Goal: Task Accomplishment & Management: Manage account settings

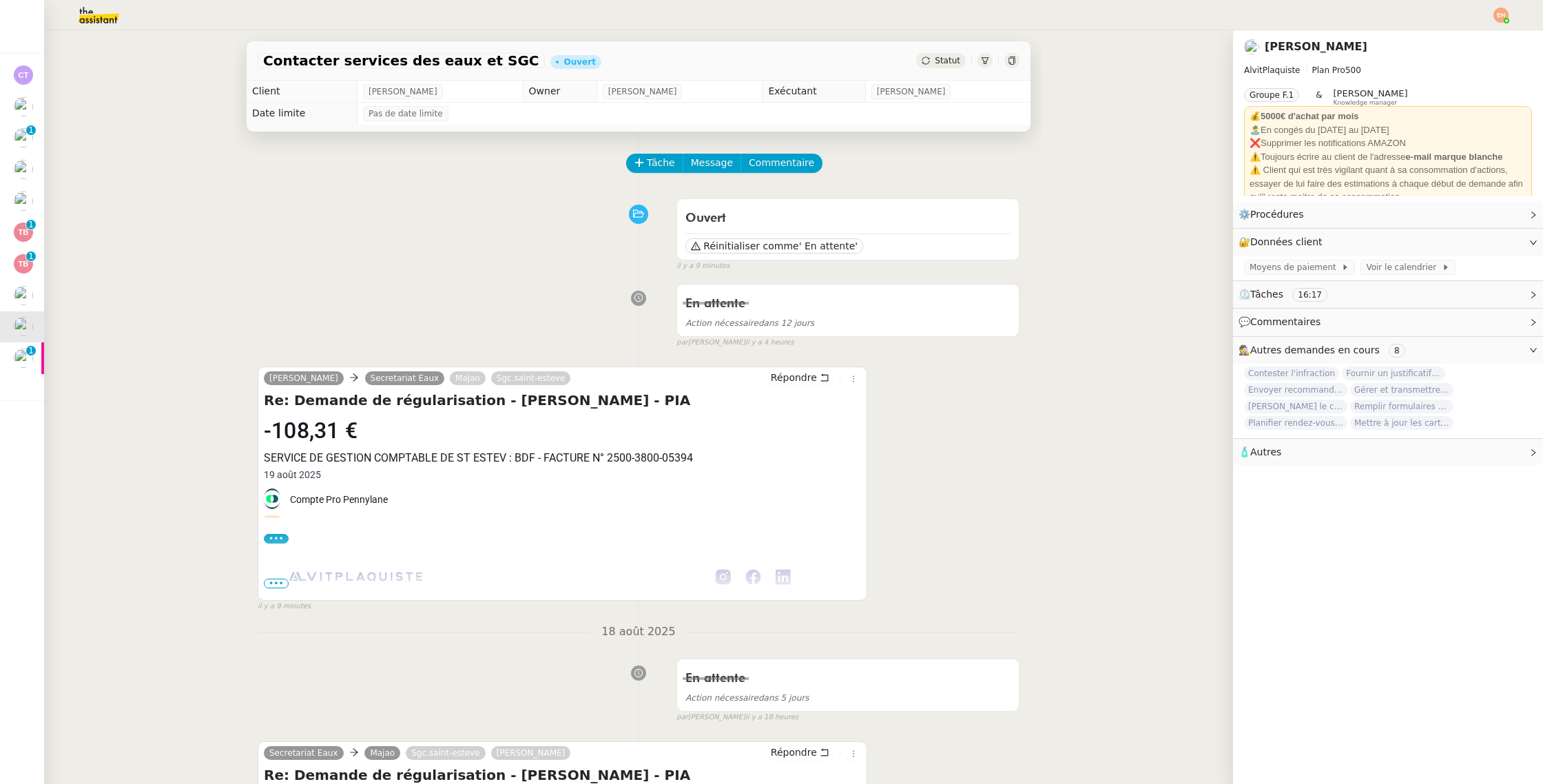
click at [341, 474] on div "19 août 2025" at bounding box center [562, 474] width 597 height 16
click at [803, 245] on span "' En attente'" at bounding box center [828, 245] width 59 height 14
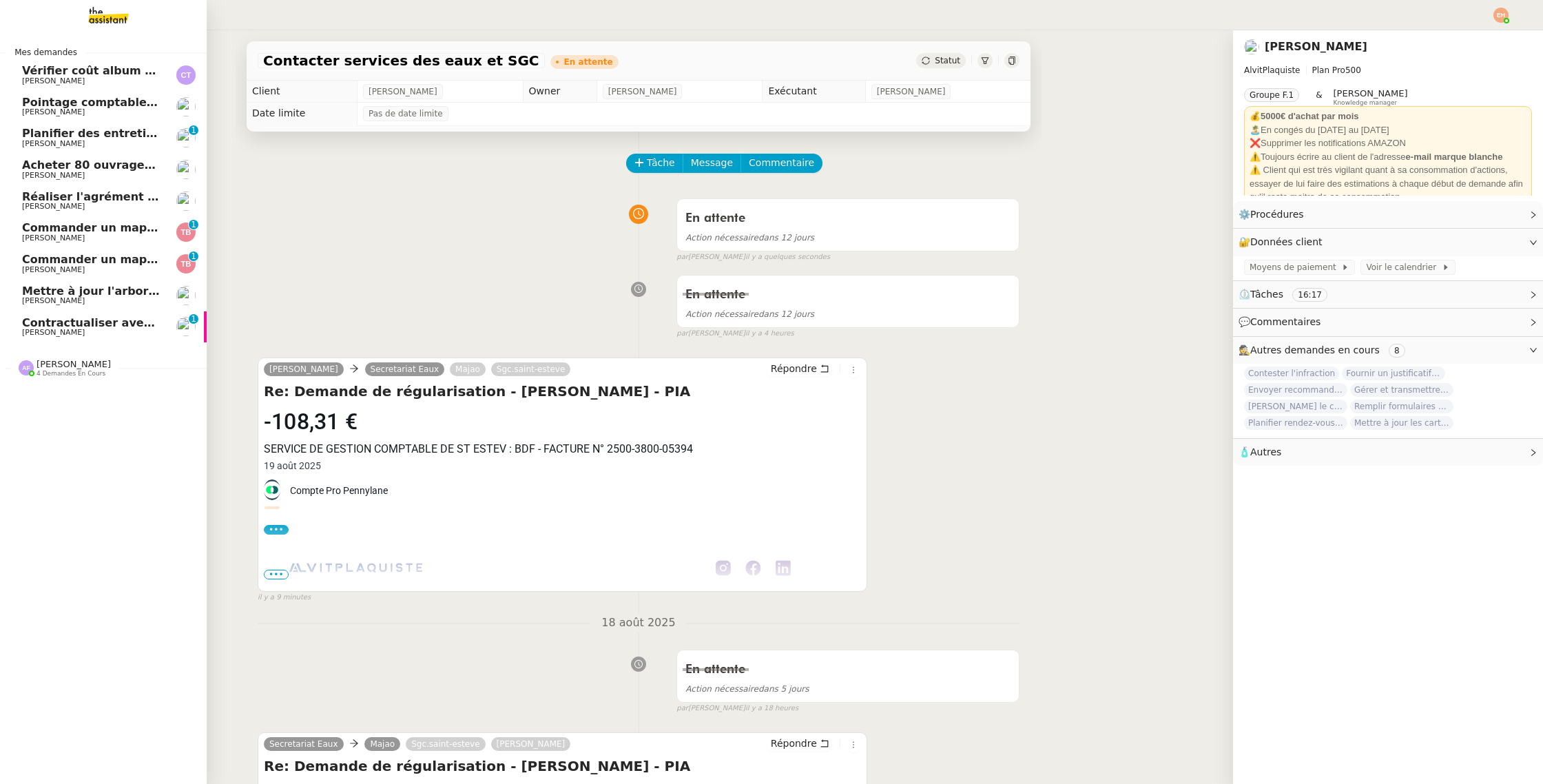
click at [41, 318] on span "Contractualiser avec SKEMA pour apprentissage" at bounding box center [172, 322] width 301 height 13
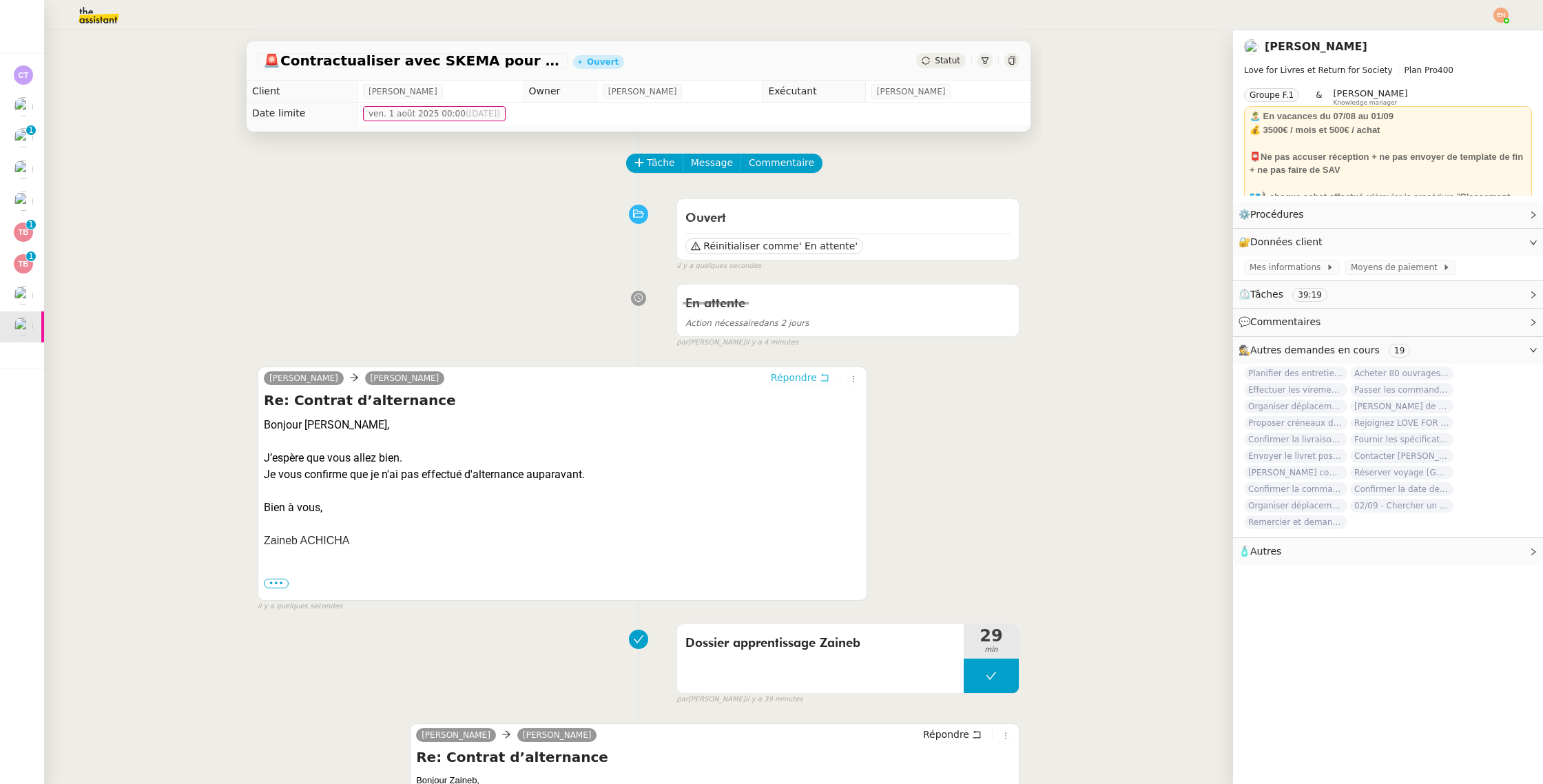
click at [808, 373] on span "Répondre" at bounding box center [794, 378] width 46 height 14
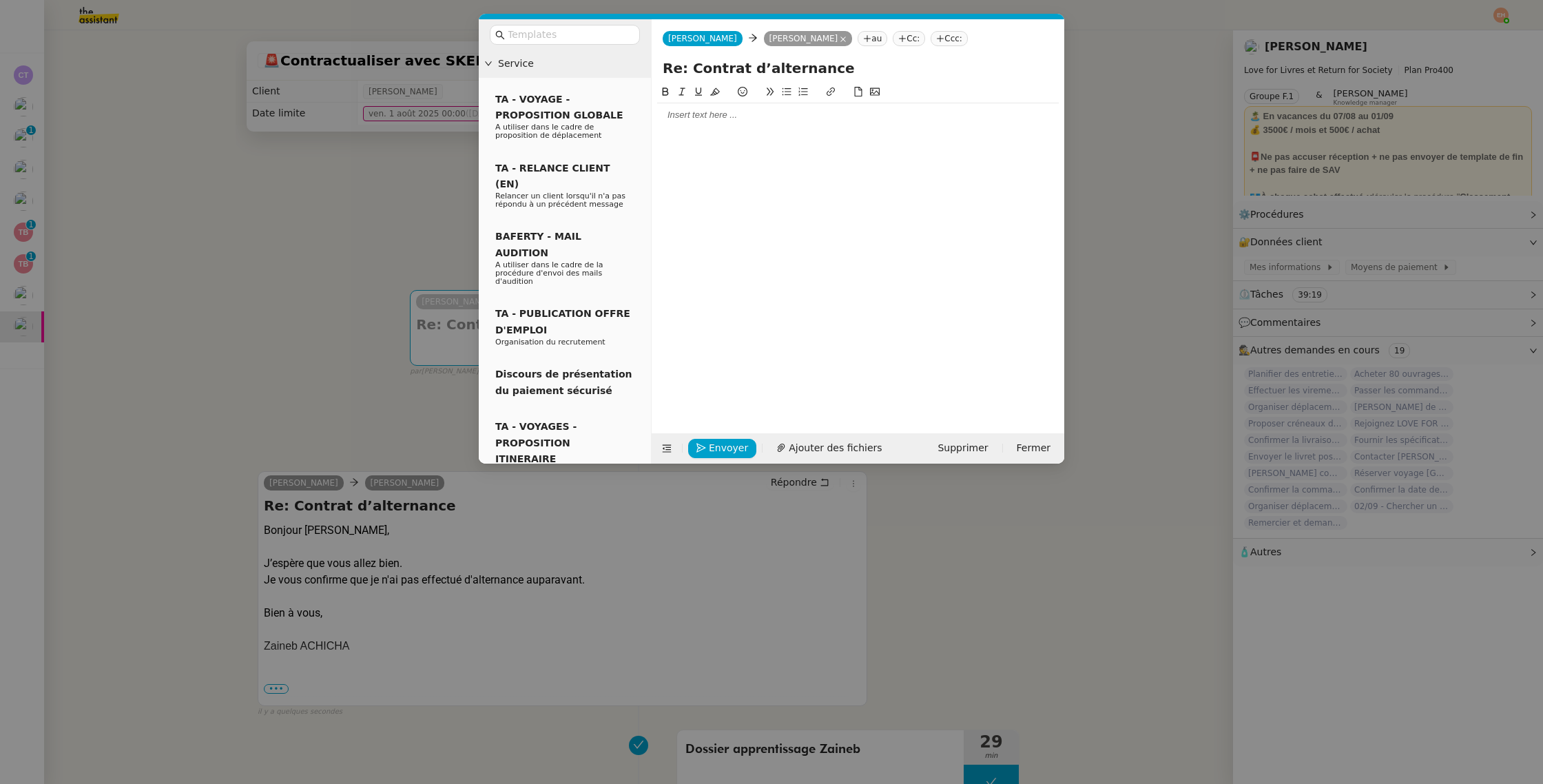
drag, startPoint x: 689, startPoint y: 118, endPoint x: 704, endPoint y: 120, distance: 15.1
click at [692, 118] on div at bounding box center [858, 115] width 401 height 12
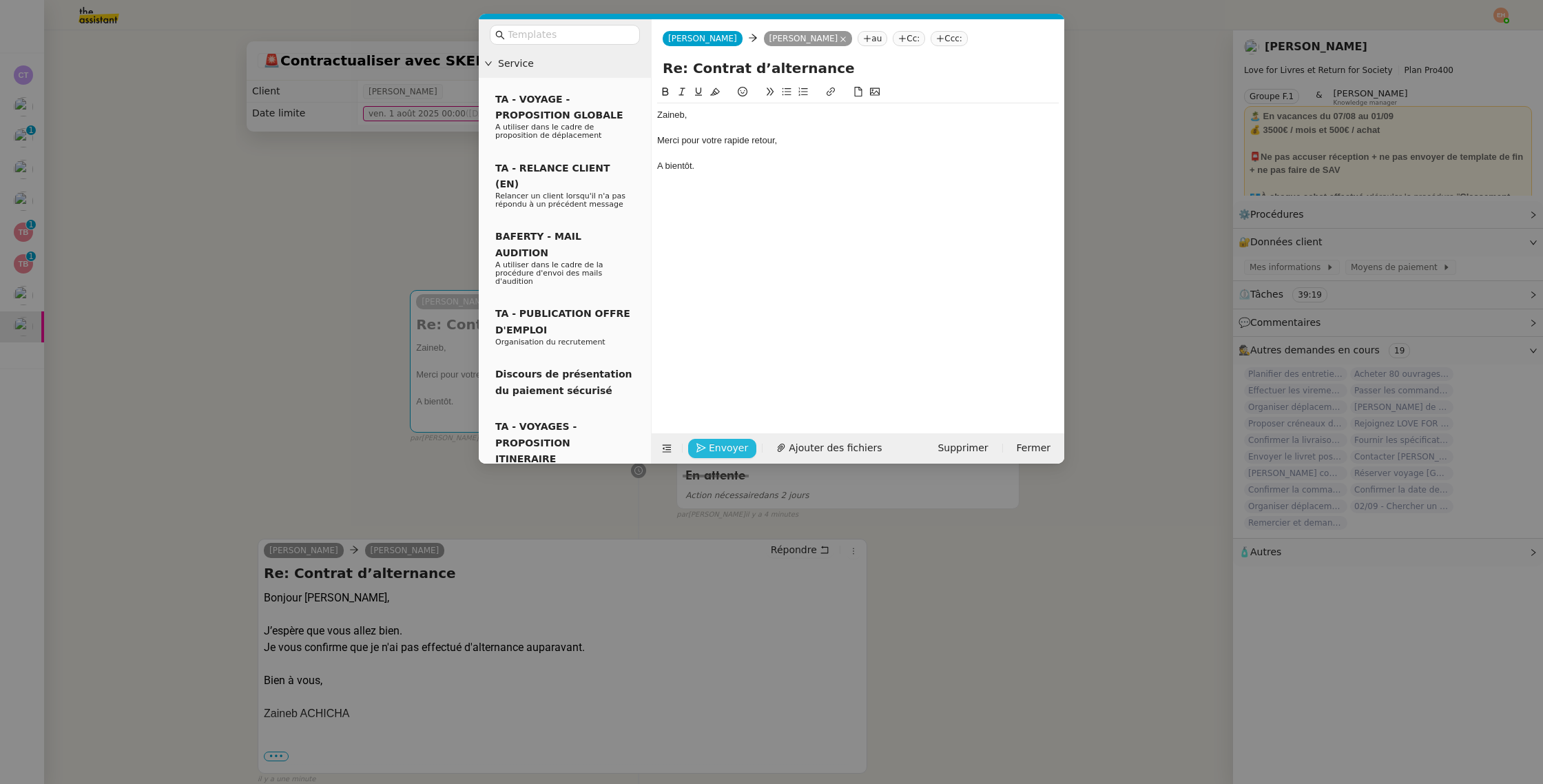
click at [710, 448] on span "Envoyer" at bounding box center [728, 448] width 39 height 16
click at [710, 437] on span "Confirmer l'envoi" at bounding box center [750, 429] width 83 height 16
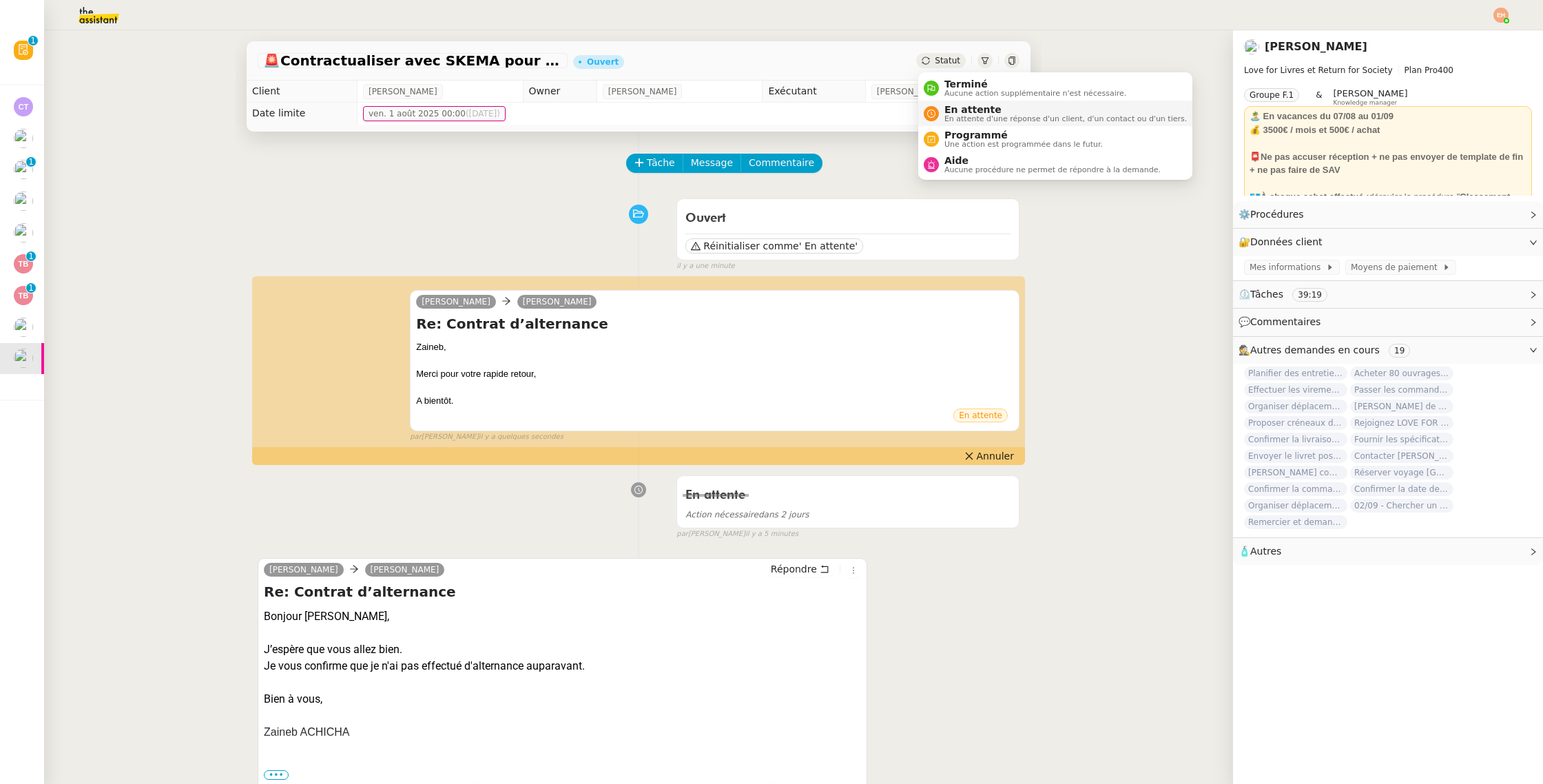
click at [955, 113] on span "En attente" at bounding box center [1065, 109] width 242 height 11
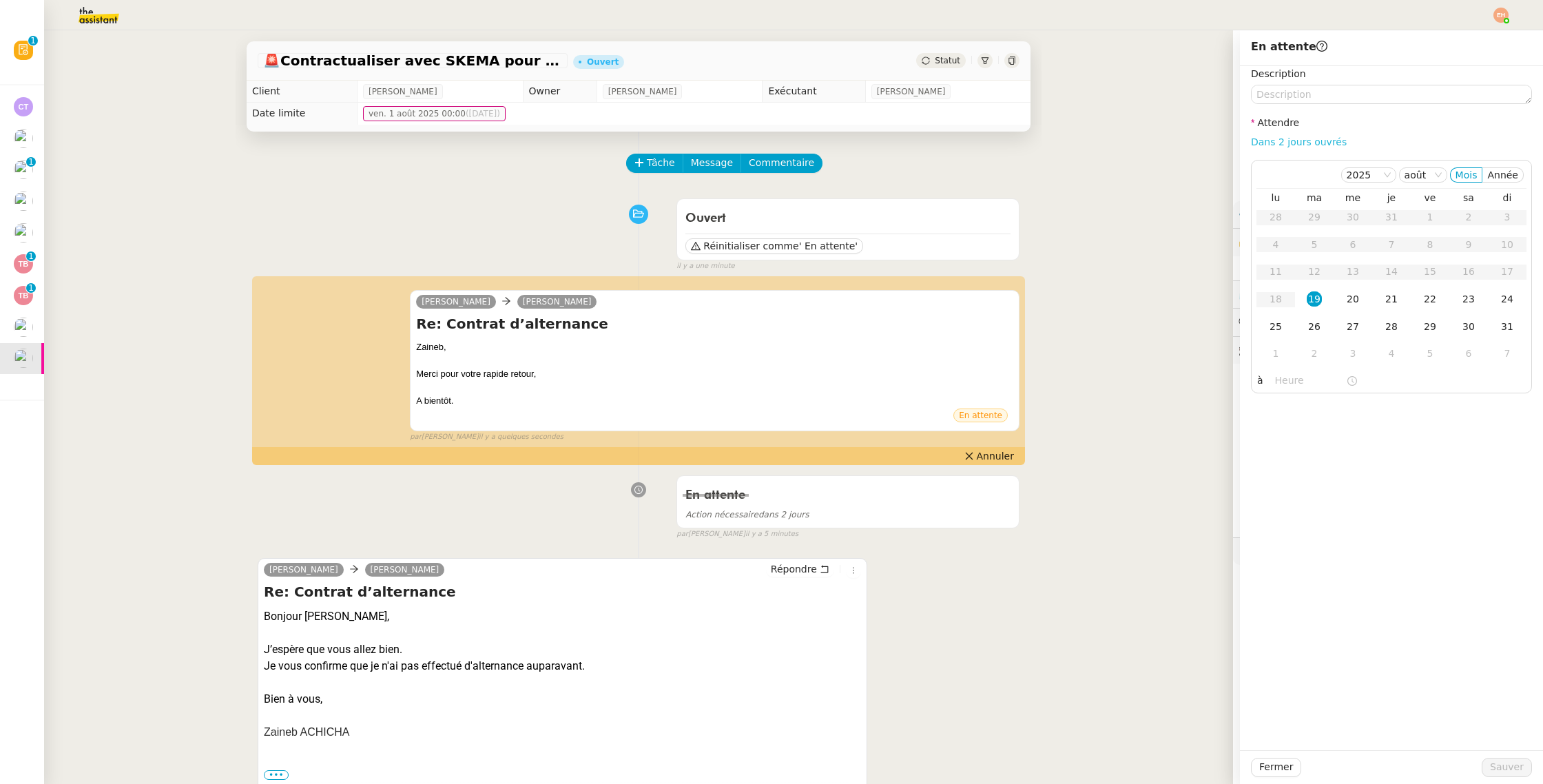
drag, startPoint x: 1308, startPoint y: 137, endPoint x: 1317, endPoint y: 178, distance: 42.0
click at [1308, 137] on link "Dans 2 jours ouvrés" at bounding box center [1298, 142] width 96 height 11
type input "07:00"
click at [1500, 771] on span "Sauver" at bounding box center [1506, 767] width 34 height 16
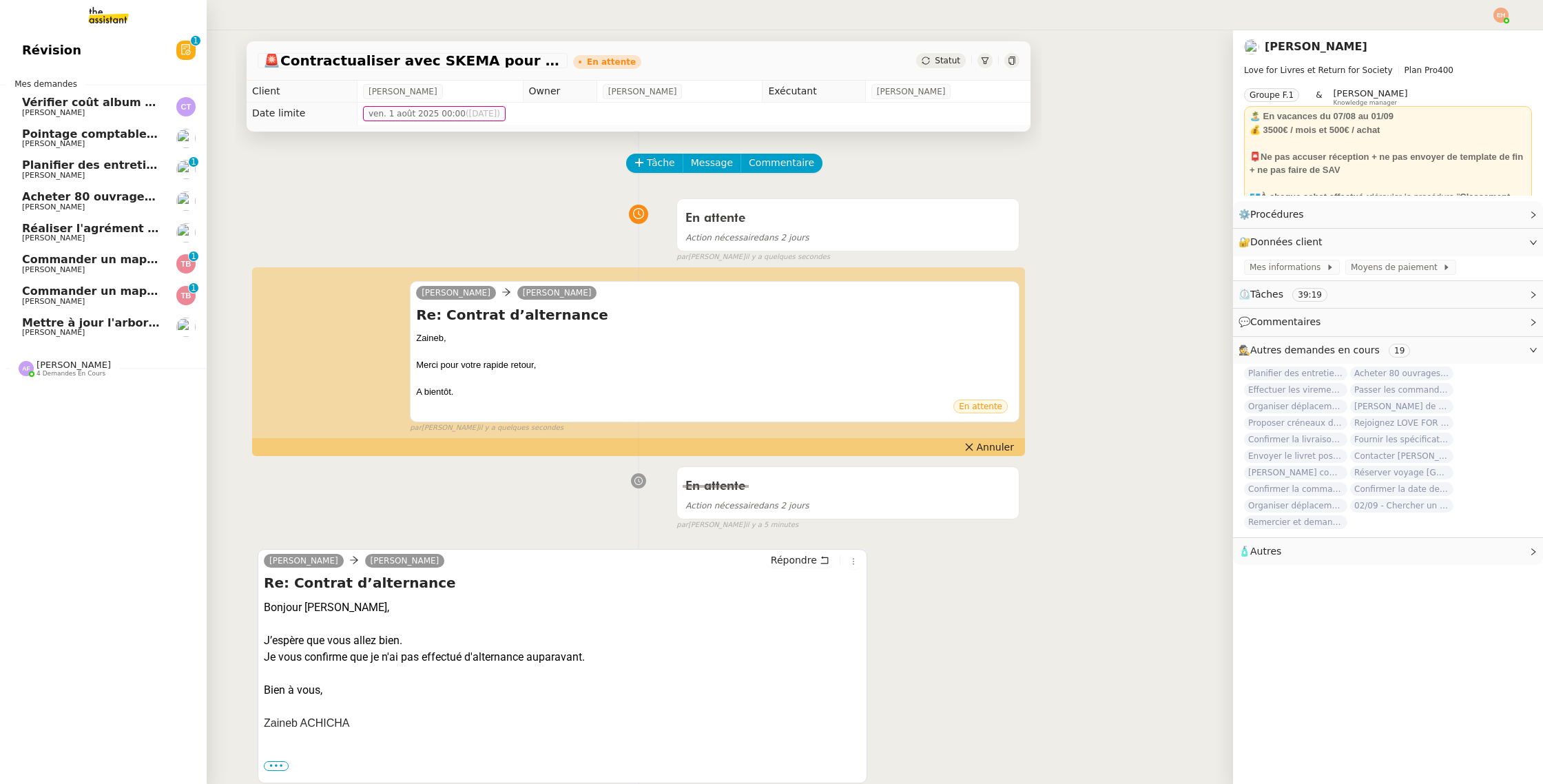
click at [39, 330] on span "[PERSON_NAME]" at bounding box center [53, 332] width 62 height 9
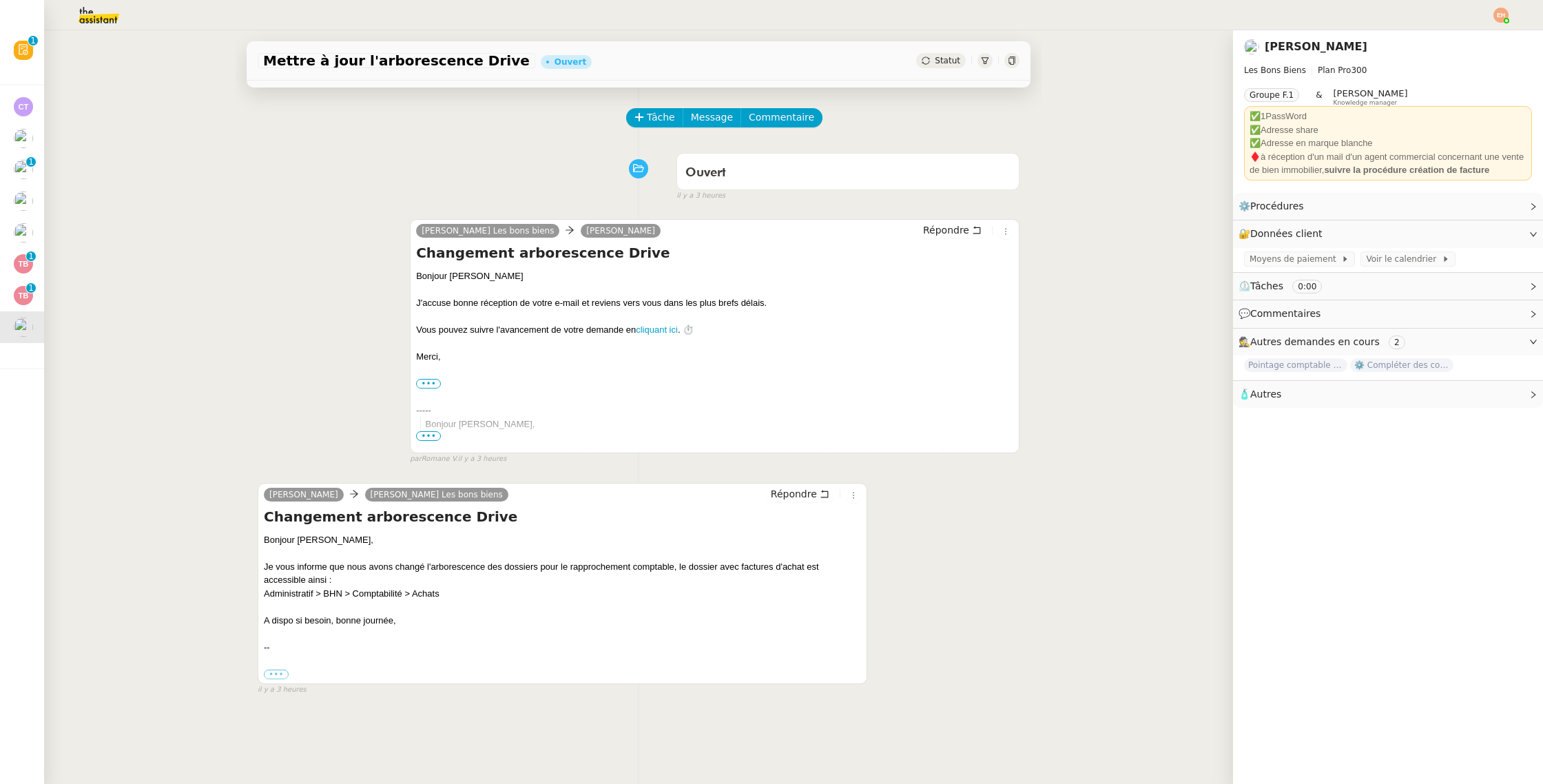
scroll to position [175, 0]
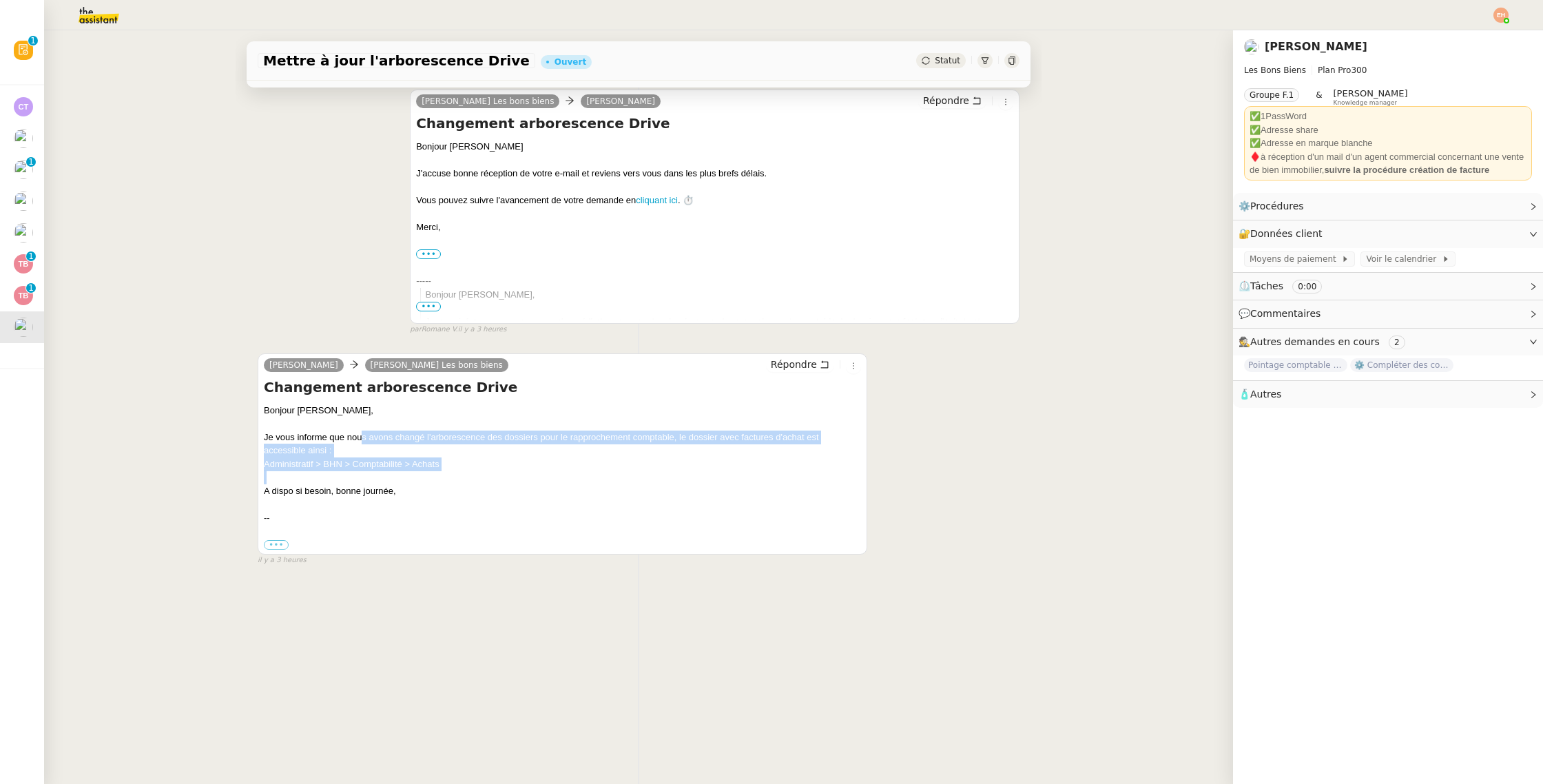
drag, startPoint x: 367, startPoint y: 434, endPoint x: 596, endPoint y: 480, distance: 233.6
click at [597, 479] on div "Bonjour [PERSON_NAME], Je vous informe que nous avons changé l'arborescence des…" at bounding box center [562, 477] width 597 height 147
click at [495, 484] on div "A dispo si besoin, bonne journée," at bounding box center [562, 491] width 597 height 14
drag, startPoint x: 461, startPoint y: 462, endPoint x: 240, endPoint y: 435, distance: 222.6
click at [240, 435] on div "Tâche Message Commentaire Veuillez patienter une erreur s'est produite 👌👌👌 mess…" at bounding box center [638, 348] width 806 height 784
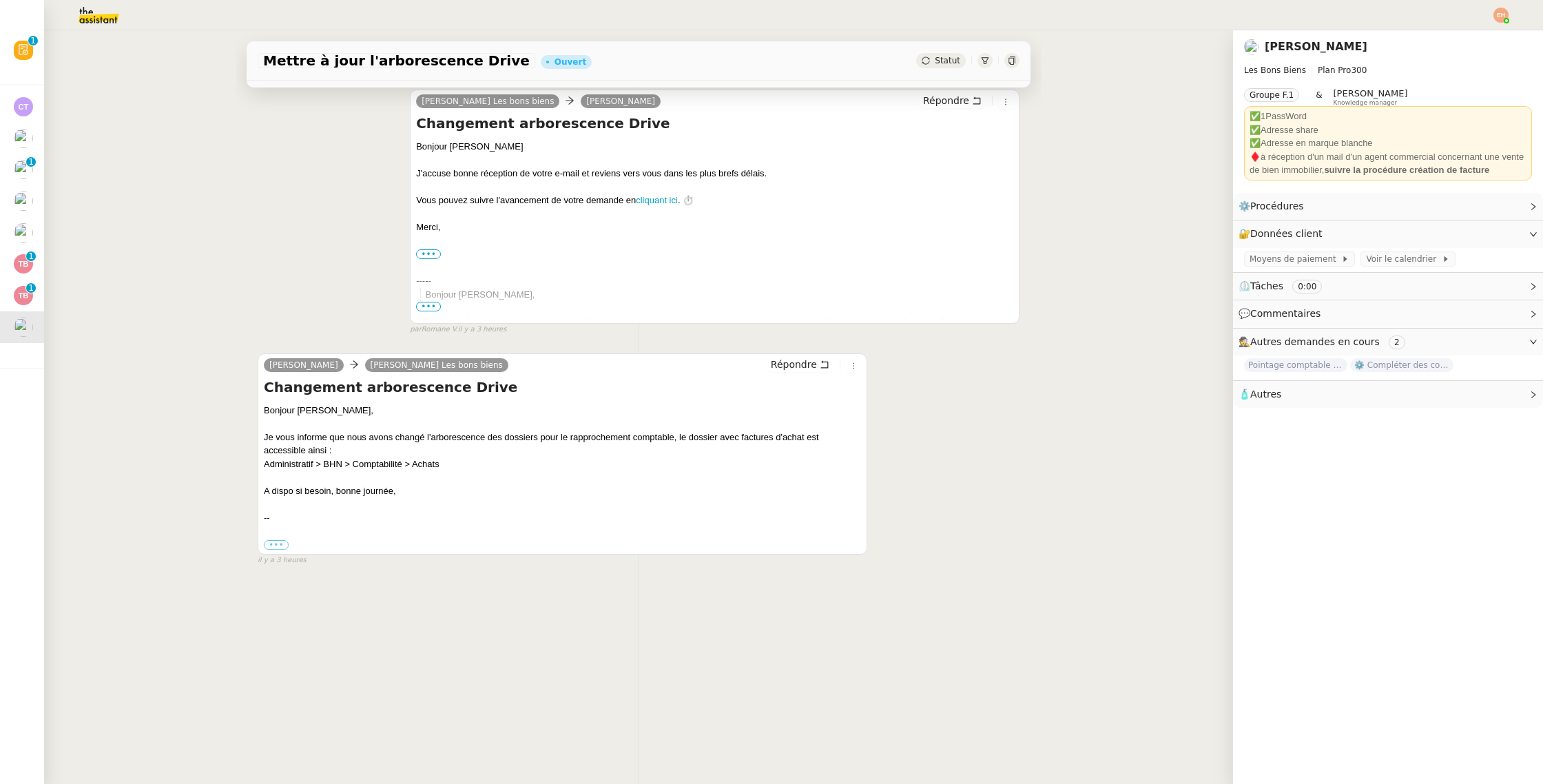
drag, startPoint x: 347, startPoint y: 465, endPoint x: 379, endPoint y: 495, distance: 43.9
click at [351, 473] on div "Bonjour [PERSON_NAME], Je vous informe que nous avons changé l'arborescence des…" at bounding box center [562, 477] width 597 height 147
click at [424, 494] on div "A dispo si besoin, bonne journée," at bounding box center [562, 491] width 597 height 14
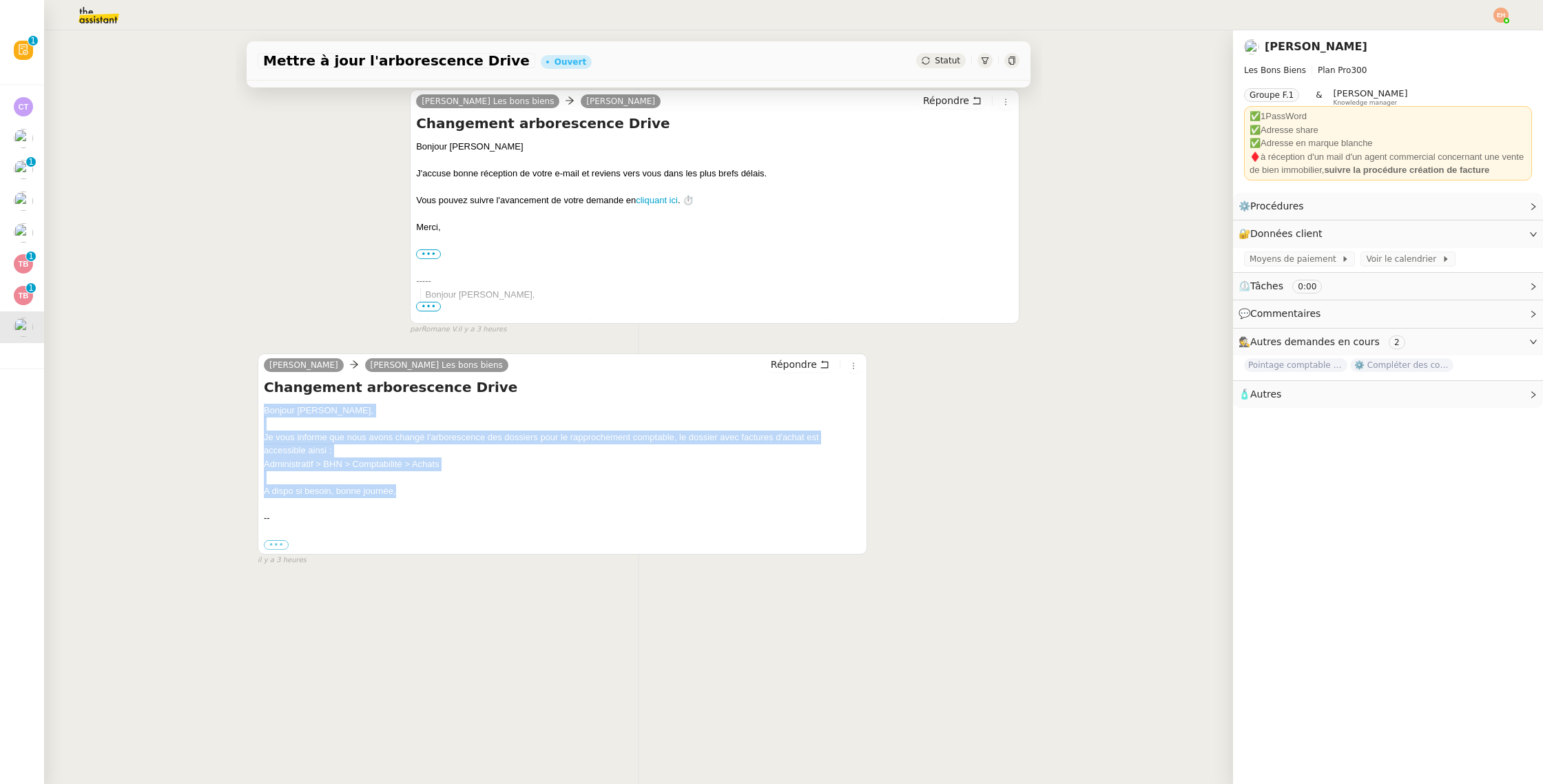
drag, startPoint x: 424, startPoint y: 493, endPoint x: 258, endPoint y: 408, distance: 186.5
click at [258, 409] on div "[PERSON_NAME] [PERSON_NAME] Les bons biens Répondre Changement arborescence Dri…" at bounding box center [562, 454] width 609 height 201
copy div "Bonjour [PERSON_NAME], Je vous informe que nous avons changé l'arborescence des…"
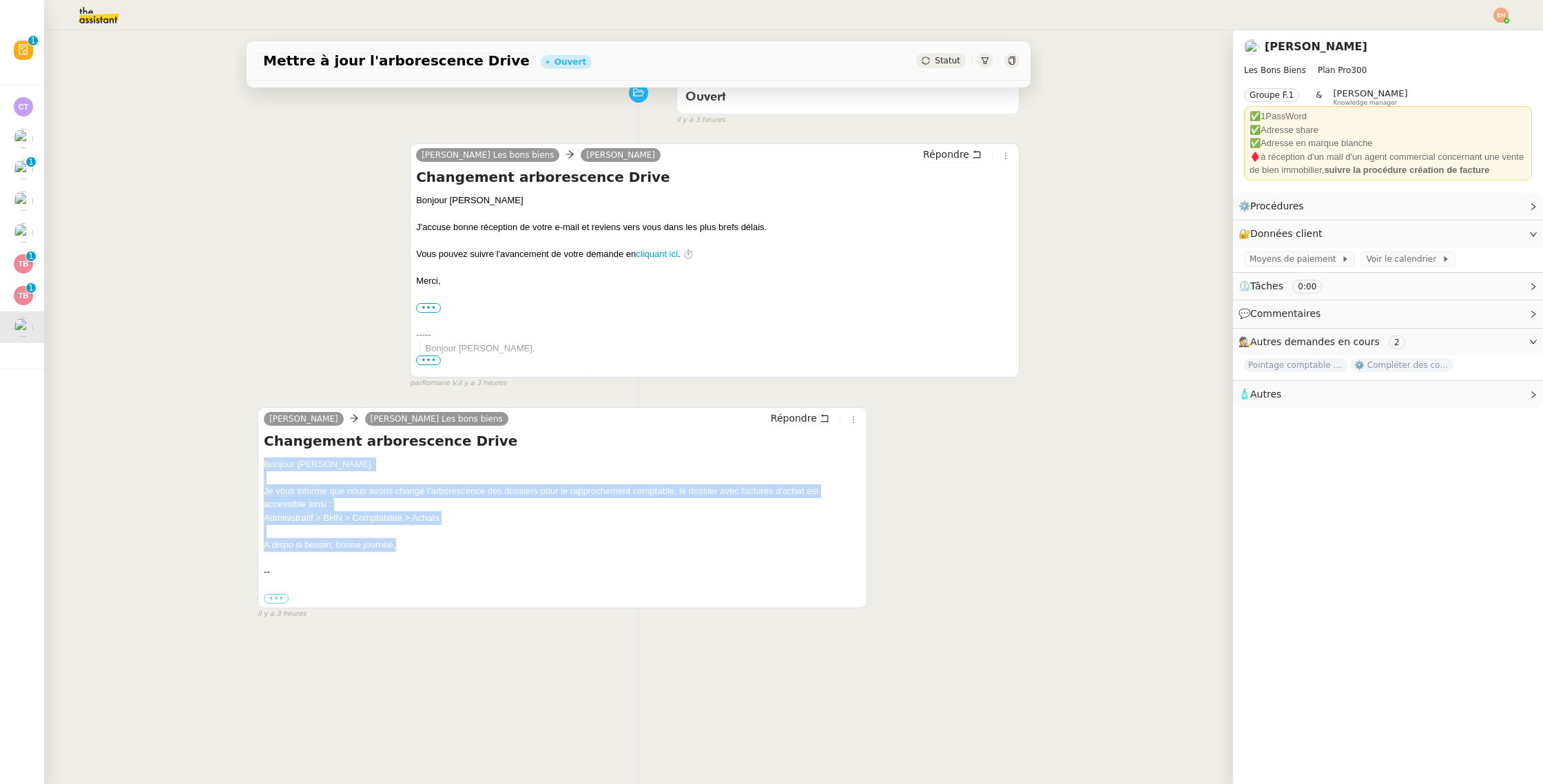
scroll to position [0, 0]
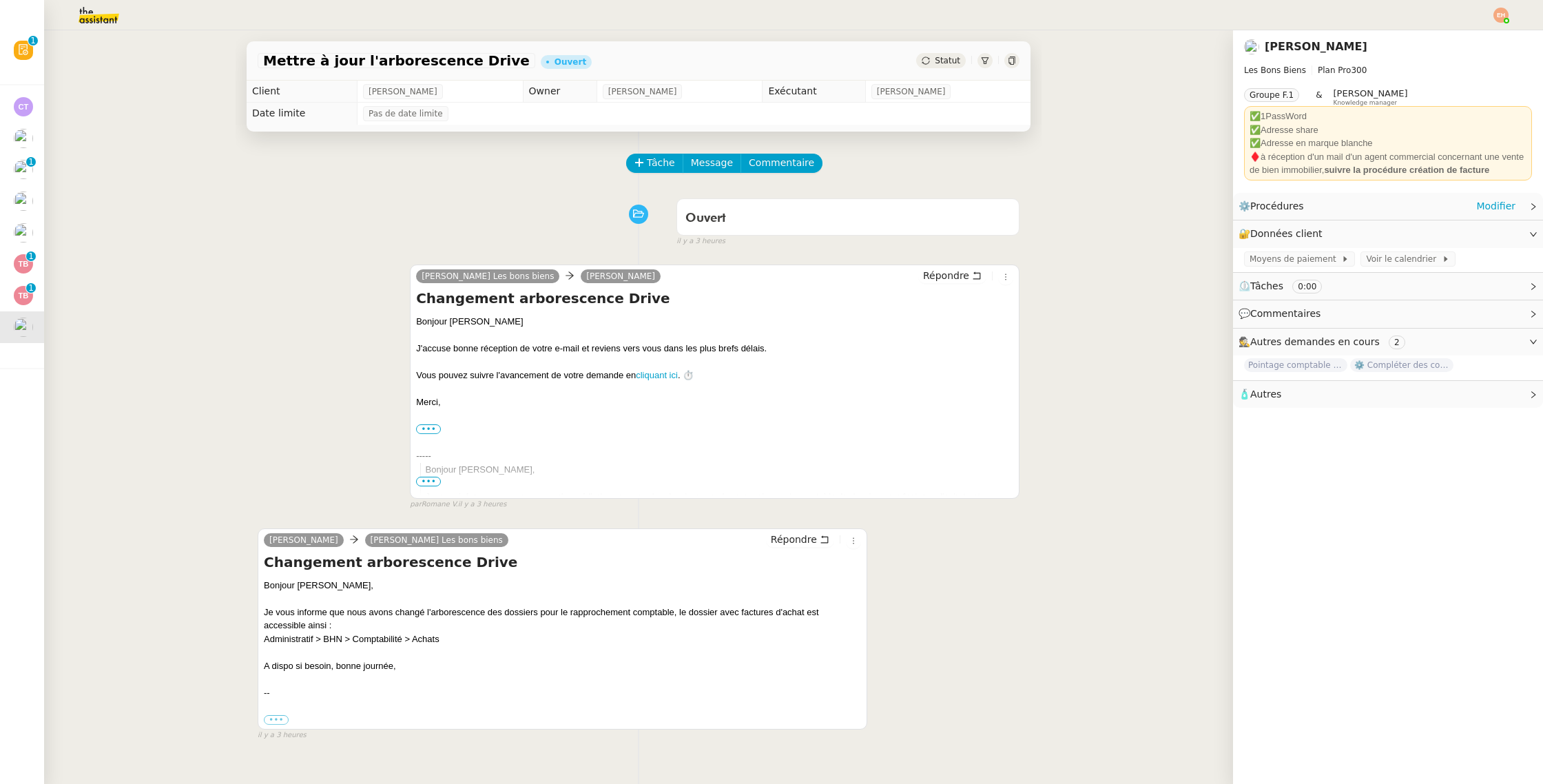
click at [1294, 210] on span "Procédures" at bounding box center [1277, 206] width 54 height 11
click at [1513, 204] on link "Modifier" at bounding box center [1495, 206] width 39 height 16
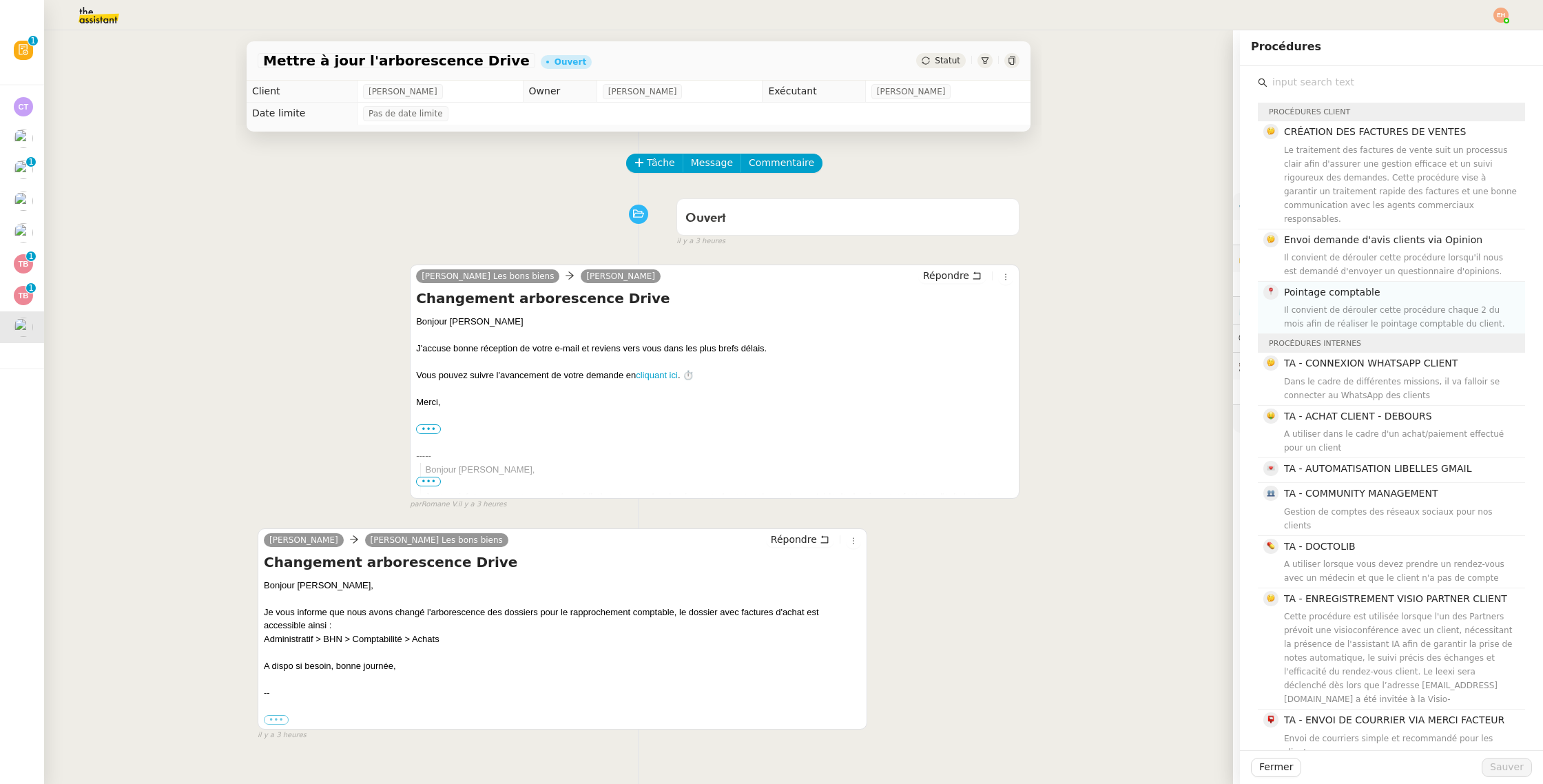
click at [1313, 286] on span "Pointage comptable" at bounding box center [1332, 291] width 97 height 11
click at [1501, 762] on span "Sauver" at bounding box center [1506, 767] width 34 height 16
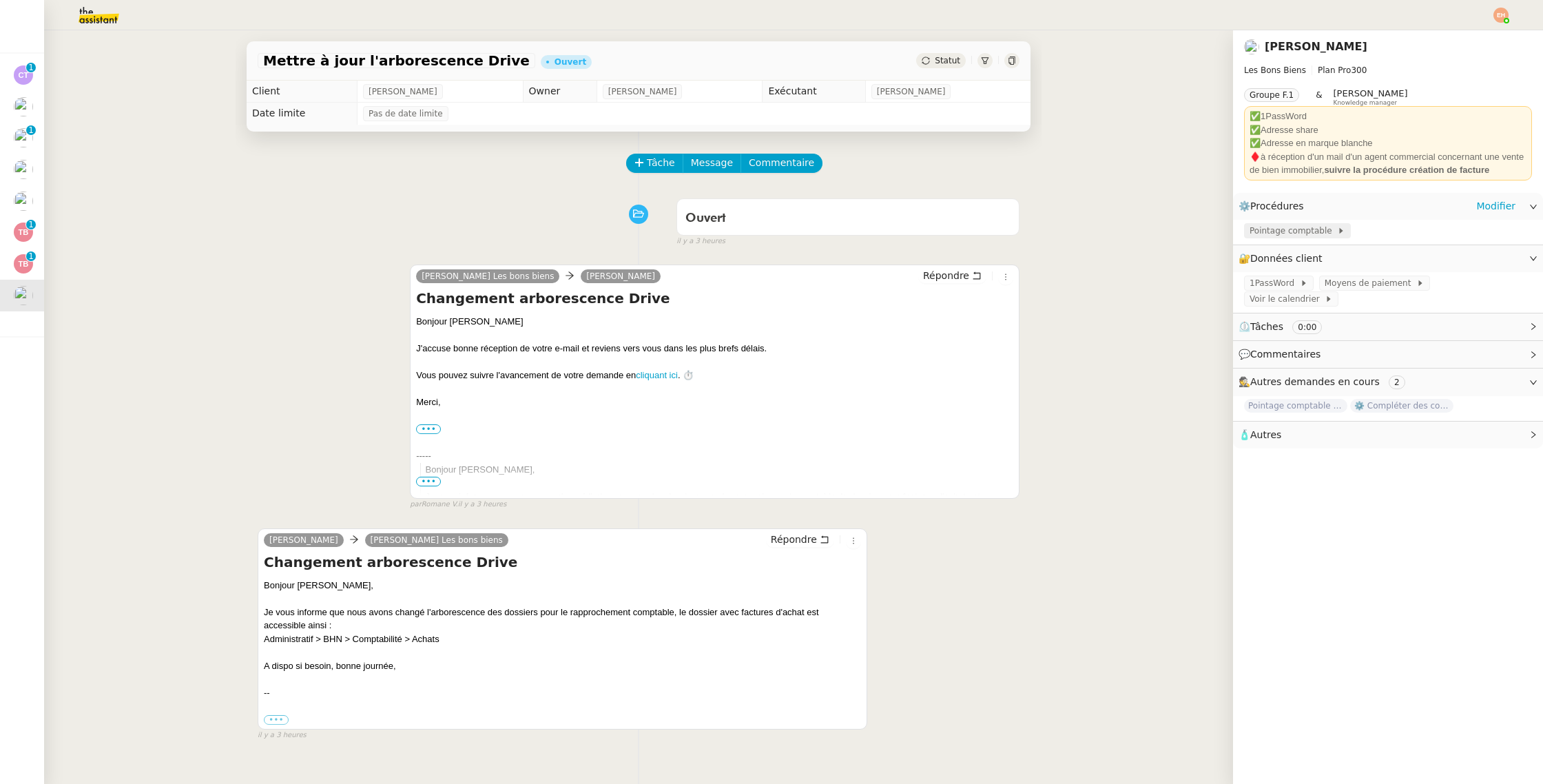
click at [1296, 233] on span "Pointage comptable" at bounding box center [1292, 231] width 87 height 14
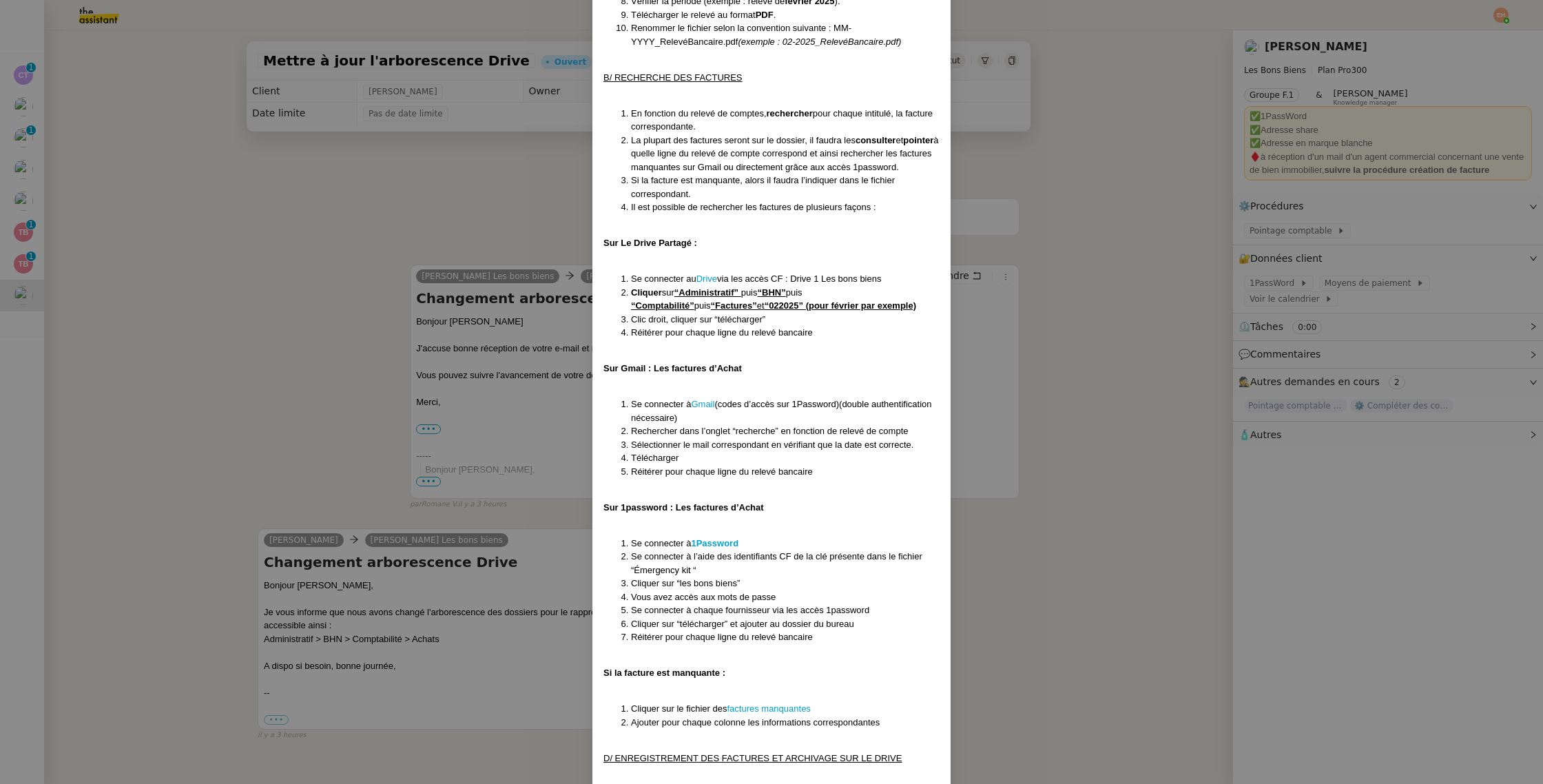
scroll to position [544, 0]
click at [711, 307] on u "“Factures”" at bounding box center [733, 304] width 46 height 10
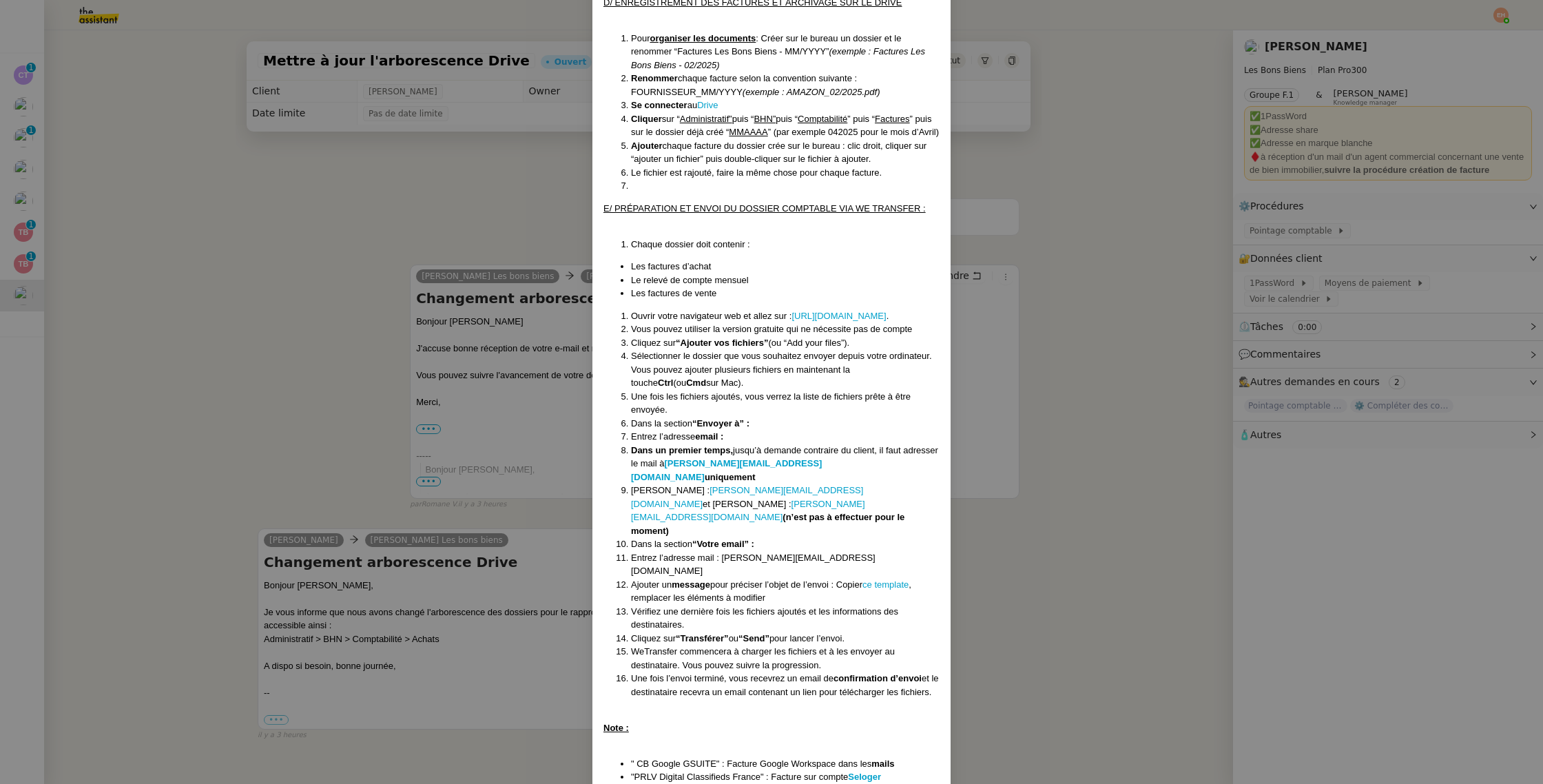
scroll to position [1293, 0]
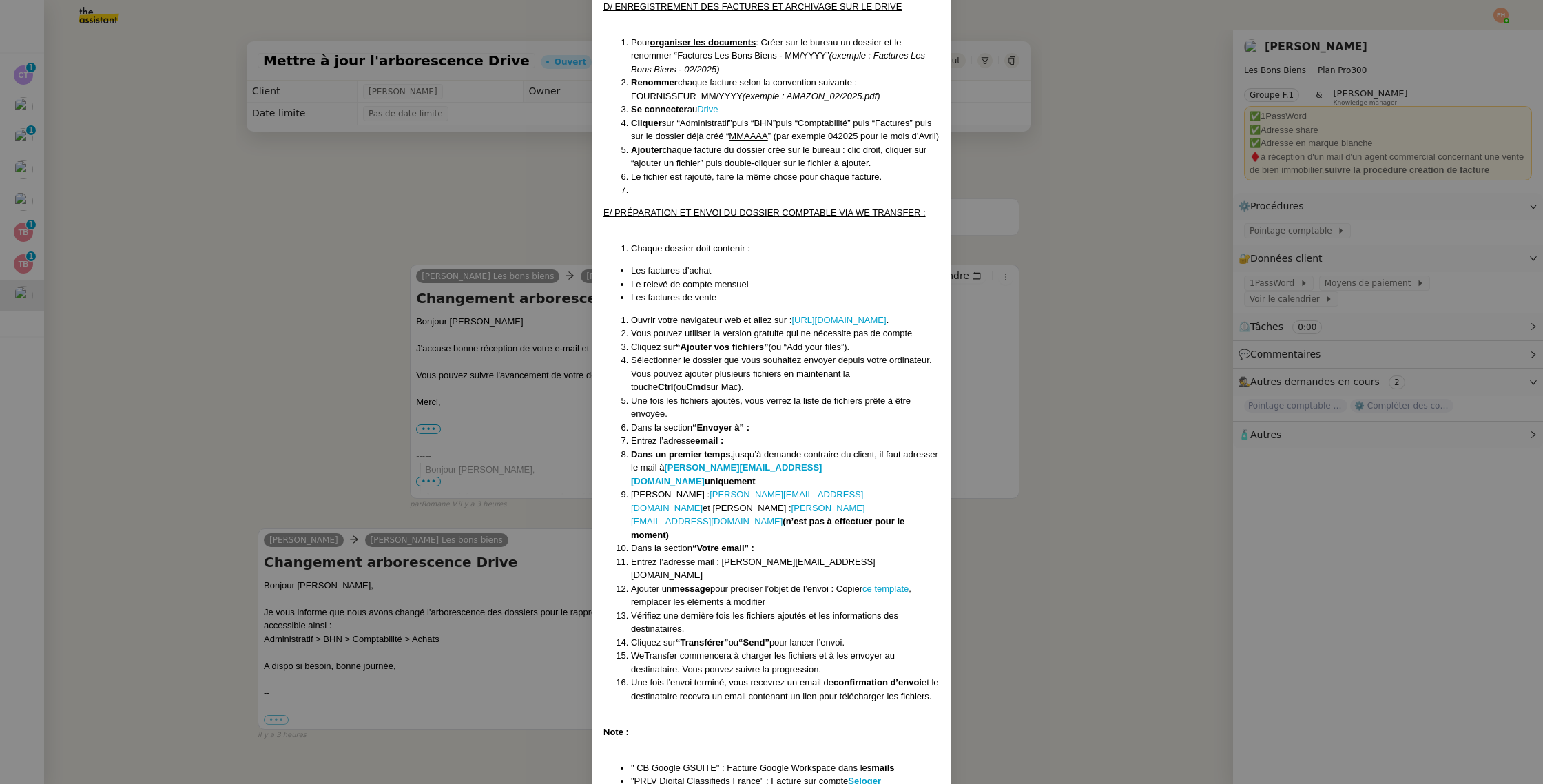
click at [437, 194] on nz-modal-container "Créé le [DATE] MAJ le [DATE] Contexte : Le client souhaite que nous réalisions …" at bounding box center [771, 392] width 1543 height 784
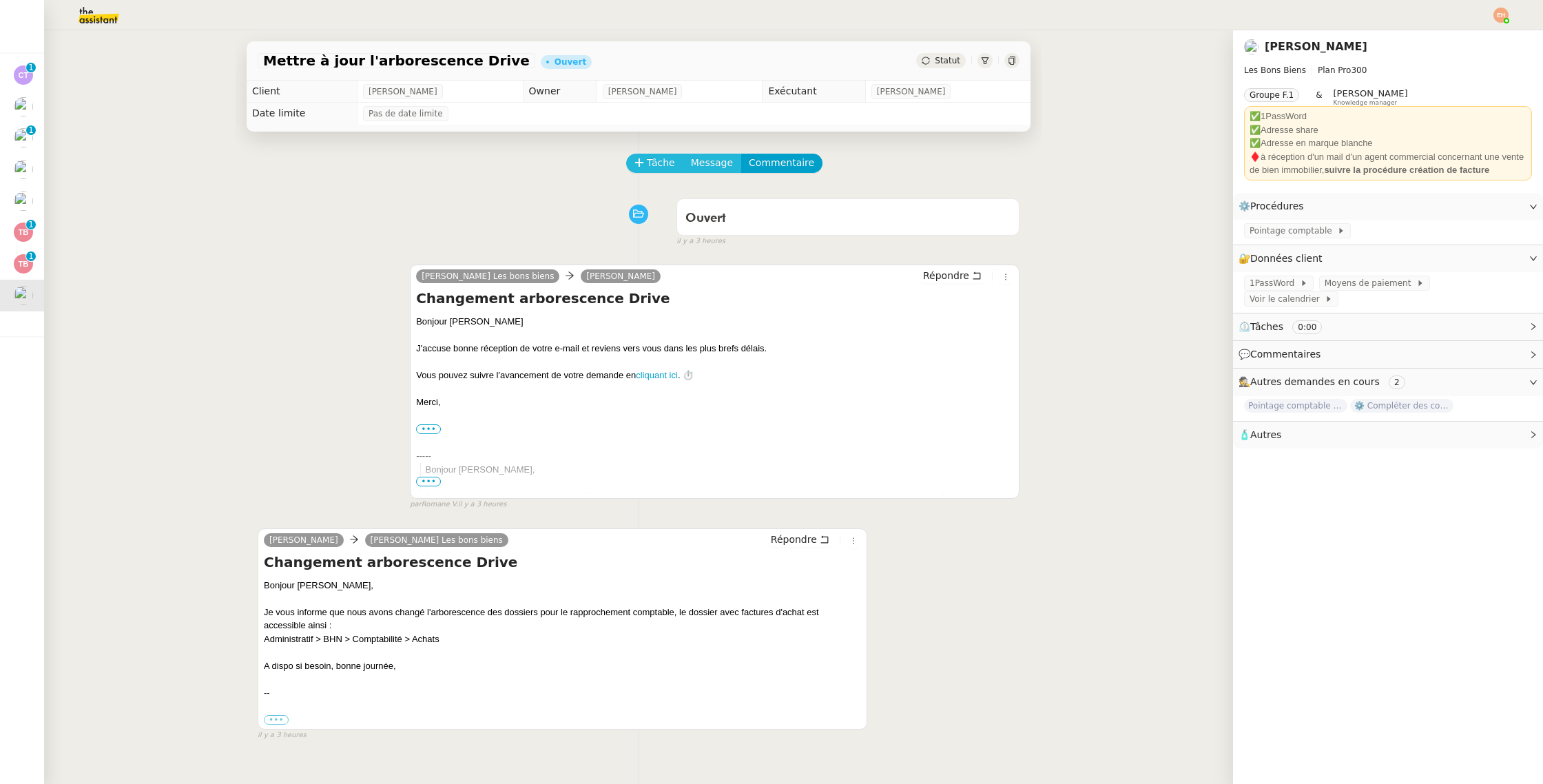
drag, startPoint x: 666, startPoint y: 156, endPoint x: 702, endPoint y: 159, distance: 36.1
click at [666, 156] on span "Tâche" at bounding box center [660, 163] width 29 height 16
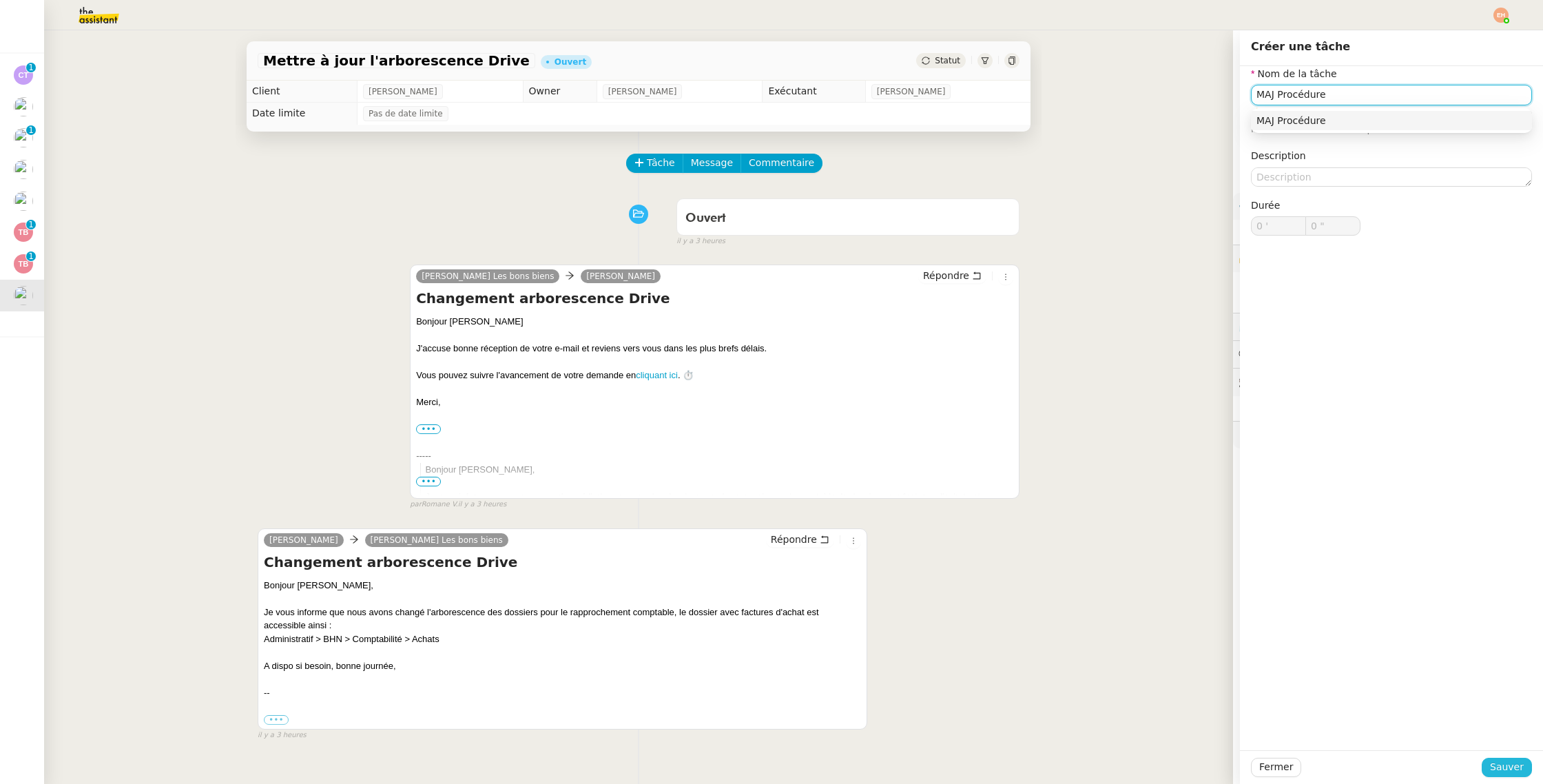
type input "MAJ Procédure"
click at [1511, 772] on span "Sauver" at bounding box center [1506, 767] width 34 height 16
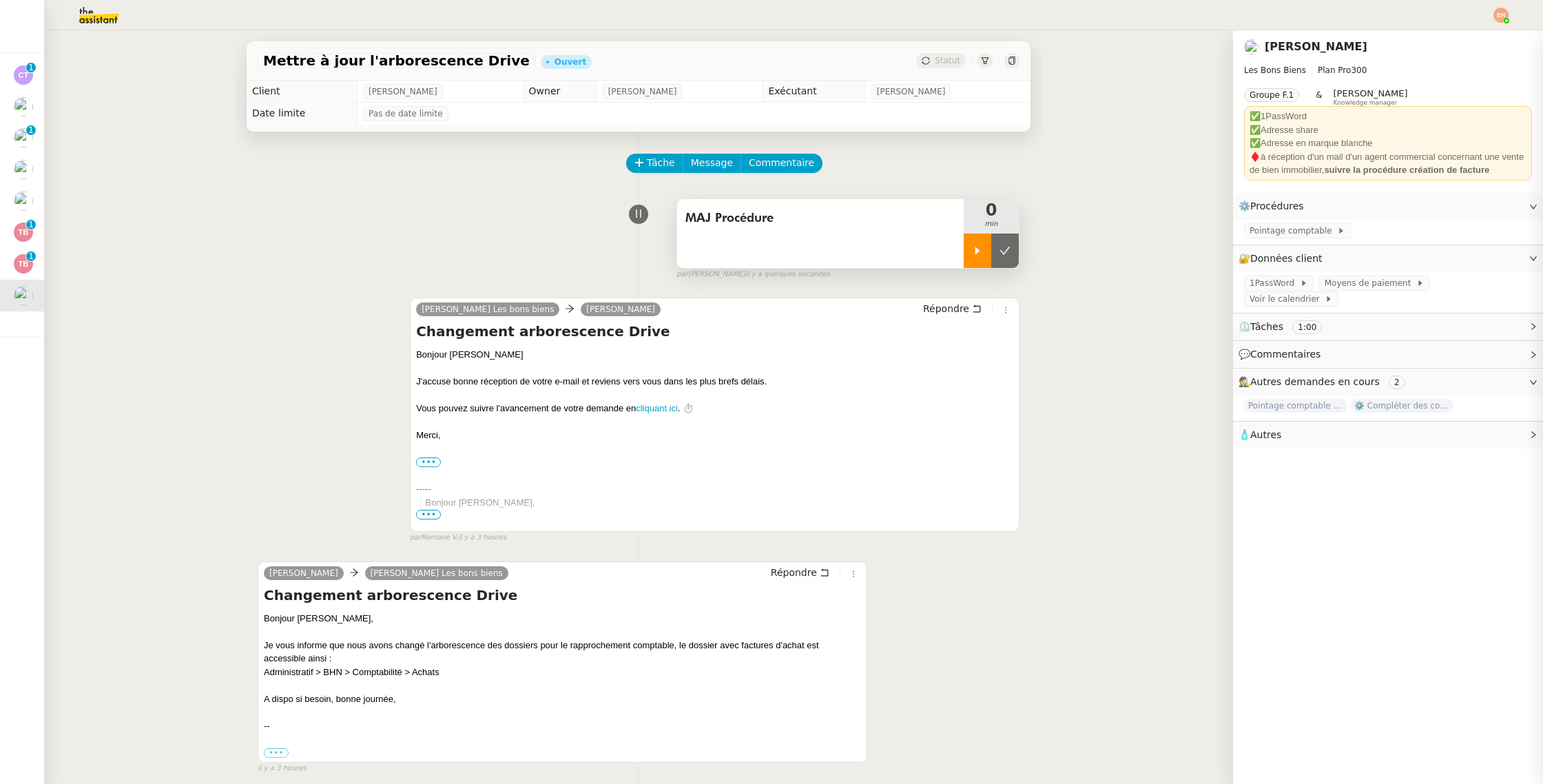
click at [981, 249] on icon at bounding box center [977, 251] width 11 height 11
click at [771, 159] on span "Commentaire" at bounding box center [781, 163] width 66 height 16
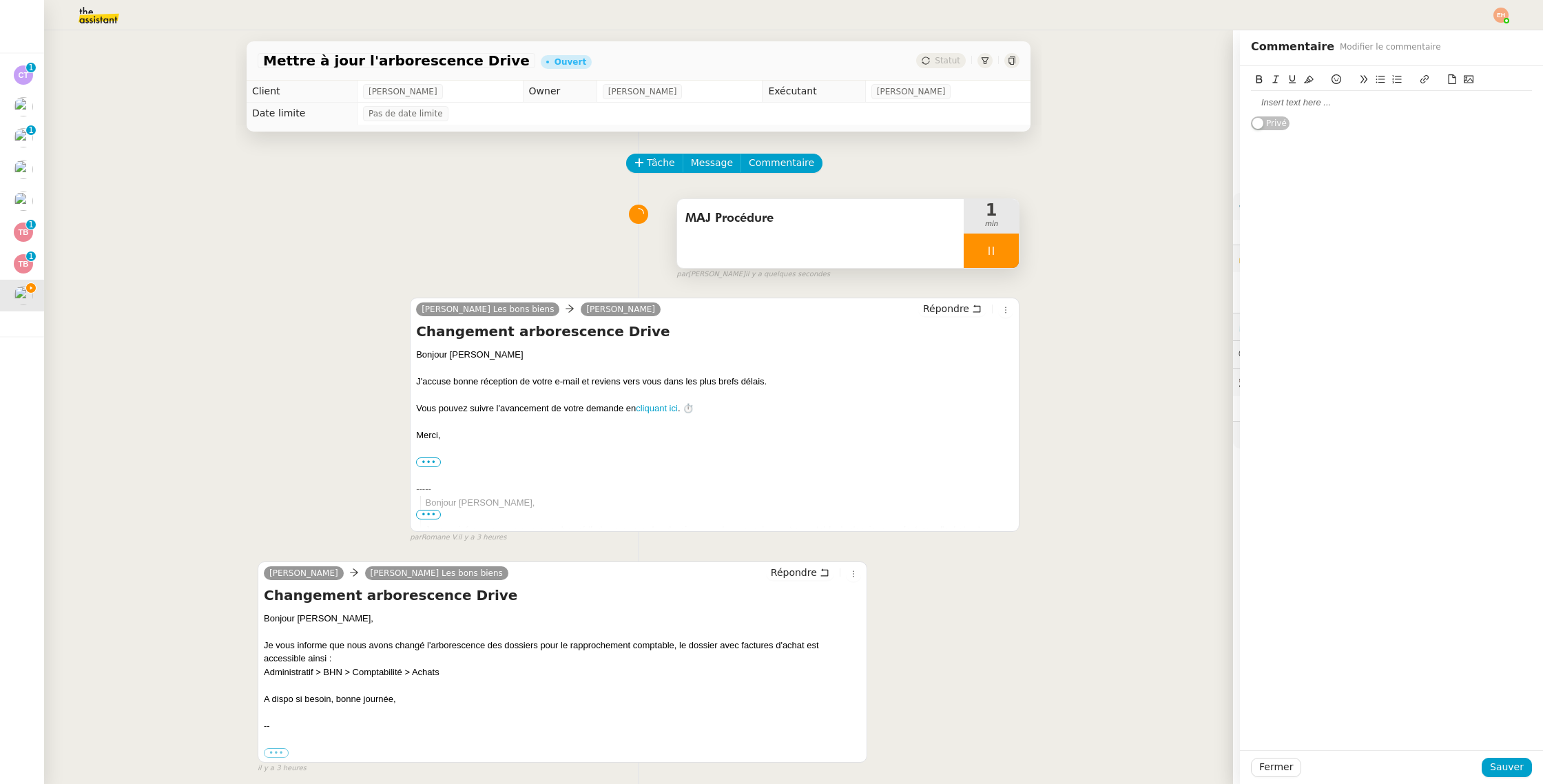
drag, startPoint x: 1179, startPoint y: 206, endPoint x: 1255, endPoint y: 219, distance: 77.1
click at [1180, 206] on div "Mettre à jour l'arborescence Drive Ouvert Statut Client [PERSON_NAME] Owner [PE…" at bounding box center [638, 407] width 1189 height 754
drag, startPoint x: 1278, startPoint y: 762, endPoint x: 1280, endPoint y: 710, distance: 52.0
click at [1278, 762] on span "Fermer" at bounding box center [1275, 767] width 34 height 16
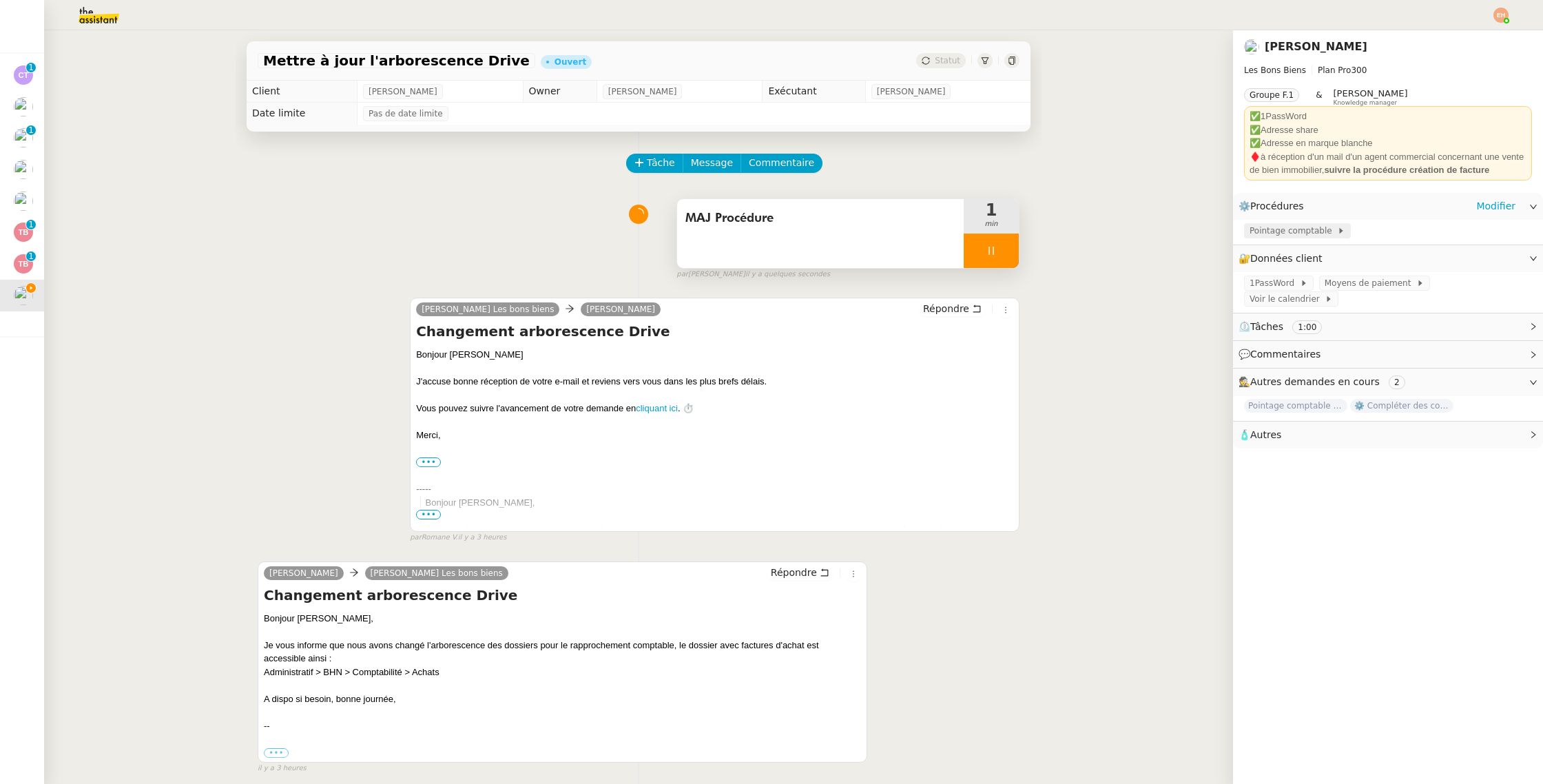
click at [1265, 226] on span "Pointage comptable" at bounding box center [1292, 231] width 87 height 14
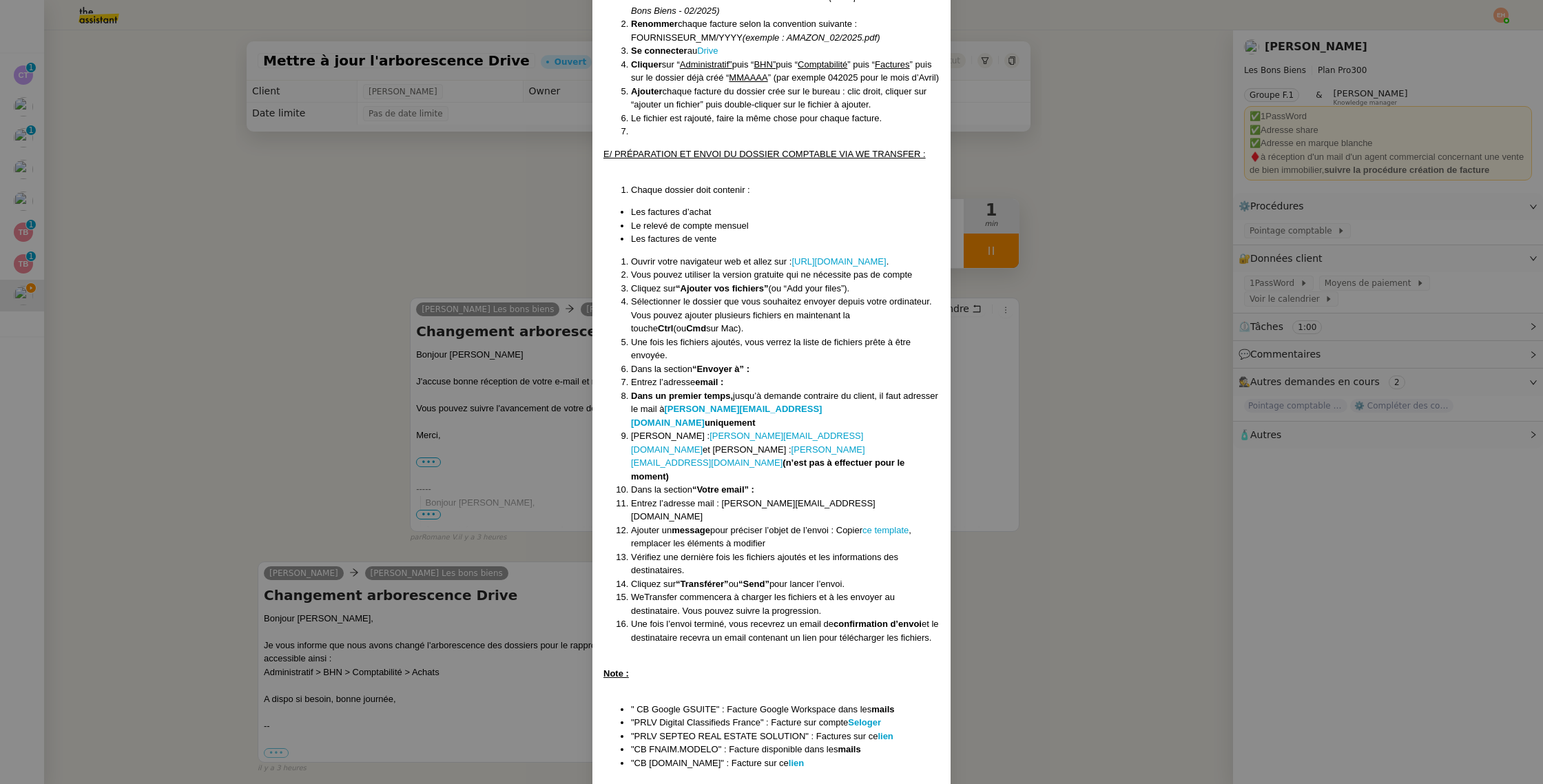
scroll to position [1374, 0]
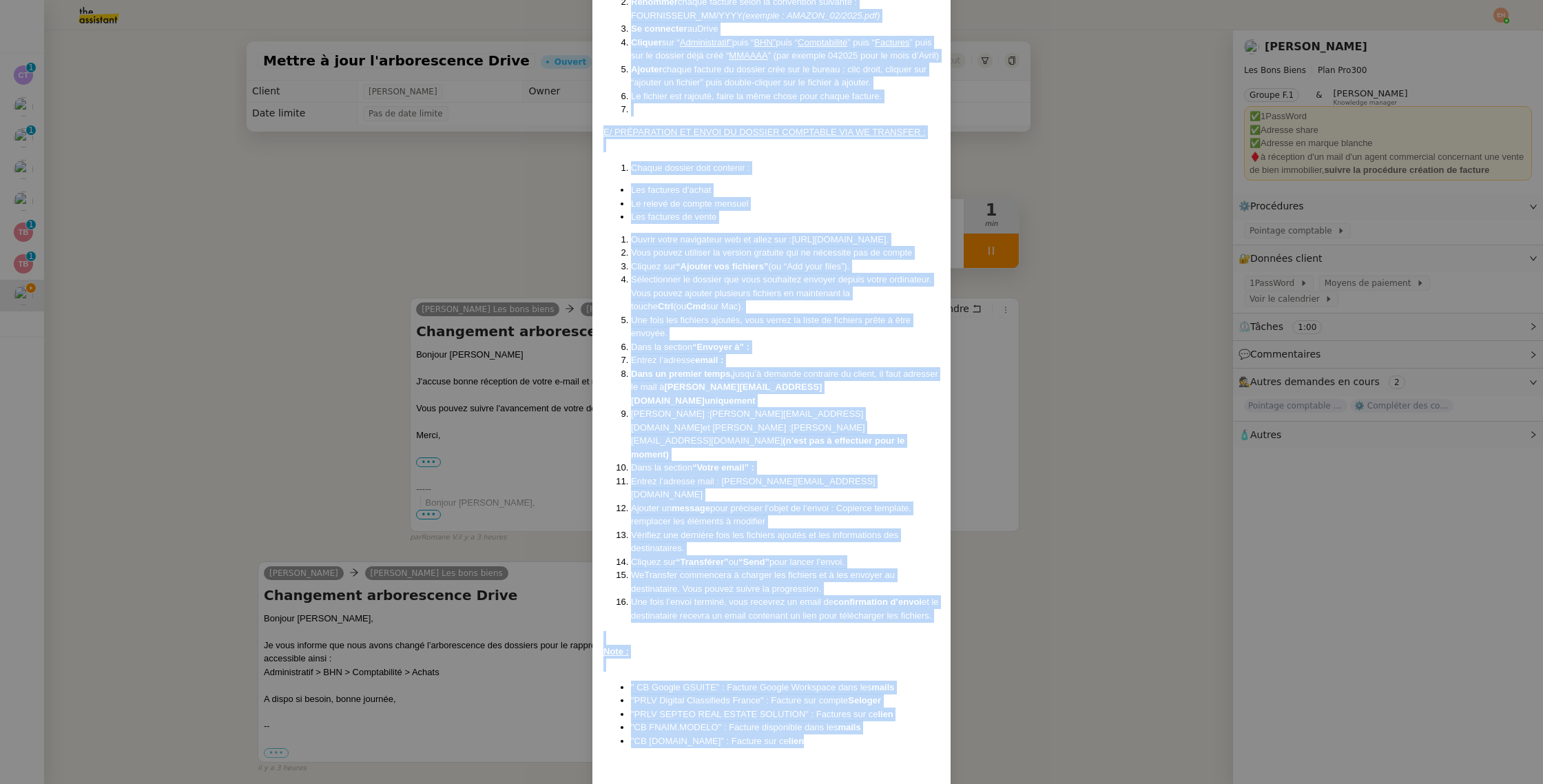
drag, startPoint x: 605, startPoint y: 88, endPoint x: 840, endPoint y: 700, distance: 655.6
copy div "Lore ip 18/74/6221 DOL si 42/07/9298 Ametcons : Ad elitse doeiusmo tem inci utl…"
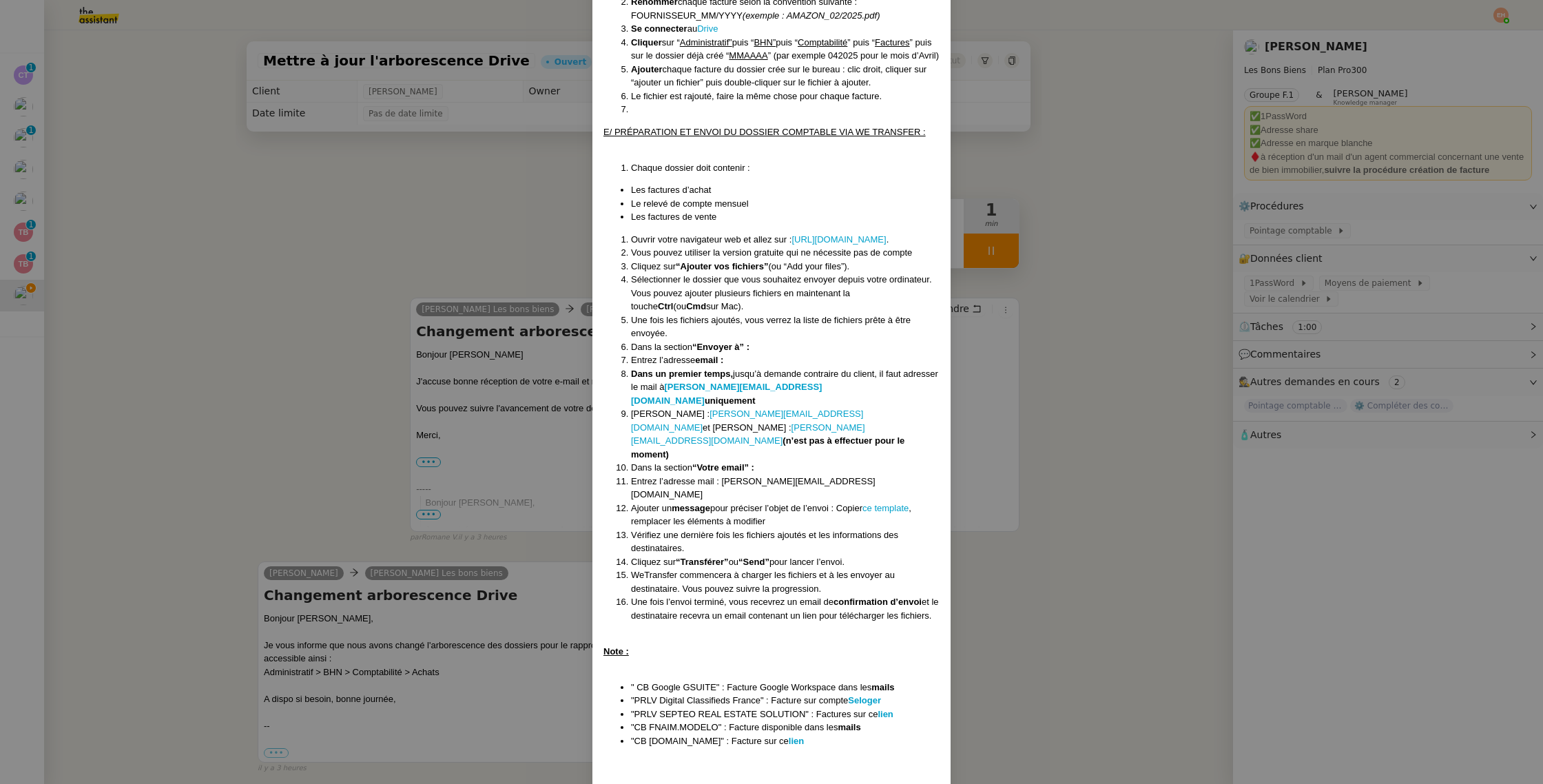
click at [1012, 528] on nz-modal-container "Créé le [DATE] MAJ le [DATE] Contexte : Le client souhaite que nous réalisions …" at bounding box center [771, 392] width 1543 height 784
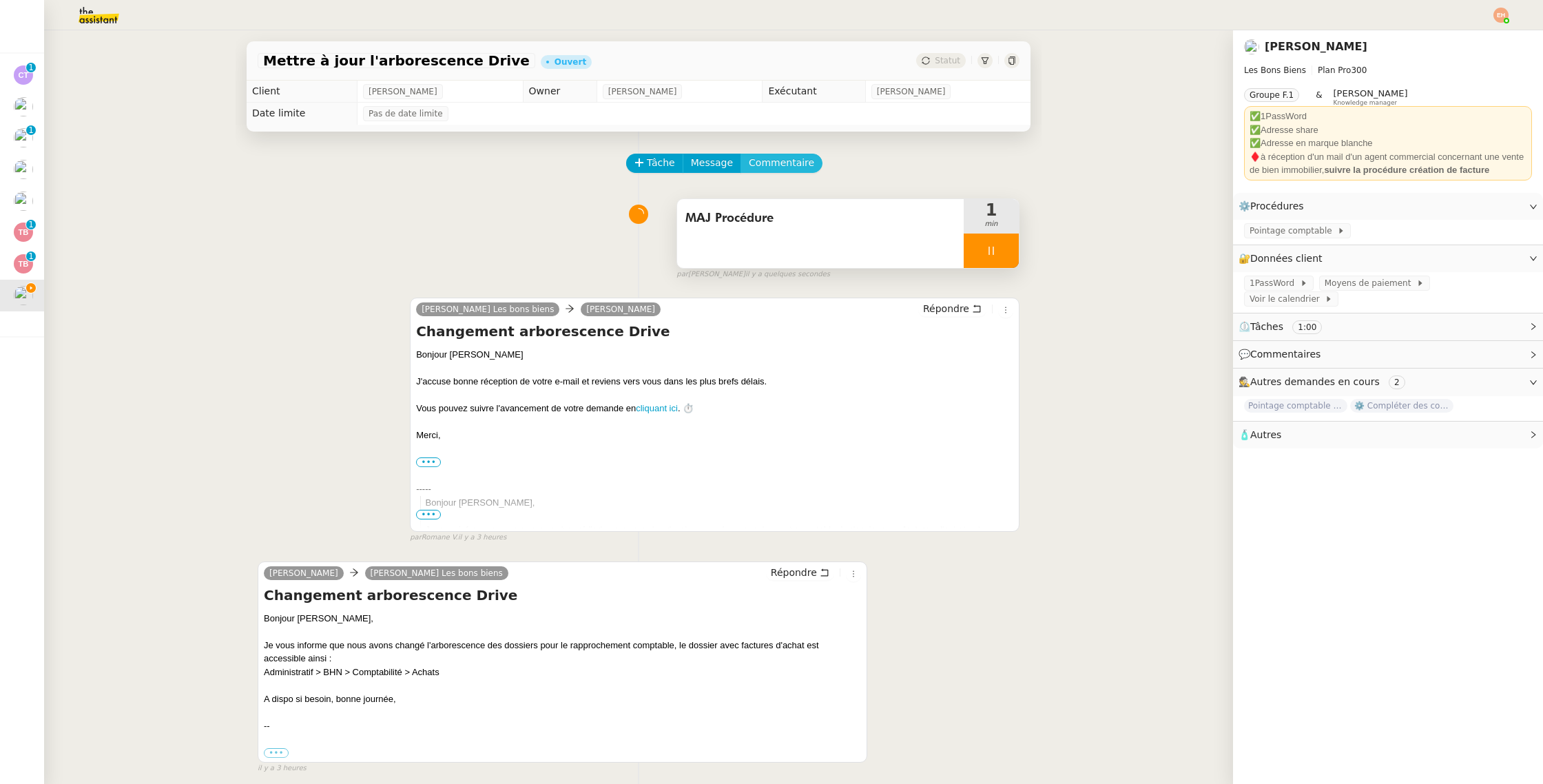
click at [775, 163] on span "Commentaire" at bounding box center [781, 163] width 66 height 16
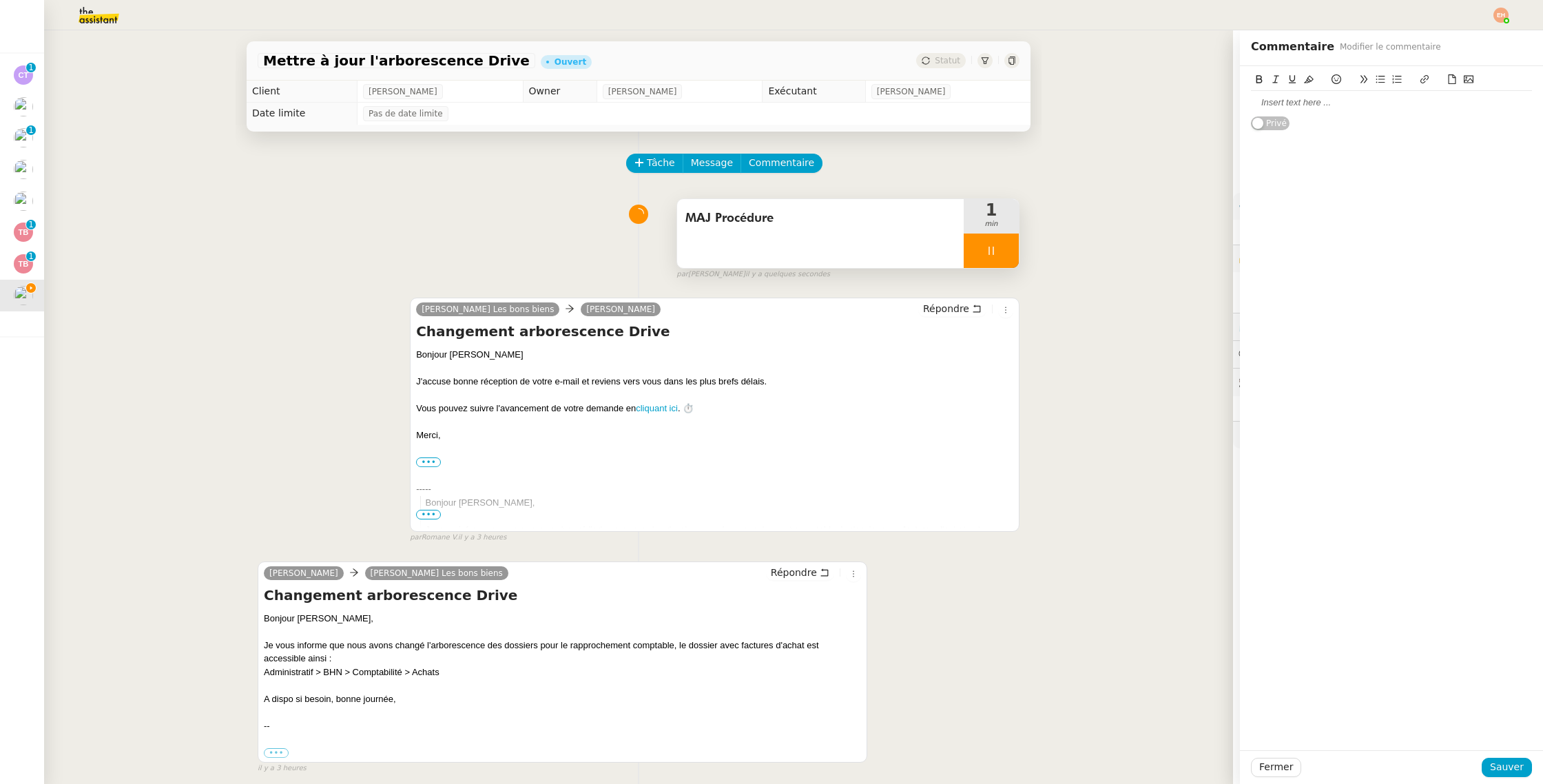
click at [1291, 102] on div at bounding box center [1391, 103] width 281 height 12
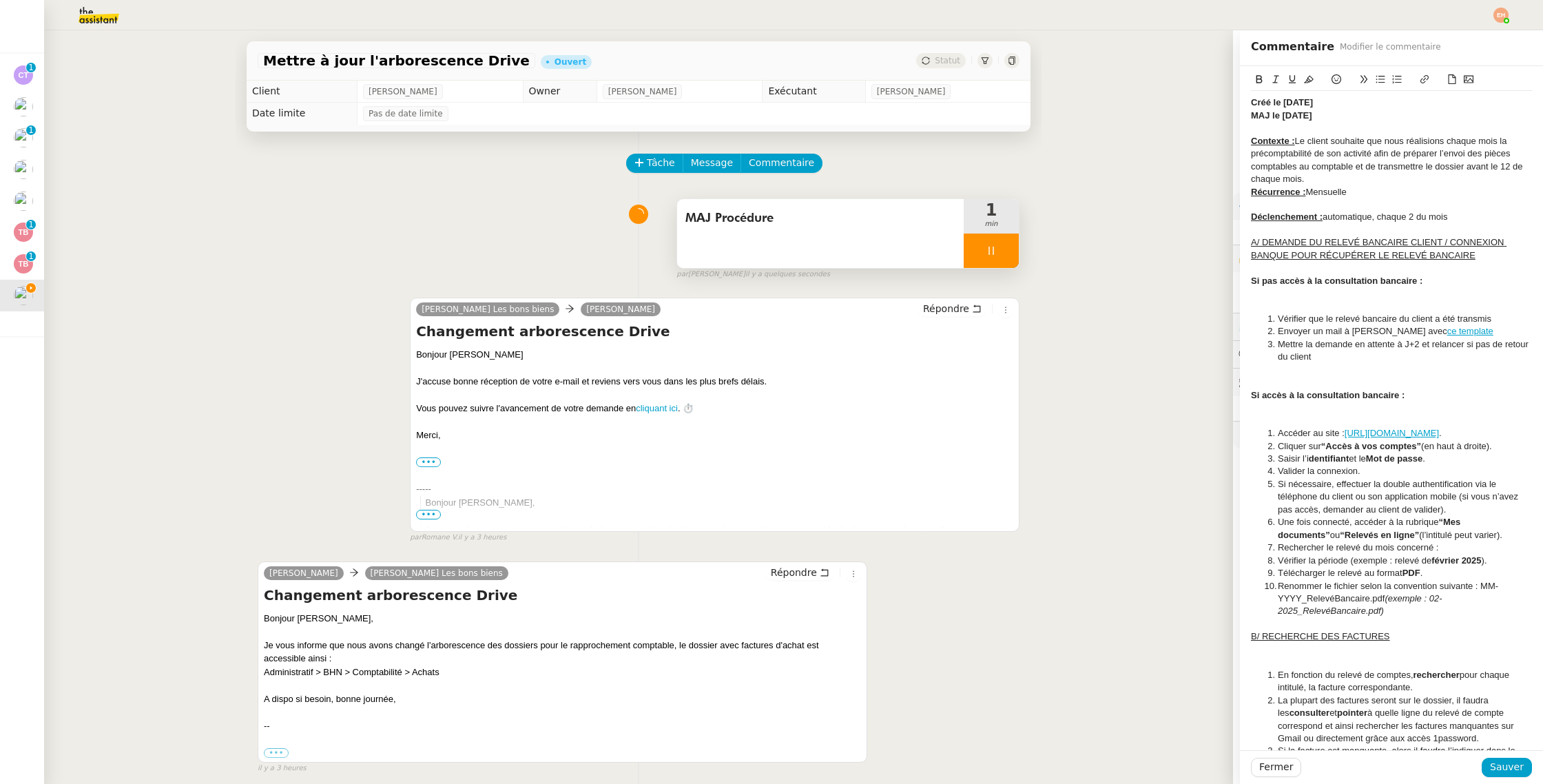
click at [1285, 115] on strong "MAJ le [DATE]" at bounding box center [1281, 115] width 61 height 10
click at [1300, 111] on strong "MAJ le [DATE]" at bounding box center [1281, 115] width 61 height 10
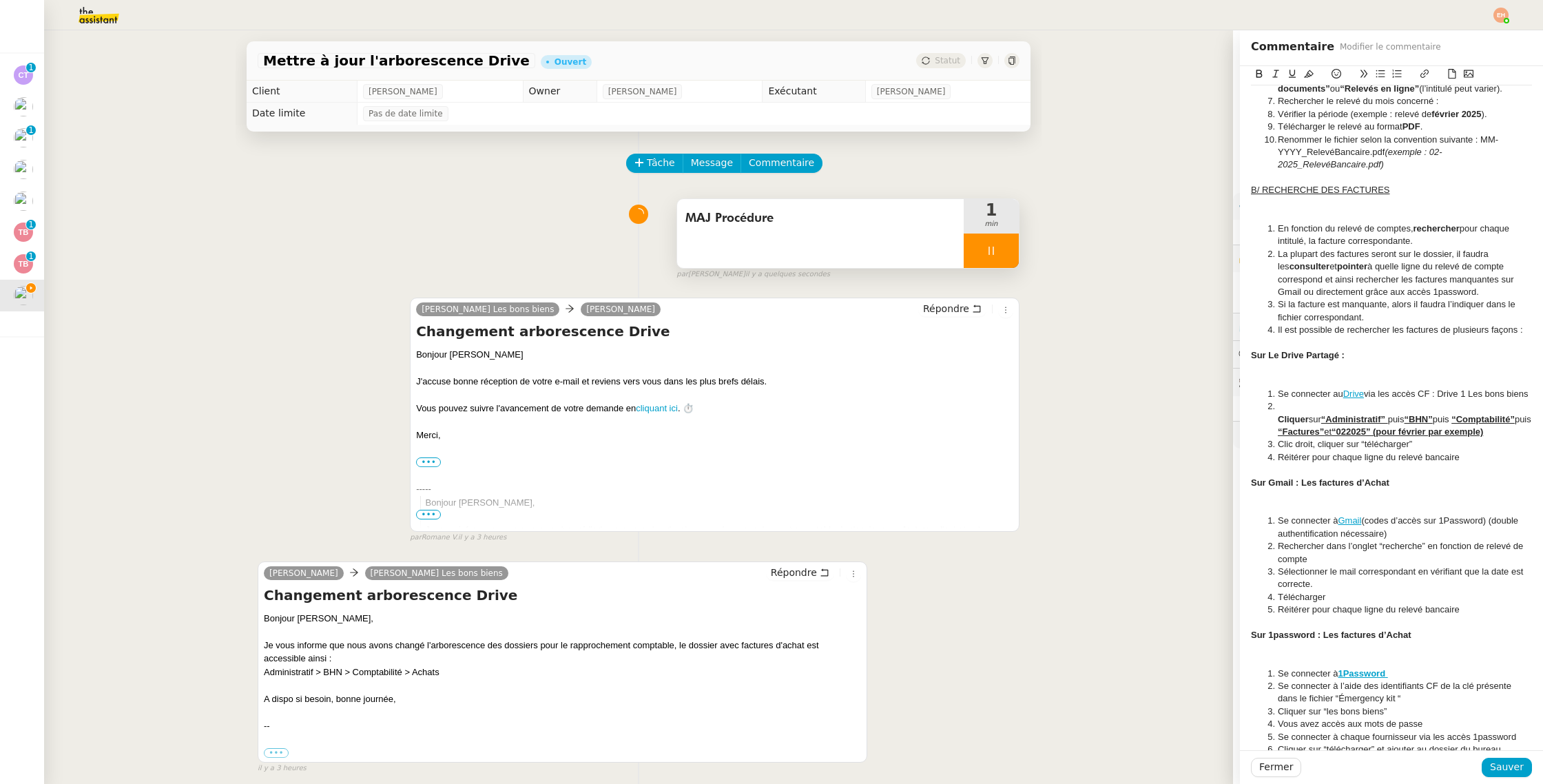
scroll to position [449, 0]
click at [1359, 388] on link "Drive" at bounding box center [1354, 392] width 21 height 10
click at [1351, 414] on link "[URL][DOMAIN_NAME]" at bounding box center [1322, 417] width 94 height 18
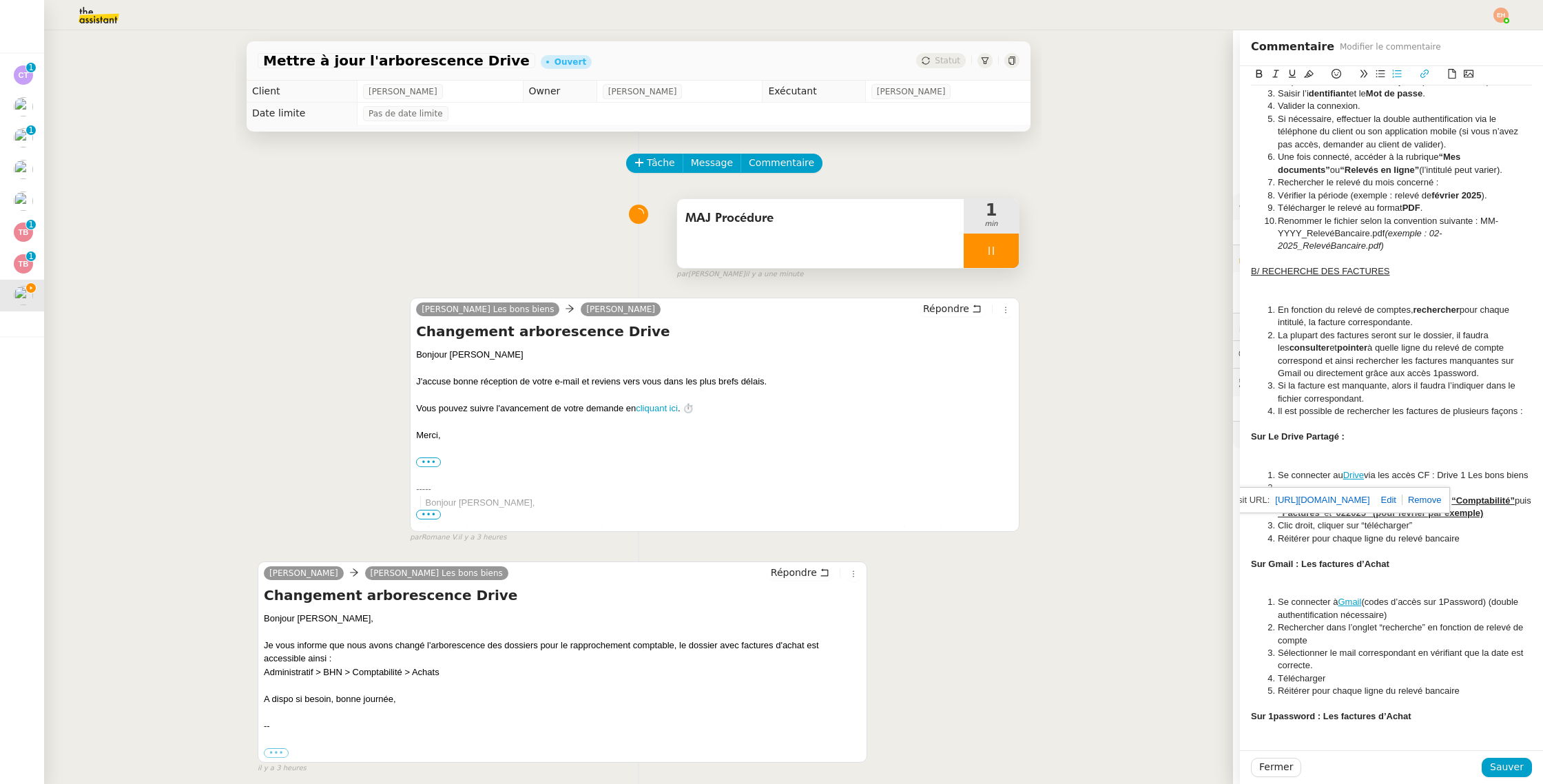
scroll to position [366, 0]
click at [1384, 340] on li "La plupart des factures seront sur le dossier, il faudra les consulter et point…" at bounding box center [1399, 354] width 268 height 51
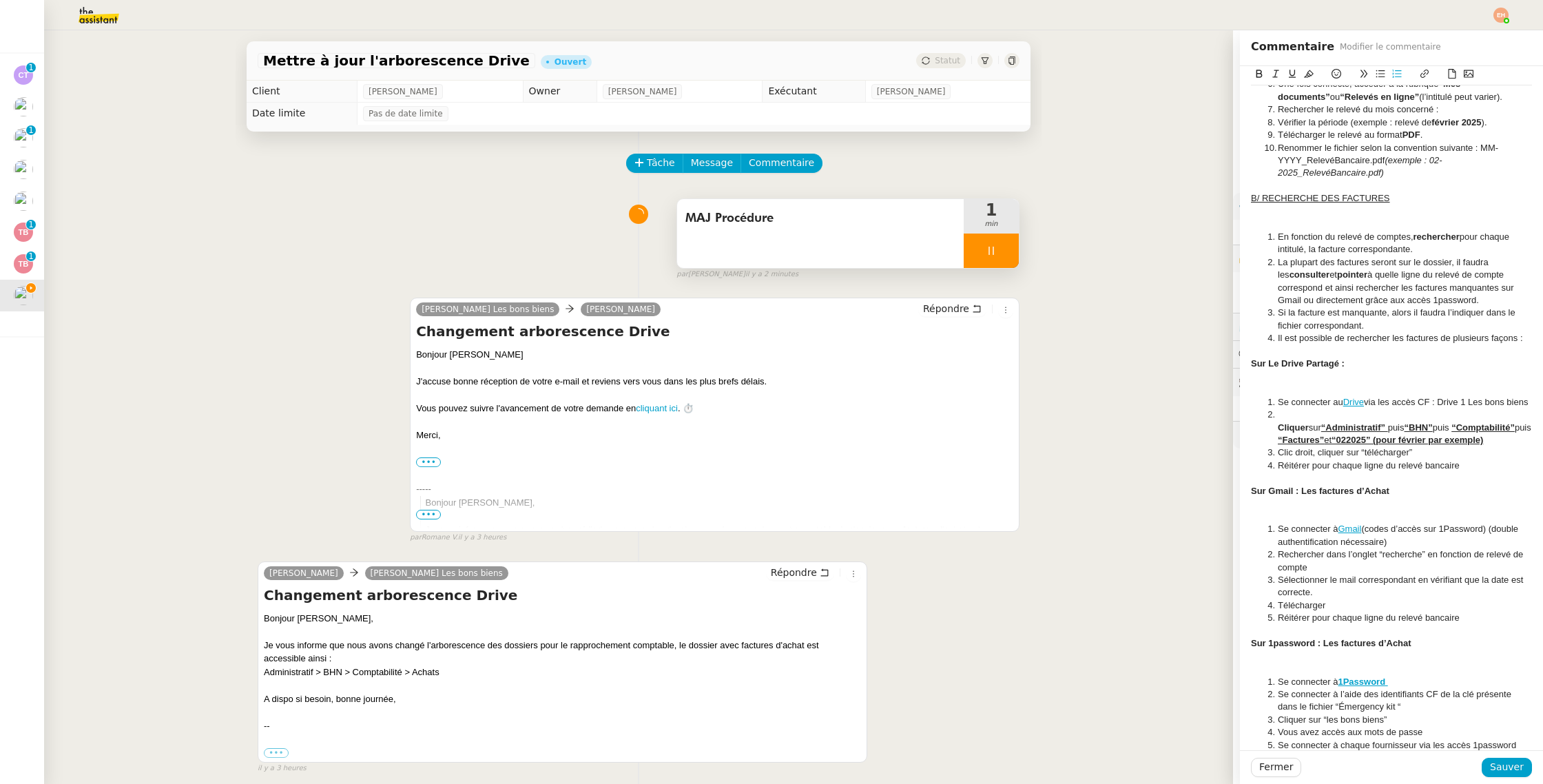
scroll to position [493, 0]
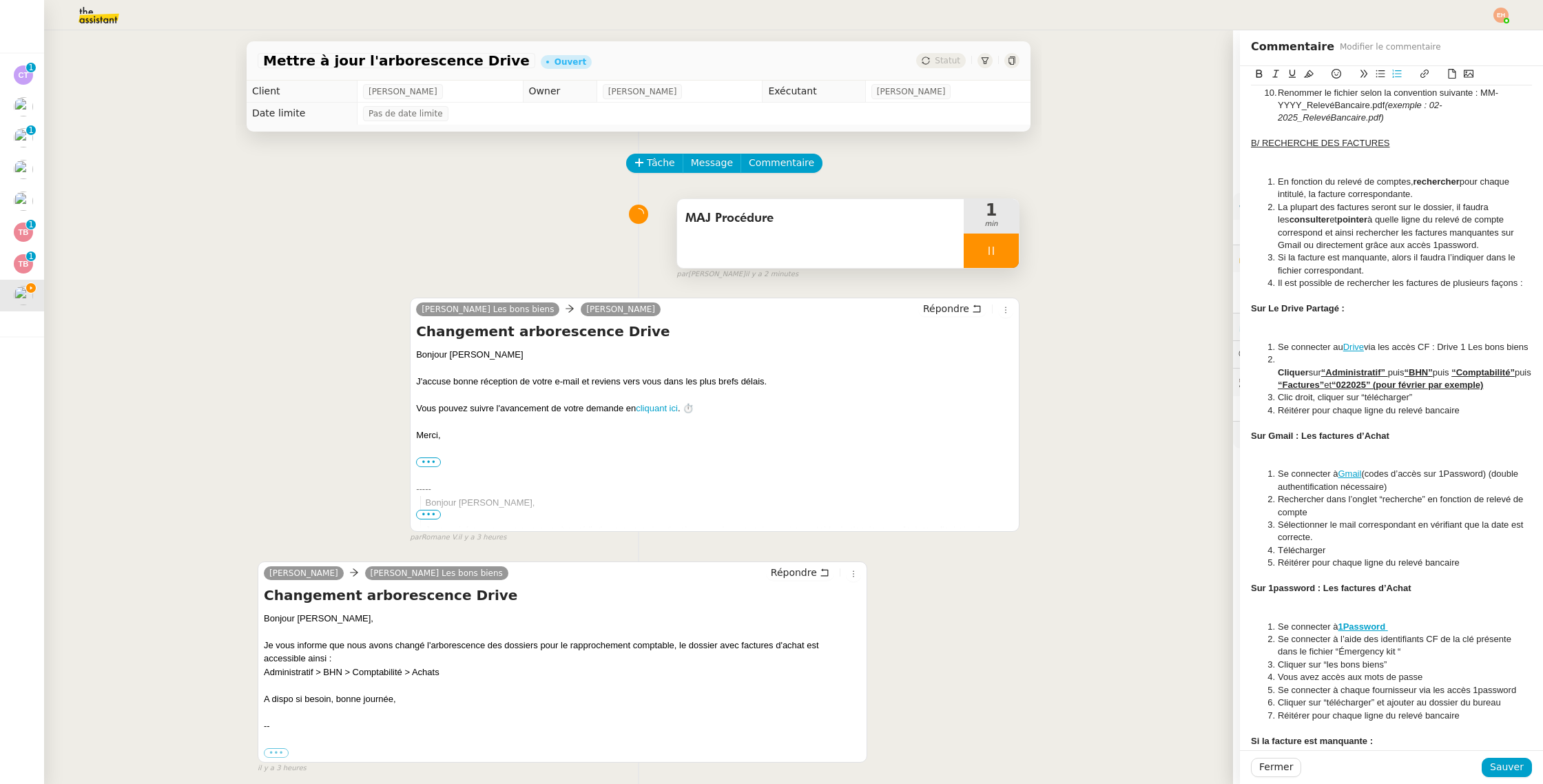
click at [1311, 390] on u "“Factures”" at bounding box center [1300, 385] width 46 height 10
click at [1304, 390] on u "“2-Achats”" at bounding box center [1301, 385] width 47 height 10
click at [1308, 390] on u "“2 -Achats”" at bounding box center [1302, 385] width 49 height 10
click at [1310, 390] on u "“2 -Achats”" at bounding box center [1302, 385] width 49 height 10
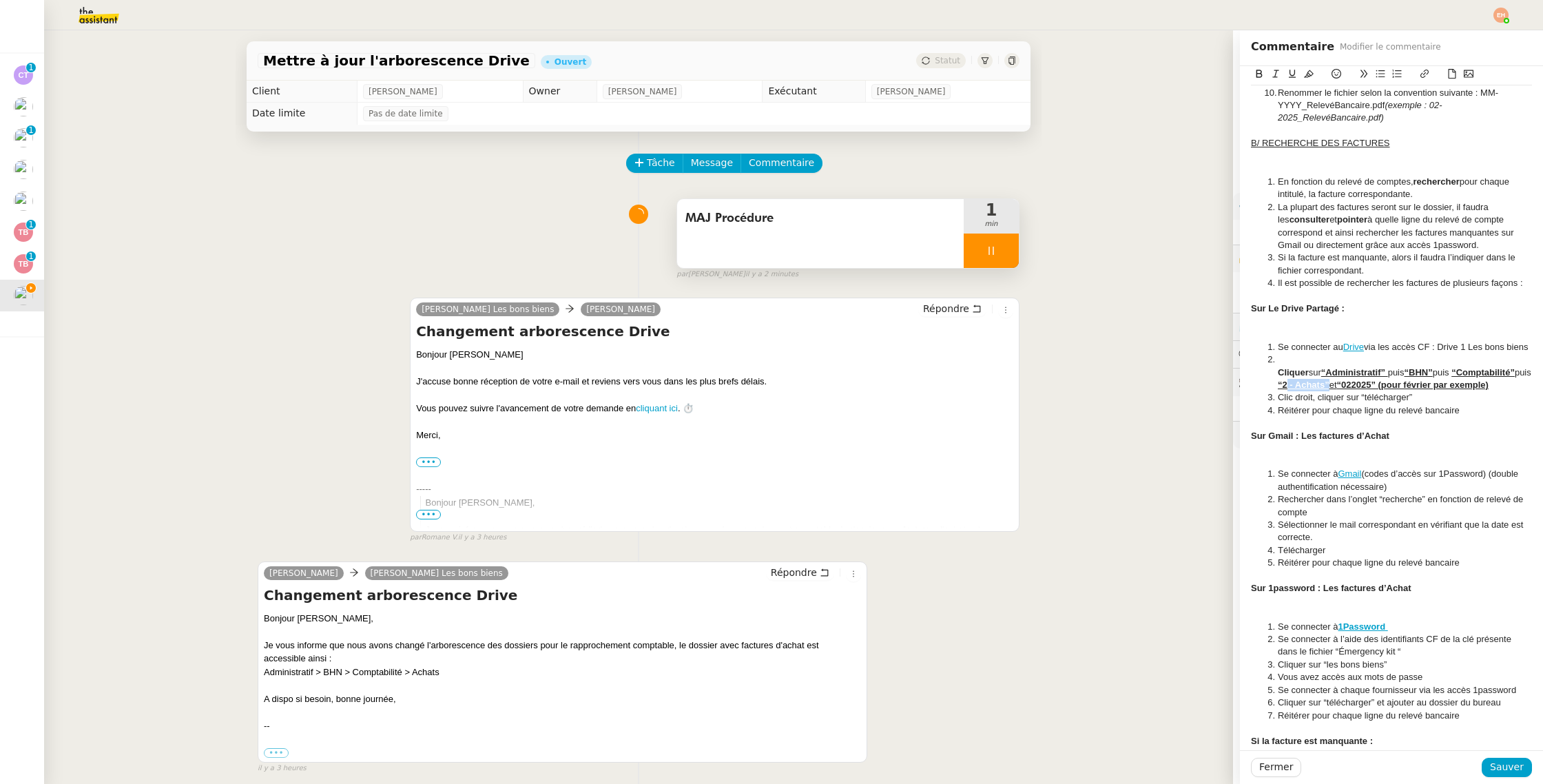
drag, startPoint x: 1304, startPoint y: 398, endPoint x: 1367, endPoint y: 409, distance: 64.0
click at [1329, 390] on u "“2 - Achats”" at bounding box center [1304, 385] width 52 height 10
copy u "2 - Achats"
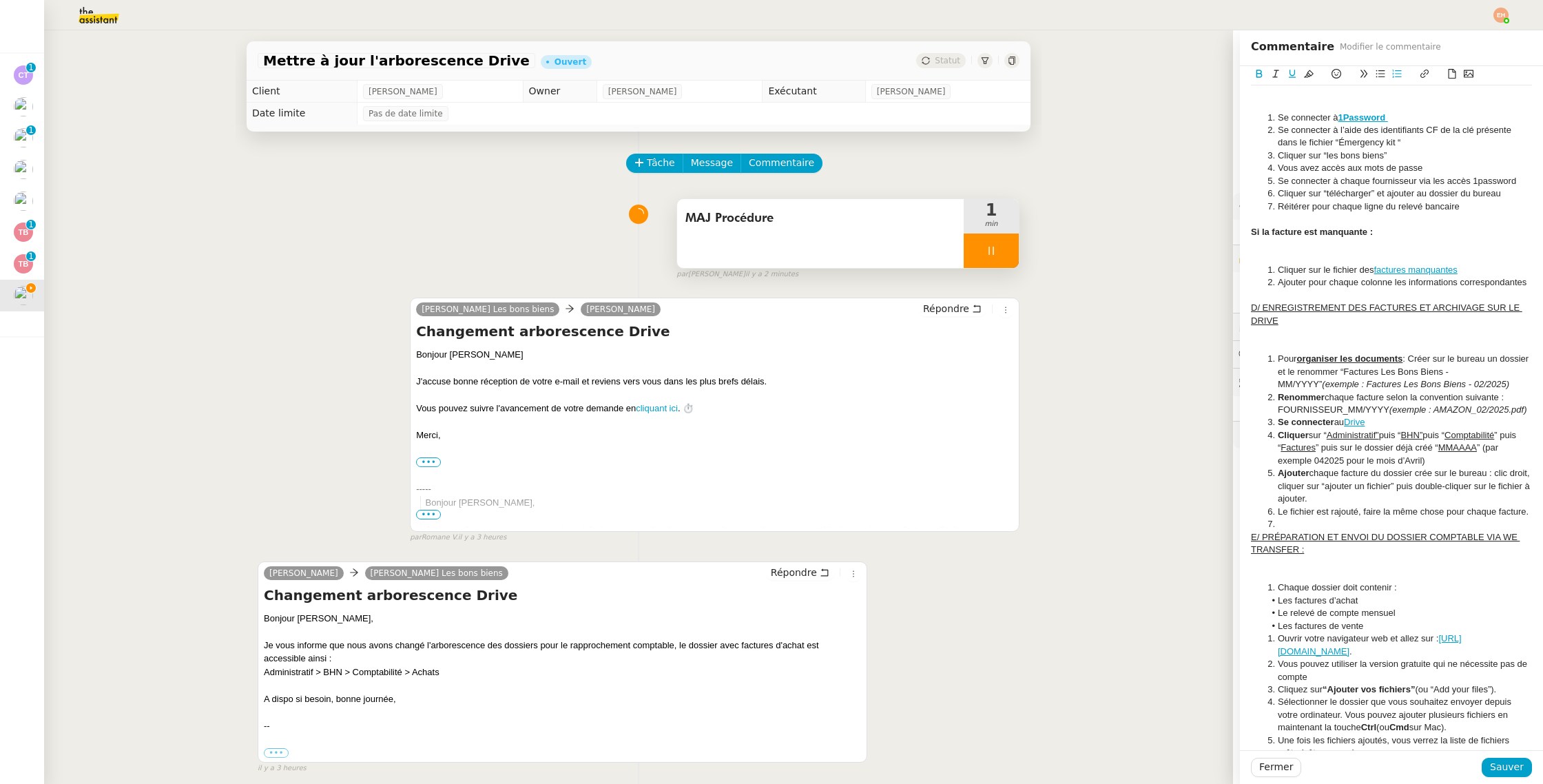
scroll to position [1004, 0]
click at [1306, 449] on u "Factures" at bounding box center [1298, 444] width 35 height 10
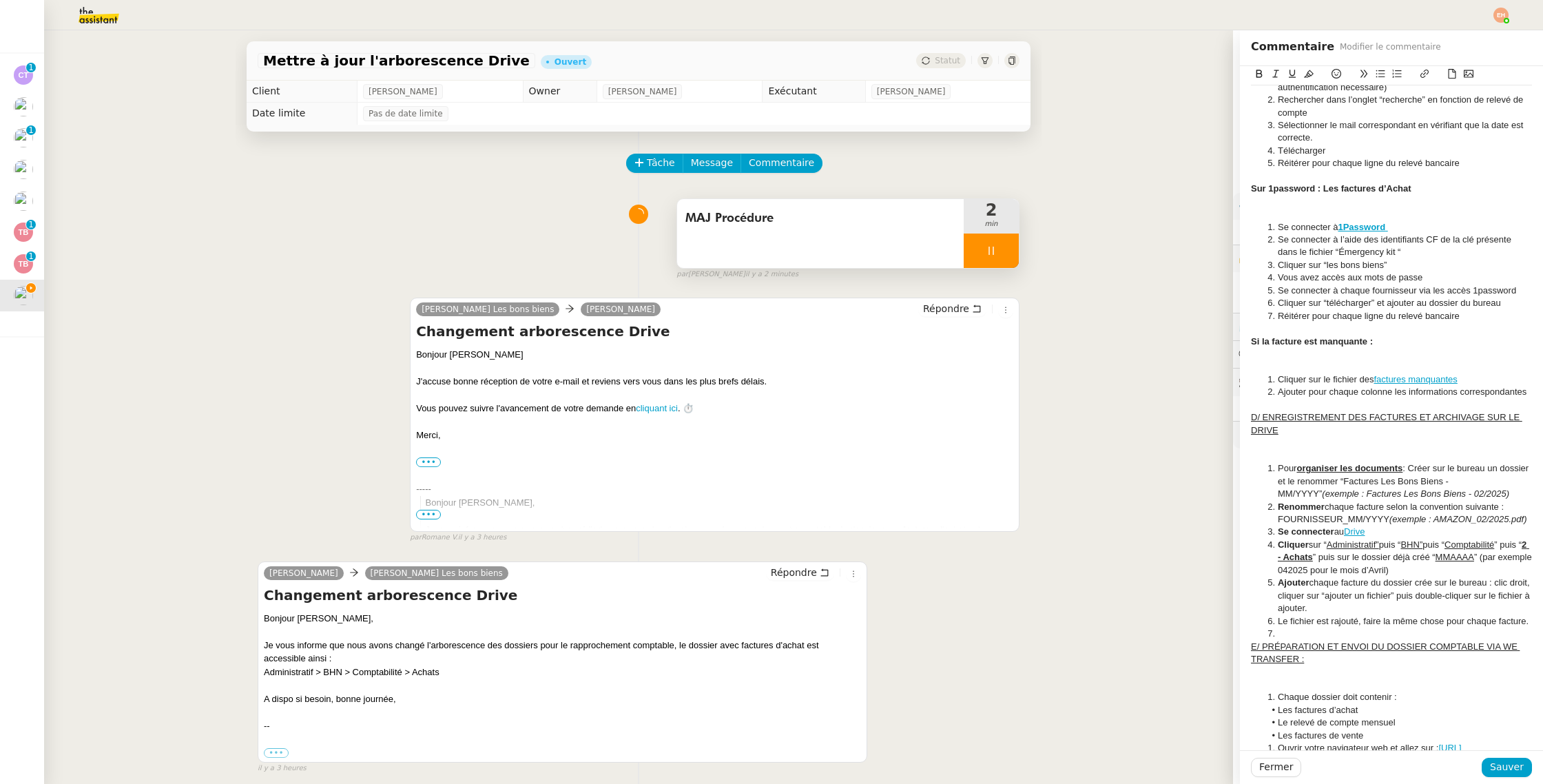
scroll to position [895, 0]
drag, startPoint x: 1306, startPoint y: 567, endPoint x: 1277, endPoint y: 567, distance: 29.0
click at [1277, 567] on li "Cliquer sur “ Administratif” puis “ BHN” puis “ Comptabilité ” puis “ 2 - Achat…" at bounding box center [1399, 556] width 268 height 38
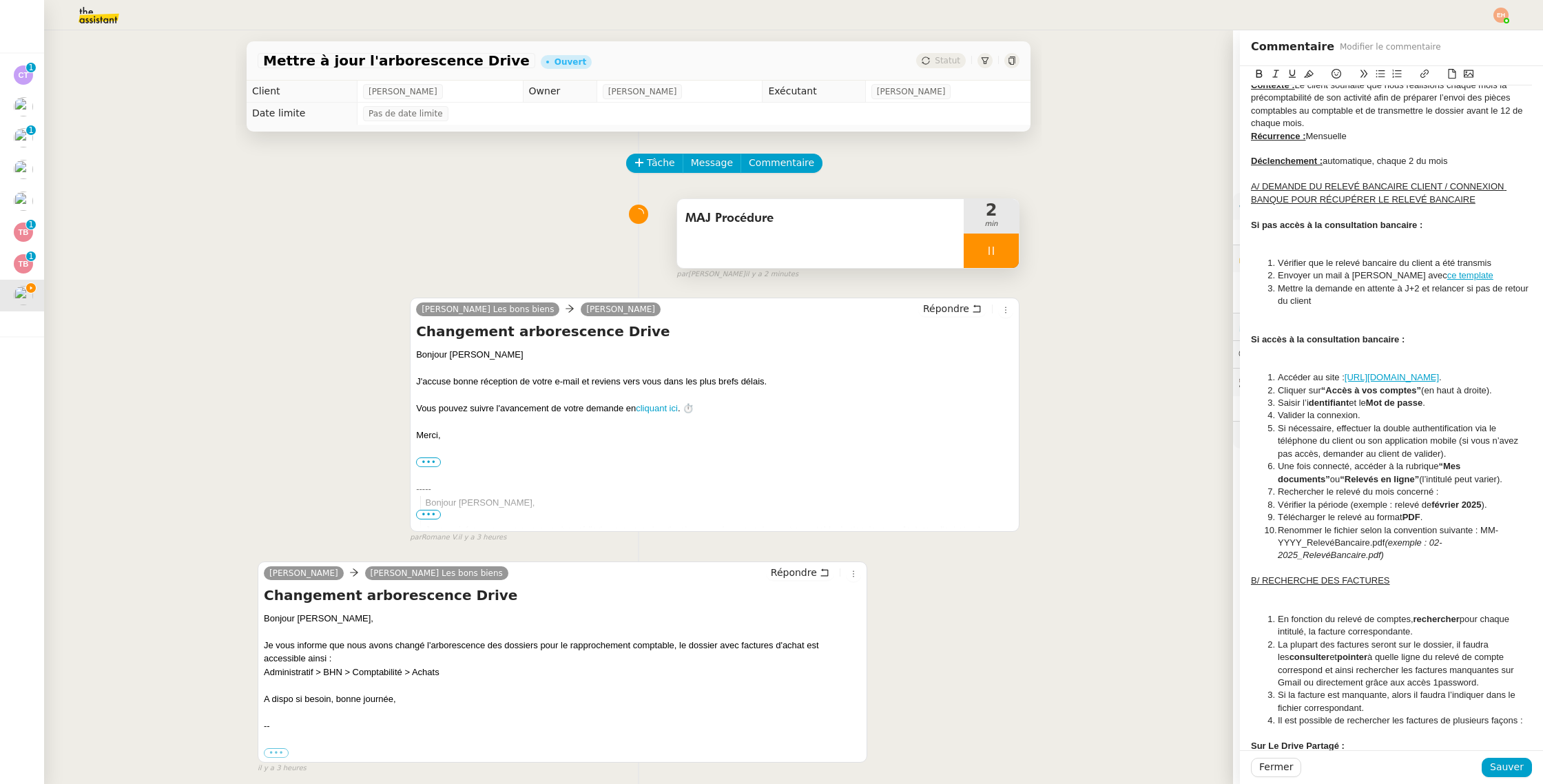
scroll to position [57, 0]
click at [1269, 236] on div at bounding box center [1391, 236] width 281 height 12
click at [1252, 340] on strong "Si accès à la consultation bancaire :" at bounding box center [1328, 338] width 154 height 10
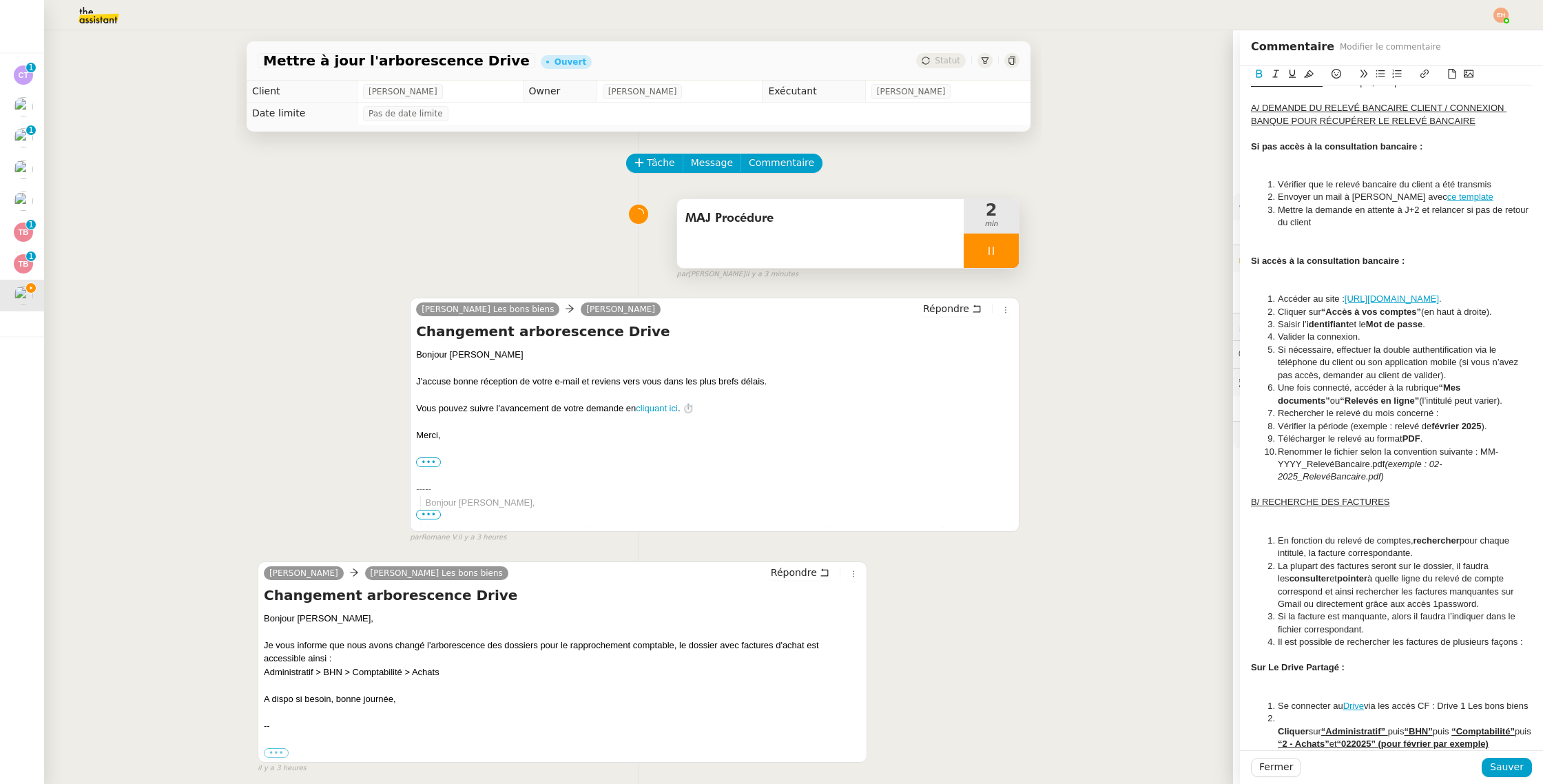
scroll to position [126, 0]
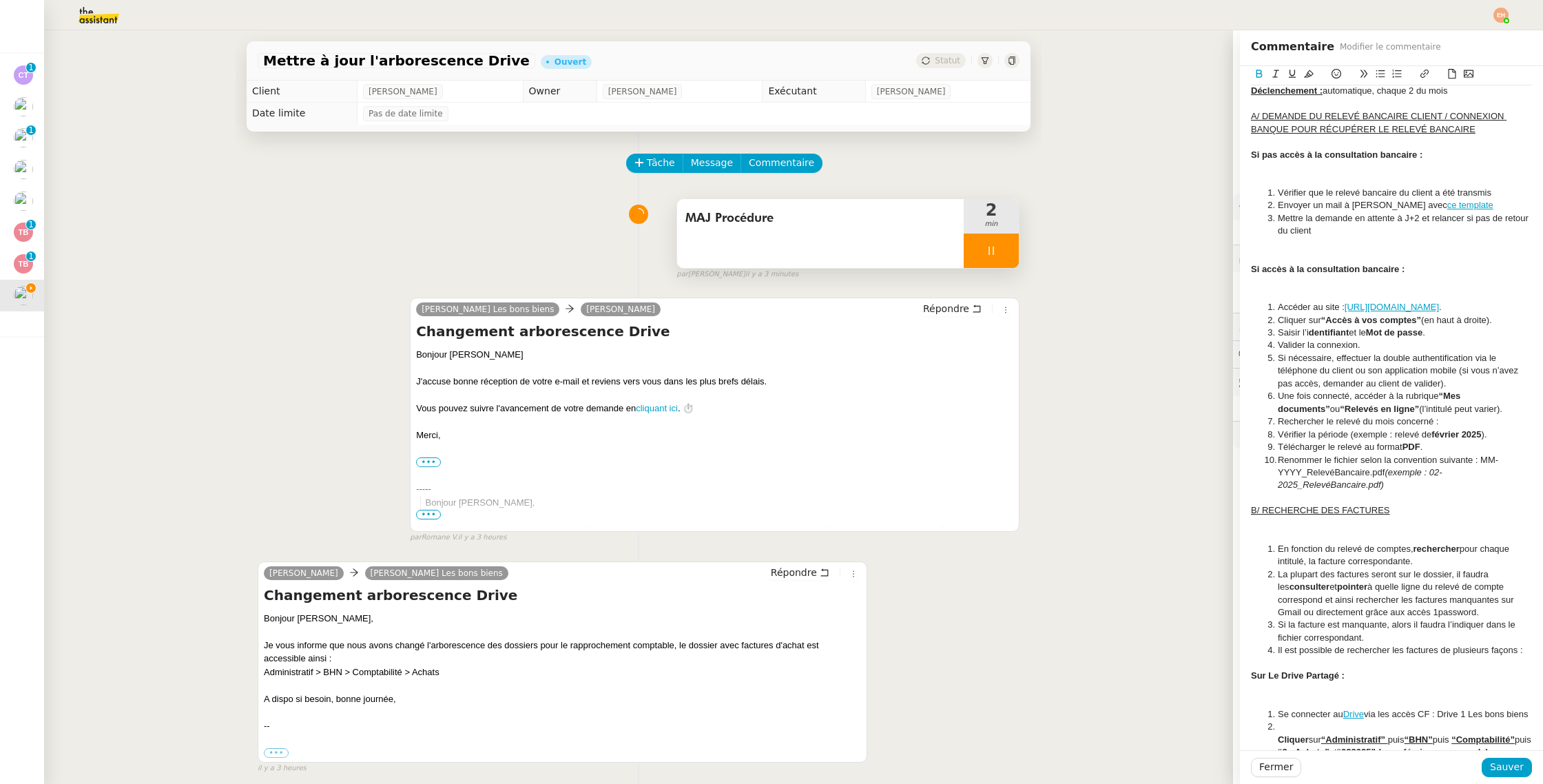
click at [1304, 240] on div at bounding box center [1391, 244] width 281 height 12
drag, startPoint x: 1422, startPoint y: 155, endPoint x: 1451, endPoint y: 179, distance: 37.6
click at [1422, 156] on strong "Si pas accès à la consultation bancaire :" at bounding box center [1336, 155] width 171 height 10
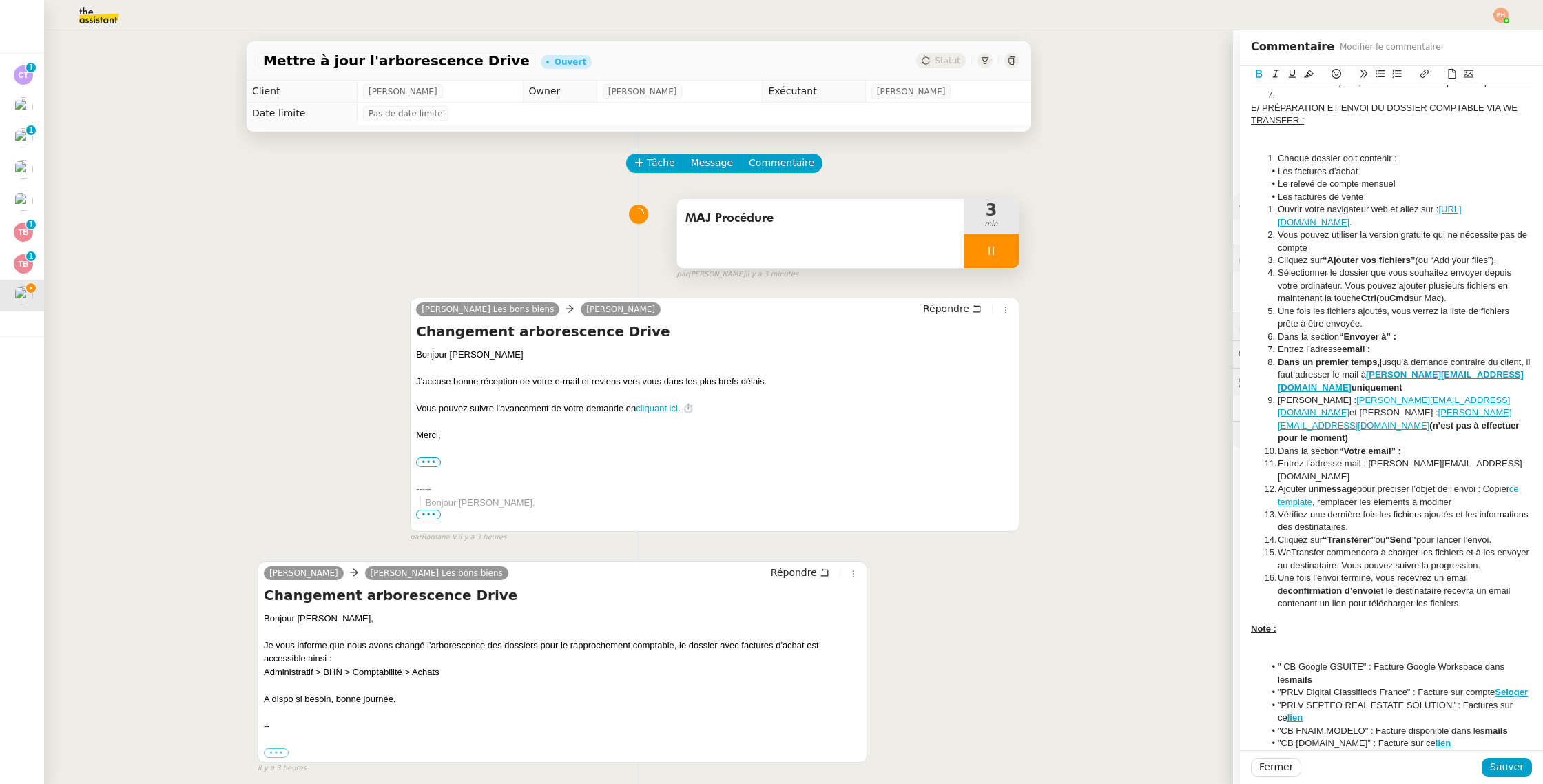
scroll to position [1439, 0]
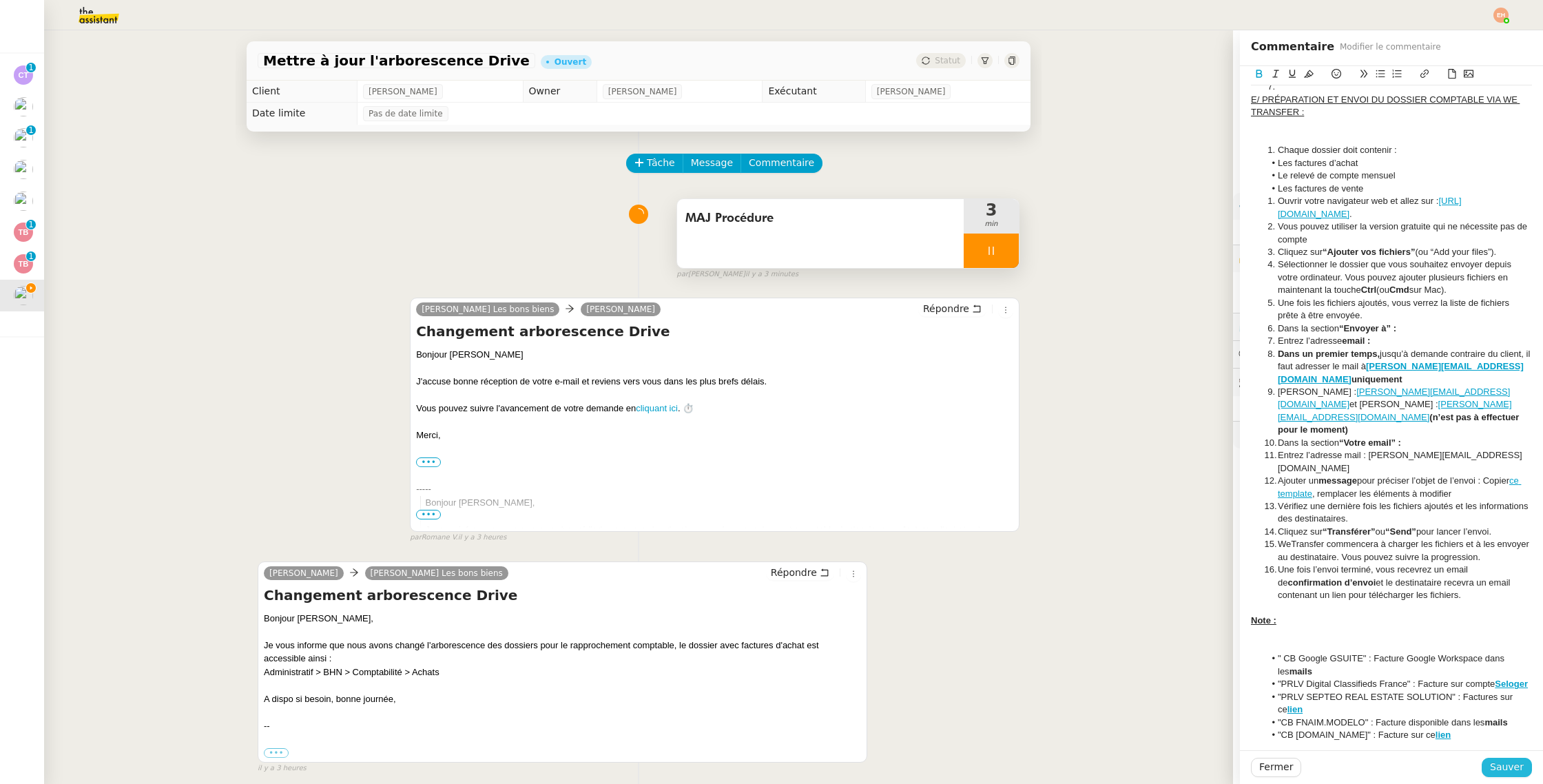
click at [1496, 768] on span "Sauver" at bounding box center [1506, 767] width 34 height 16
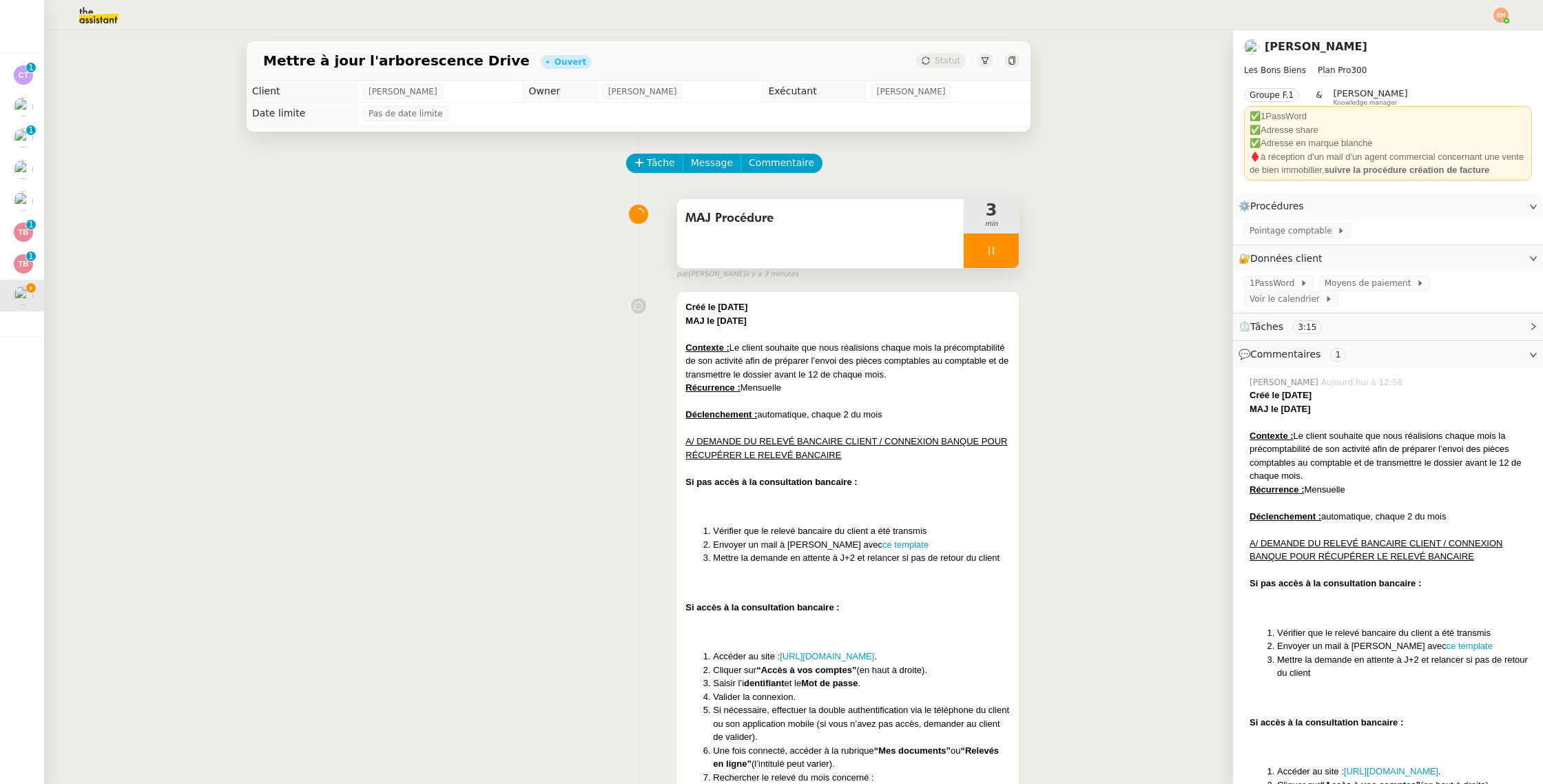
click at [995, 258] on div at bounding box center [991, 251] width 55 height 35
click at [1005, 251] on icon at bounding box center [1005, 250] width 10 height 8
click at [774, 155] on span "Commentaire" at bounding box center [781, 163] width 66 height 16
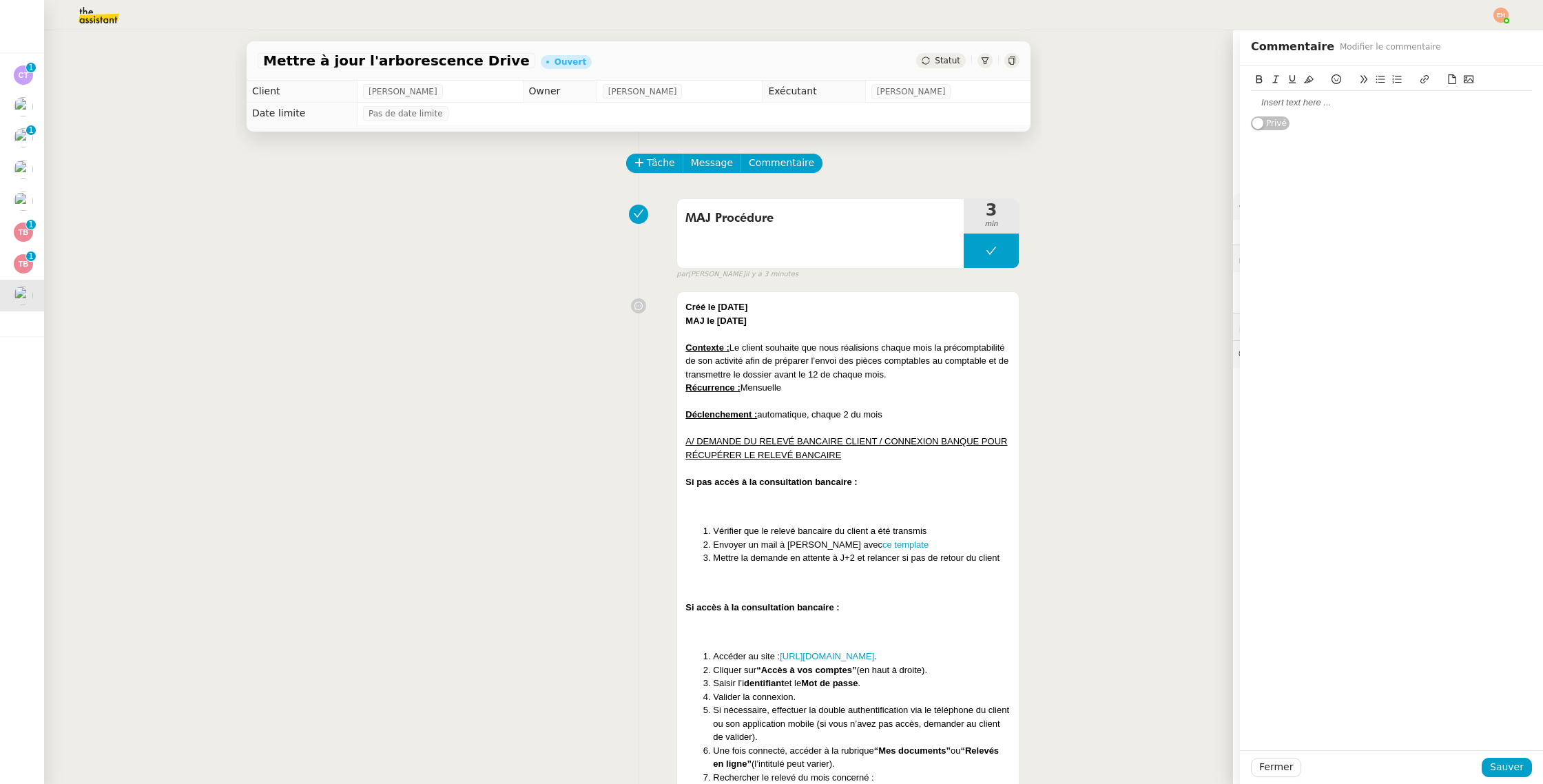
click at [1283, 107] on div at bounding box center [1391, 103] width 281 height 12
click at [1520, 764] on span "Sauver" at bounding box center [1506, 767] width 34 height 16
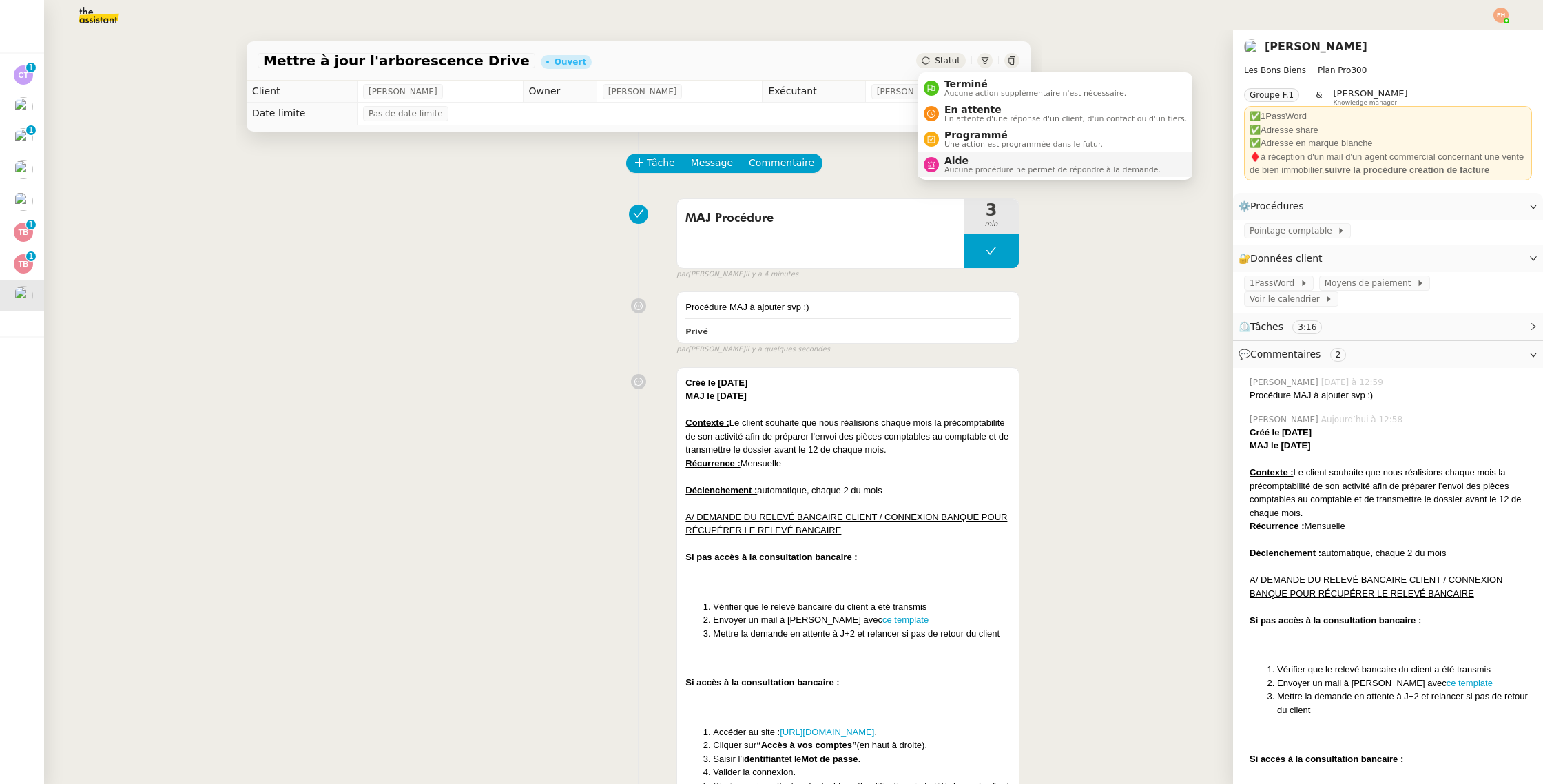
click at [961, 162] on span "Aide" at bounding box center [1052, 160] width 216 height 11
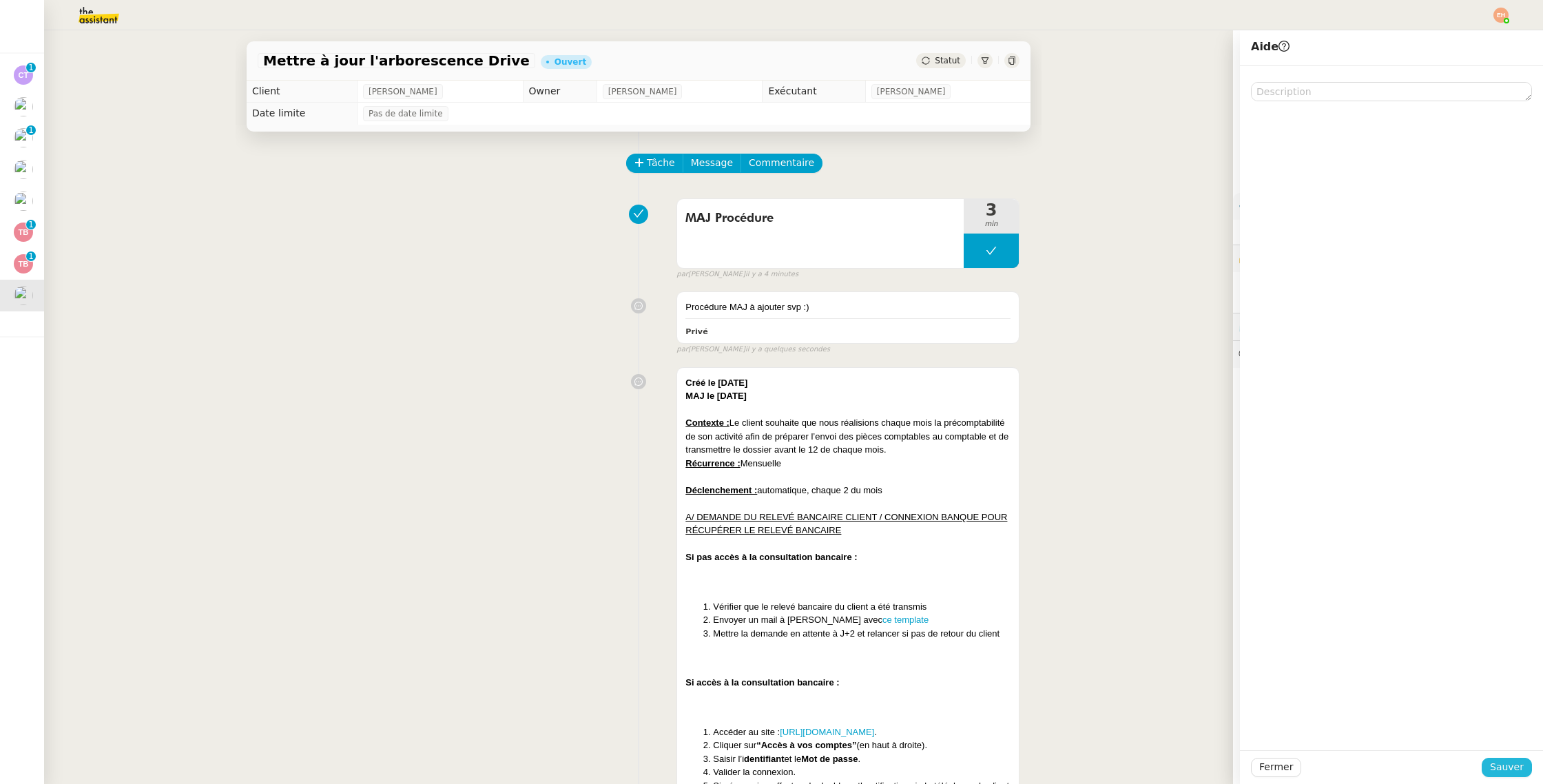
click at [1520, 771] on span "Sauver" at bounding box center [1506, 767] width 34 height 16
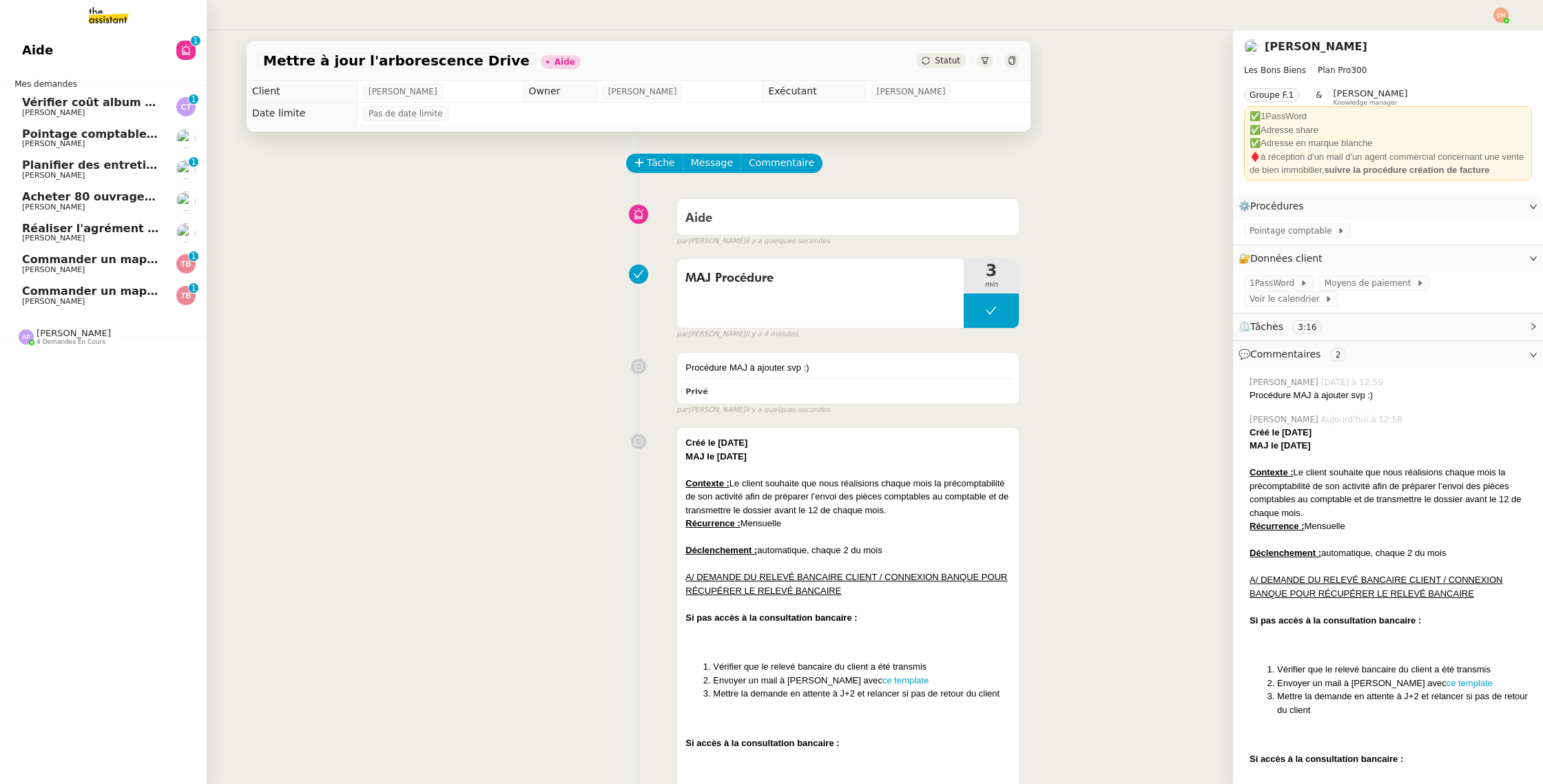
click at [117, 239] on span "[PERSON_NAME]" at bounding box center [91, 239] width 139 height 9
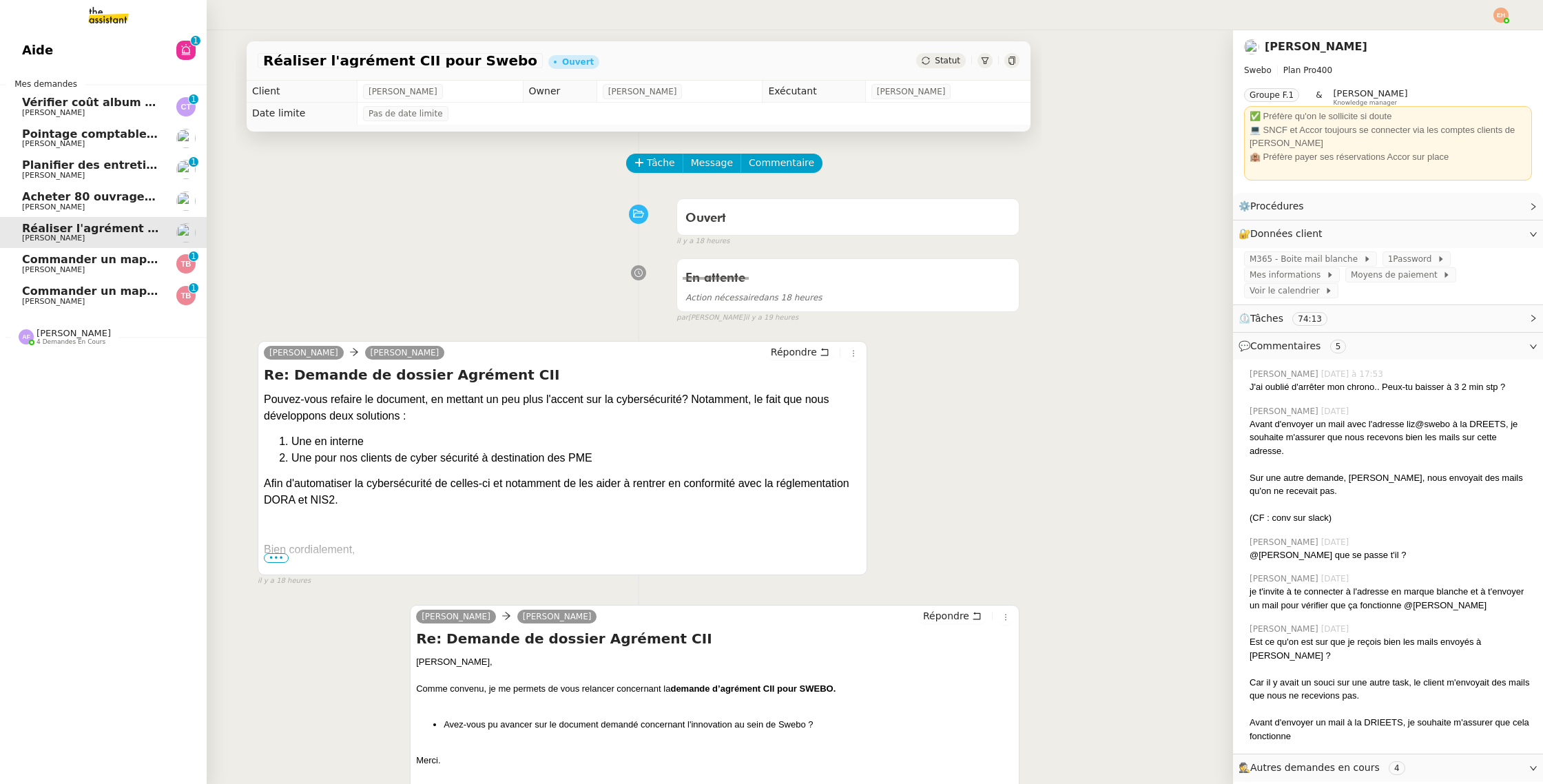
click at [116, 201] on span "Acheter 80 ouvrages pour livraison" at bounding box center [131, 196] width 219 height 13
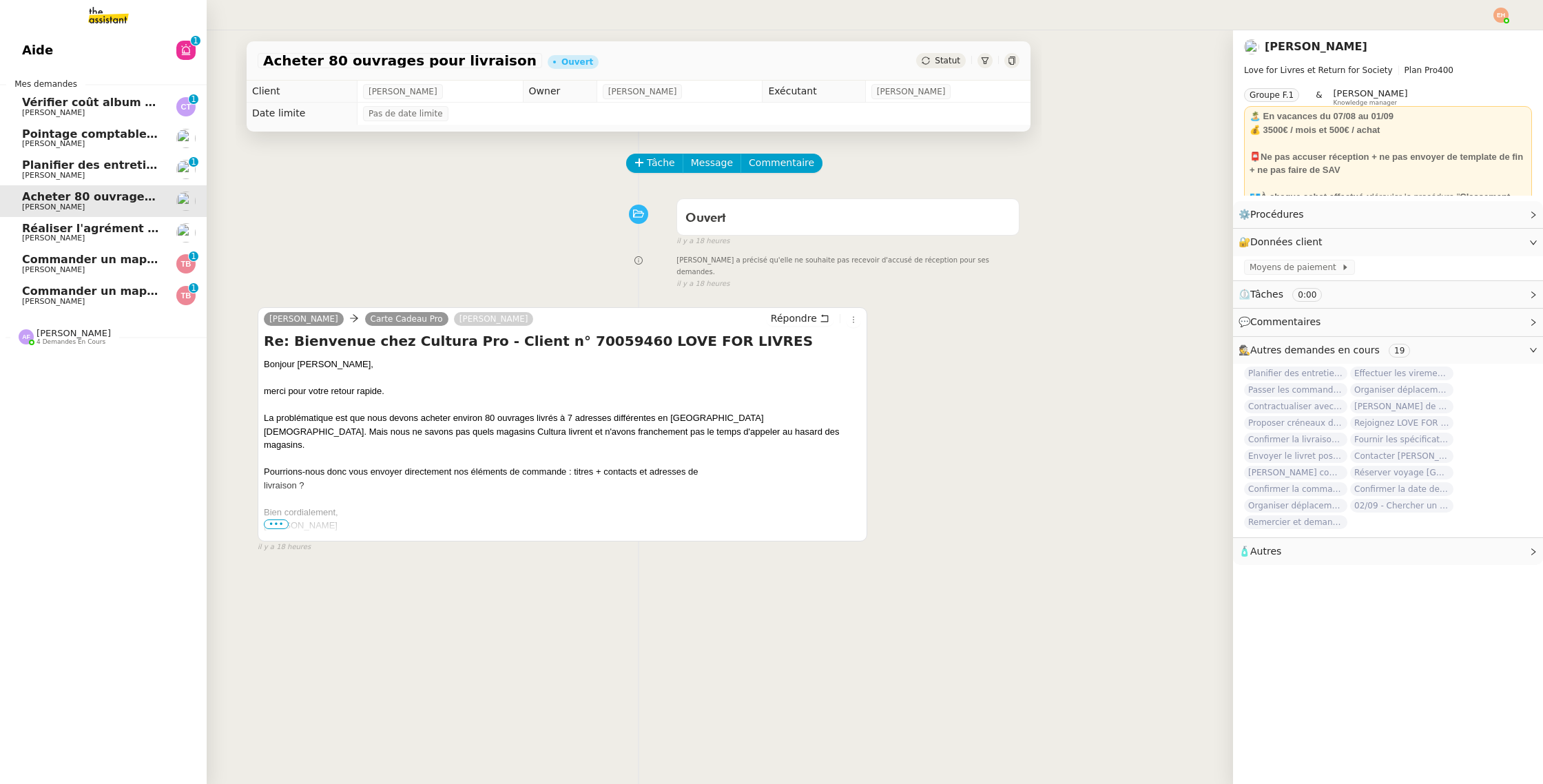
click at [117, 235] on span "[PERSON_NAME]" at bounding box center [91, 239] width 139 height 9
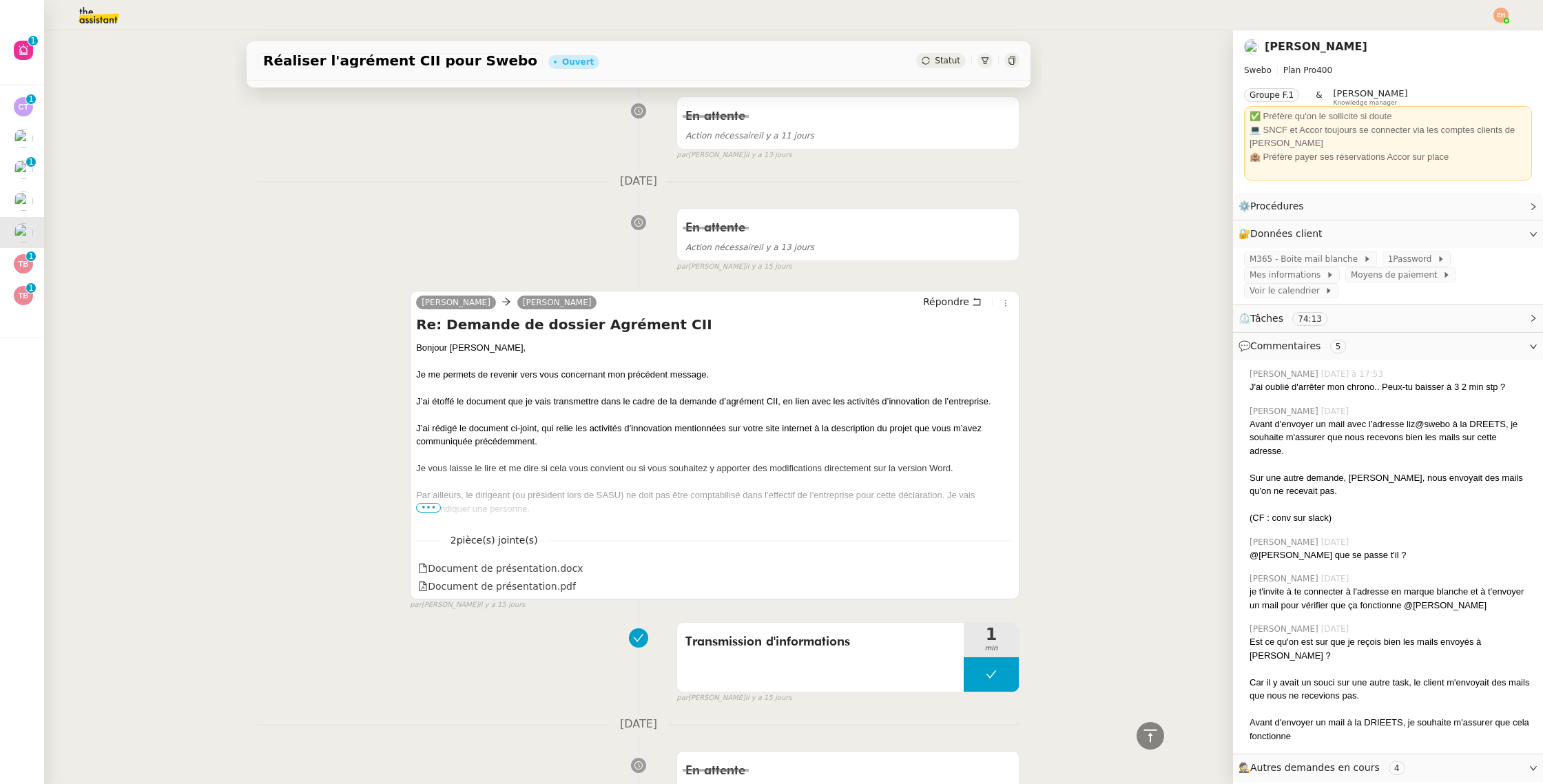
scroll to position [3648, 0]
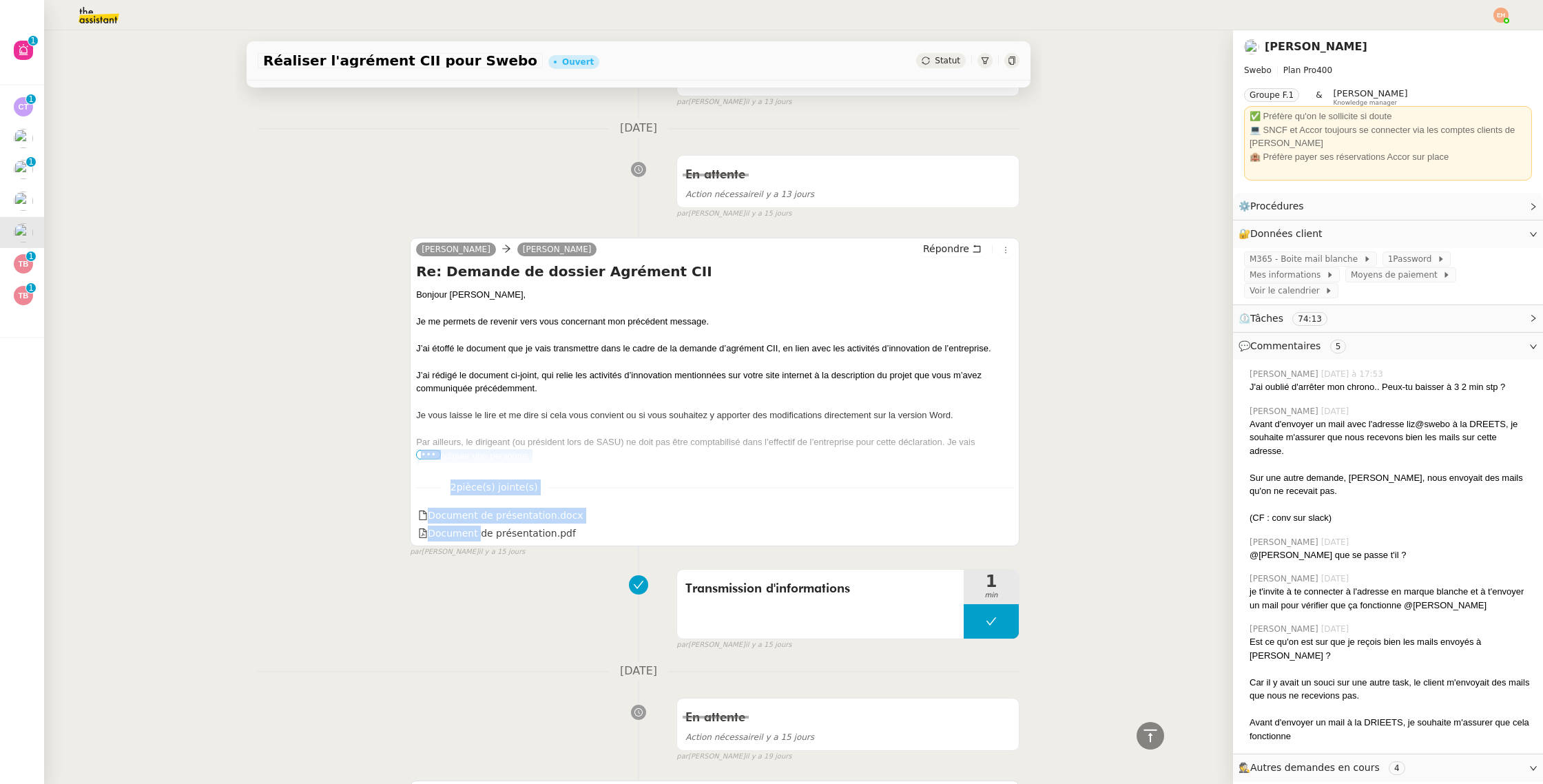
drag, startPoint x: 476, startPoint y: 534, endPoint x: 365, endPoint y: 459, distance: 134.0
click at [365, 459] on div "[PERSON_NAME] Répondre Re: Demande de dossier Agrément CII Bonjour ﻿[PERSON_NAM…" at bounding box center [638, 392] width 762 height 333
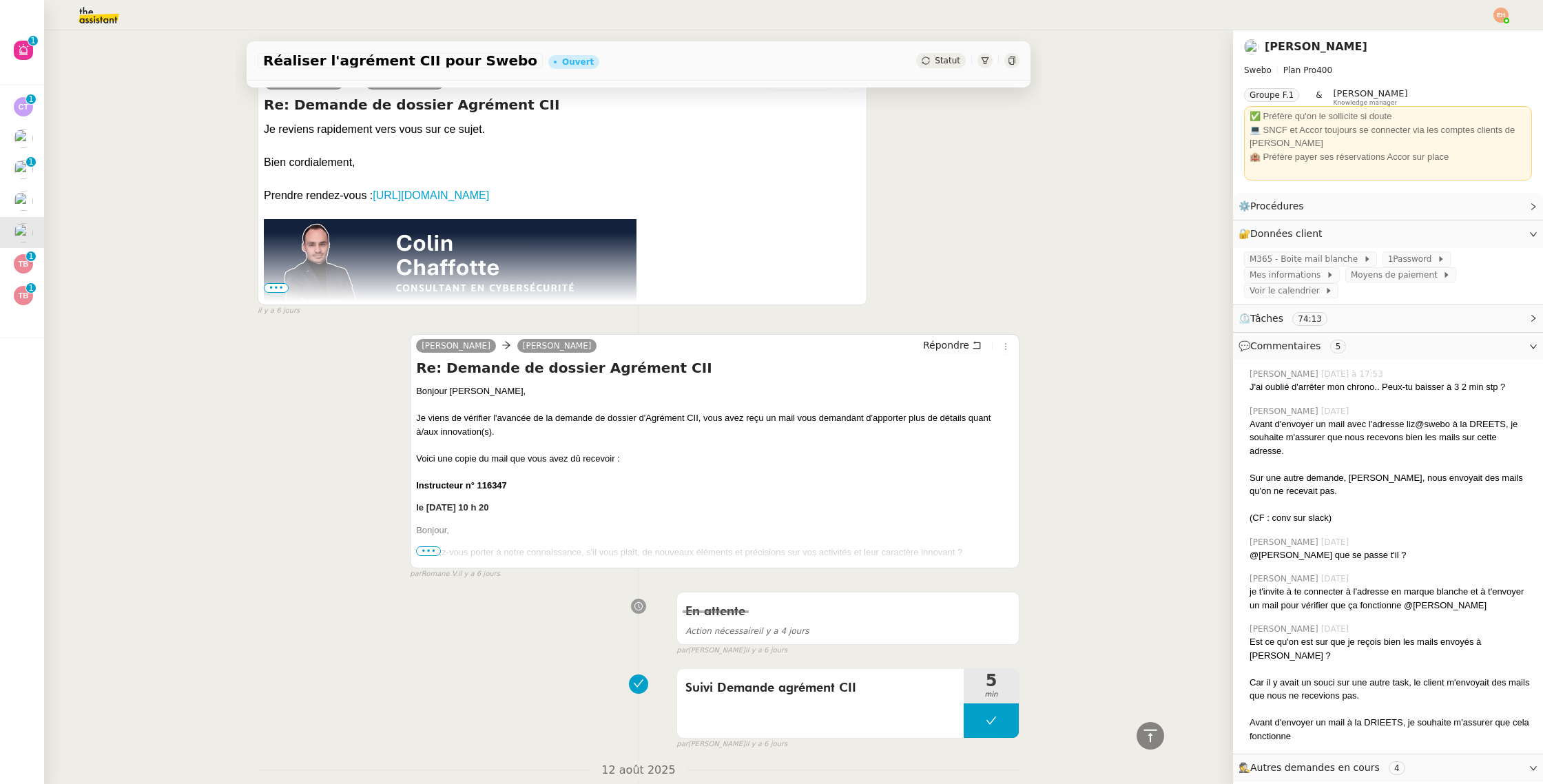
scroll to position [1775, 0]
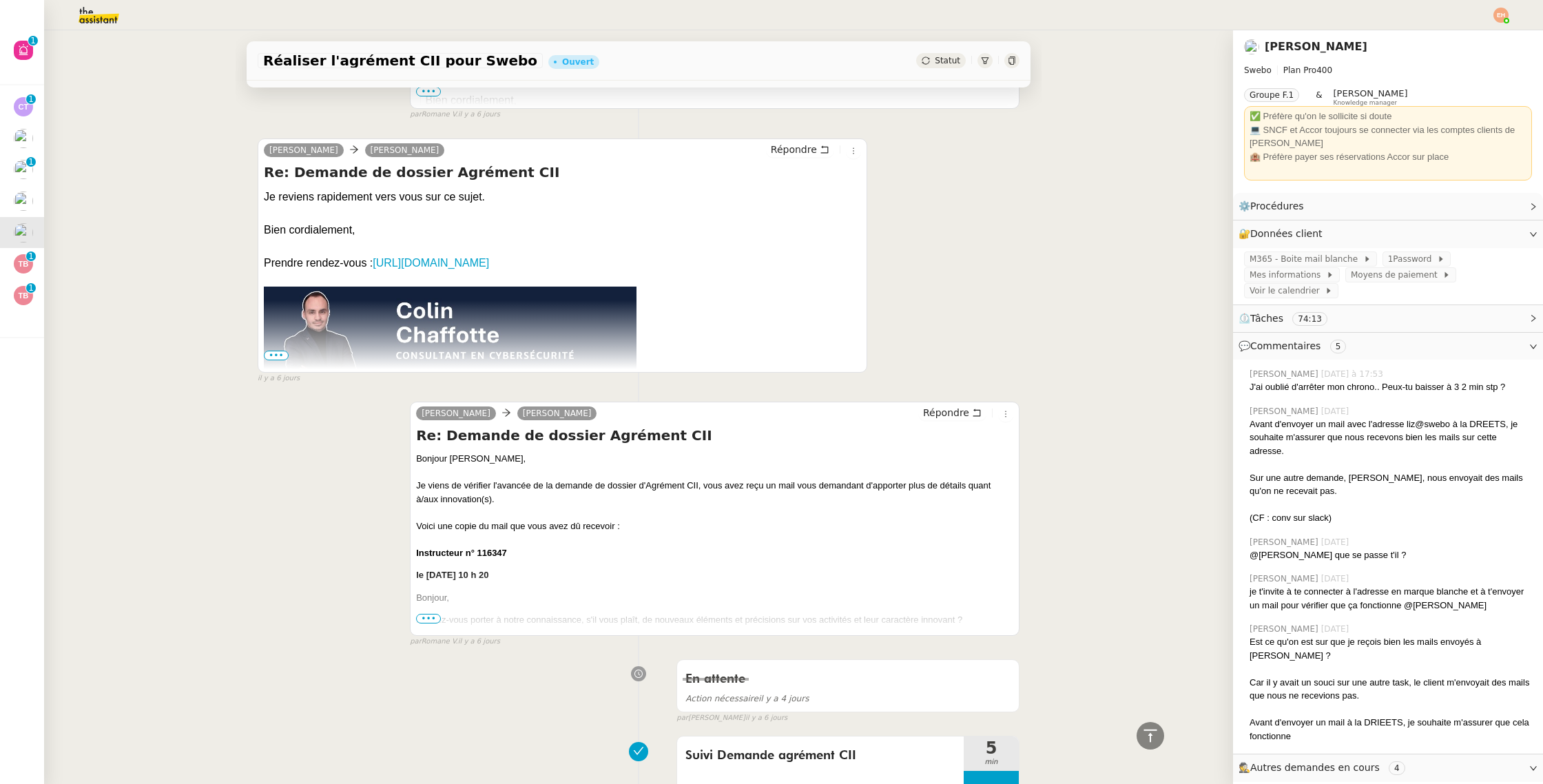
click at [436, 617] on span "•••" at bounding box center [428, 618] width 25 height 10
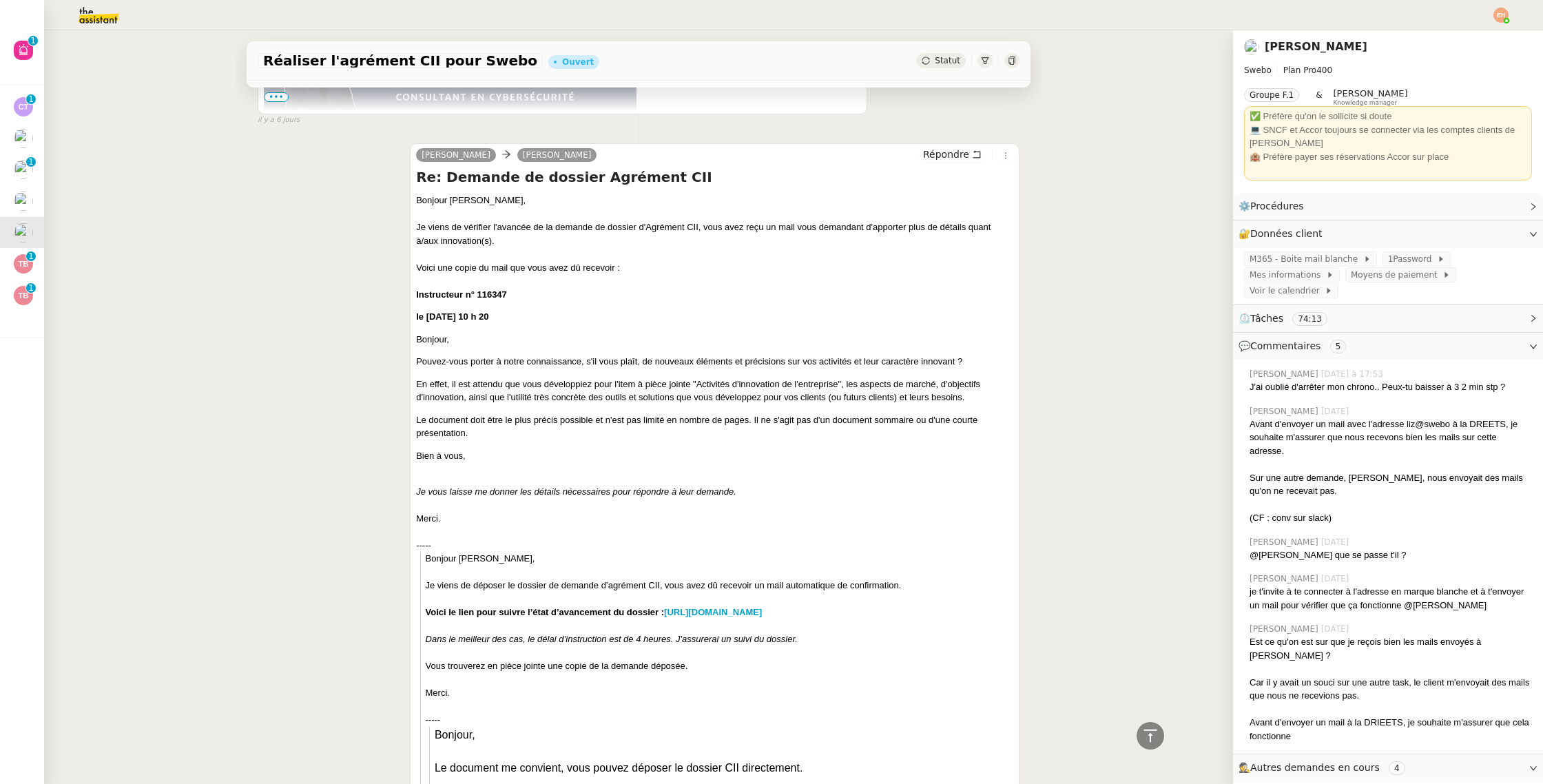
scroll to position [2034, 0]
drag, startPoint x: 422, startPoint y: 354, endPoint x: 761, endPoint y: 360, distance: 339.1
click at [761, 360] on blockquote "Pouvez-vous porter à notre connaissance, s'il vous plaît, de nouveaux éléments …" at bounding box center [714, 361] width 597 height 14
click at [486, 417] on blockquote "Le document doit être le plus précis possible et n'est pas limité en nombre de …" at bounding box center [714, 425] width 597 height 27
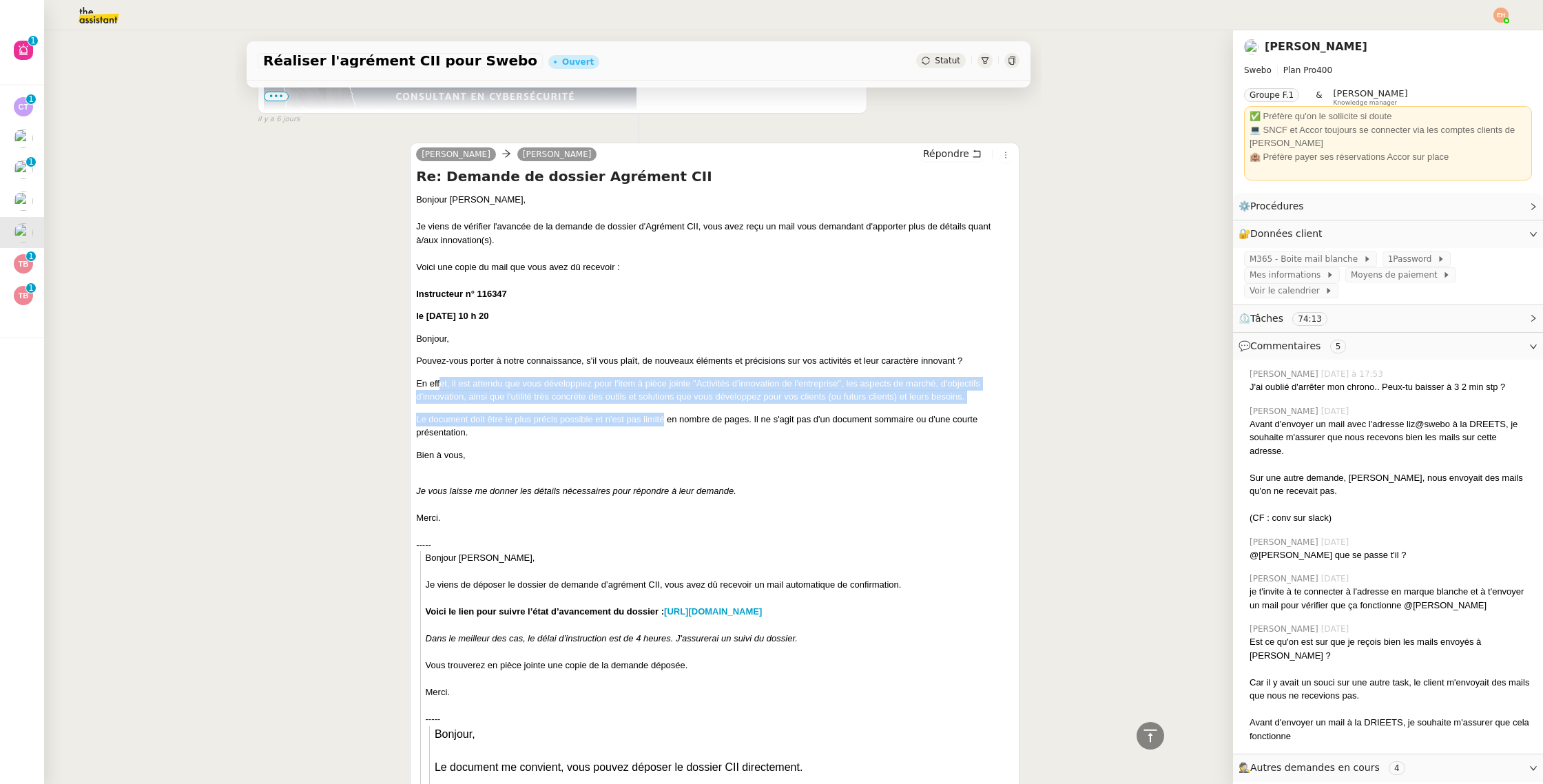
drag, startPoint x: 475, startPoint y: 383, endPoint x: 665, endPoint y: 415, distance: 192.7
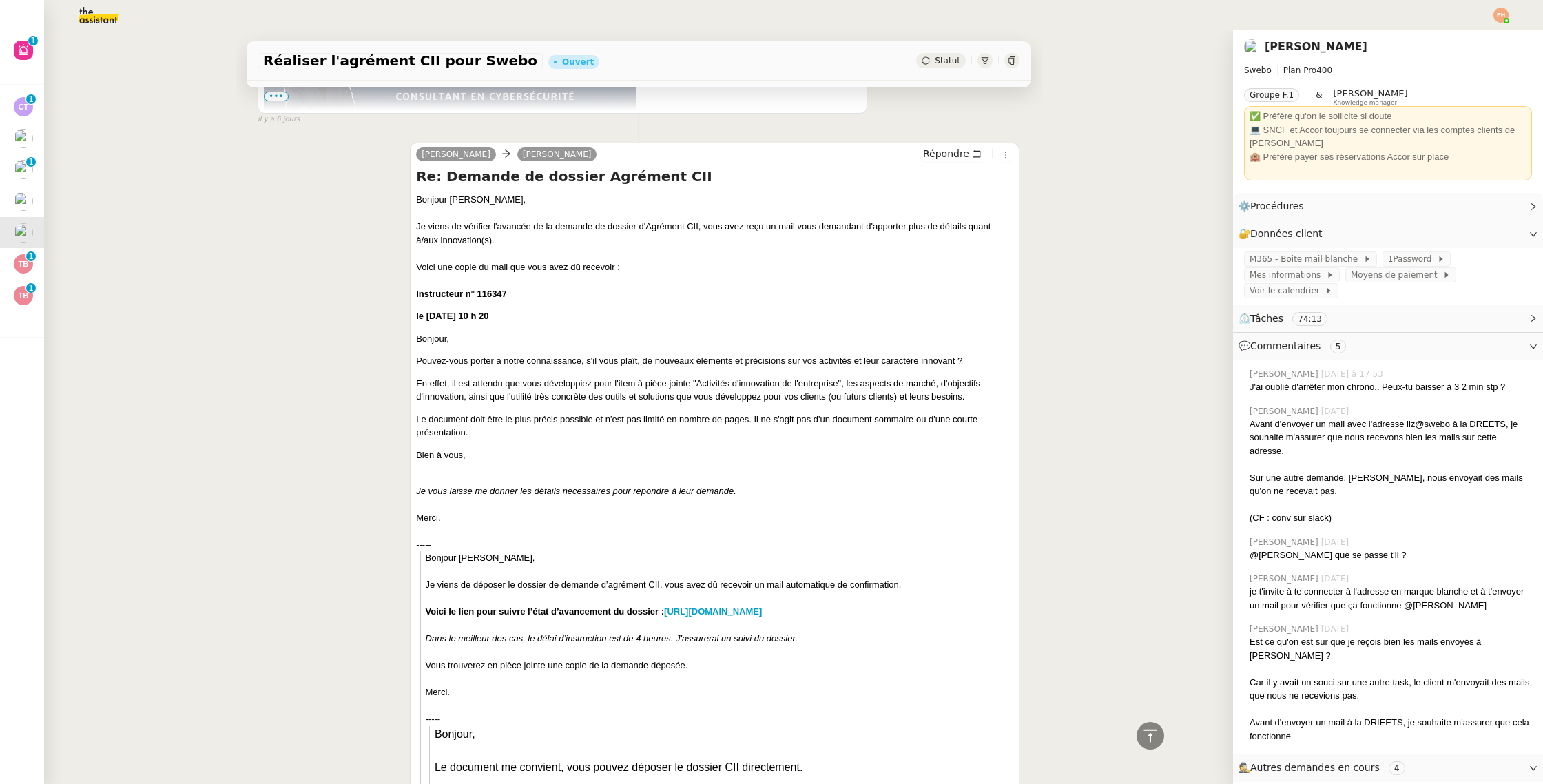
click at [430, 432] on blockquote "Le document doit être le plus précis possible et n'est pas limité en nombre de …" at bounding box center [714, 425] width 597 height 27
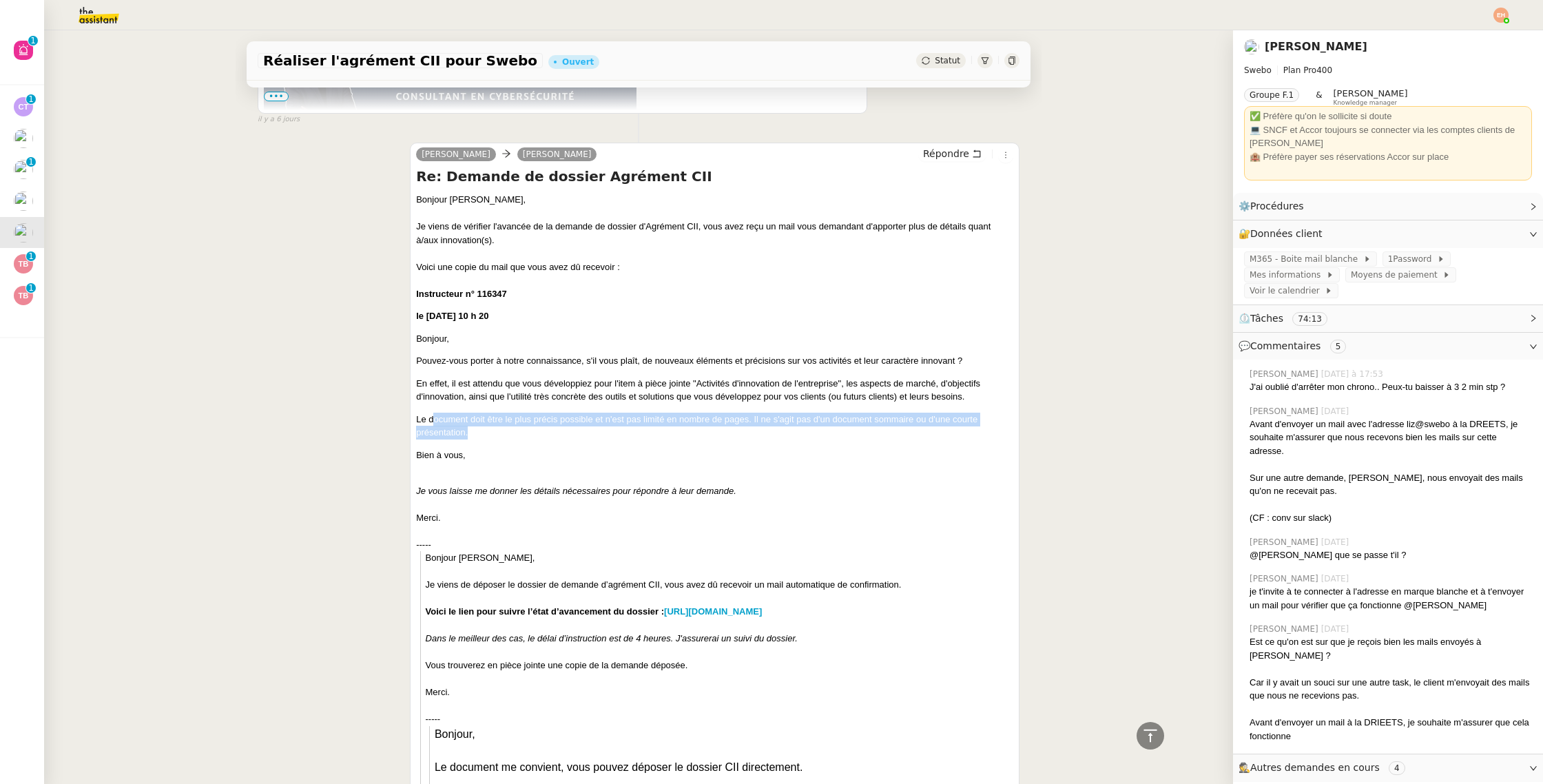
drag, startPoint x: 432, startPoint y: 419, endPoint x: 564, endPoint y: 434, distance: 132.8
click at [564, 434] on blockquote "Le document doit être le plus précis possible et n'est pas limité en nombre de …" at bounding box center [714, 425] width 597 height 27
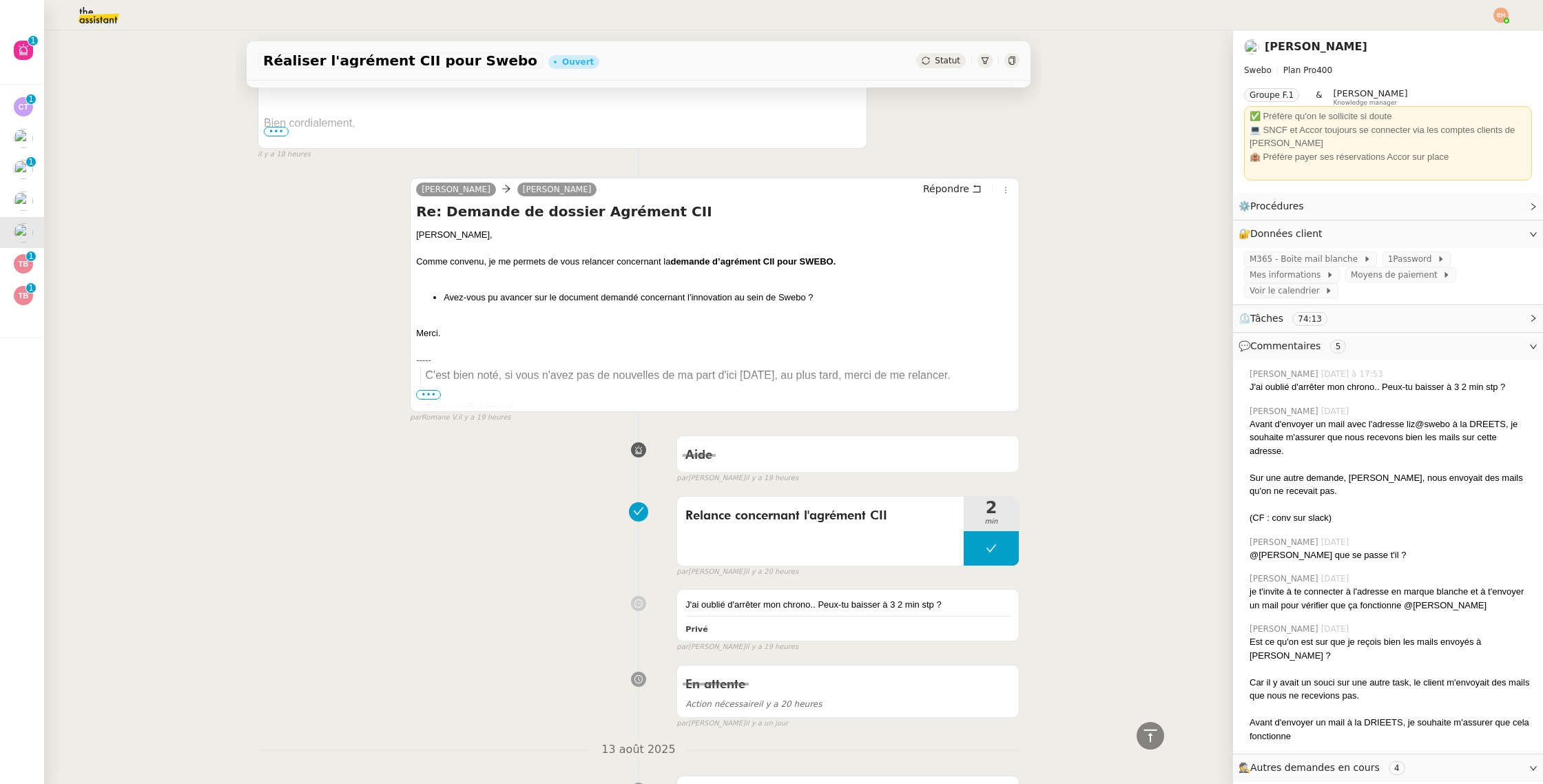
scroll to position [0, 0]
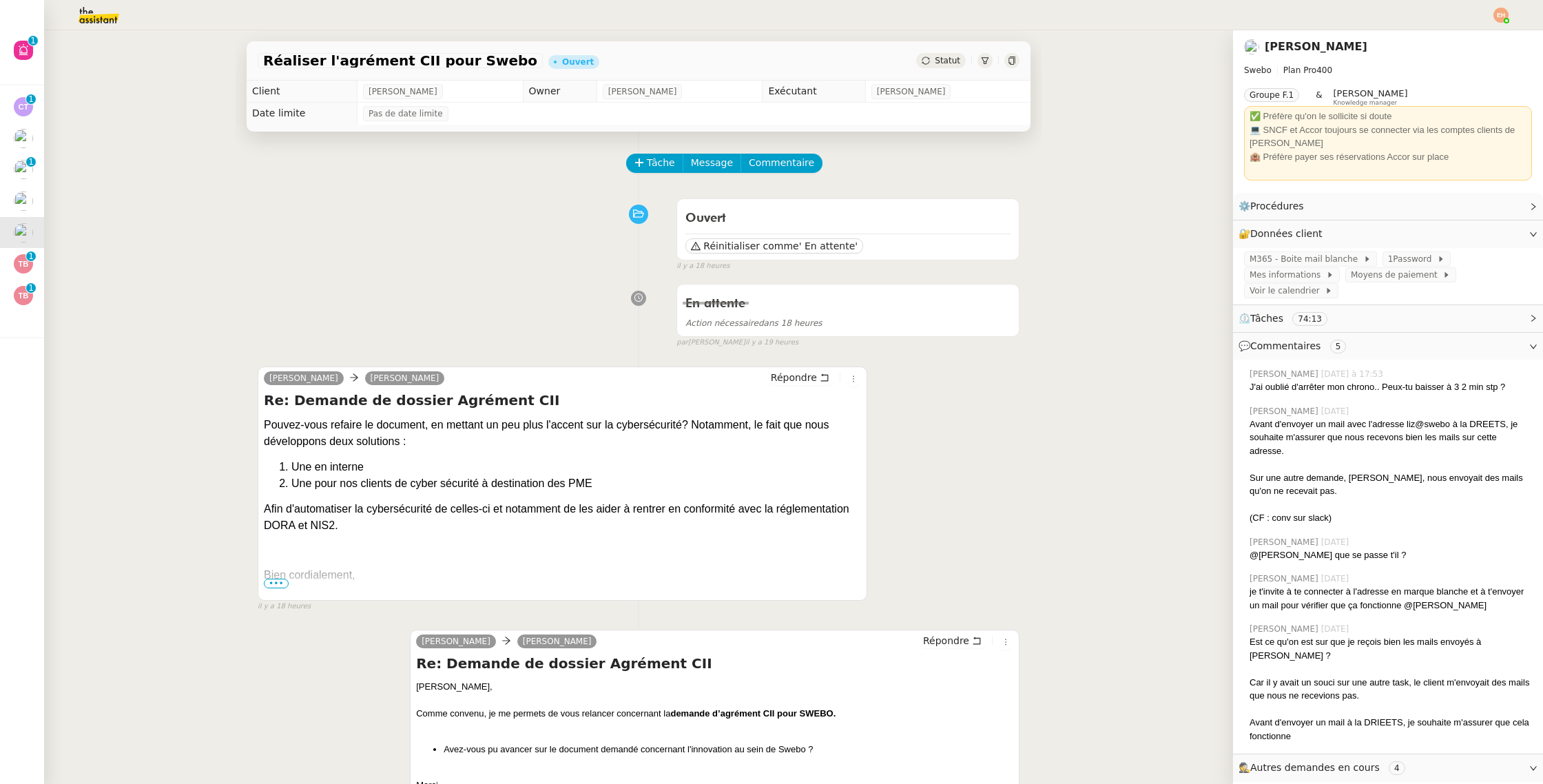
drag, startPoint x: 472, startPoint y: 424, endPoint x: 566, endPoint y: 433, distance: 94.4
click at [566, 433] on div "Pouvez-vous refaire le document, en mettant un peu plus l'accent sur la cybersé…" at bounding box center [562, 433] width 597 height 33
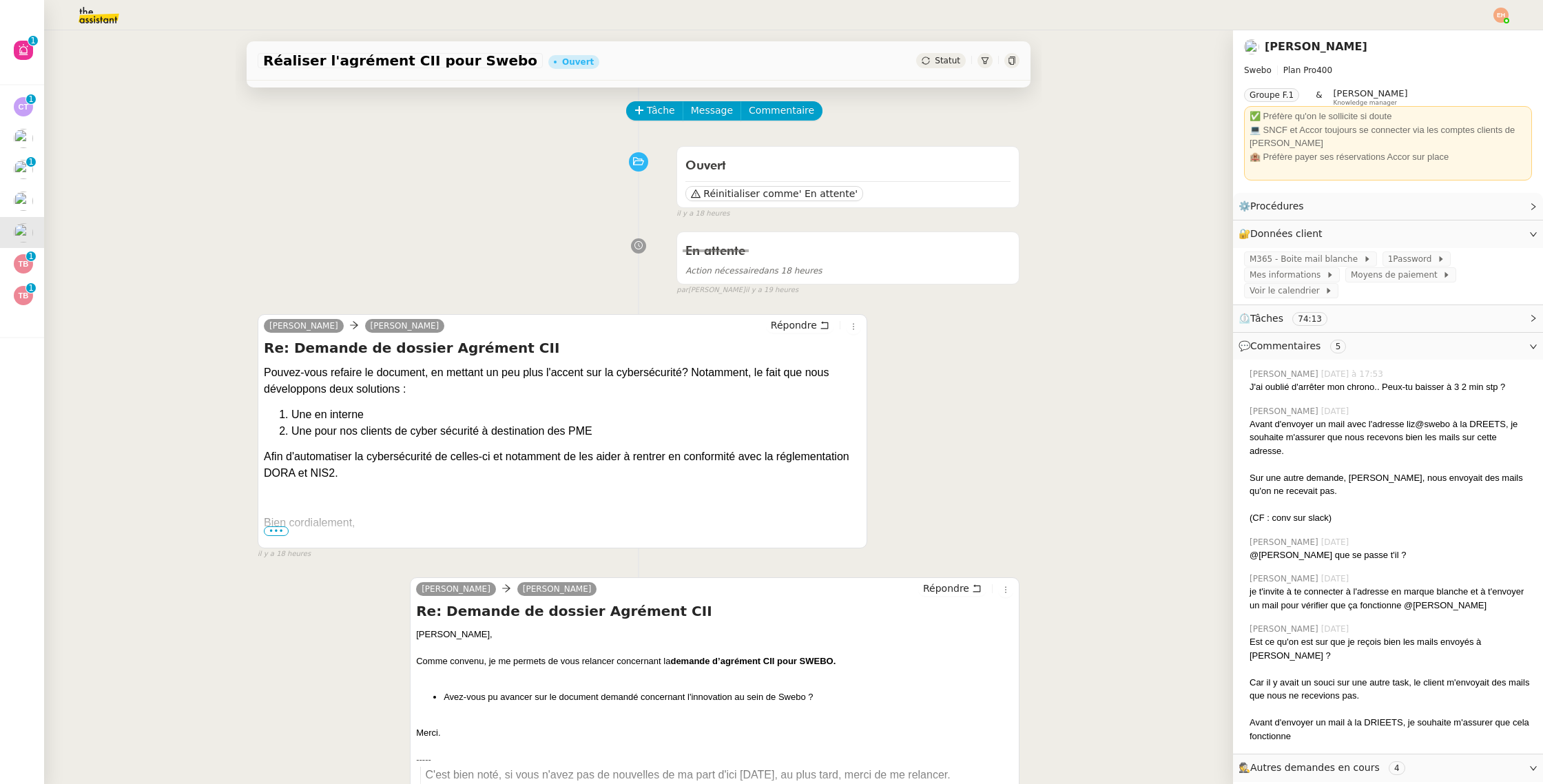
scroll to position [55, 0]
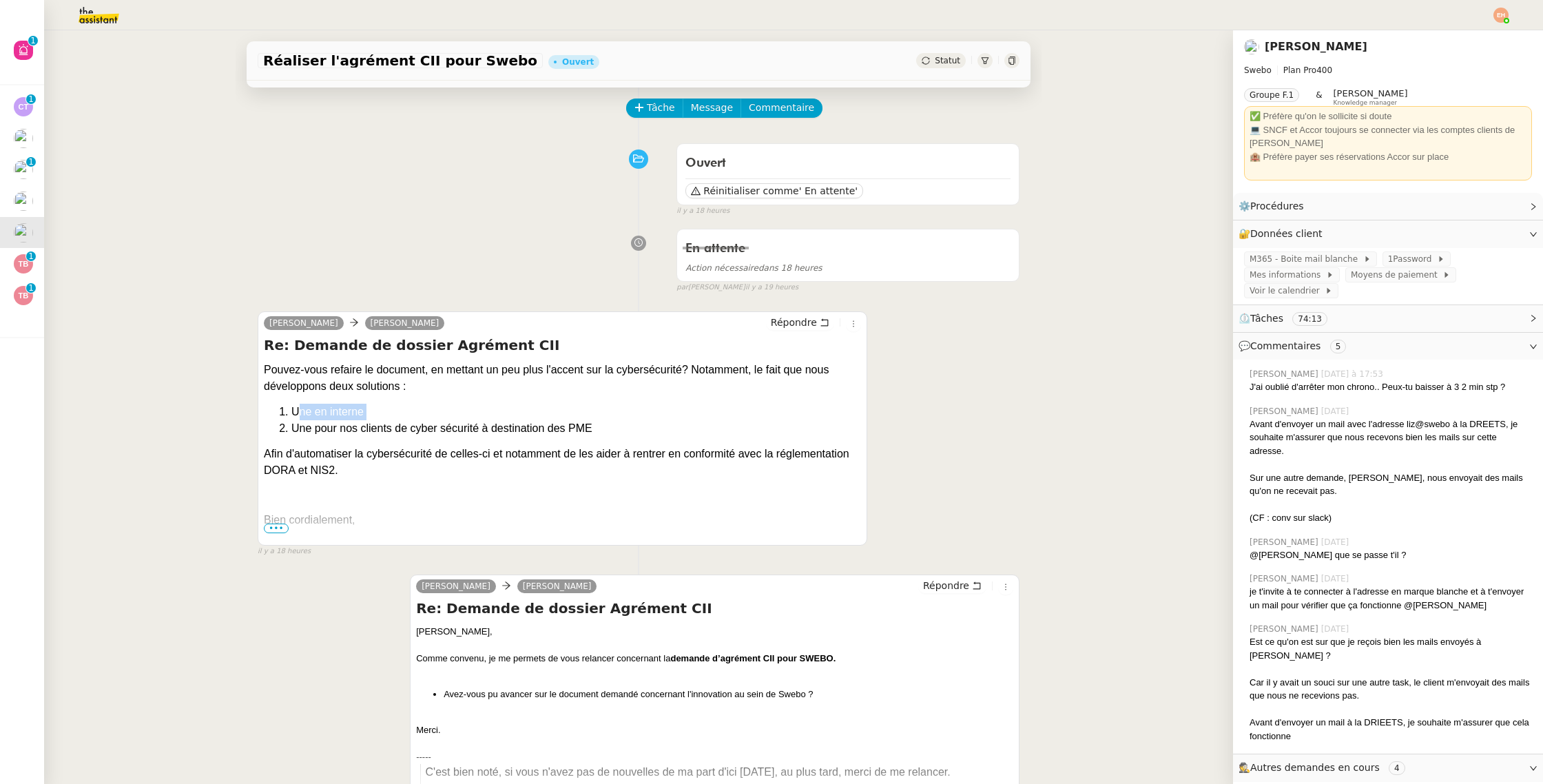
drag, startPoint x: 289, startPoint y: 411, endPoint x: 403, endPoint y: 418, distance: 114.2
click at [403, 418] on ol "Une en interne Une pour nos clients de cyber sécurité à destination des PME" at bounding box center [562, 420] width 597 height 33
drag, startPoint x: 341, startPoint y: 429, endPoint x: 518, endPoint y: 430, distance: 177.0
click at [518, 430] on li "Une pour nos clients de cyber sécurité à destination des PME" at bounding box center [442, 428] width 301 height 16
click at [379, 427] on li "Une pour nos clients de cyber sécurité à destination des PME" at bounding box center [442, 428] width 301 height 16
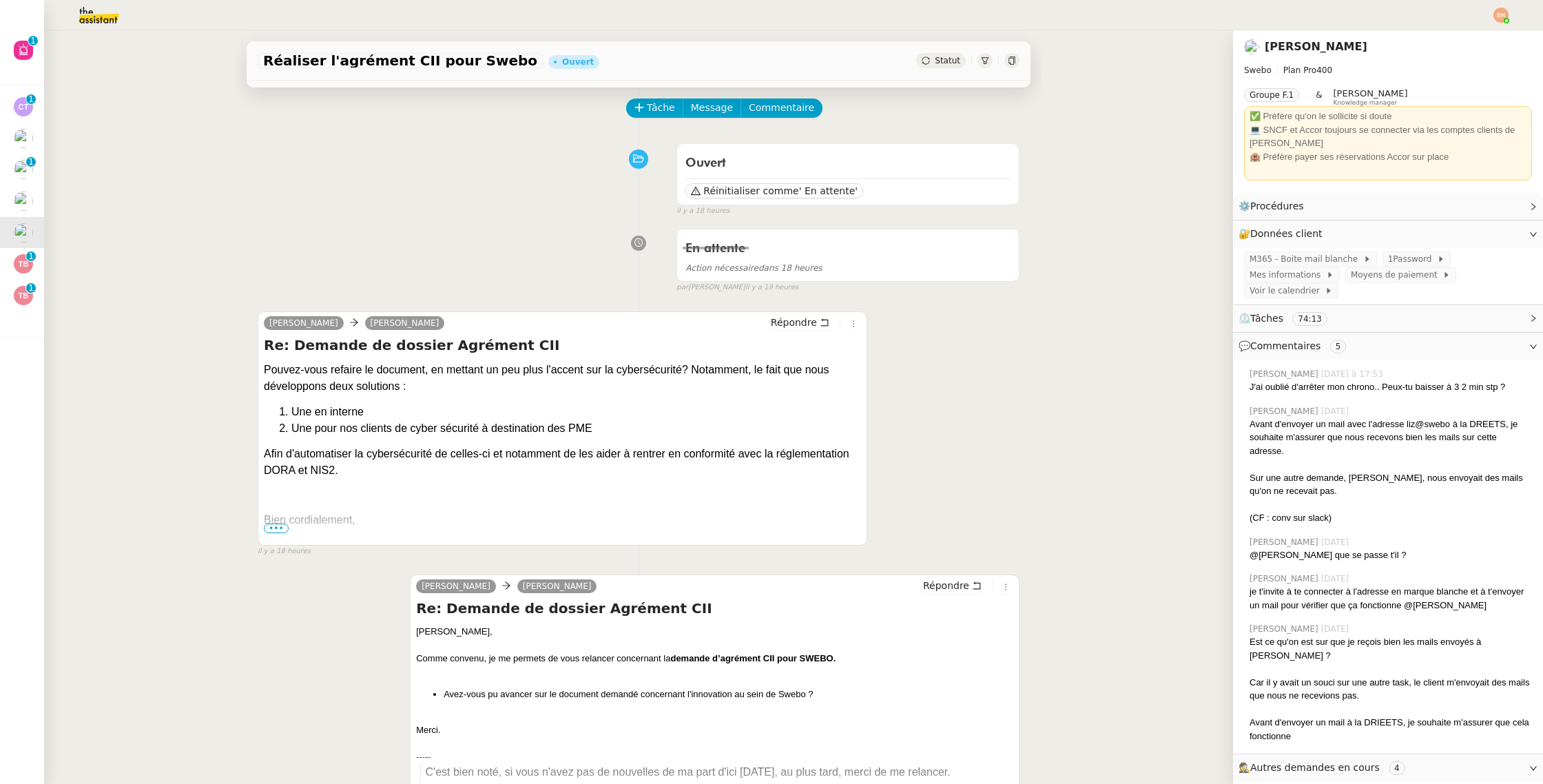
click at [266, 527] on span "•••" at bounding box center [276, 527] width 25 height 10
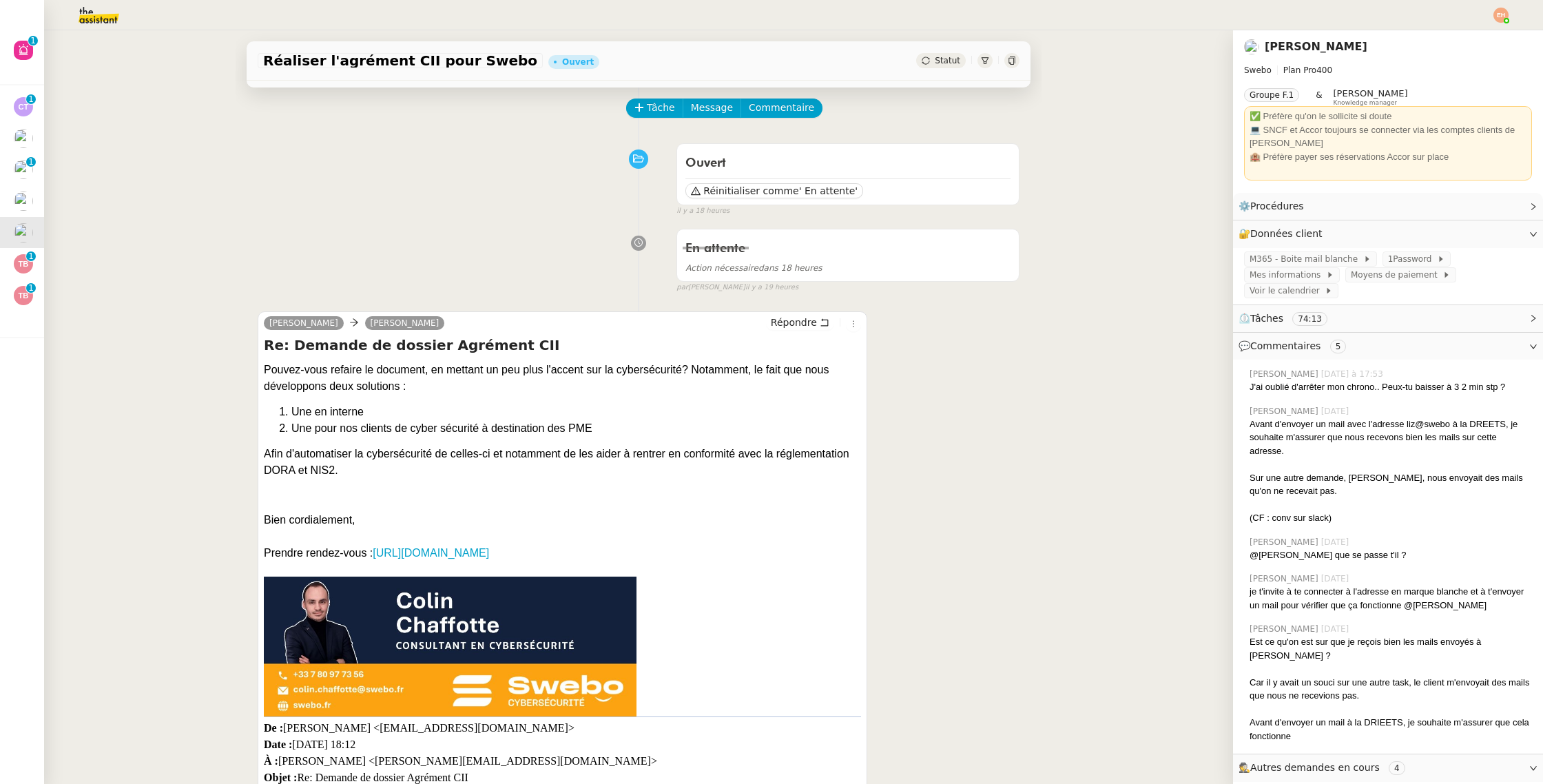
drag, startPoint x: 540, startPoint y: 453, endPoint x: 447, endPoint y: 468, distance: 94.2
click at [449, 469] on div "Afin d'automatiser la cybersécurité de celles-ci et notamment de les aider à re…" at bounding box center [562, 462] width 597 height 33
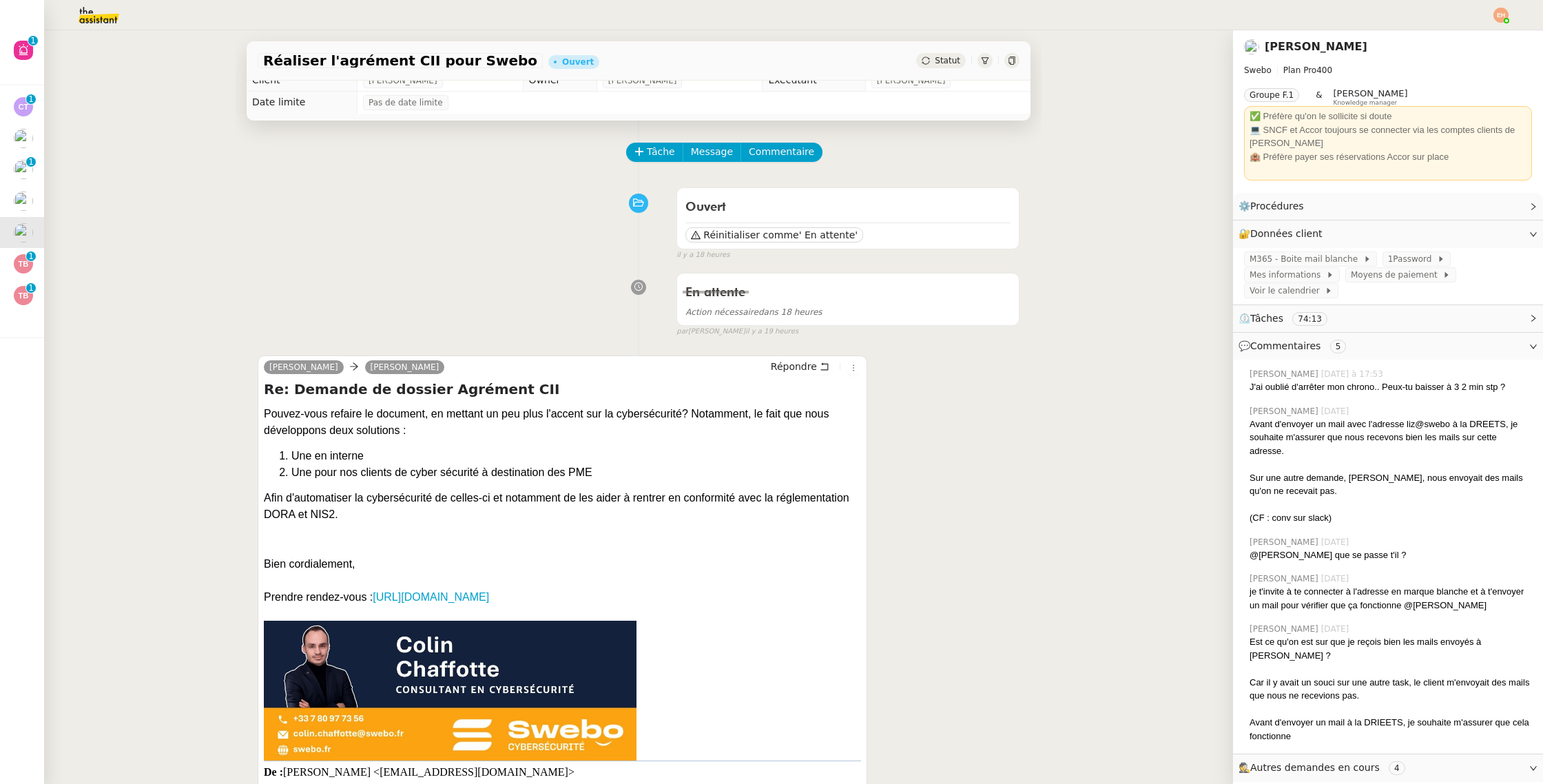
scroll to position [10, 0]
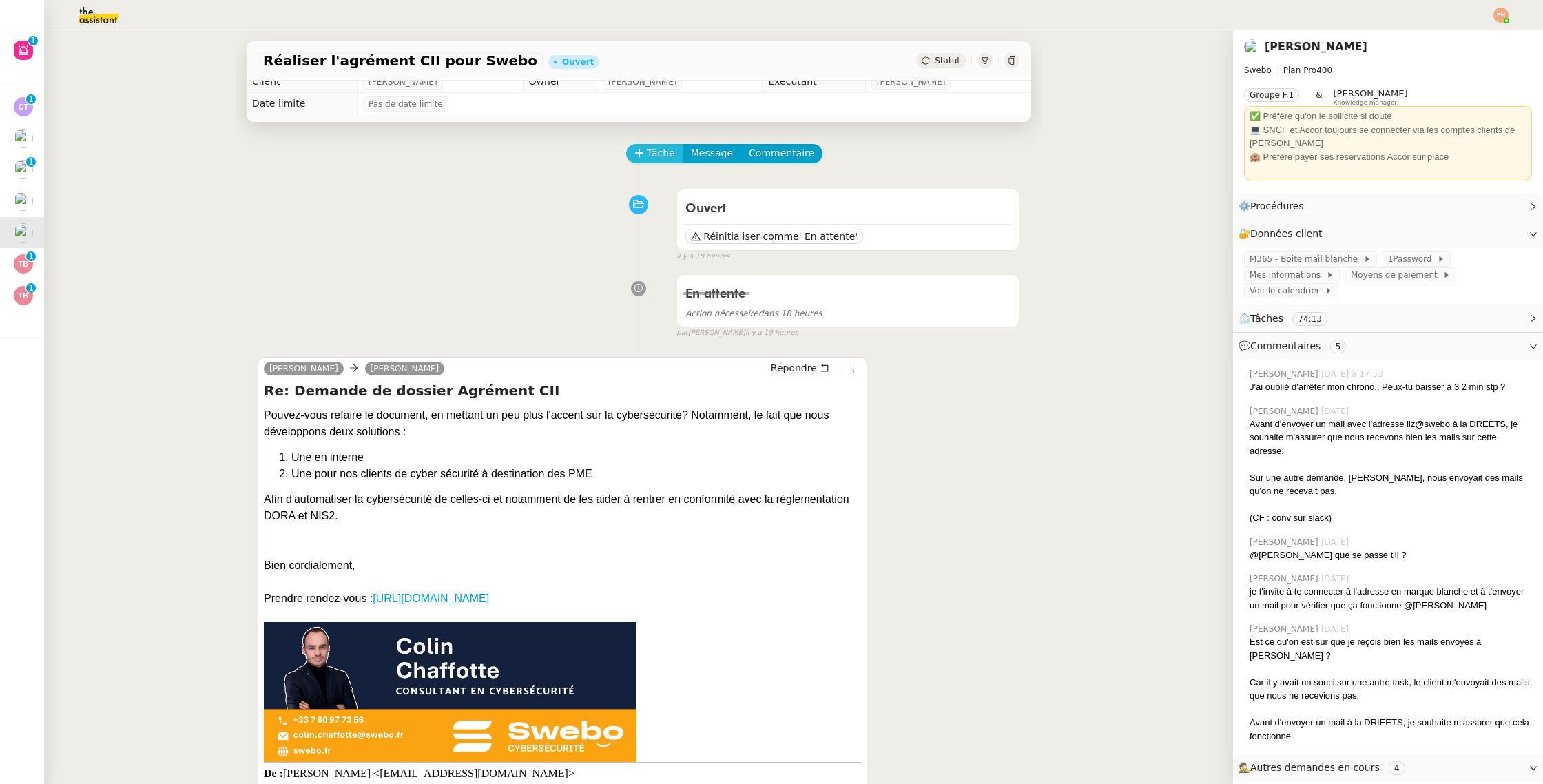
click at [660, 156] on span "Tâche" at bounding box center [660, 153] width 29 height 16
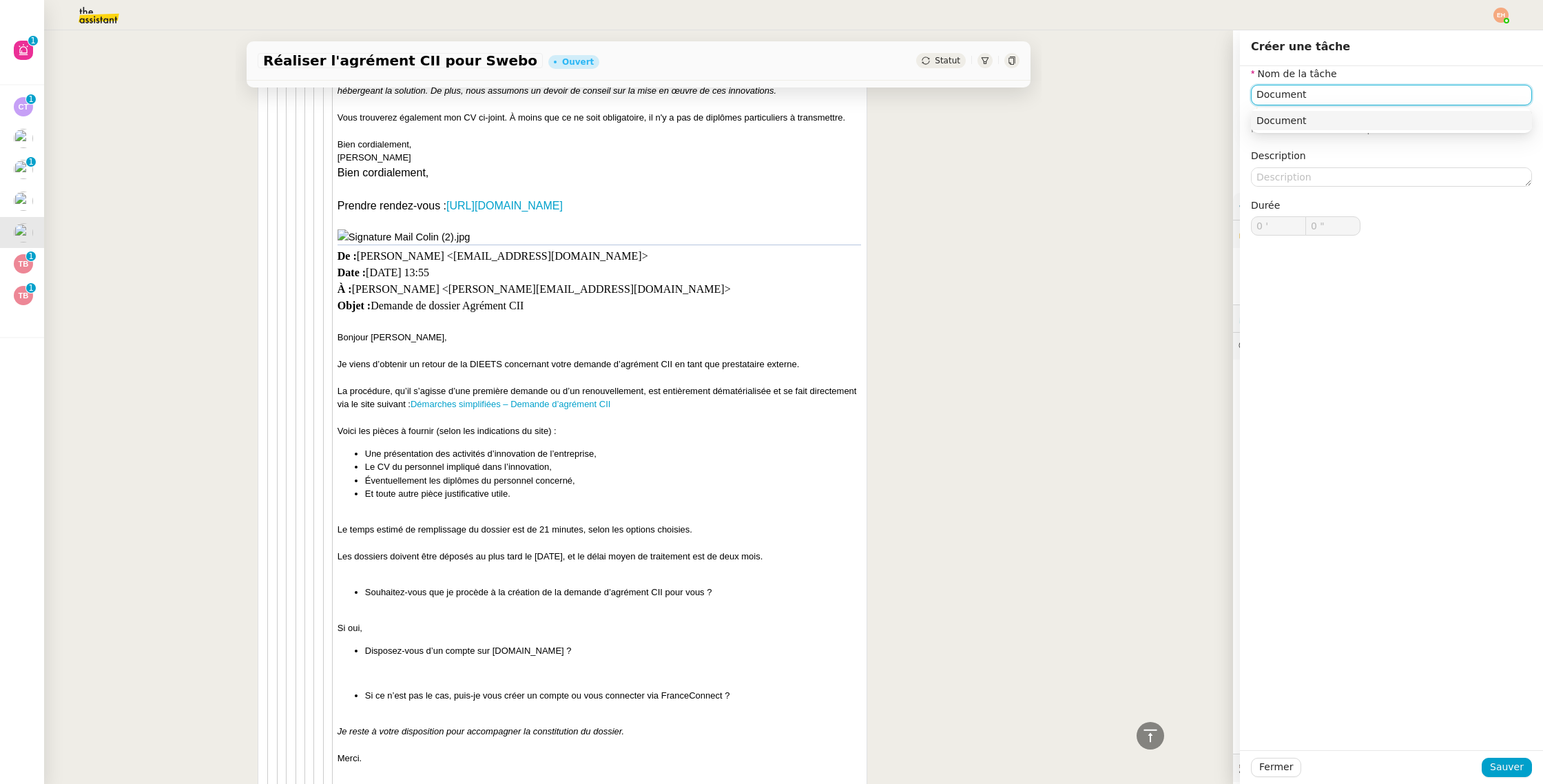
scroll to position [3745, 0]
click at [1253, 94] on input "Document présentation" at bounding box center [1391, 94] width 281 height 20
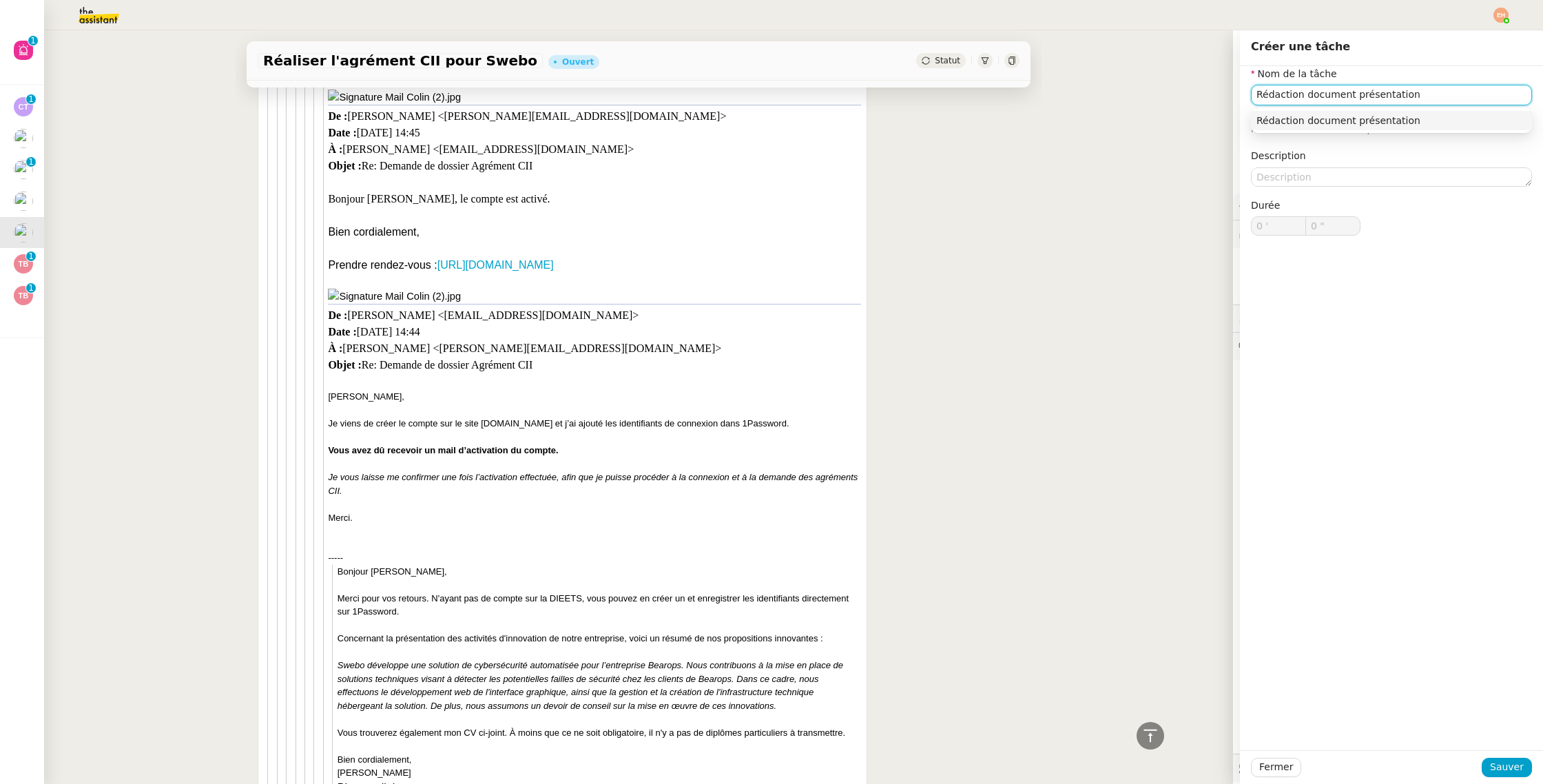
scroll to position [3132, 0]
click at [1487, 94] on input "Rédaction document présentation" at bounding box center [1391, 94] width 281 height 20
type input "Rédaction document présentation agrément CII"
drag, startPoint x: 1482, startPoint y: 756, endPoint x: 1486, endPoint y: 764, distance: 8.9
click at [1482, 757] on div "Fermer Sauver" at bounding box center [1391, 767] width 303 height 34
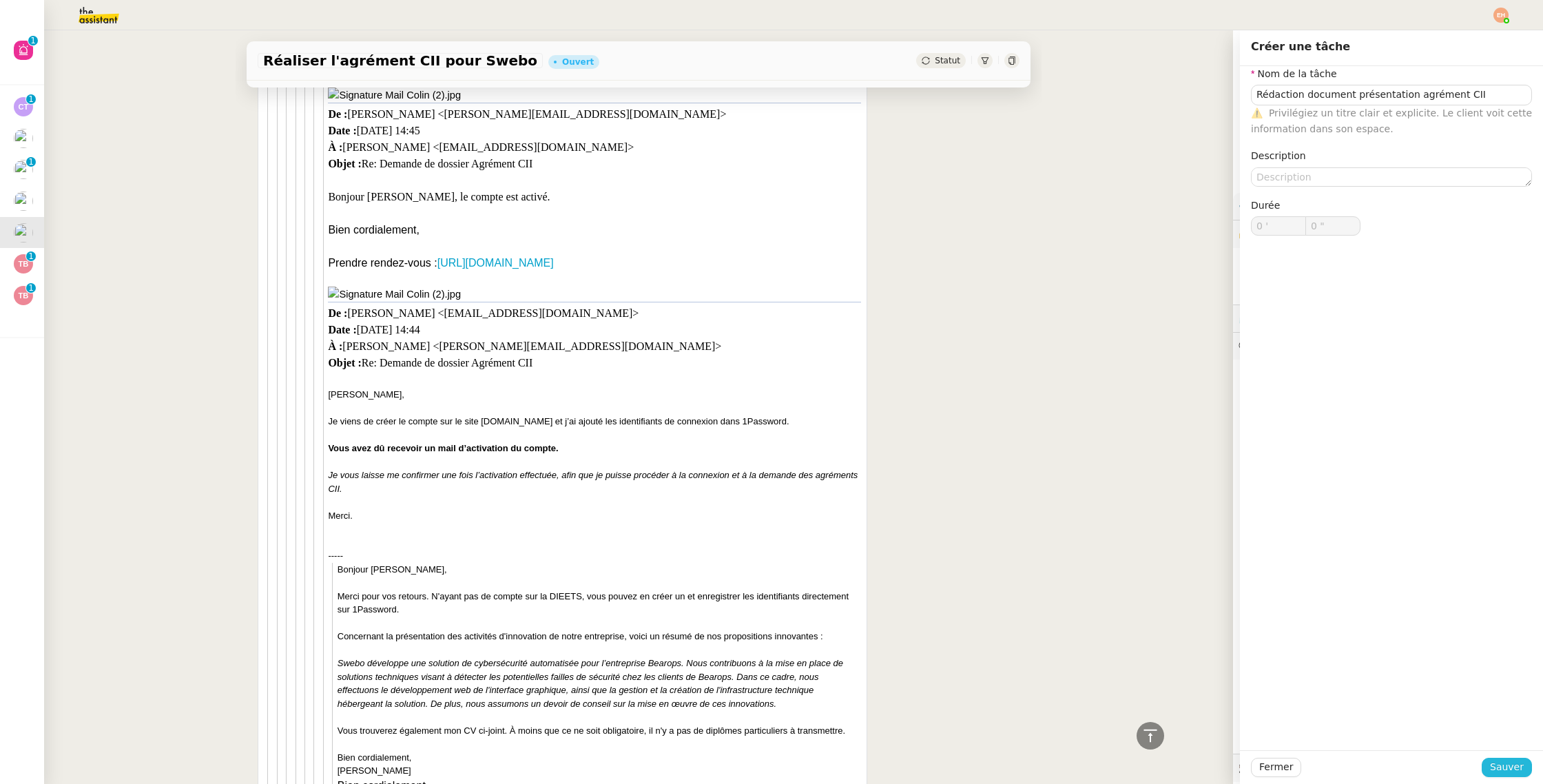
drag, startPoint x: 1495, startPoint y: 768, endPoint x: 1439, endPoint y: 743, distance: 61.3
click at [1495, 768] on span "Sauver" at bounding box center [1506, 767] width 34 height 16
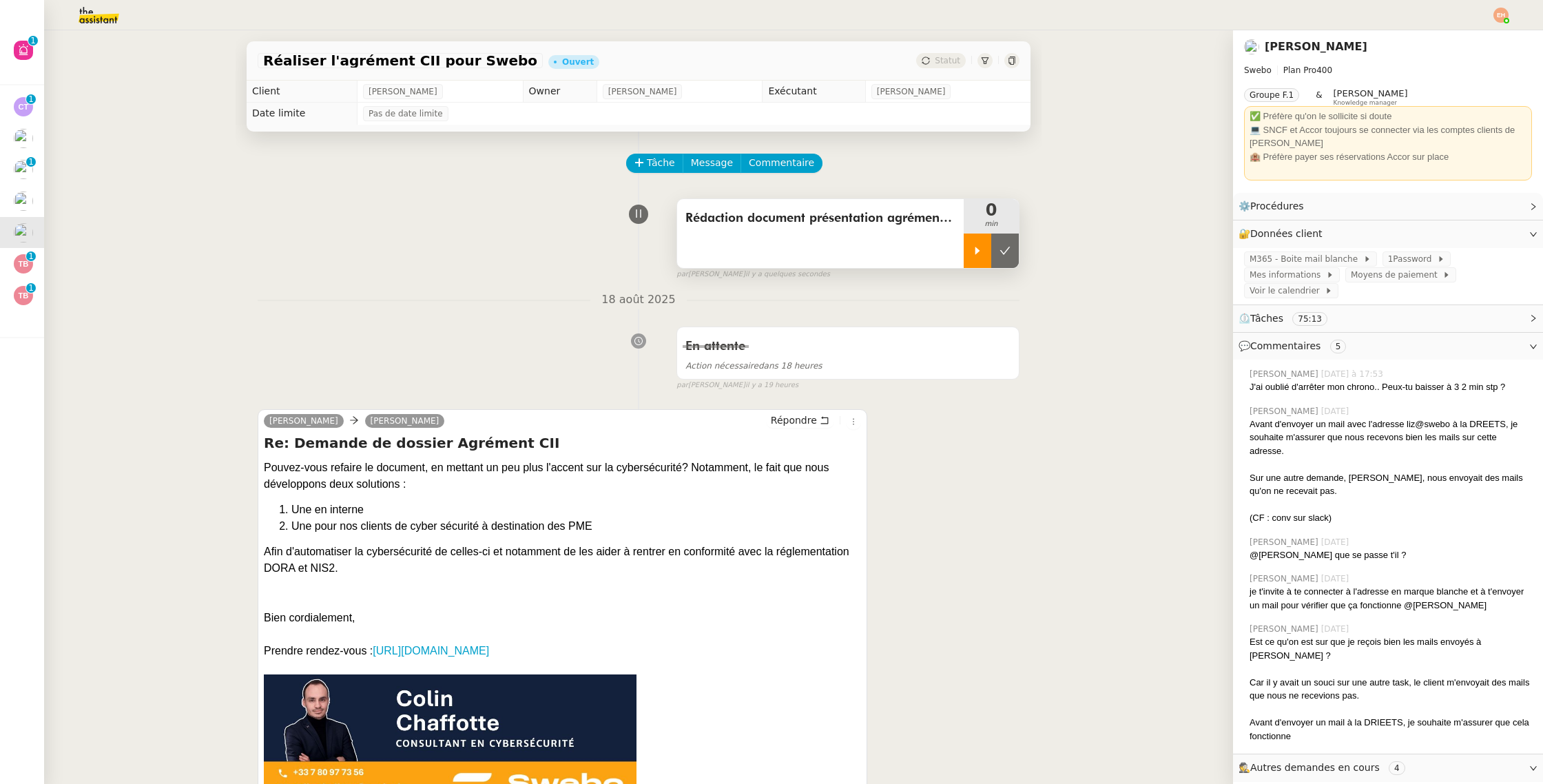
click at [977, 258] on div at bounding box center [978, 251] width 28 height 35
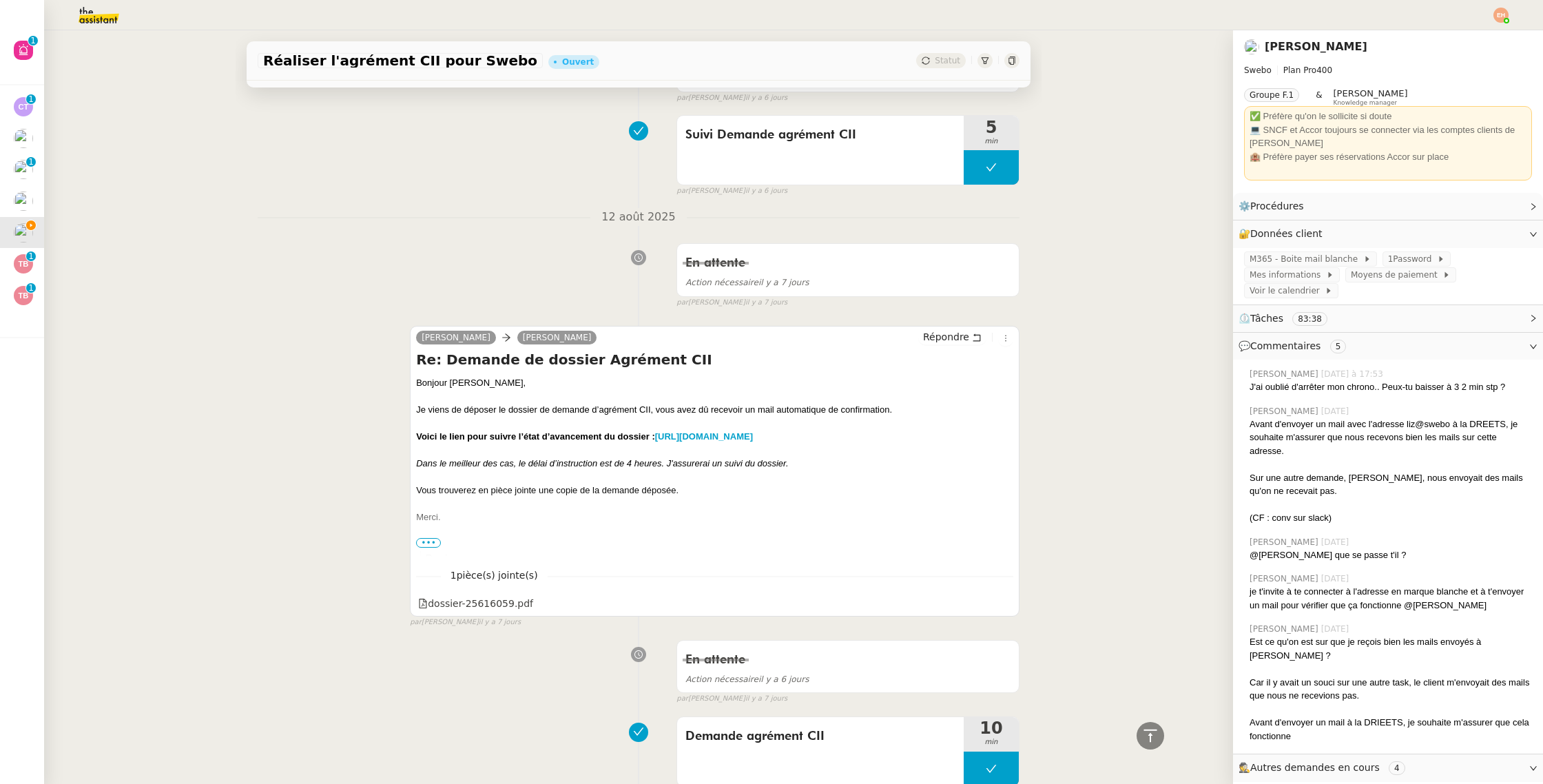
scroll to position [11258, 0]
click at [486, 595] on div "dossier-25616059.pdf" at bounding box center [475, 602] width 115 height 16
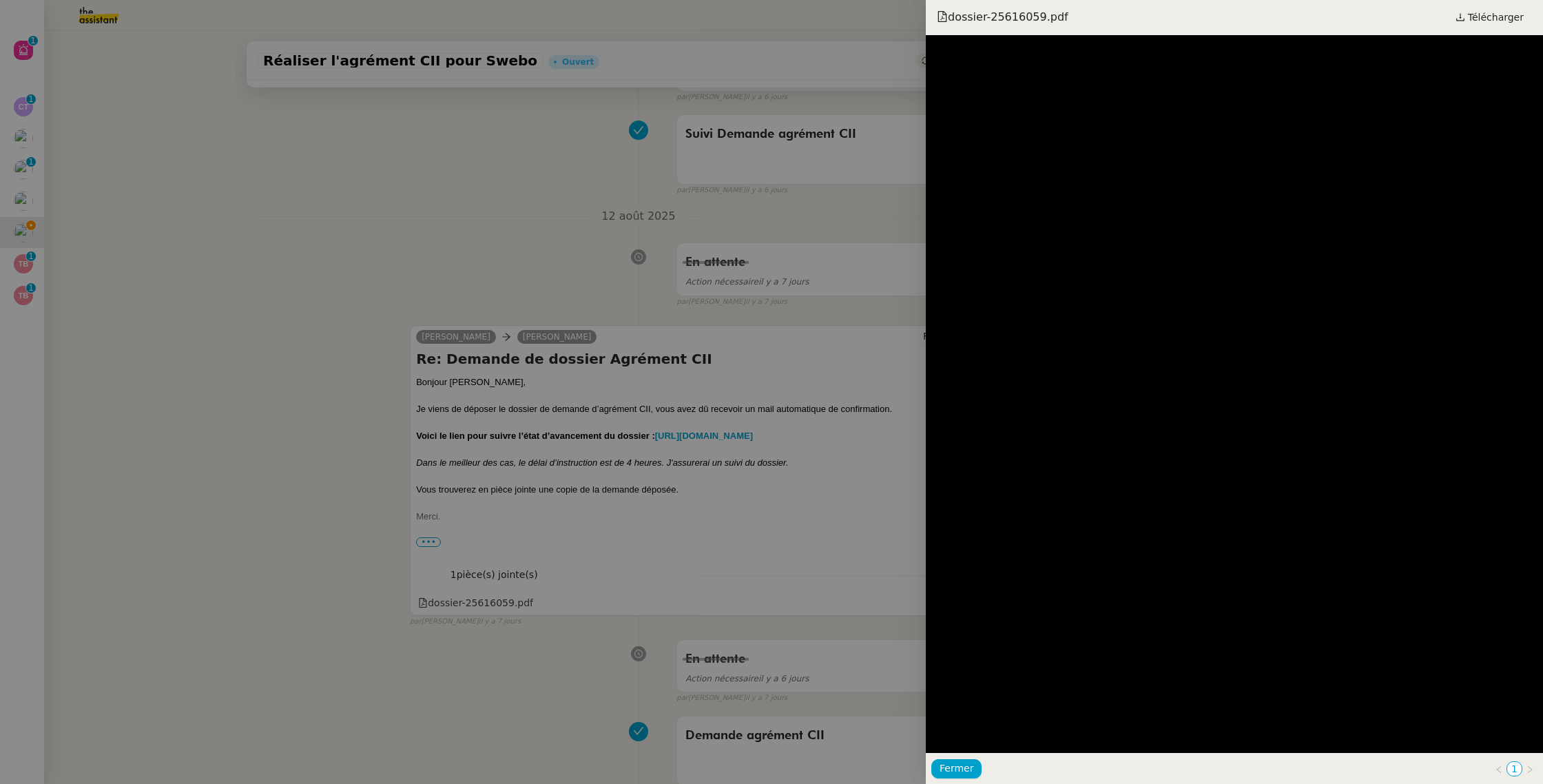
click at [486, 581] on div at bounding box center [771, 392] width 1543 height 784
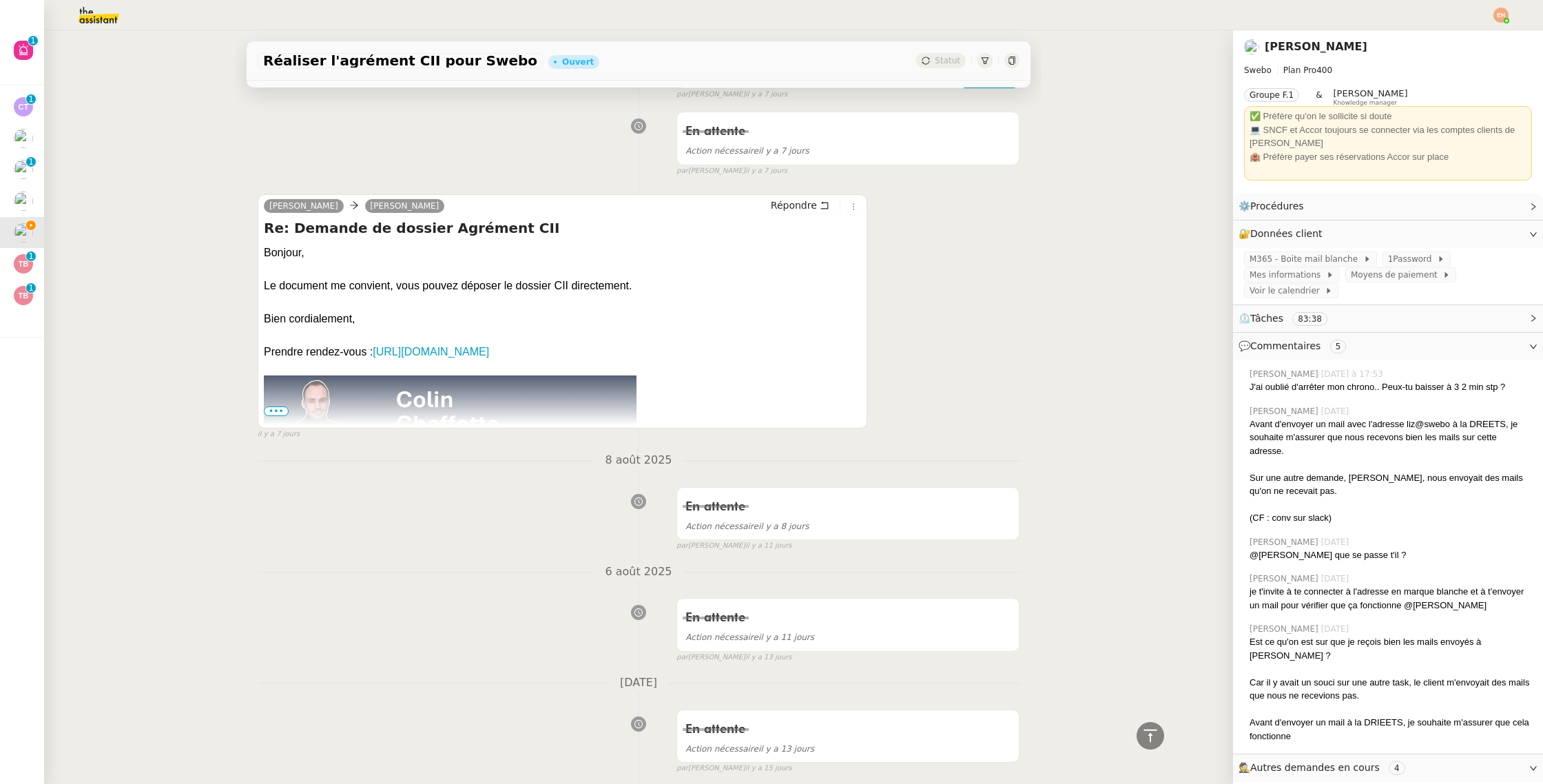
scroll to position [12462, 0]
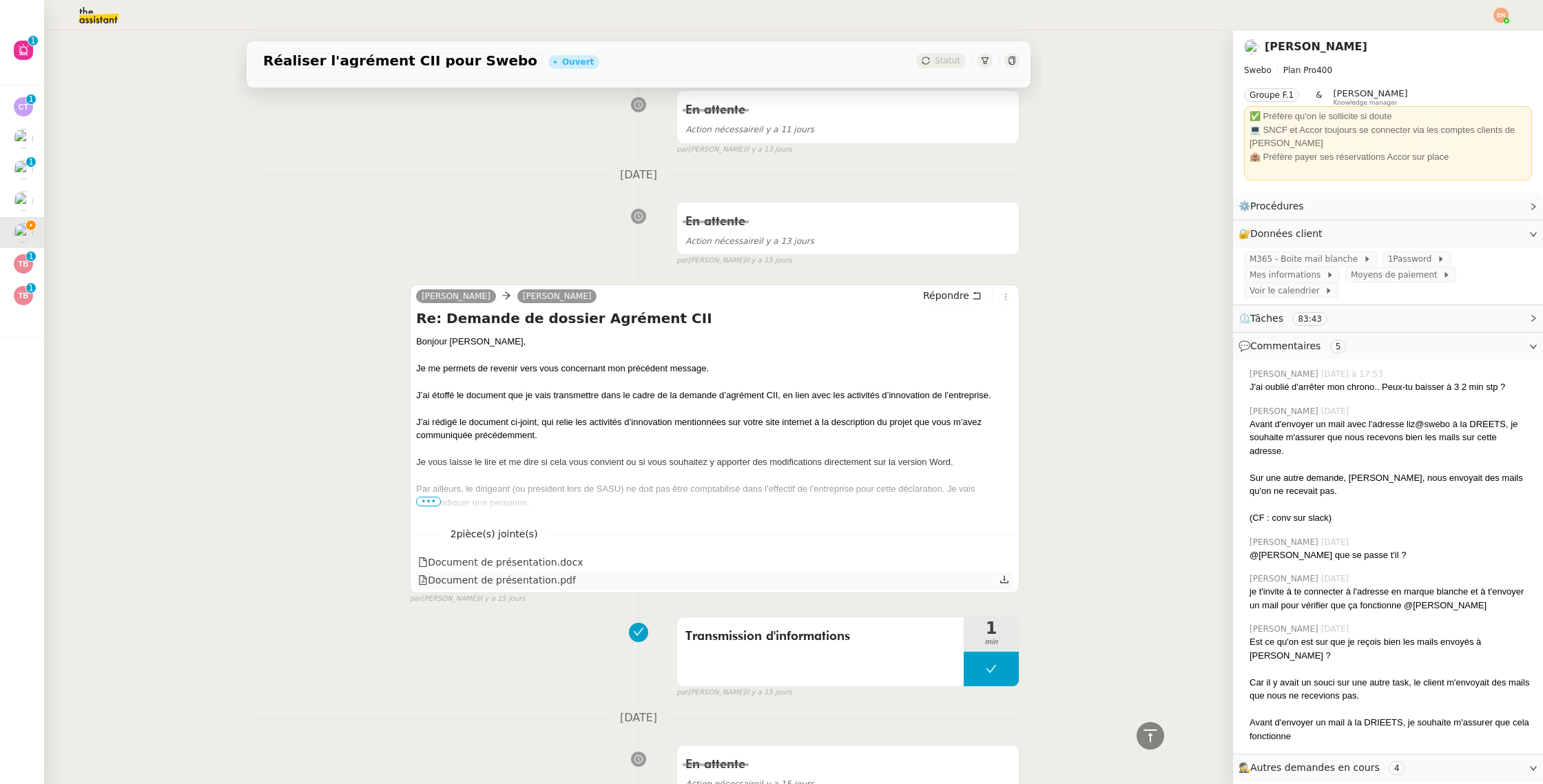
click at [552, 572] on div "Document de présentation.pdf" at bounding box center [497, 580] width 157 height 16
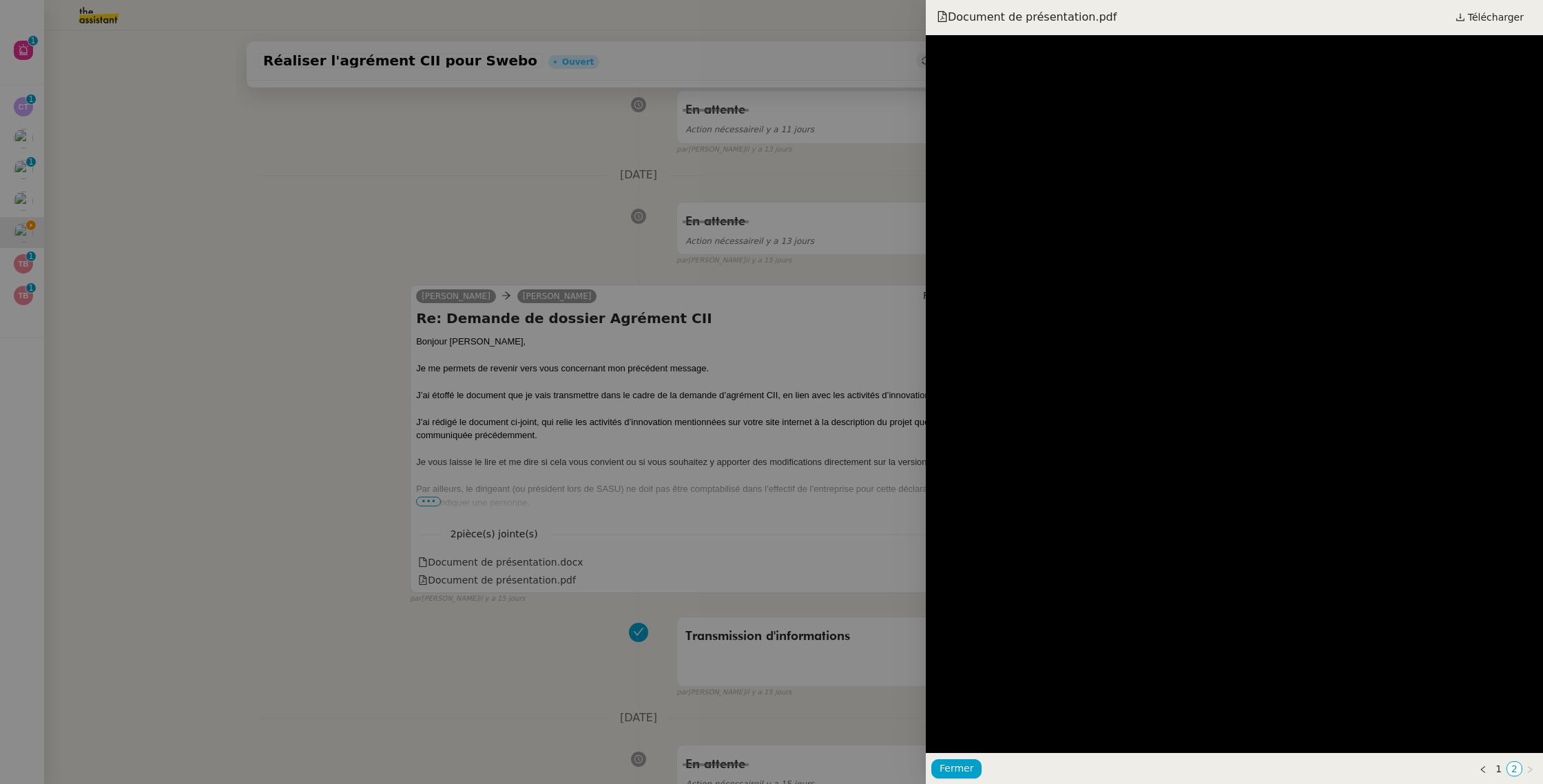
click at [501, 348] on div at bounding box center [771, 392] width 1543 height 784
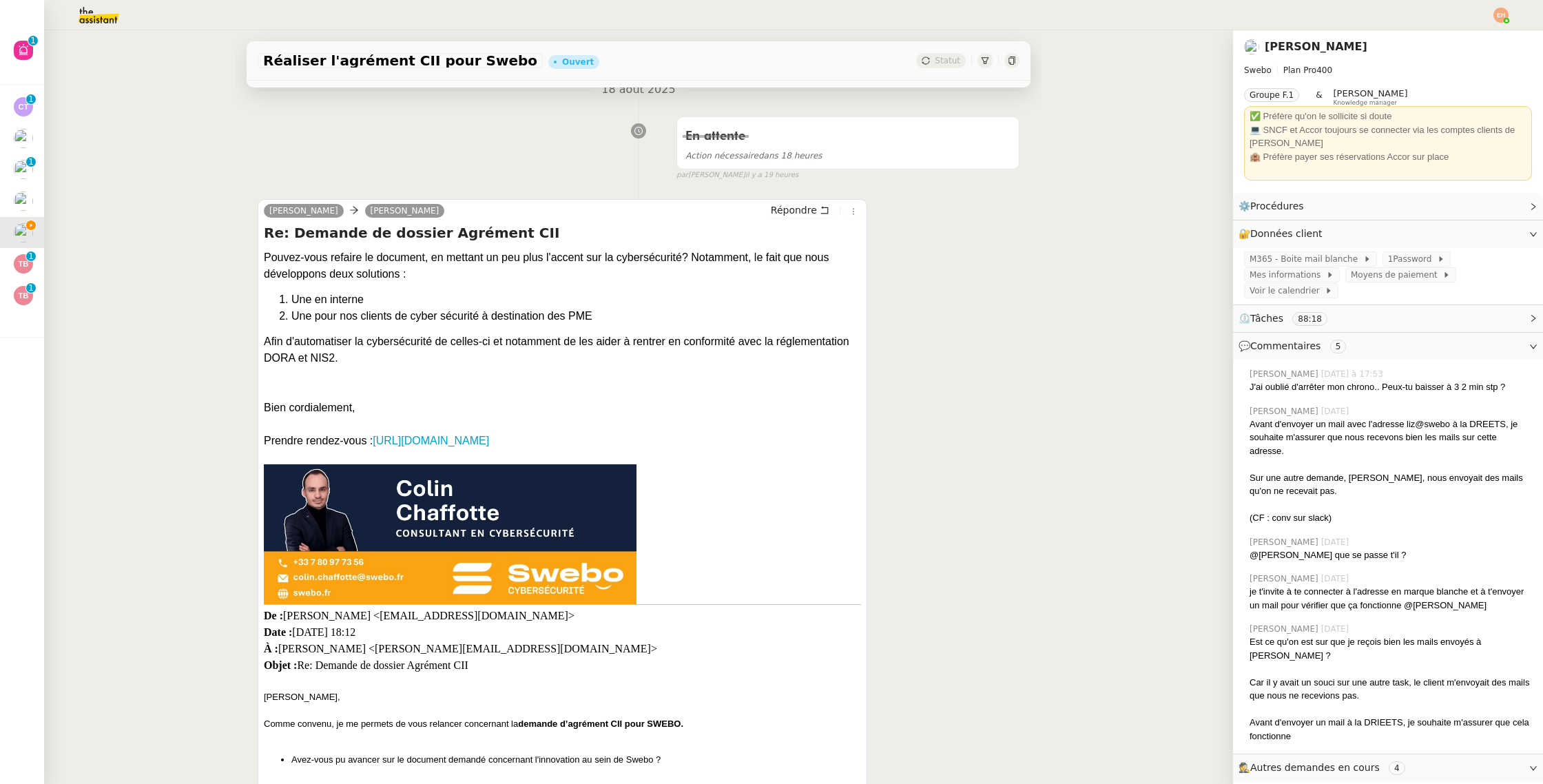
scroll to position [0, 0]
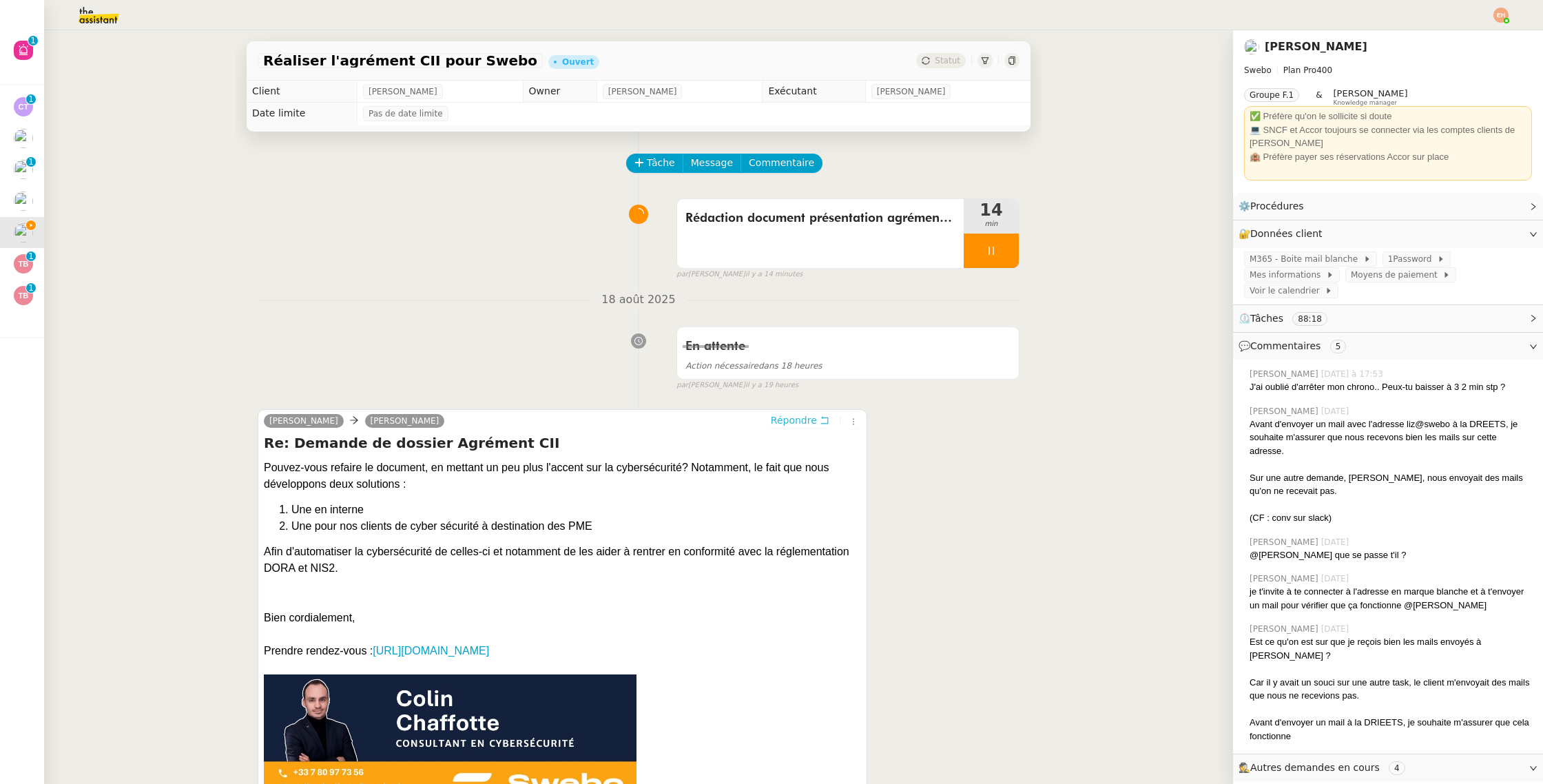
click at [787, 416] on span "Répondre" at bounding box center [794, 420] width 46 height 14
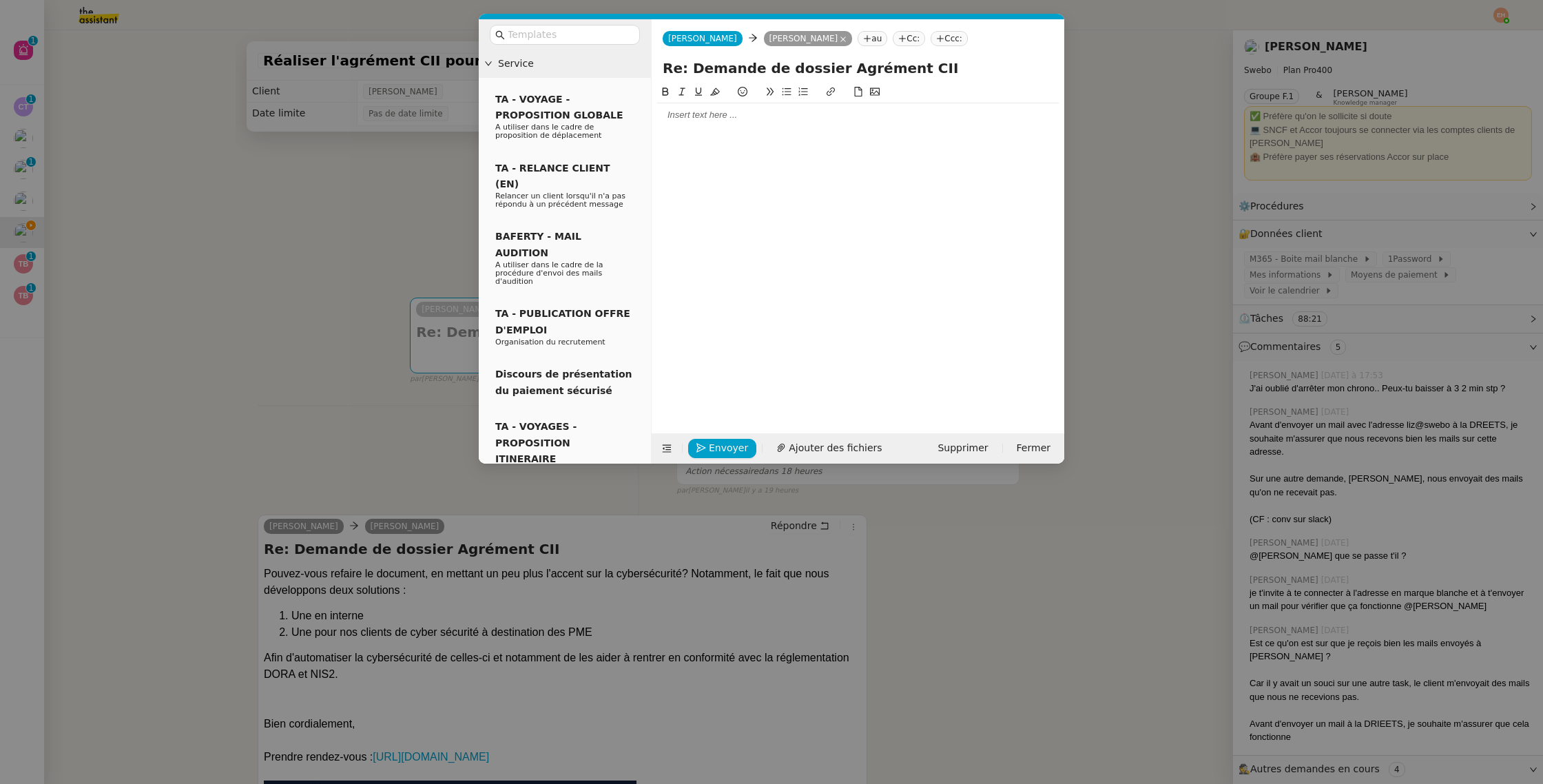
click at [784, 120] on div at bounding box center [858, 115] width 401 height 12
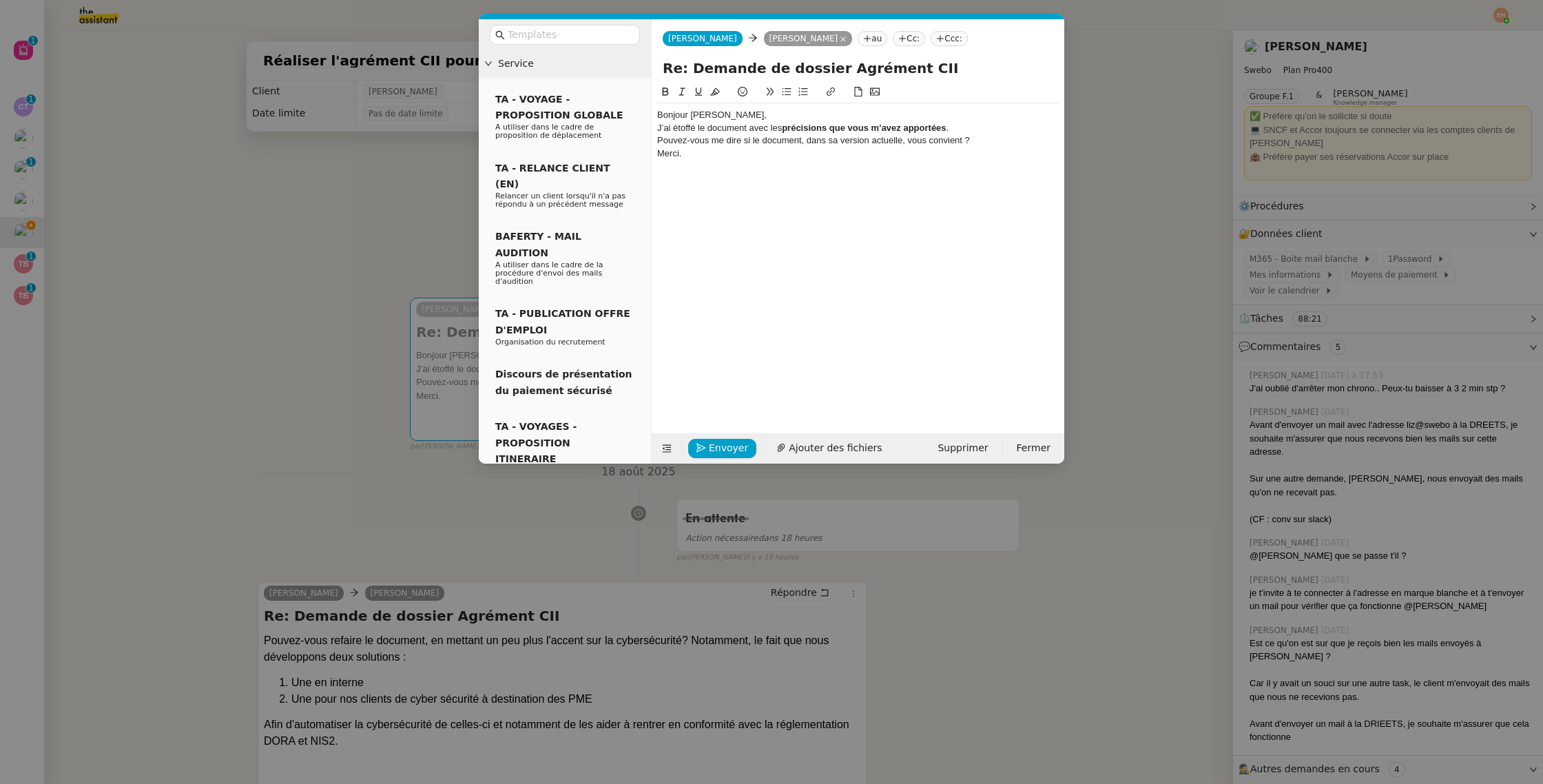
click at [792, 112] on div "Bonjour [PERSON_NAME]," at bounding box center [858, 115] width 401 height 12
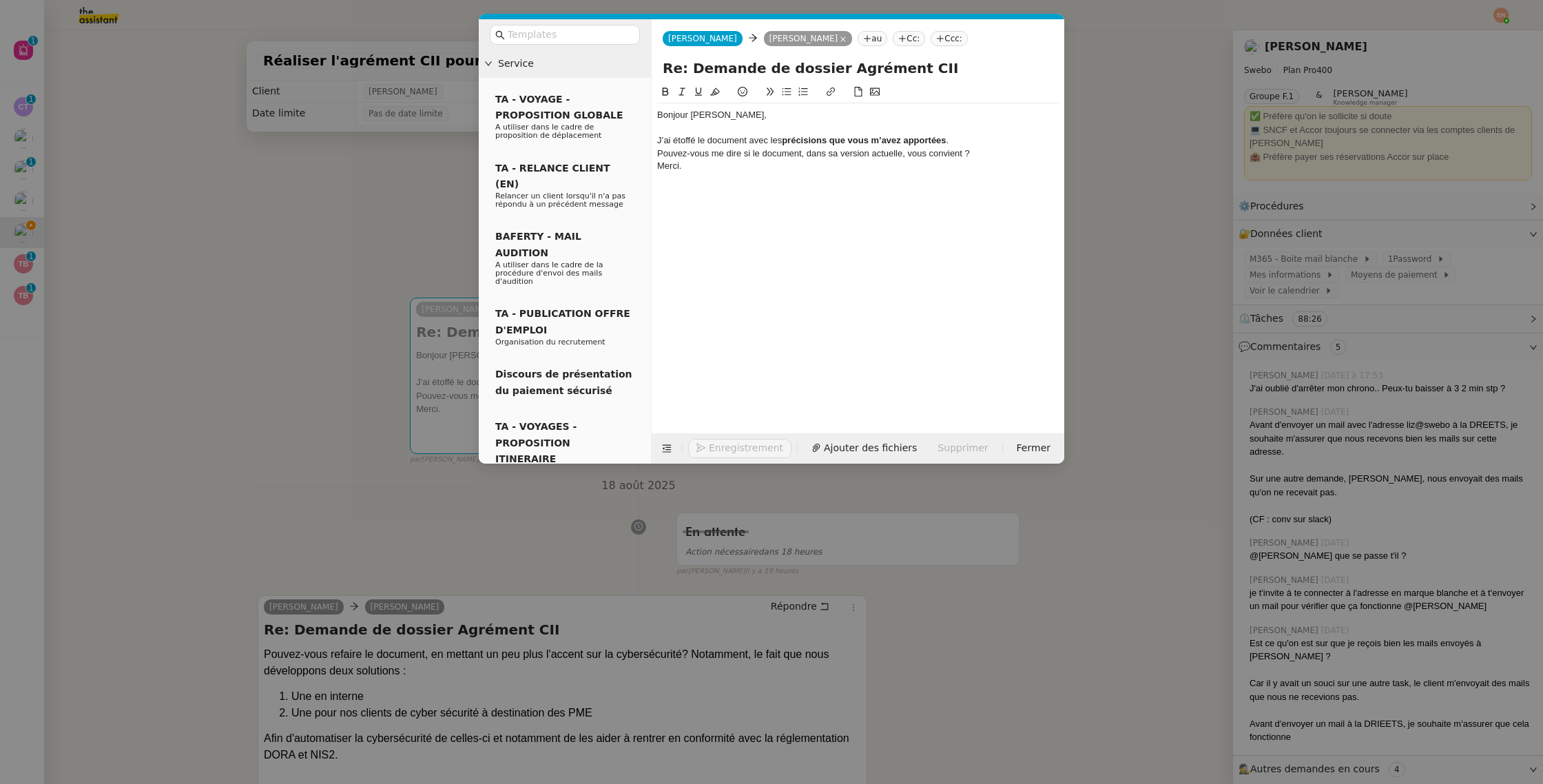
click at [775, 135] on div "J’ai étoffé le document avec les précisions que vous m’avez apportées ." at bounding box center [858, 140] width 401 height 12
drag, startPoint x: 775, startPoint y: 136, endPoint x: 782, endPoint y: 140, distance: 8.1
click at [782, 140] on div "J’ai étoffé le document avec les précisions que vous m’avez apportées ." at bounding box center [858, 140] width 401 height 12
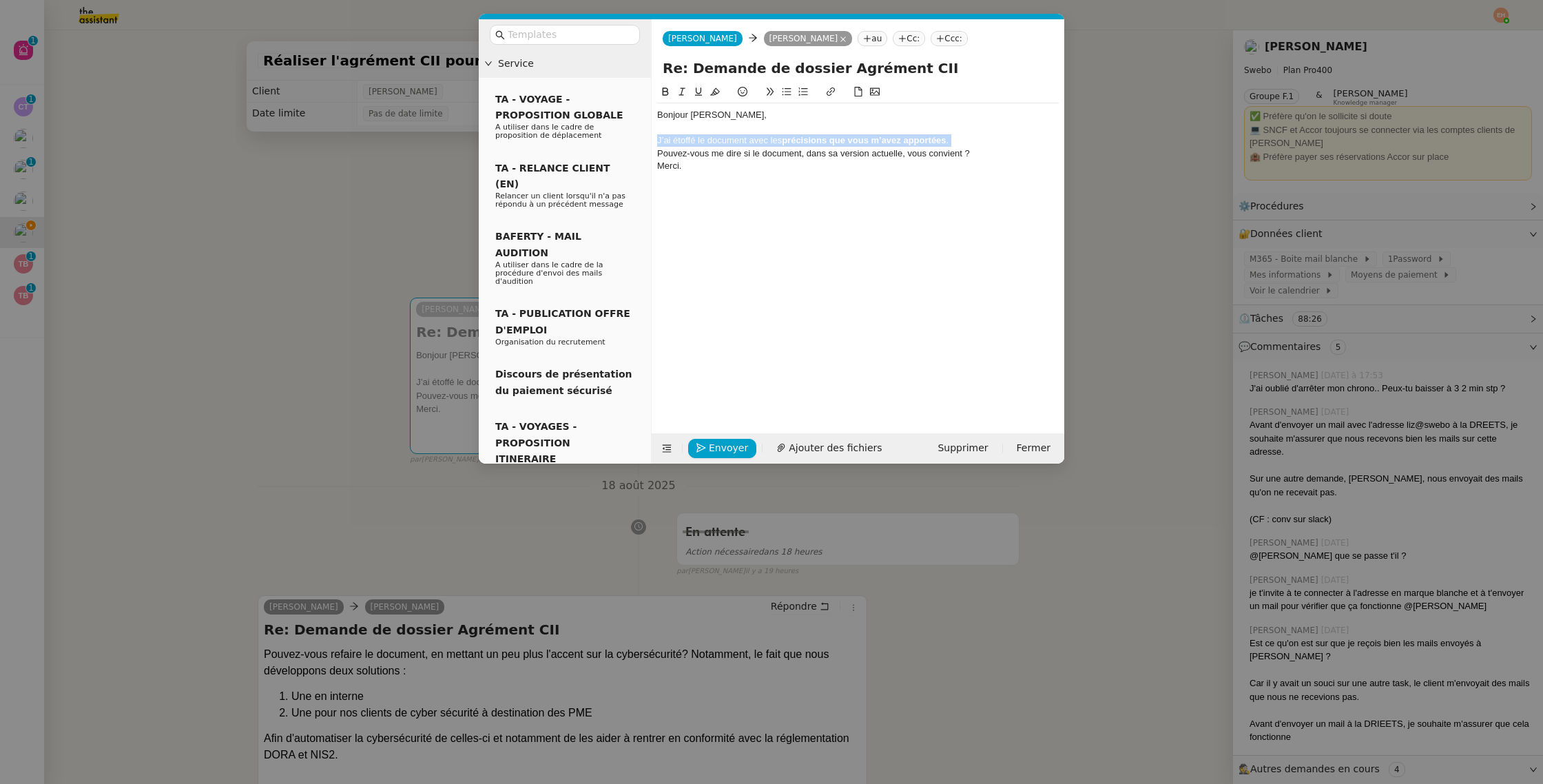
click at [782, 140] on div "J’ai étoffé le document avec les précisions que vous m’avez apportées ." at bounding box center [858, 140] width 401 height 12
drag, startPoint x: 688, startPoint y: 155, endPoint x: 691, endPoint y: 146, distance: 9.5
click at [688, 155] on div "Pouvez-vous me dire si le document, dans sa version actuelle, vous convient ?" at bounding box center [858, 153] width 401 height 12
click at [785, 86] on button at bounding box center [786, 92] width 16 height 16
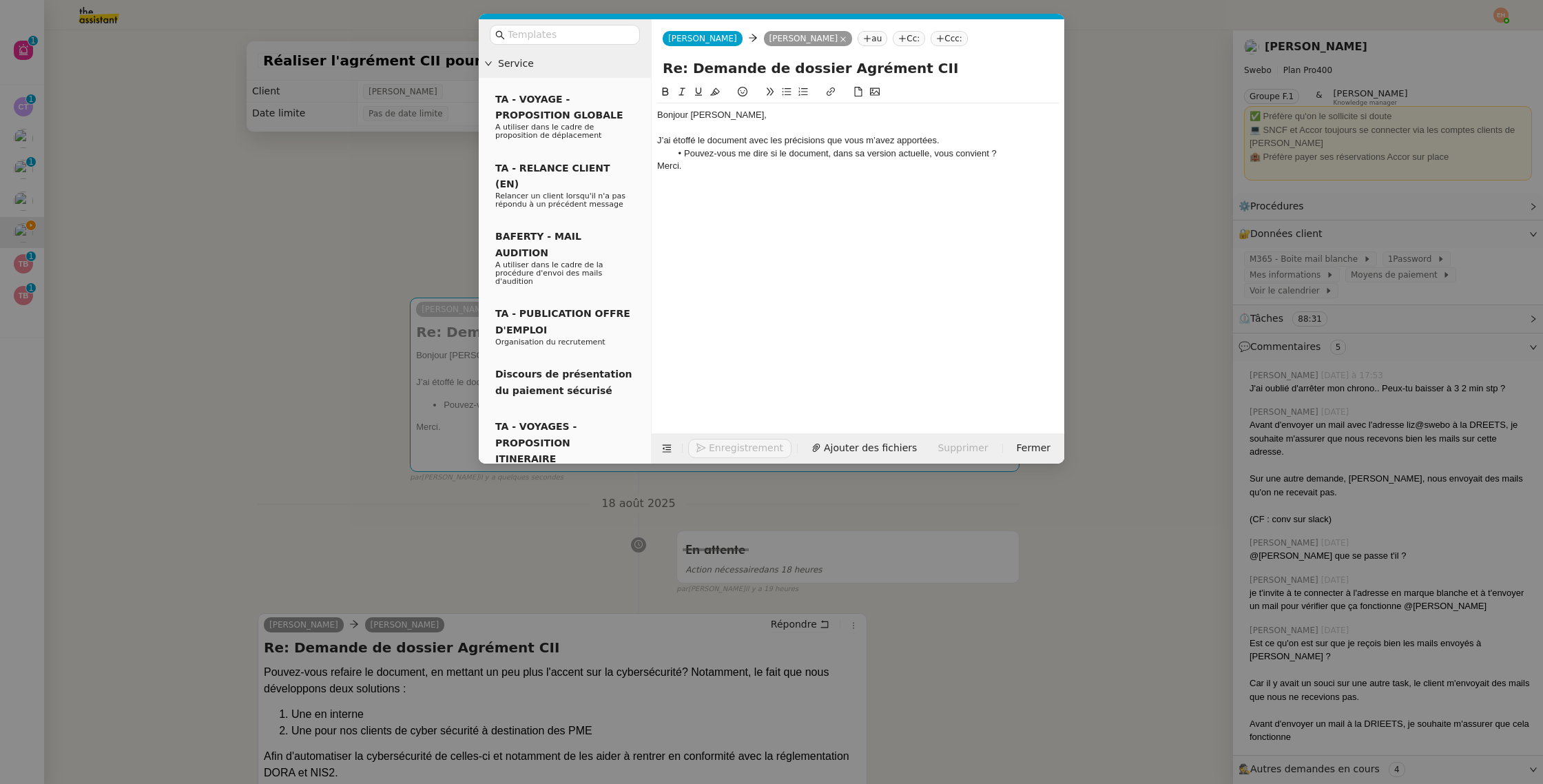
click at [959, 139] on div "J’ai étoffé le document avec les précisions que vous m’avez apportées." at bounding box center [858, 140] width 401 height 12
click at [1013, 162] on li "Pouvez-vous me dire si le document, dans sa version actuelle, vous convient ?" at bounding box center [864, 166] width 388 height 12
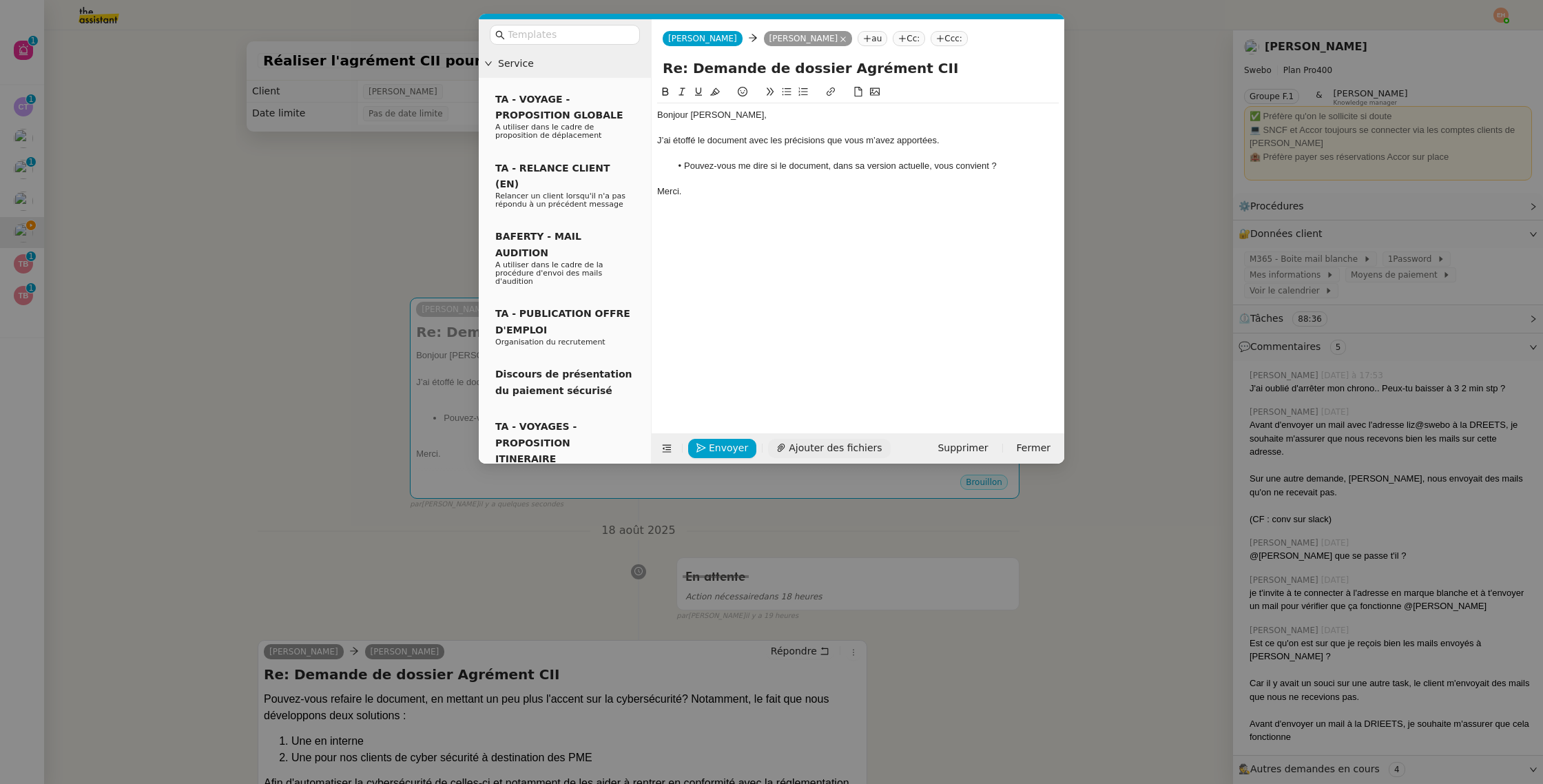
click at [788, 444] on span "Ajouter des fichiers" at bounding box center [835, 448] width 93 height 16
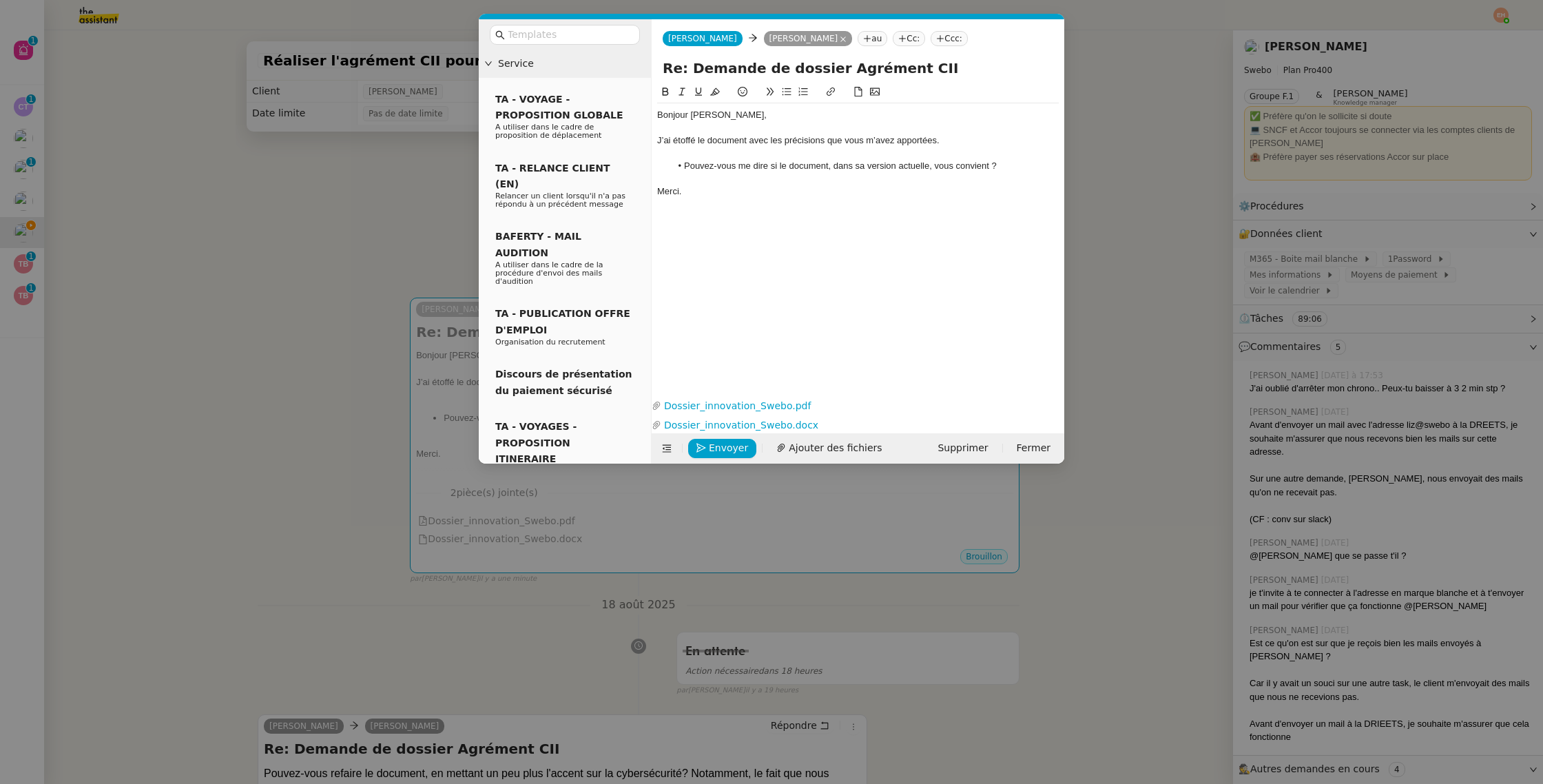
click at [290, 291] on nz-modal-container "Service TA - VOYAGE - PROPOSITION GLOBALE A utiliser dans le cadre de propositi…" at bounding box center [771, 392] width 1543 height 784
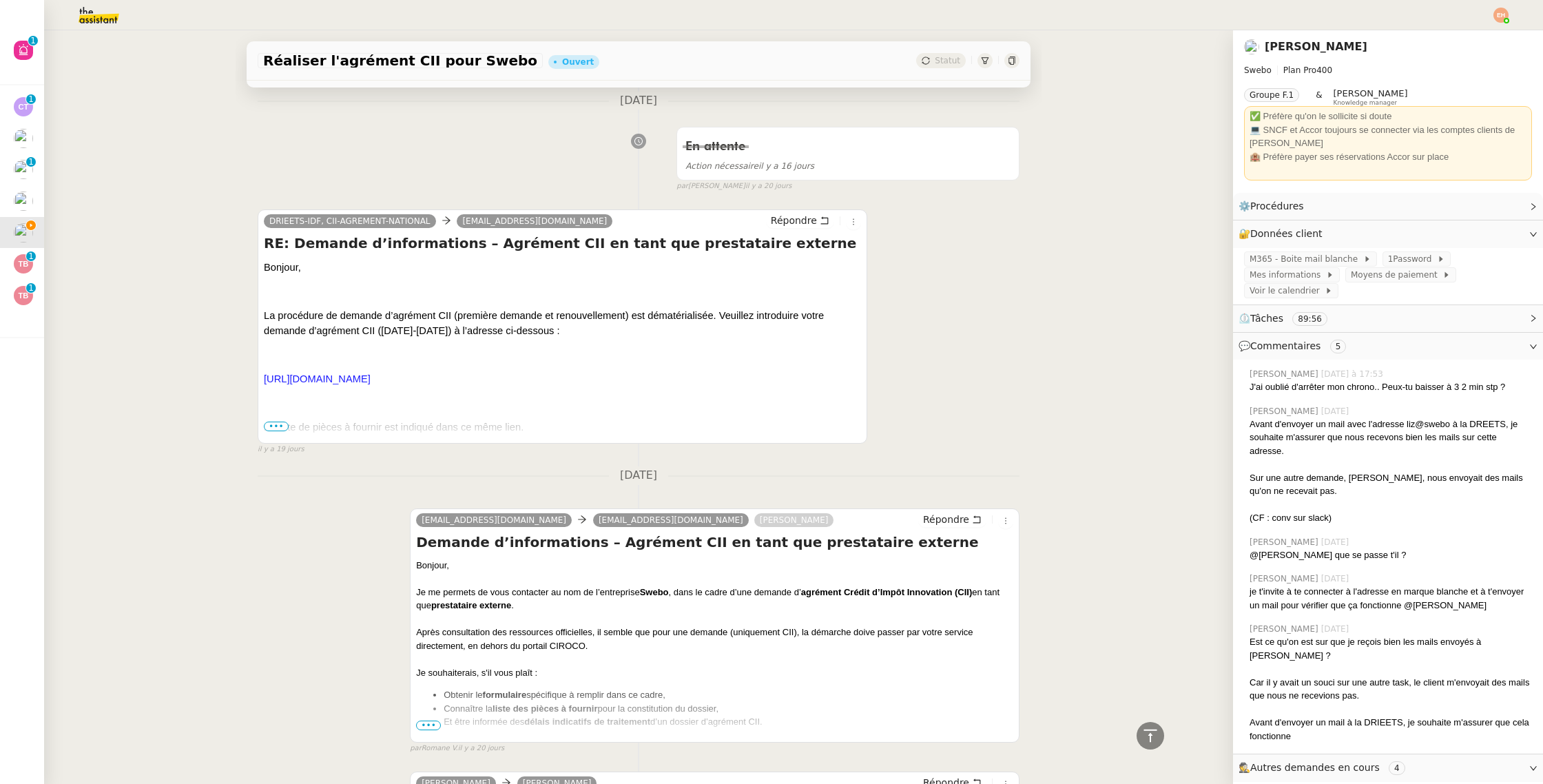
scroll to position [16002, 0]
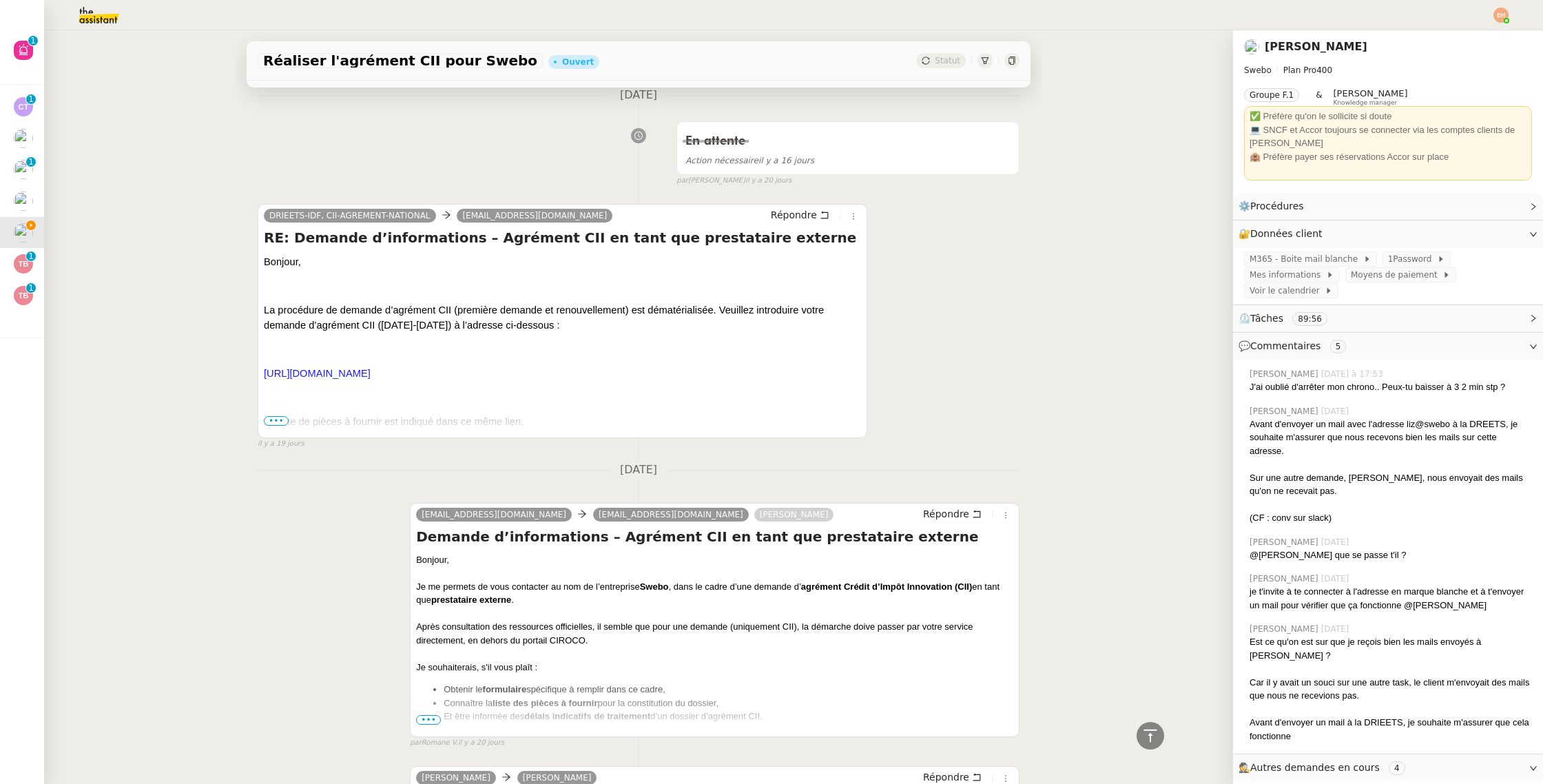
click at [272, 416] on span "•••" at bounding box center [276, 420] width 25 height 10
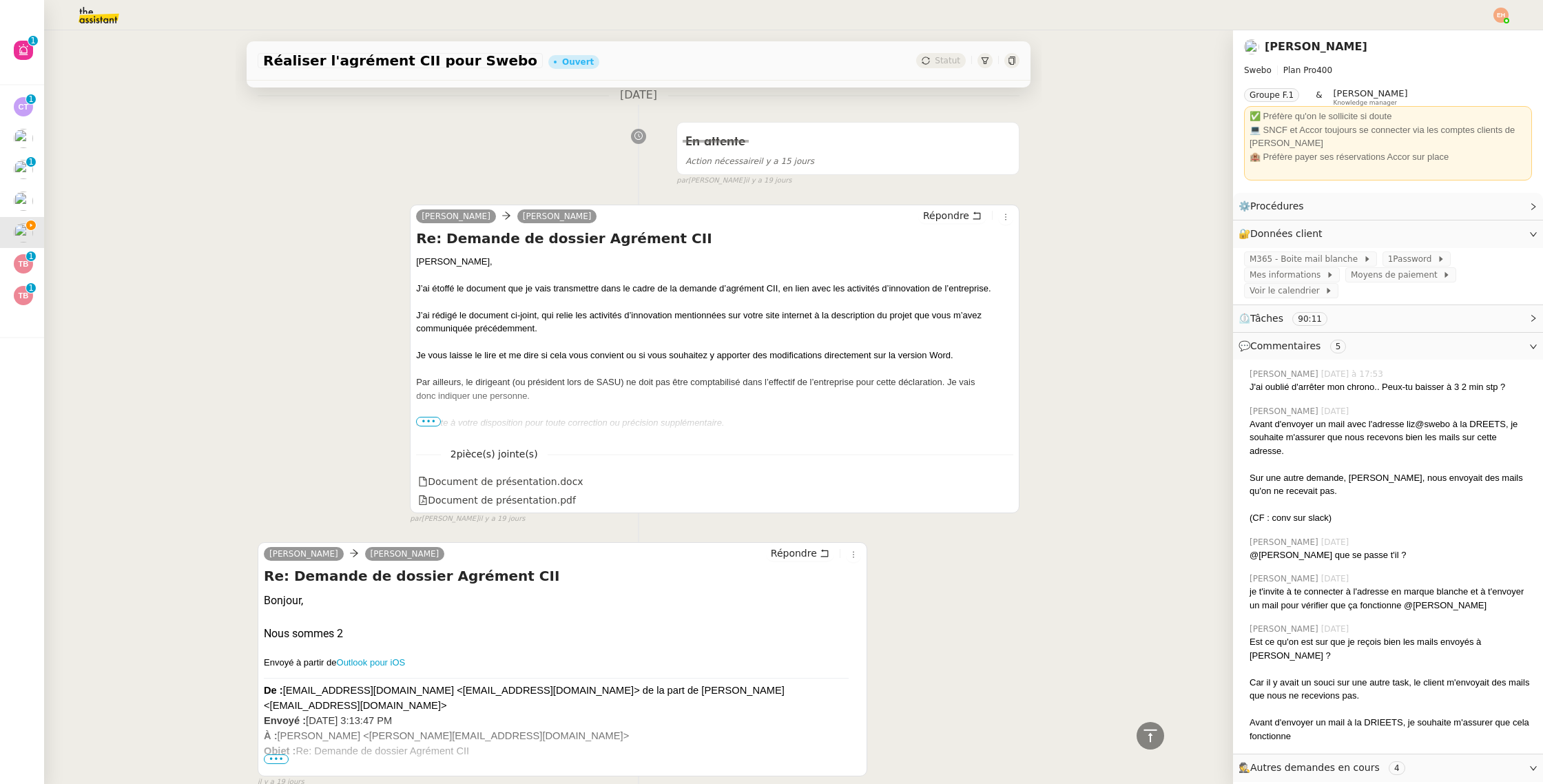
scroll to position [13382, 0]
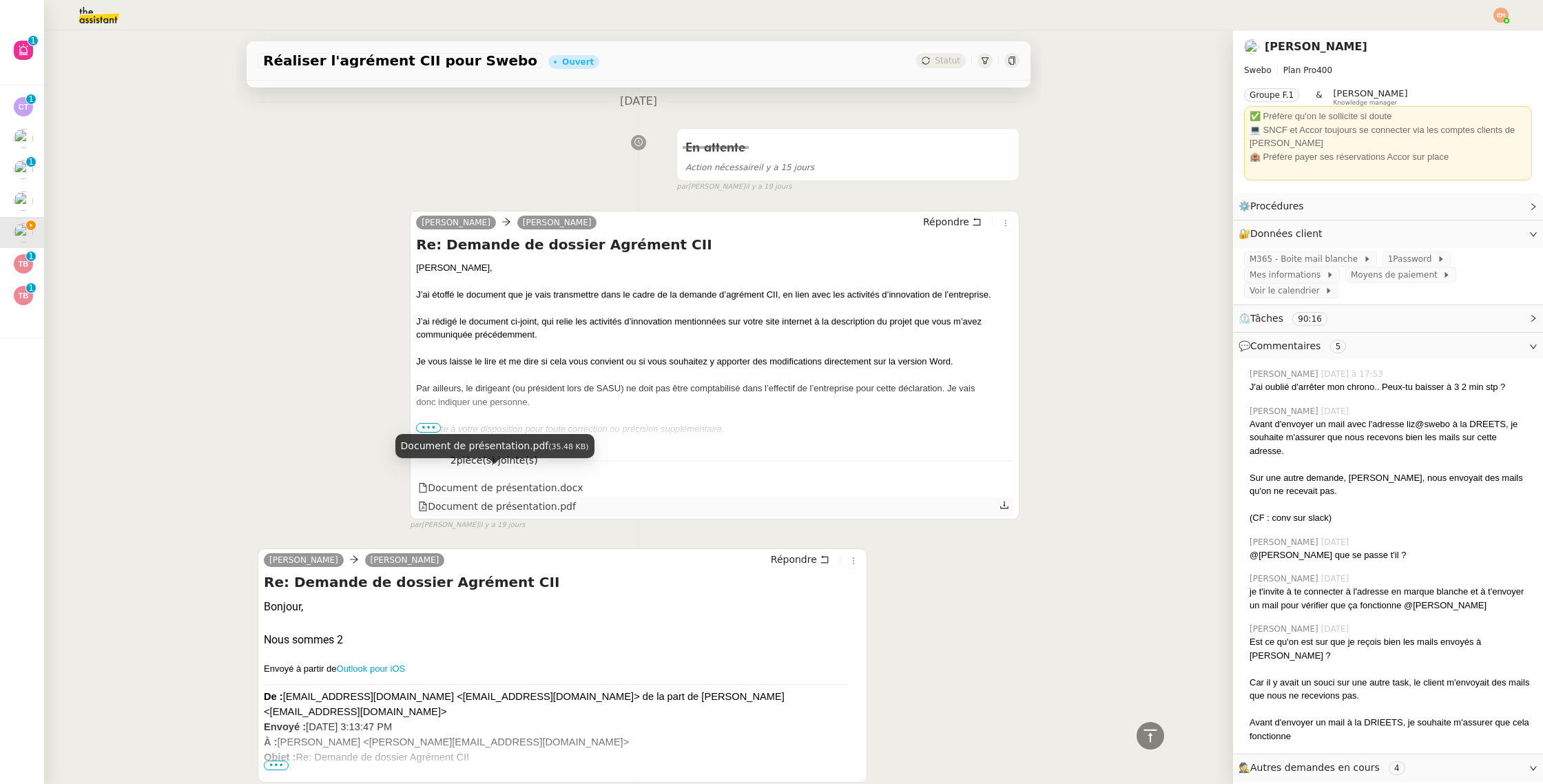
click at [540, 499] on div "Document de présentation.pdf" at bounding box center [497, 507] width 157 height 16
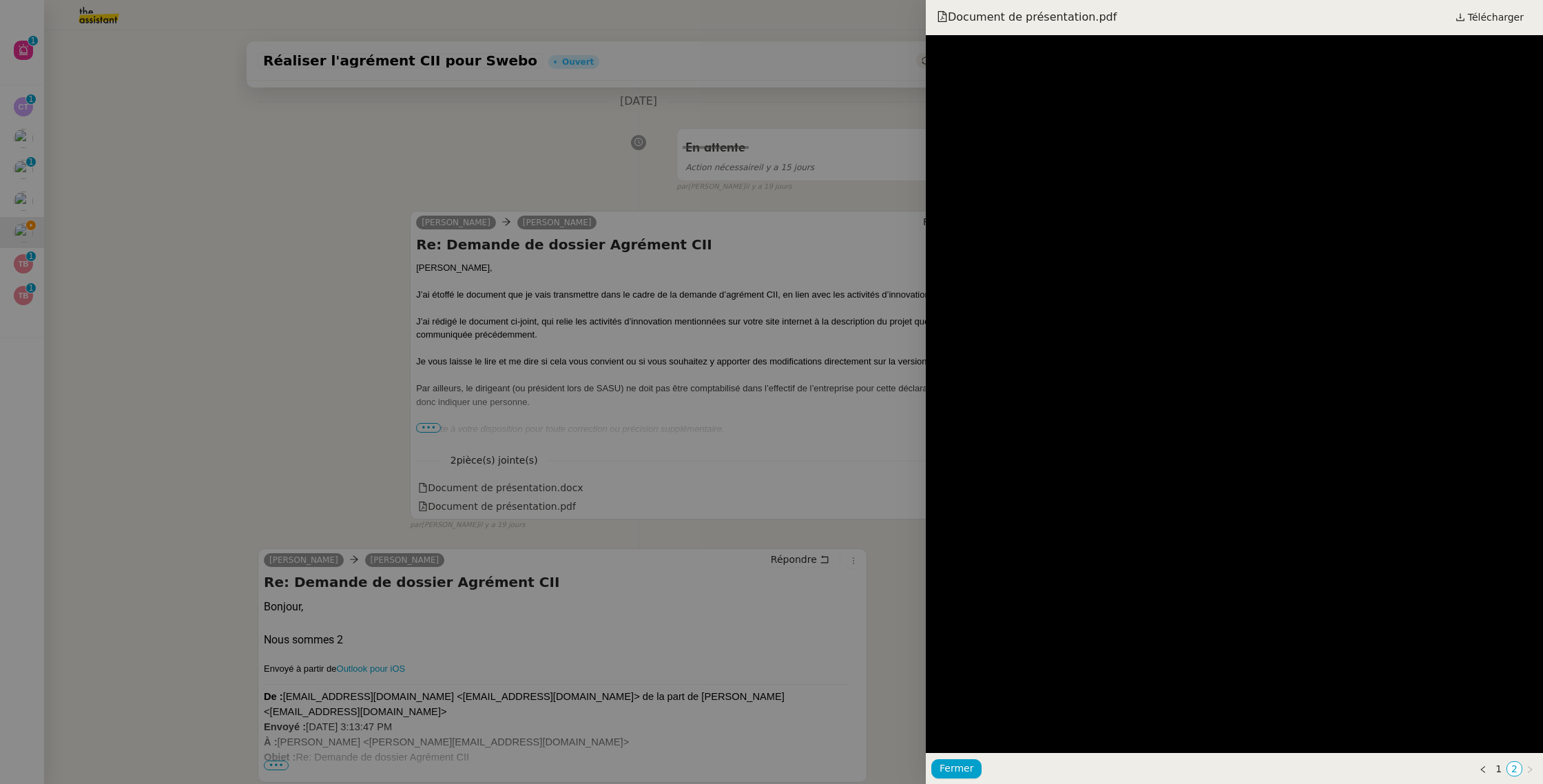
click at [727, 368] on div at bounding box center [771, 392] width 1543 height 784
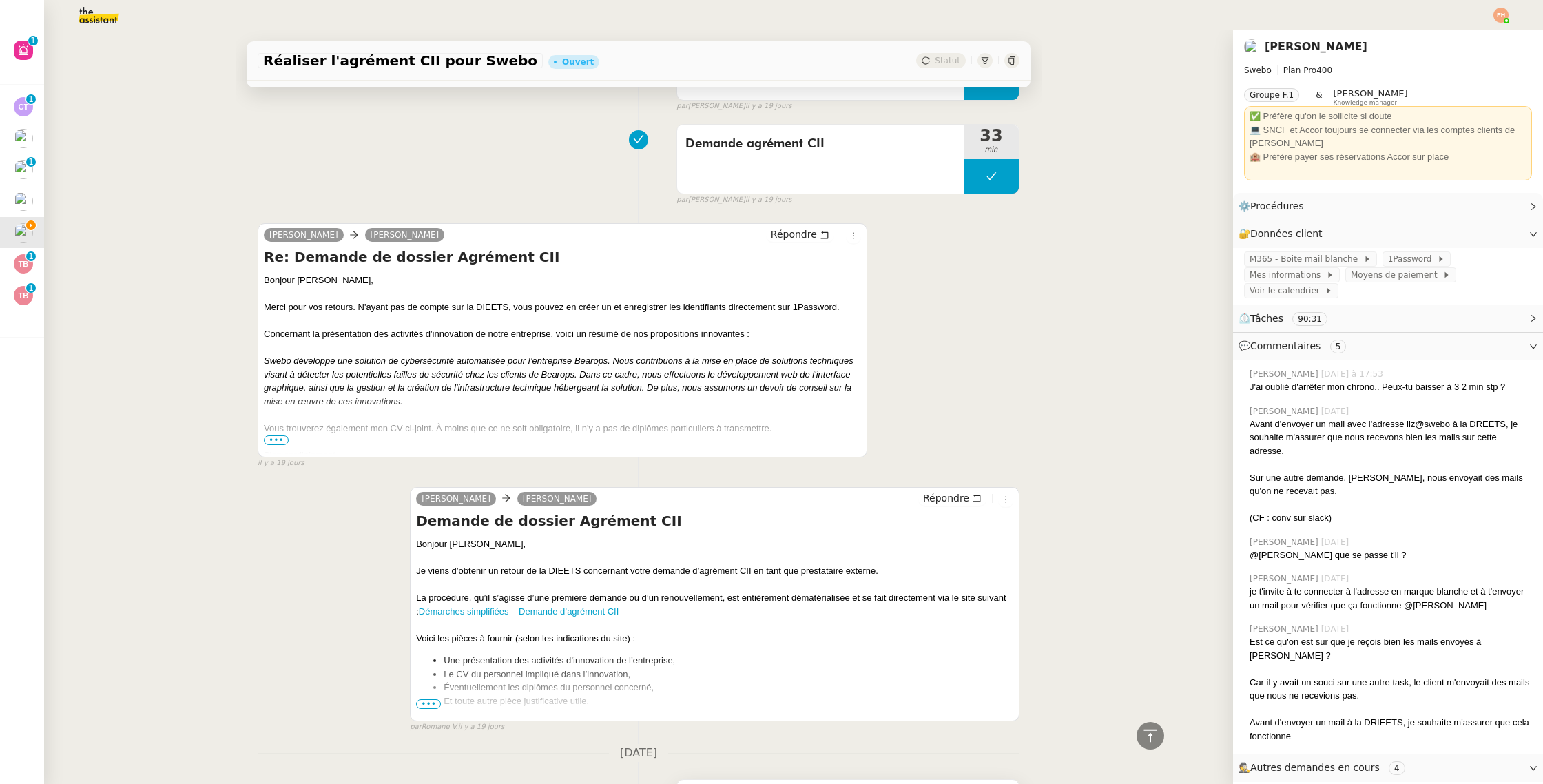
scroll to position [15340, 0]
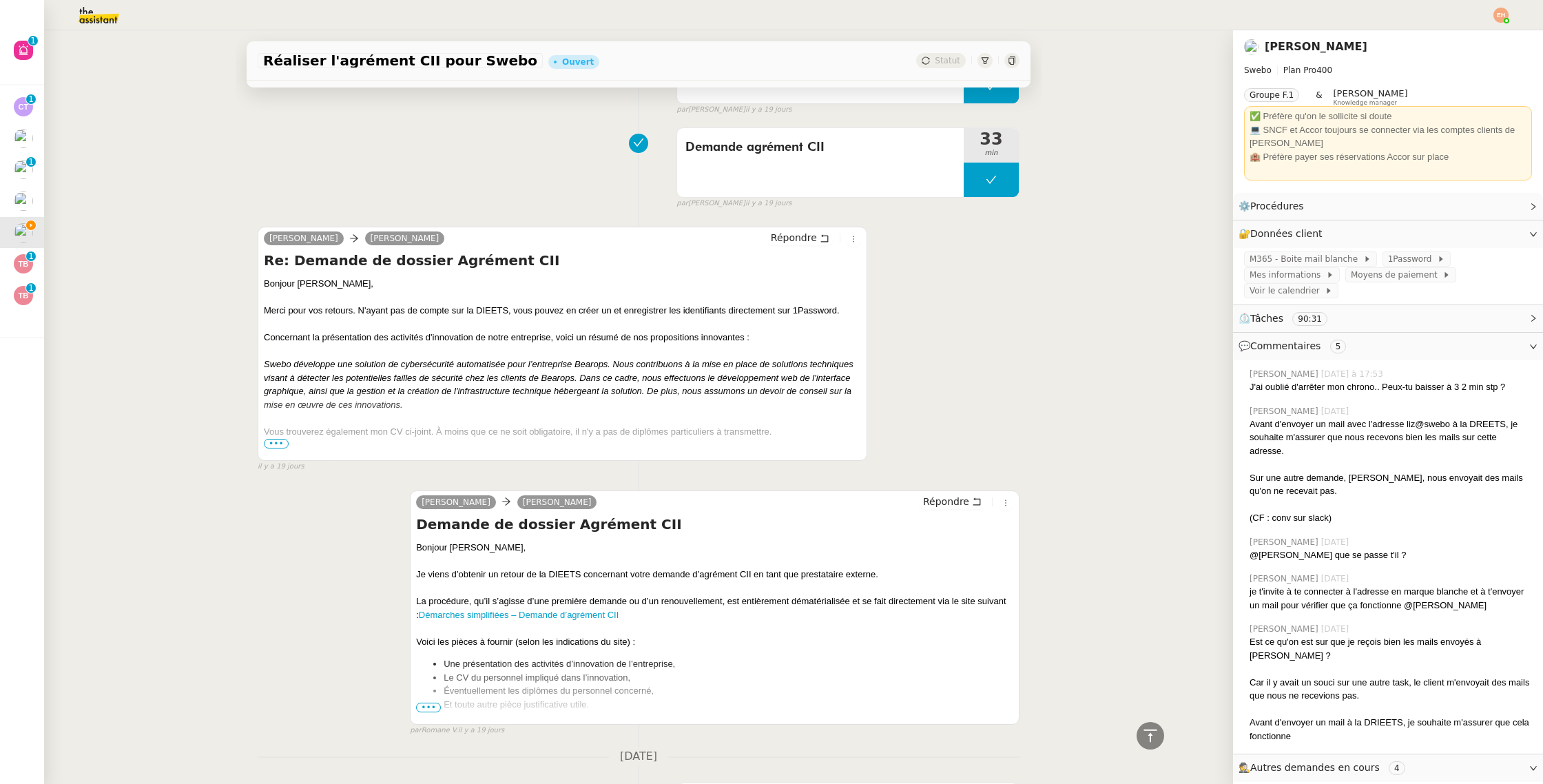
click at [272, 438] on span "•••" at bounding box center [276, 443] width 25 height 10
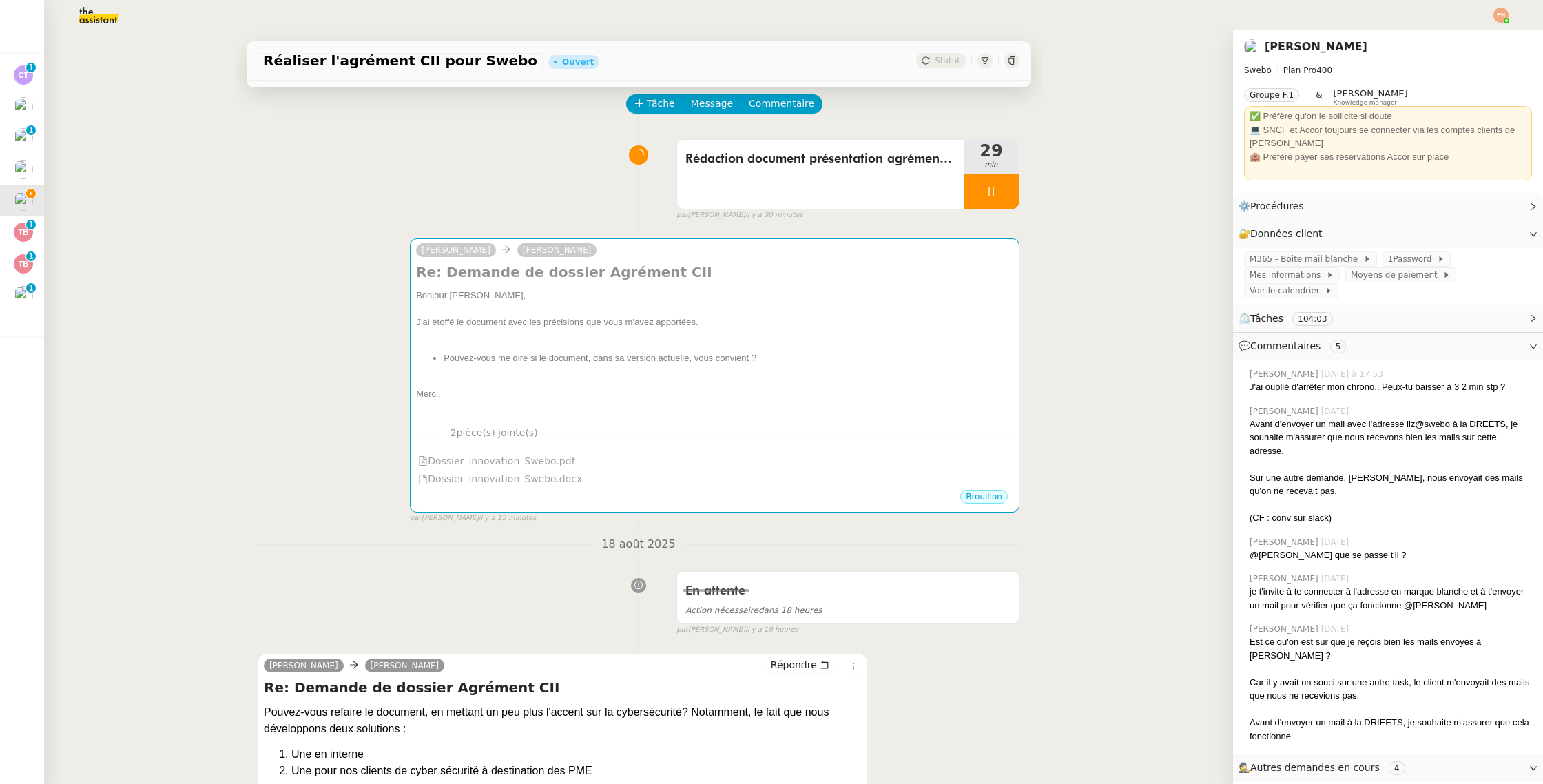
scroll to position [0, 0]
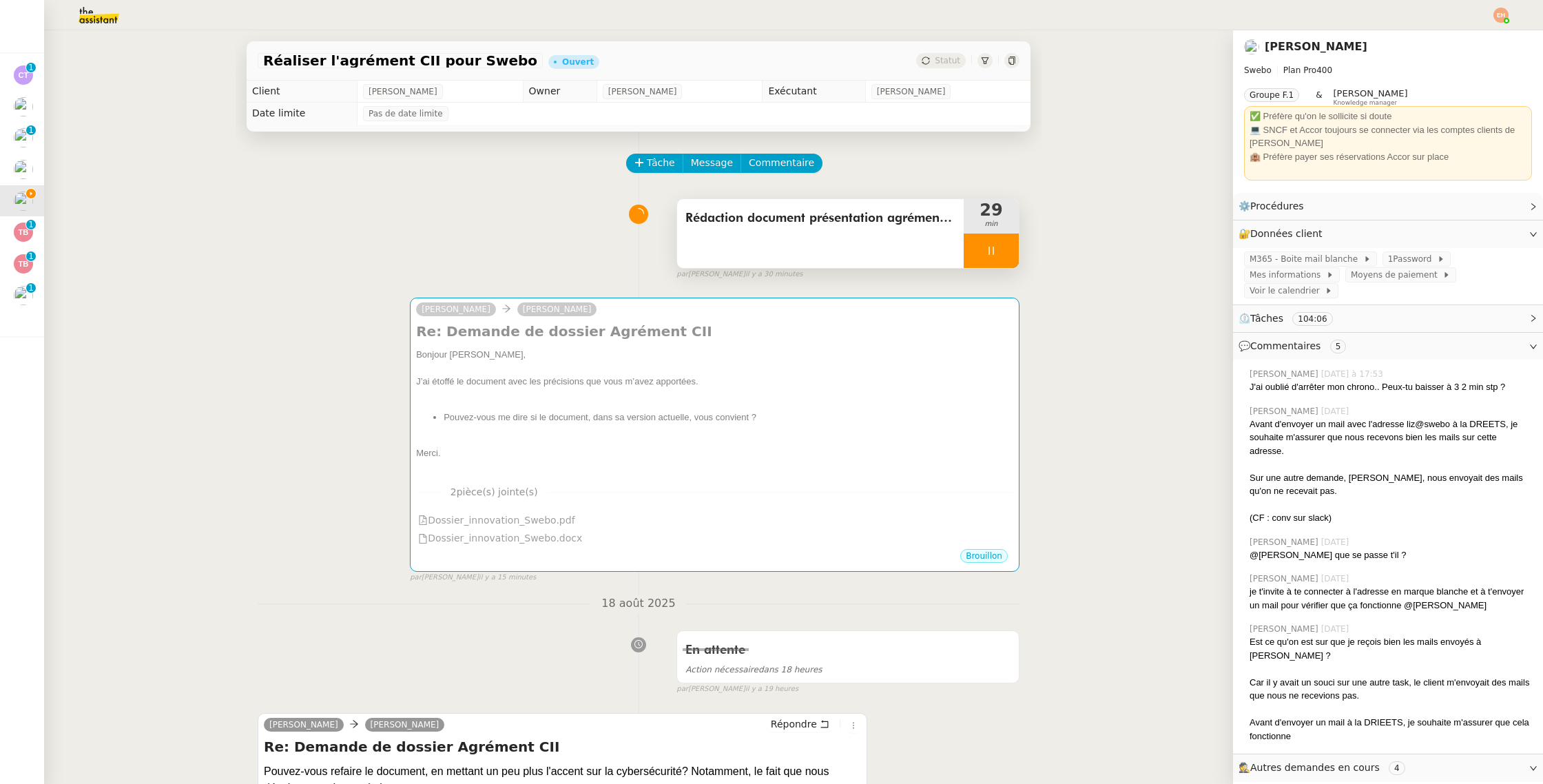
click at [989, 246] on icon at bounding box center [991, 251] width 5 height 9
drag, startPoint x: 1005, startPoint y: 257, endPoint x: 997, endPoint y: 263, distance: 10.0
click at [1004, 257] on button at bounding box center [1004, 251] width 28 height 35
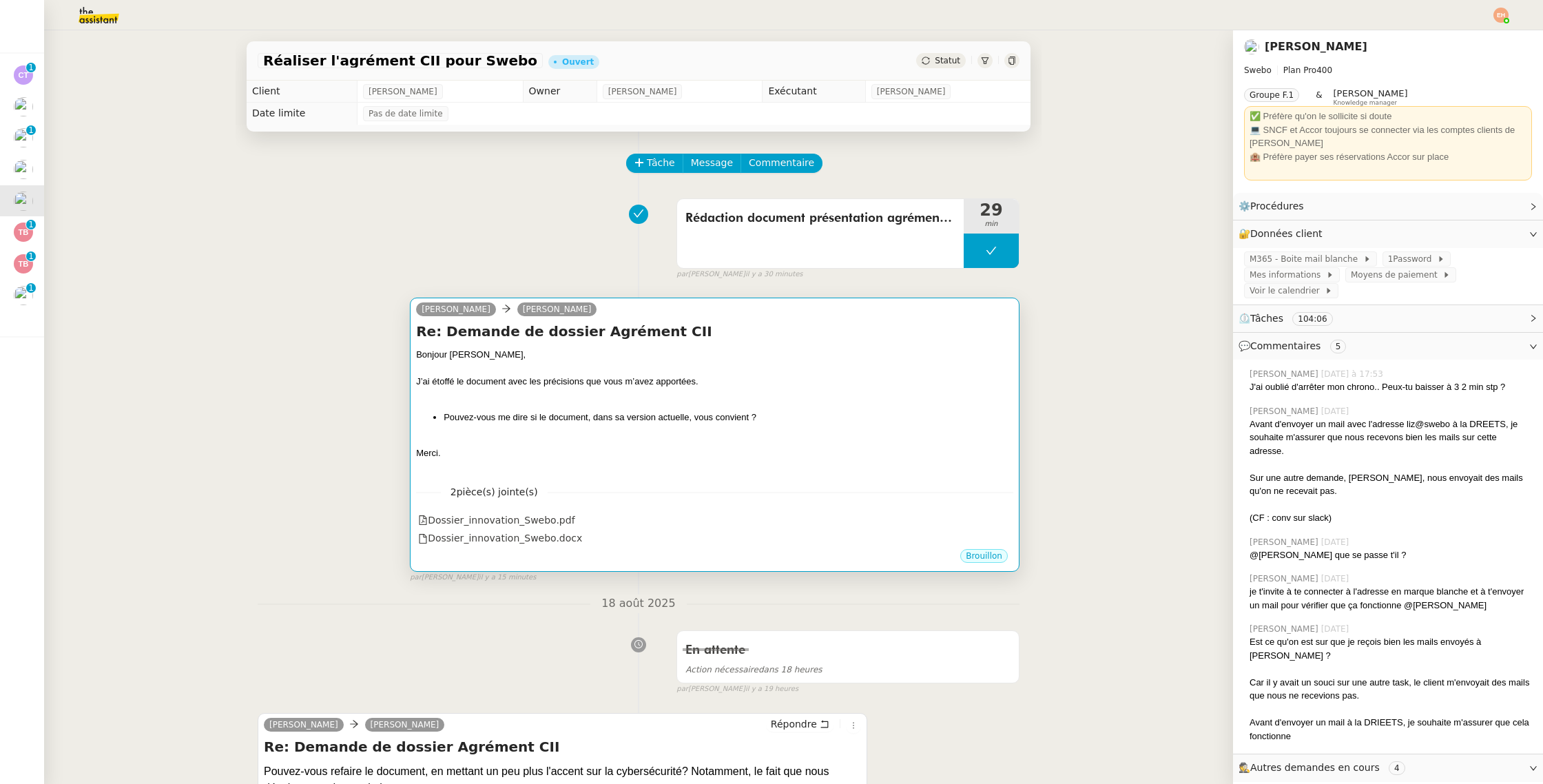
click at [754, 486] on nz-divider "2 pièce(s) jointe(s)" at bounding box center [714, 492] width 597 height 16
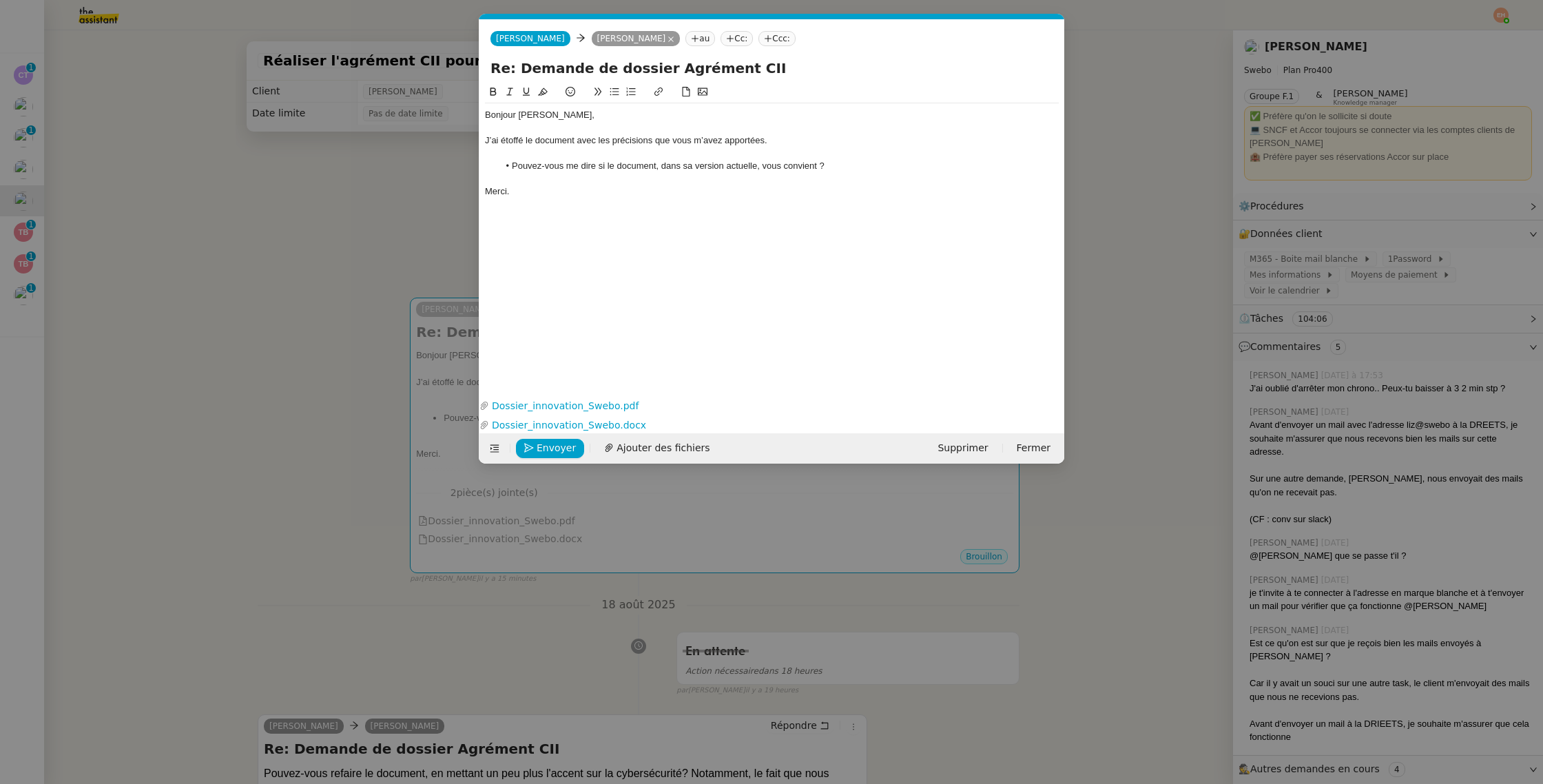
scroll to position [0, 29]
click at [1058, 403] on icon "button" at bounding box center [1056, 406] width 7 height 8
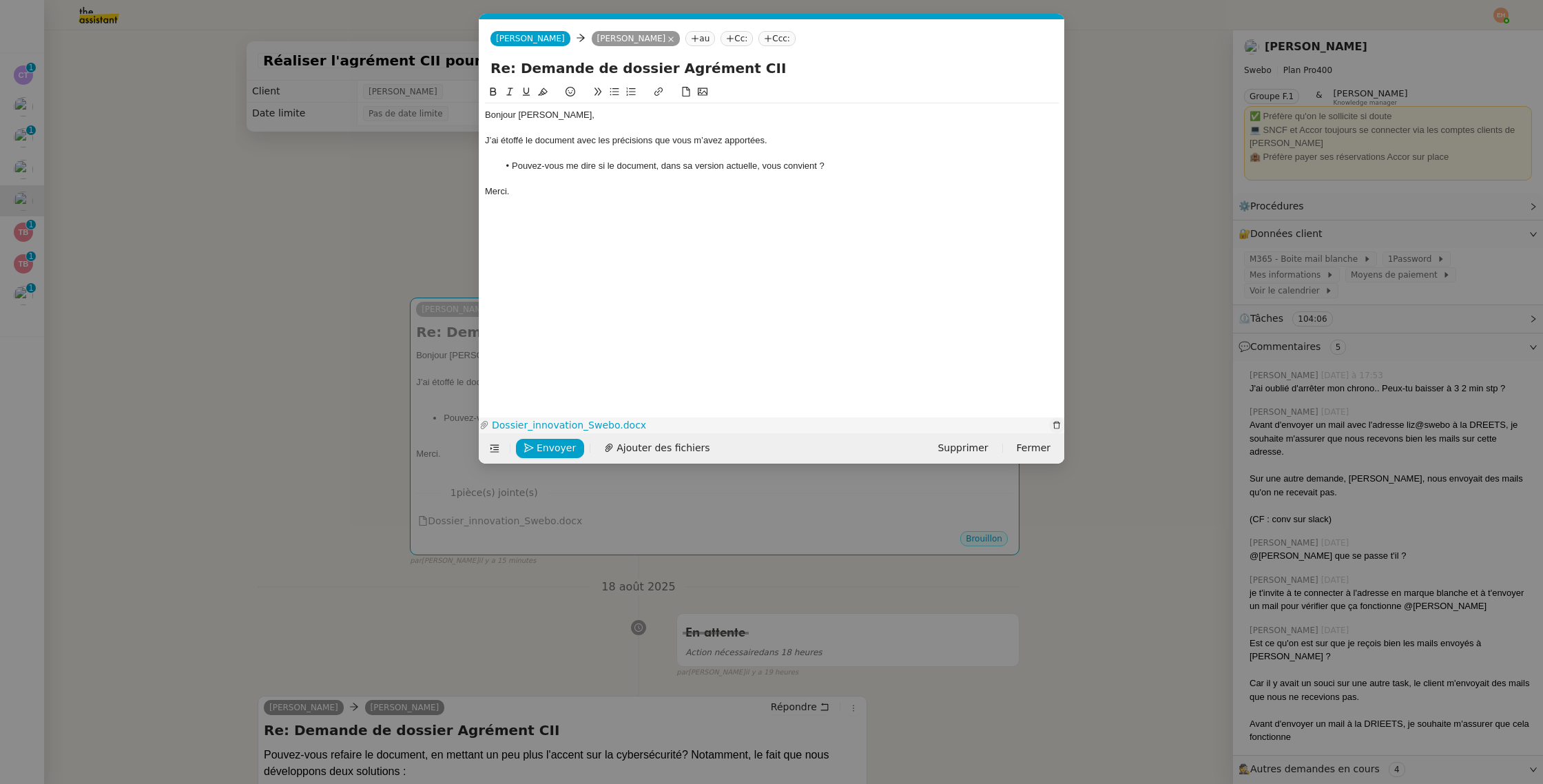
click at [1056, 422] on icon "button" at bounding box center [1056, 425] width 7 height 8
click at [634, 448] on span "Ajouter des fichiers" at bounding box center [663, 448] width 93 height 16
click at [537, 451] on span "Envoyer" at bounding box center [556, 448] width 39 height 16
click at [690, 455] on span "Ajouter des fichiers" at bounding box center [706, 448] width 93 height 16
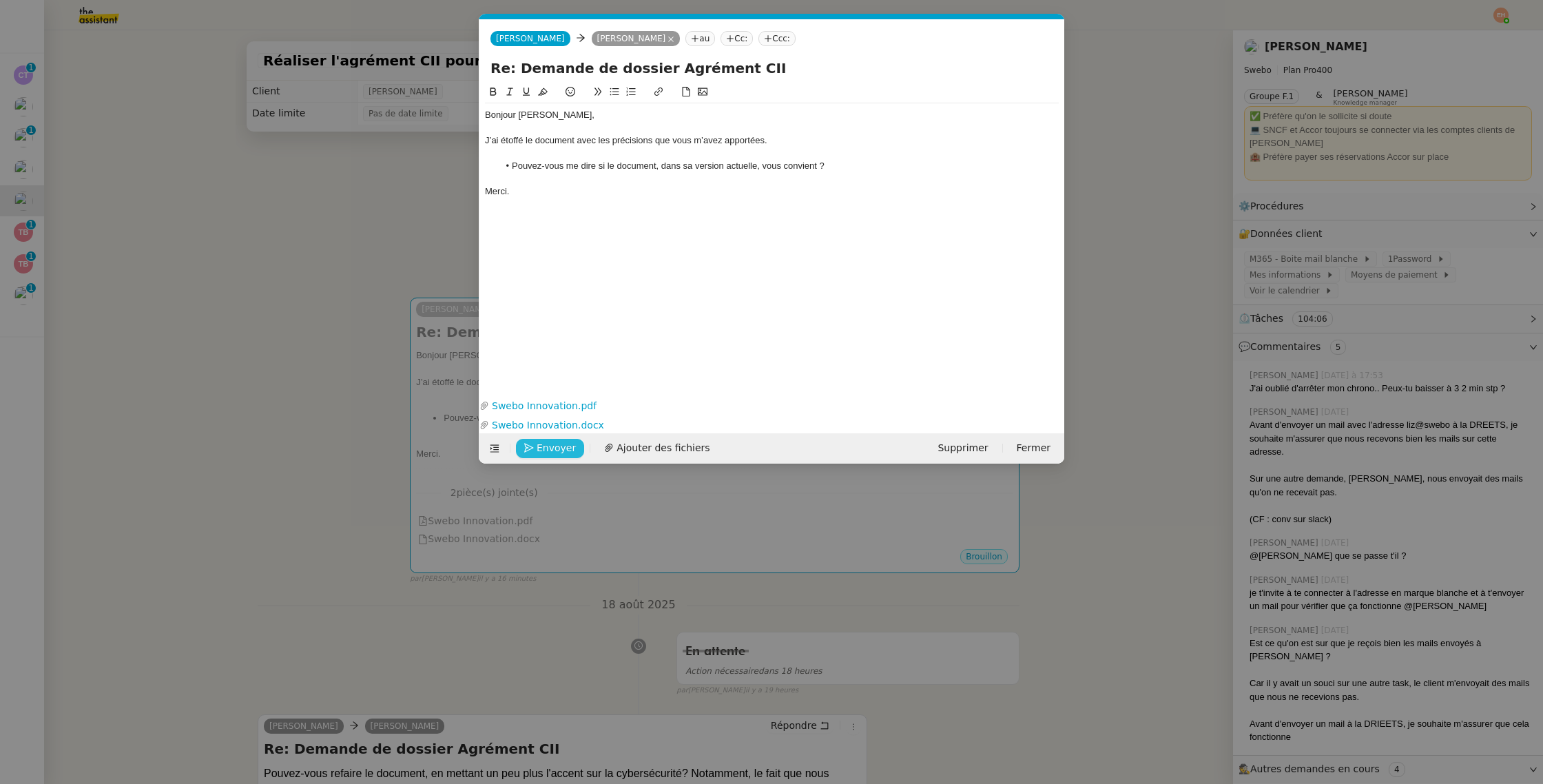
click at [549, 446] on span "Envoyer" at bounding box center [556, 448] width 39 height 16
click at [549, 446] on span "Confirmer l'envoi" at bounding box center [578, 448] width 83 height 16
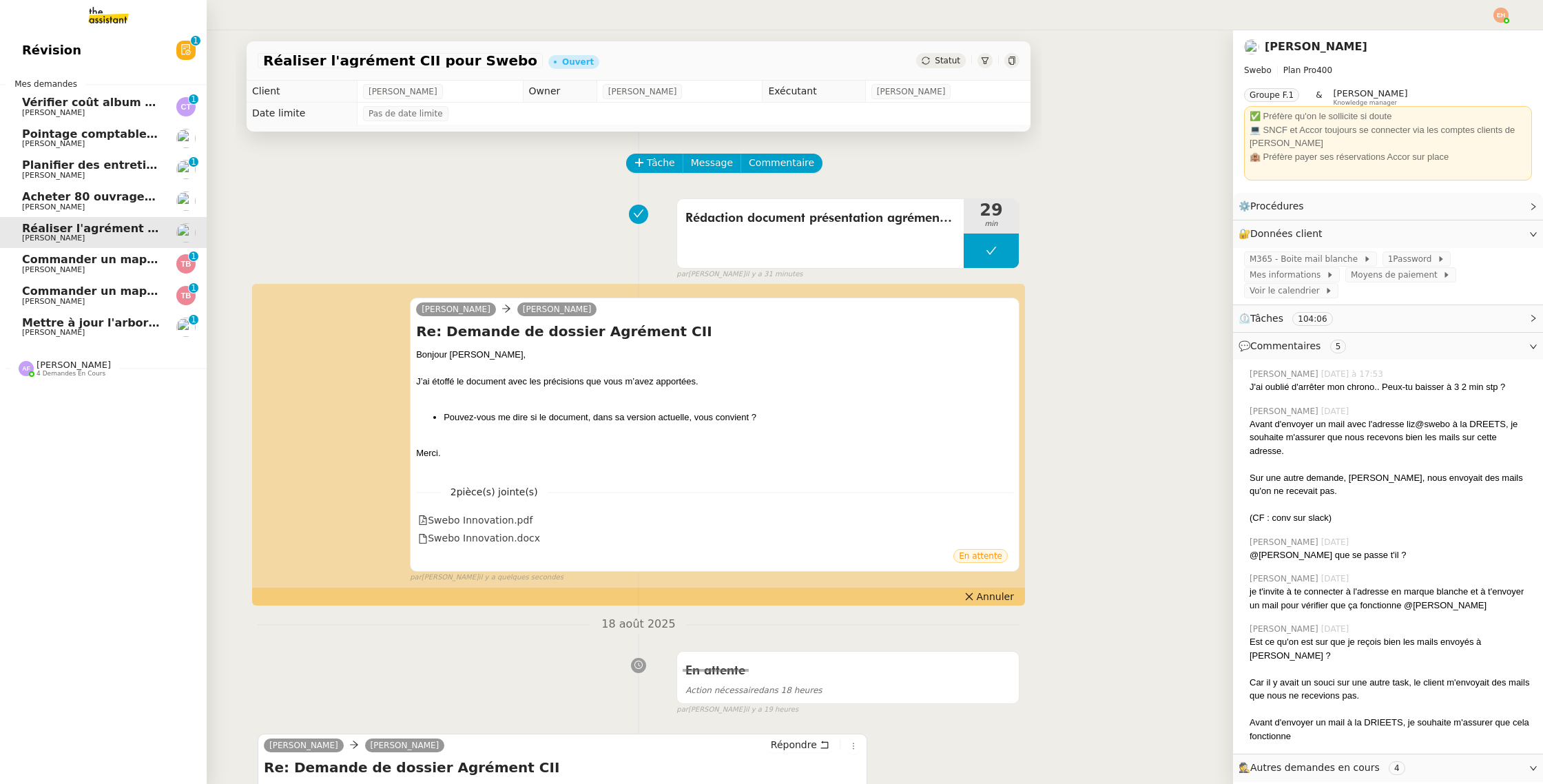
click at [39, 318] on span "Mettre à jour l'arborescence Drive" at bounding box center [128, 322] width 213 height 13
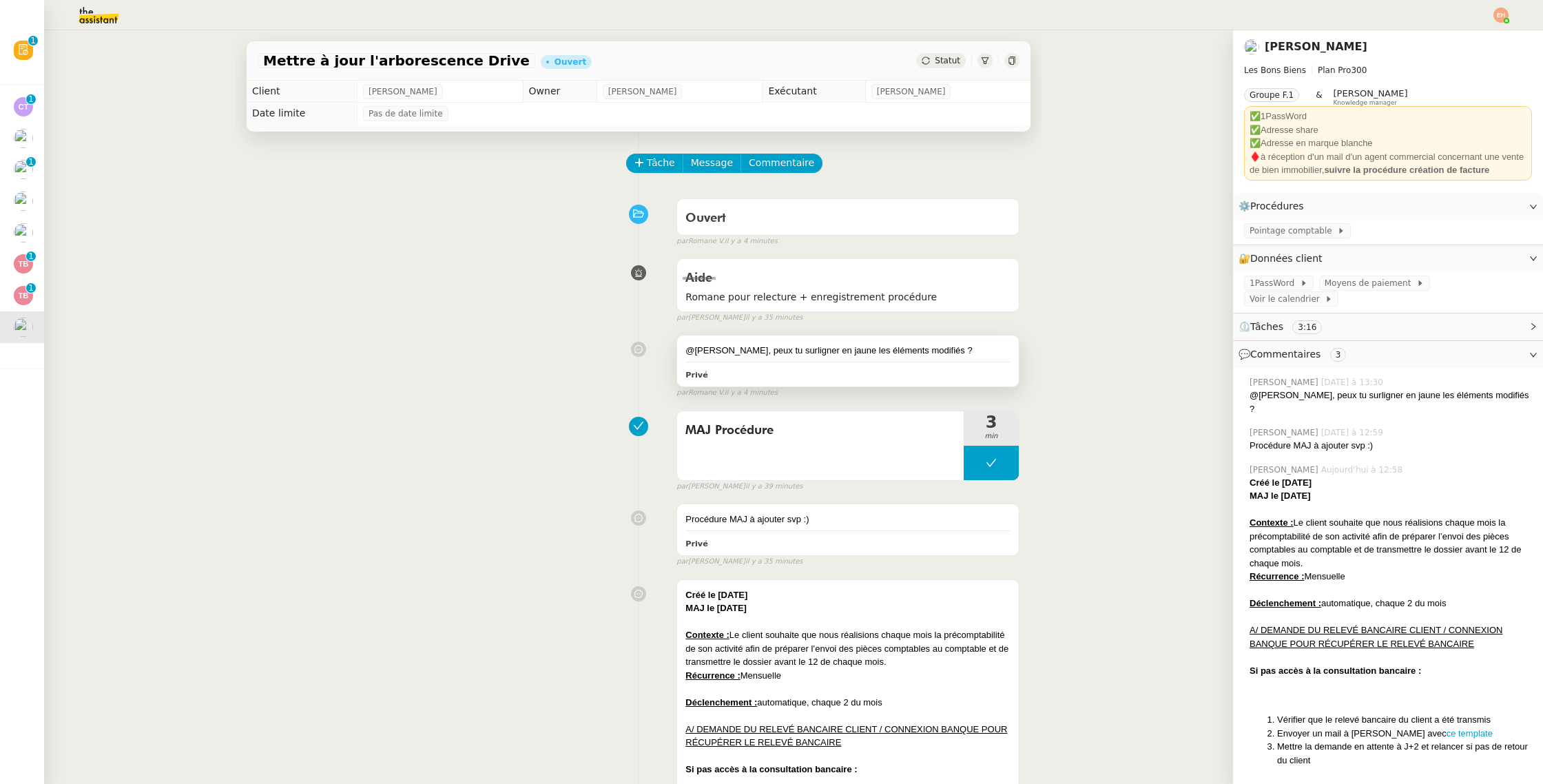
click at [794, 360] on div "@[PERSON_NAME], peux tu surligner en jaune les éléments modifiés ? Privé" at bounding box center [847, 360] width 341 height 51
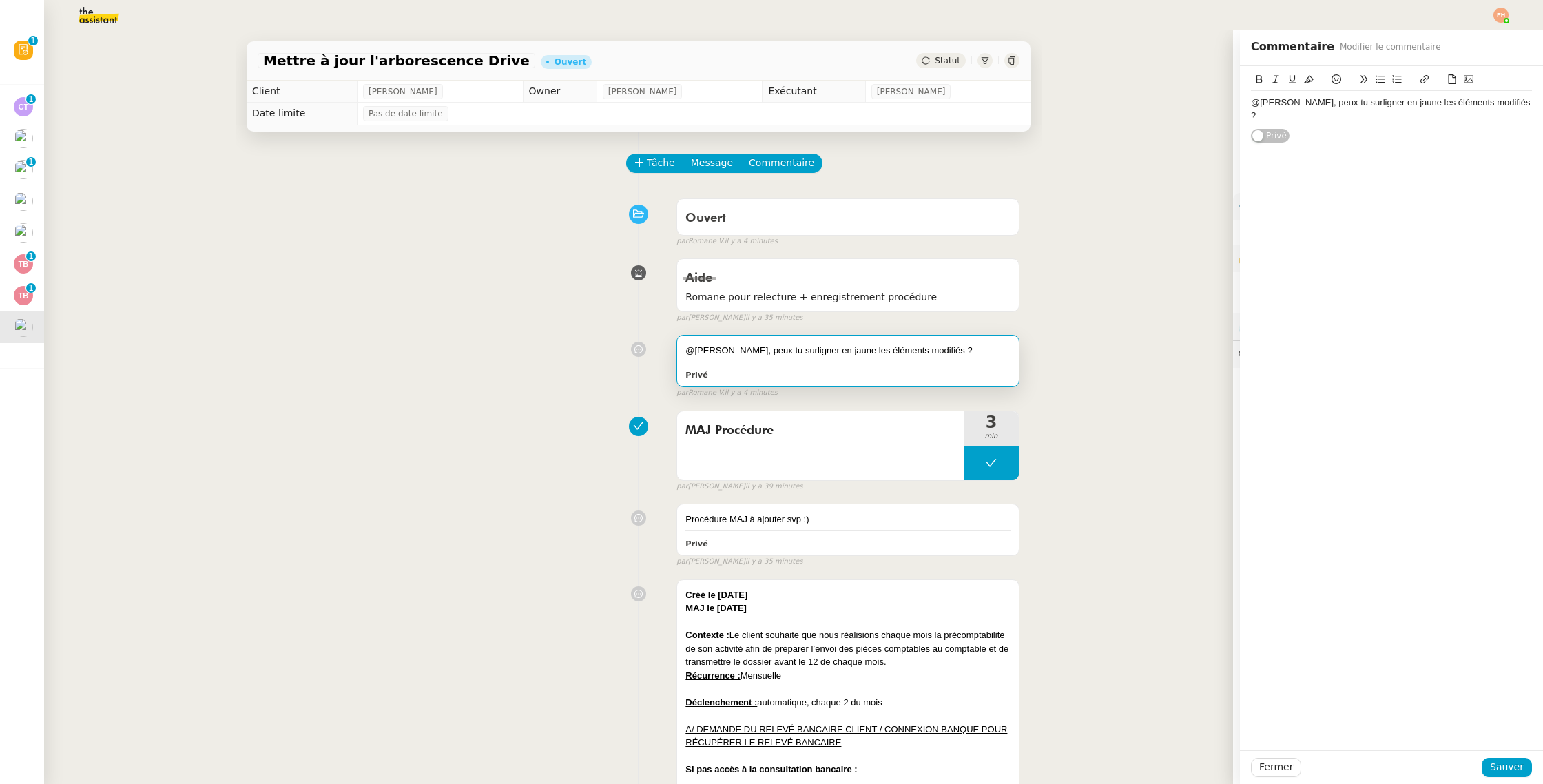
click at [596, 211] on div "Ouvert false par [PERSON_NAME]. il y a 4 minutes" at bounding box center [638, 220] width 762 height 55
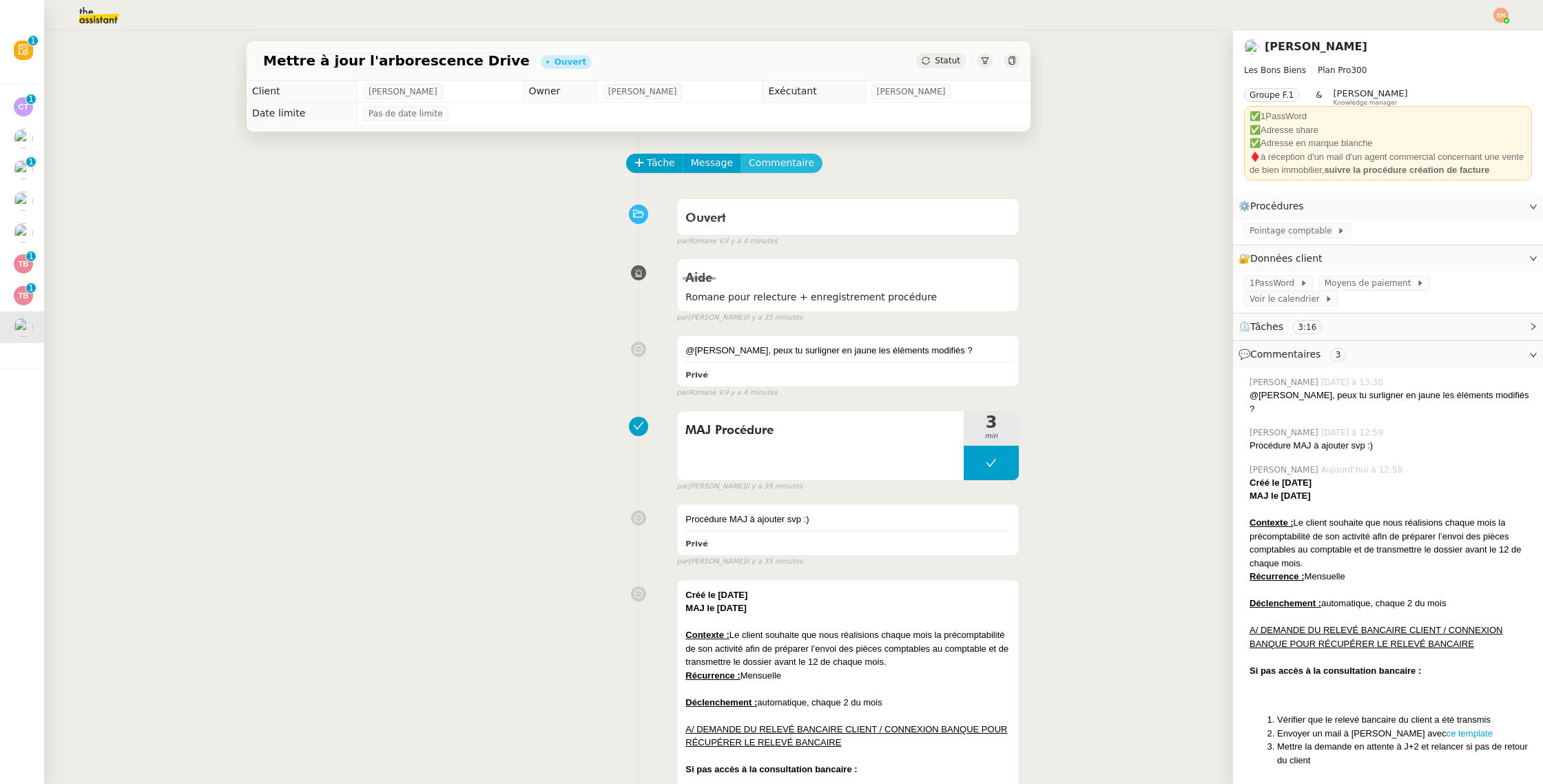
click at [780, 161] on span "Commentaire" at bounding box center [781, 163] width 66 height 16
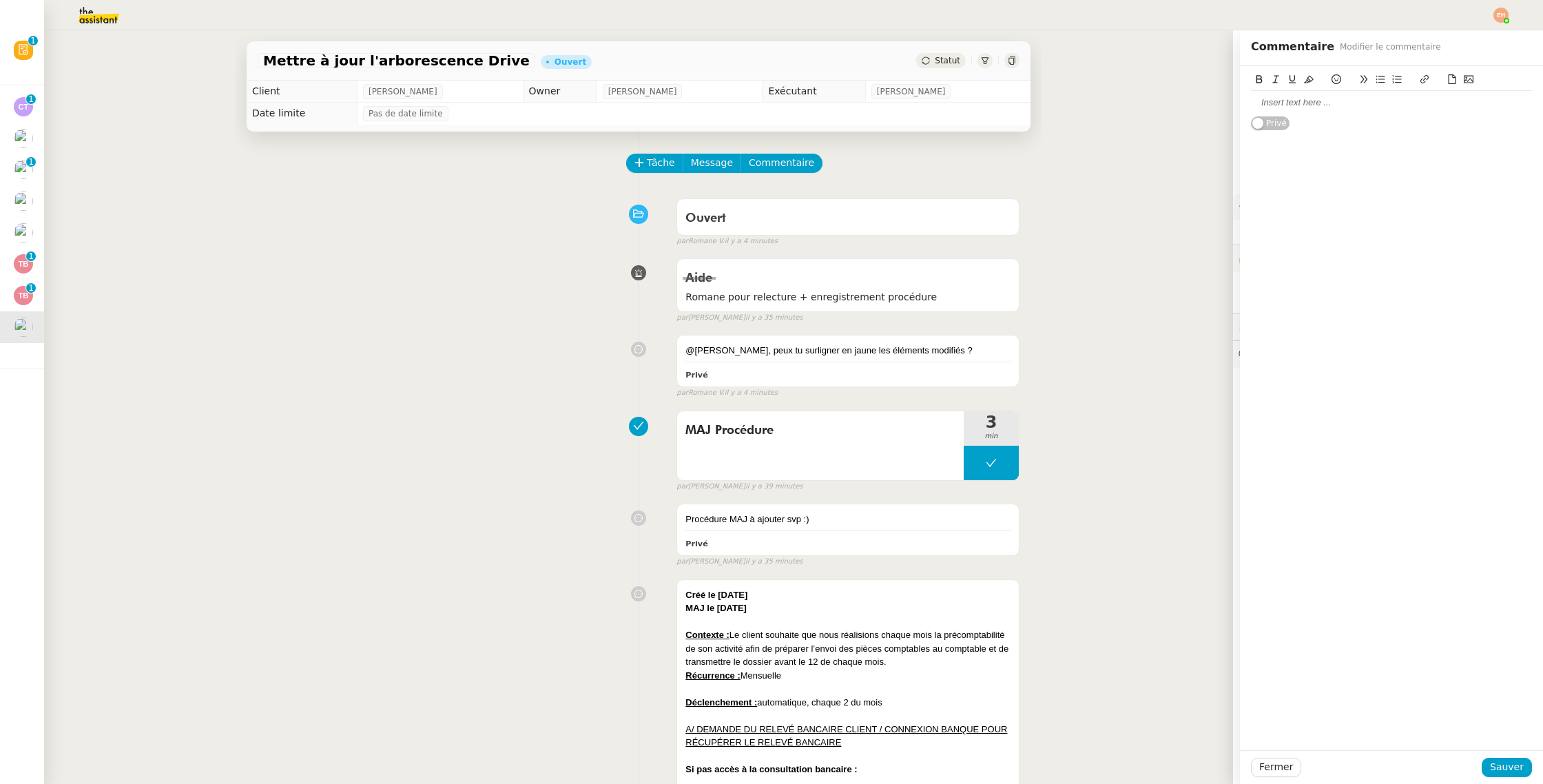
click at [1361, 102] on div at bounding box center [1391, 103] width 281 height 12
drag, startPoint x: 1519, startPoint y: 756, endPoint x: 1508, endPoint y: 757, distance: 11.0
click at [1518, 756] on div "Fermer Sauver" at bounding box center [1391, 767] width 303 height 34
click at [1500, 761] on span "Sauver" at bounding box center [1506, 767] width 34 height 16
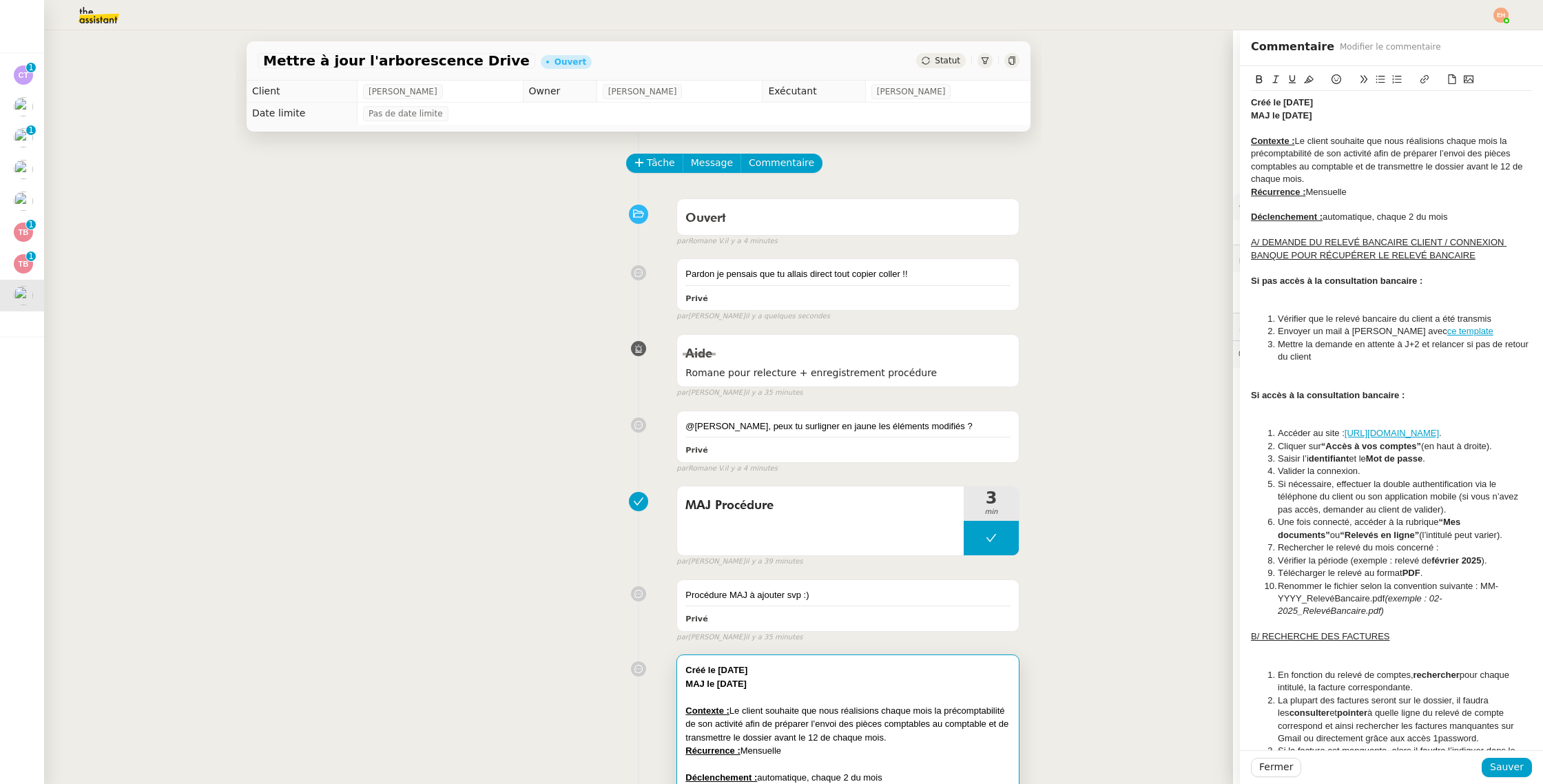
click at [1278, 115] on strong "MAJ le [DATE]" at bounding box center [1281, 115] width 61 height 10
click at [1278, 116] on strong "MAJ le [DATE]" at bounding box center [1281, 115] width 61 height 10
click at [1310, 80] on icon at bounding box center [1308, 79] width 10 height 10
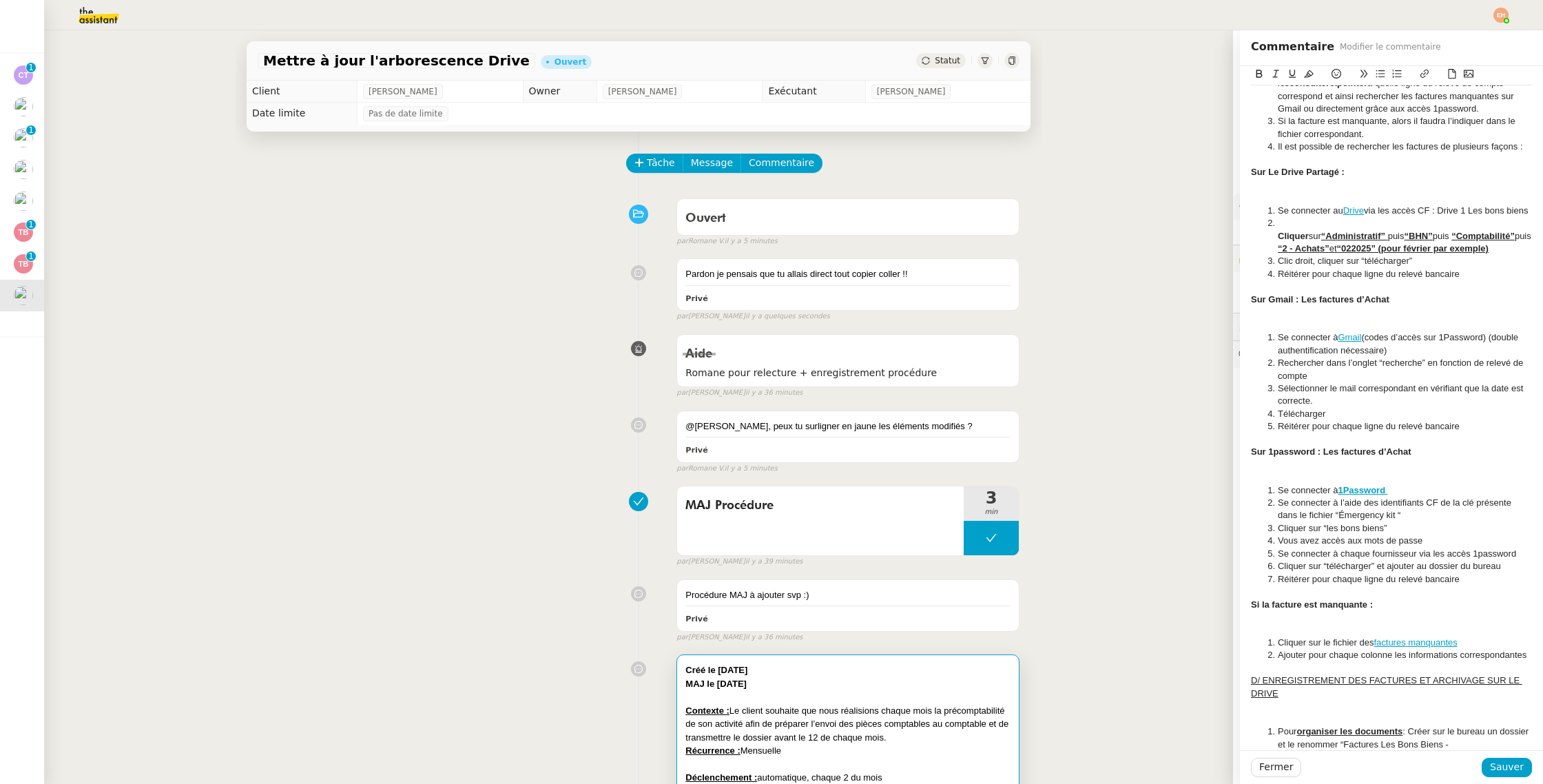
scroll to position [628, 0]
drag, startPoint x: 1273, startPoint y: 249, endPoint x: 1542, endPoint y: 259, distance: 269.2
click at [1542, 259] on div "Créé le [DATE] MAJ le [DATE] Contexte : Le client souhaite que nous réalisions …" at bounding box center [1391, 505] width 303 height 2136
click at [1304, 73] on icon at bounding box center [1308, 73] width 10 height 10
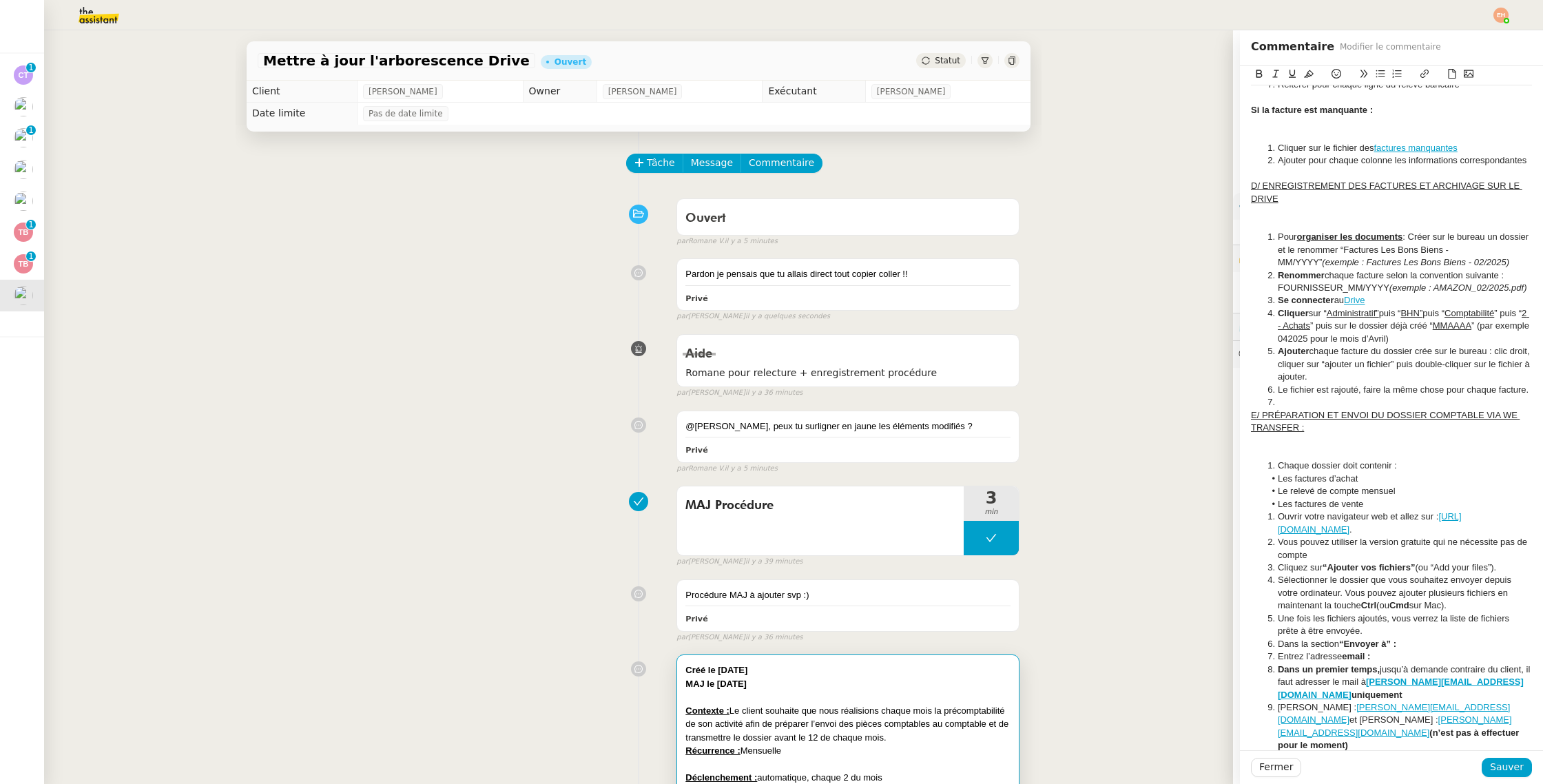
scroll to position [1125, 0]
drag, startPoint x: 1278, startPoint y: 325, endPoint x: 1514, endPoint y: 313, distance: 236.3
click at [1542, 344] on div "Créé le [DATE] MAJ le [DATE] Contexte : Le client souhaite que nous réalisions …" at bounding box center [1391, 9] width 303 height 2136
click at [1310, 73] on icon at bounding box center [1308, 73] width 10 height 10
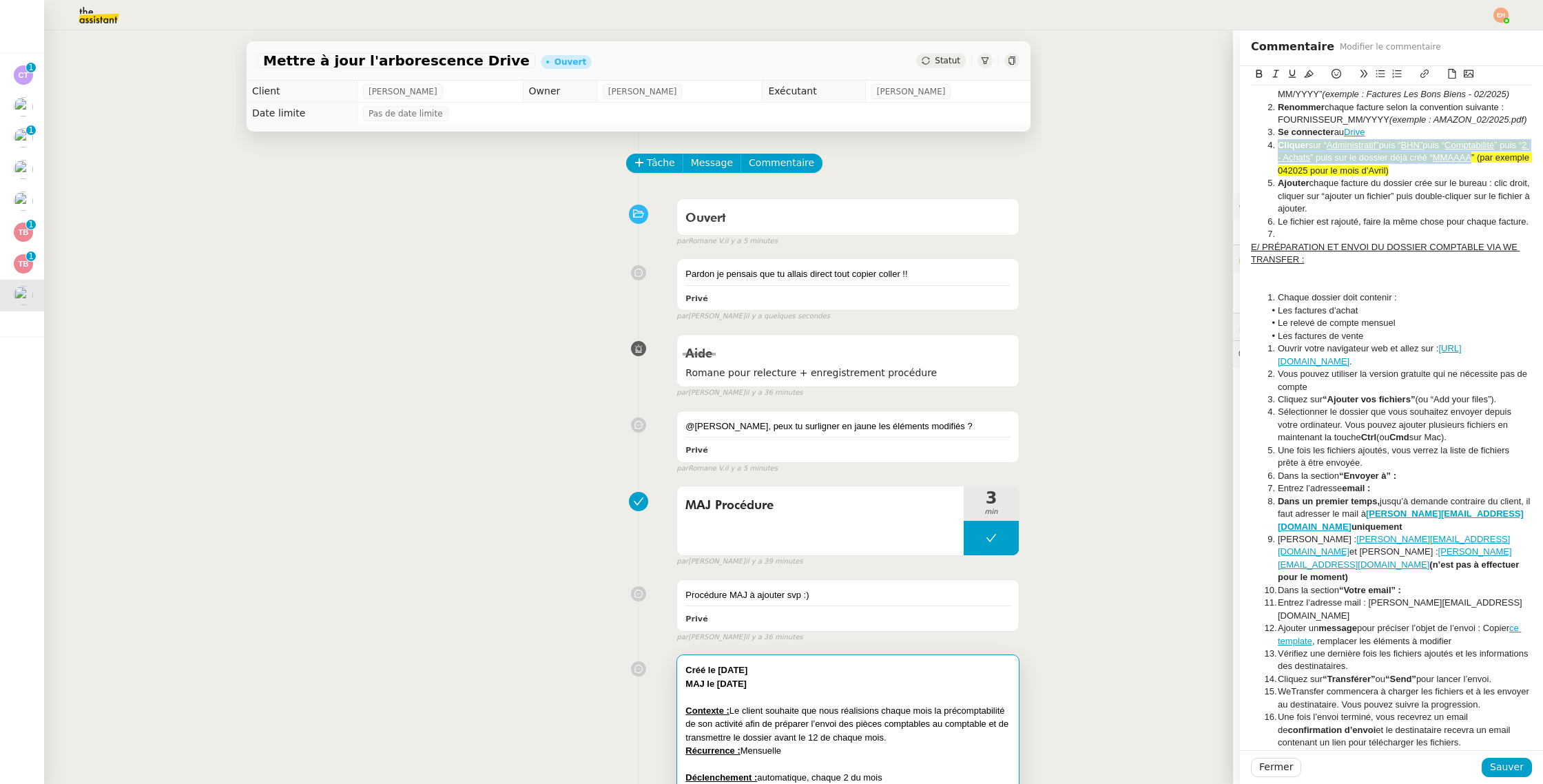
scroll to position [1407, 0]
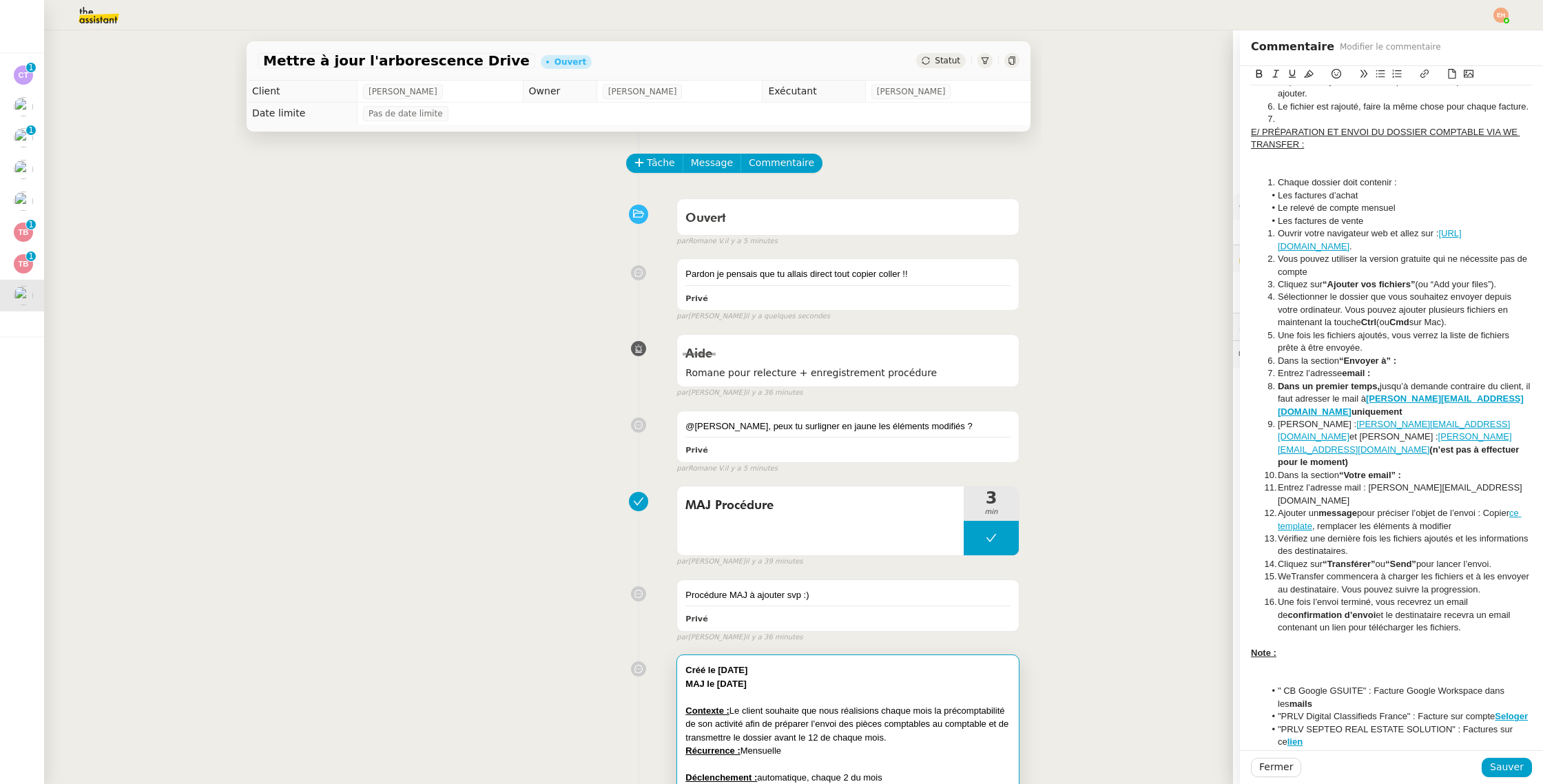
click at [1383, 240] on li "Ouvrir votre navigateur web et allez sur : [URL][DOMAIN_NAME] ." at bounding box center [1399, 239] width 268 height 25
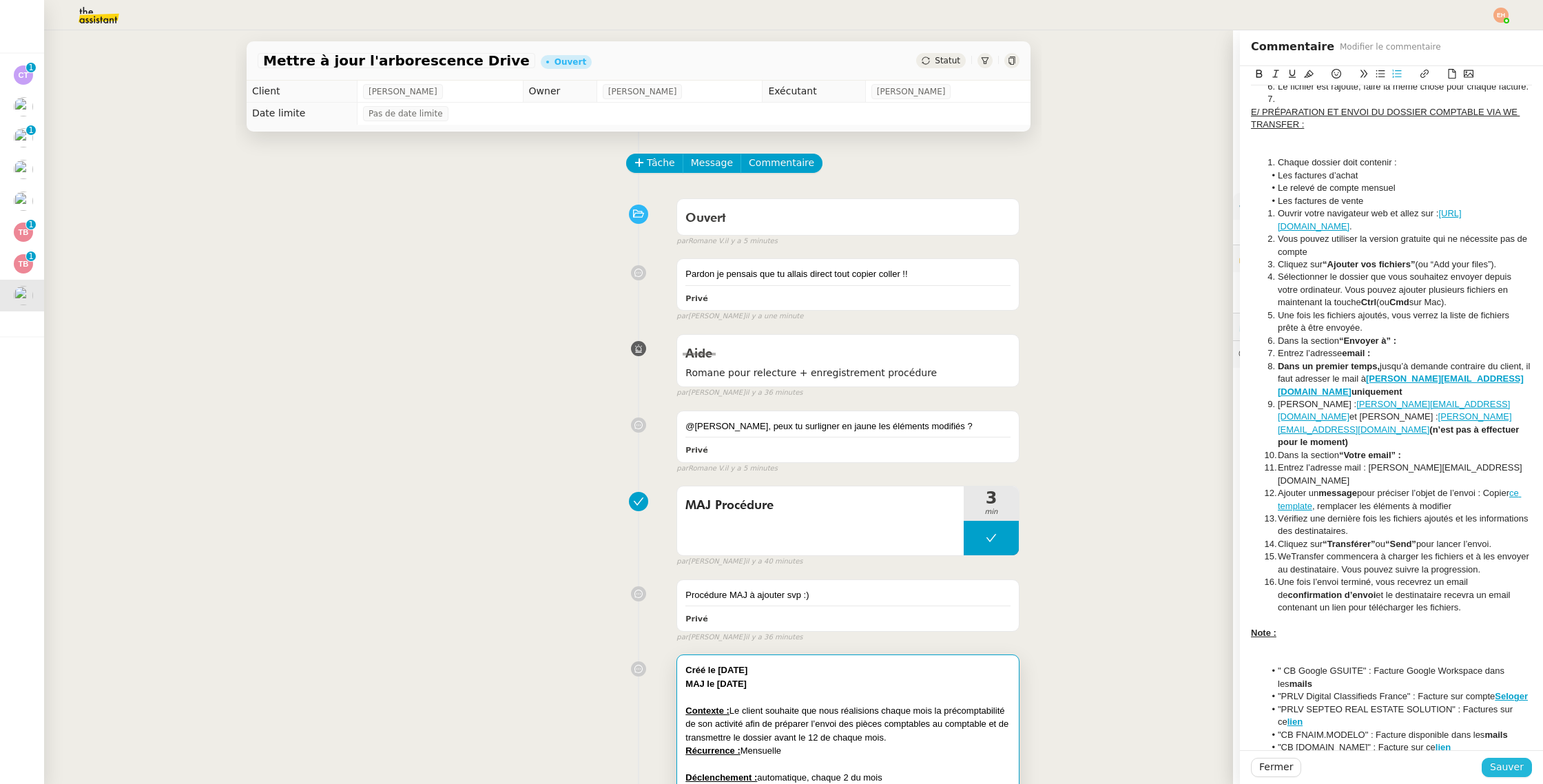
click at [1503, 764] on span "Sauver" at bounding box center [1506, 767] width 34 height 16
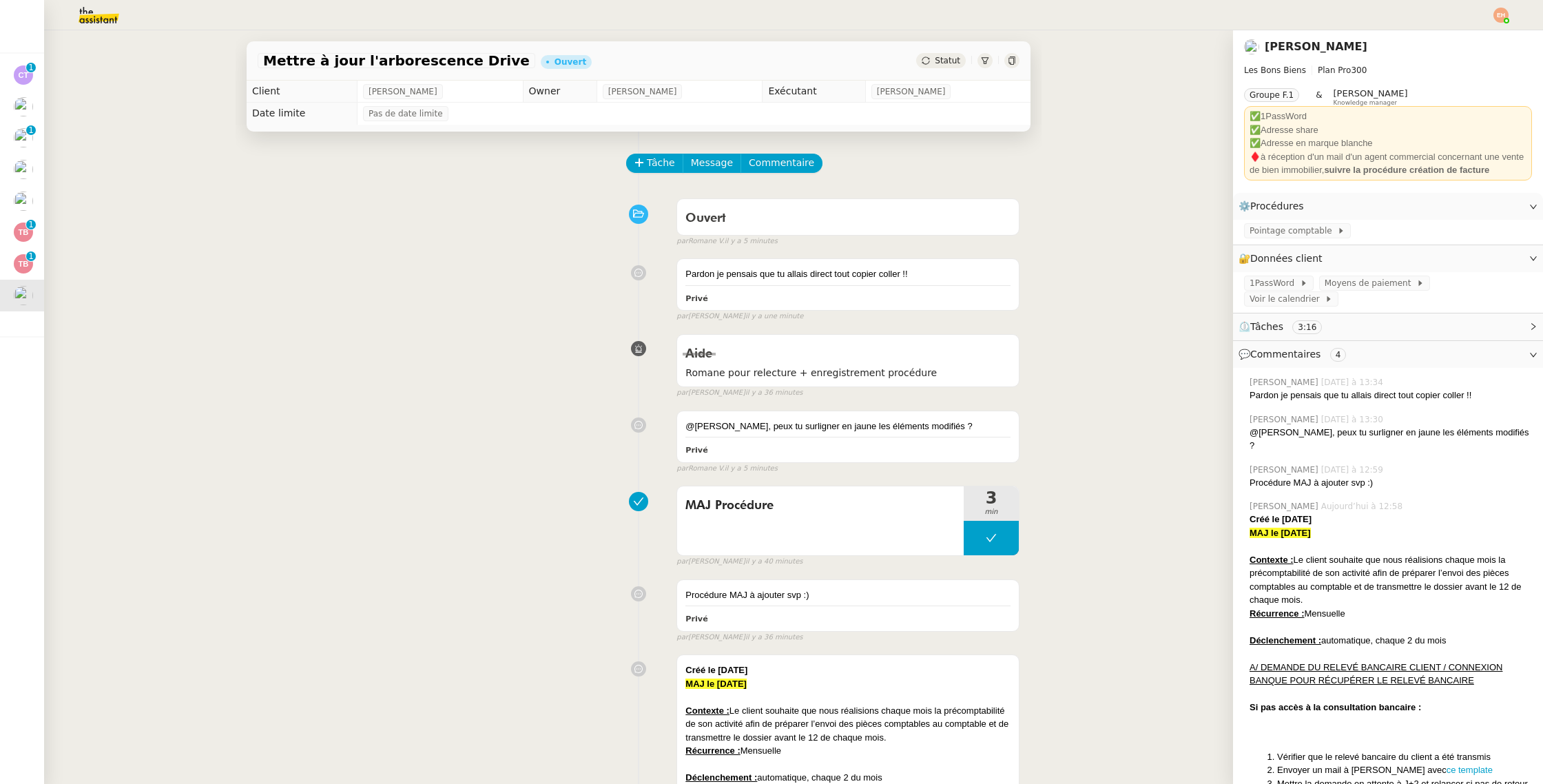
click at [953, 64] on span "Statut" at bounding box center [947, 61] width 25 height 10
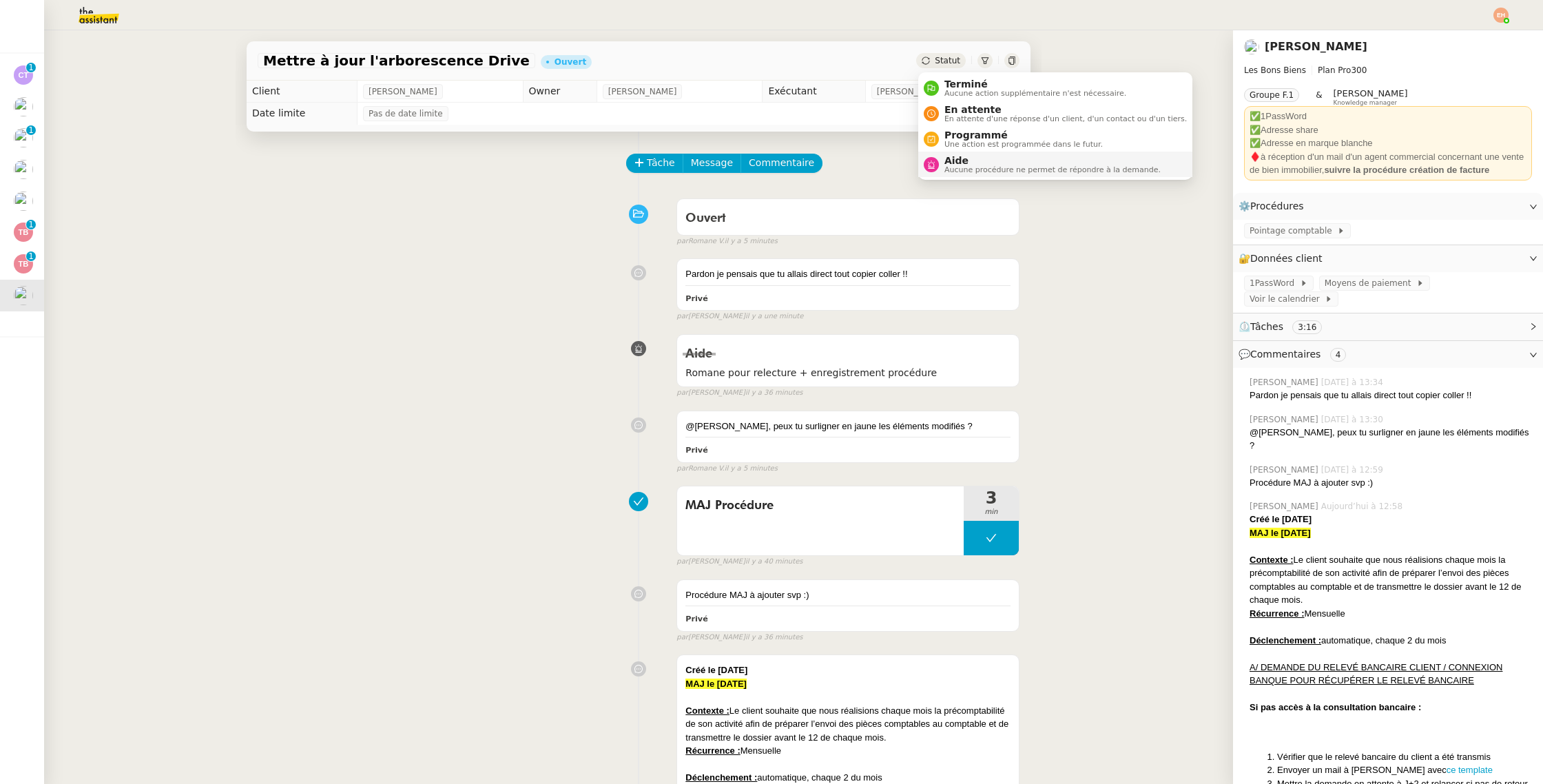
click at [966, 156] on span "Aide" at bounding box center [1052, 160] width 216 height 11
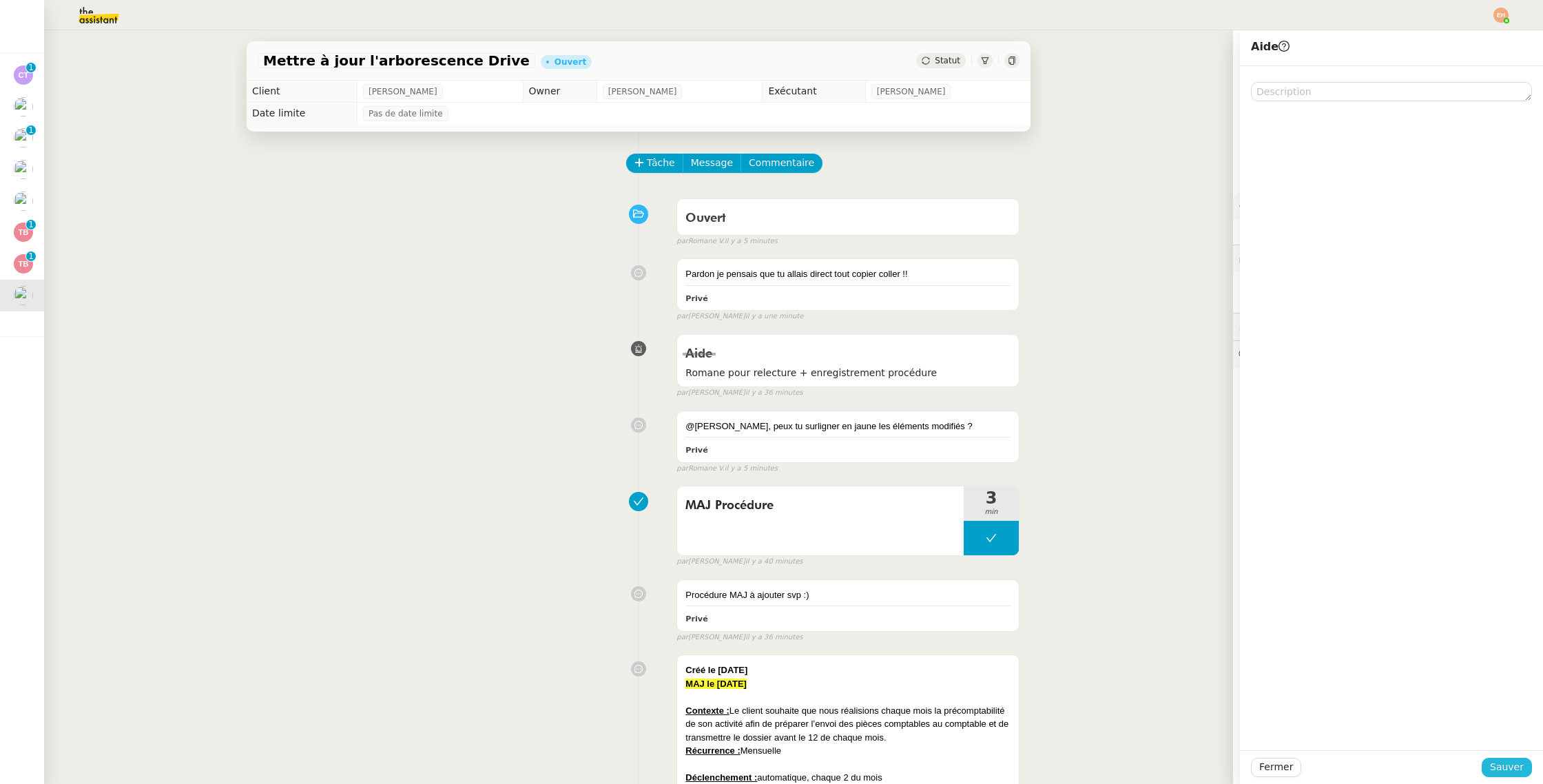
click at [1521, 762] on span "Sauver" at bounding box center [1506, 767] width 34 height 16
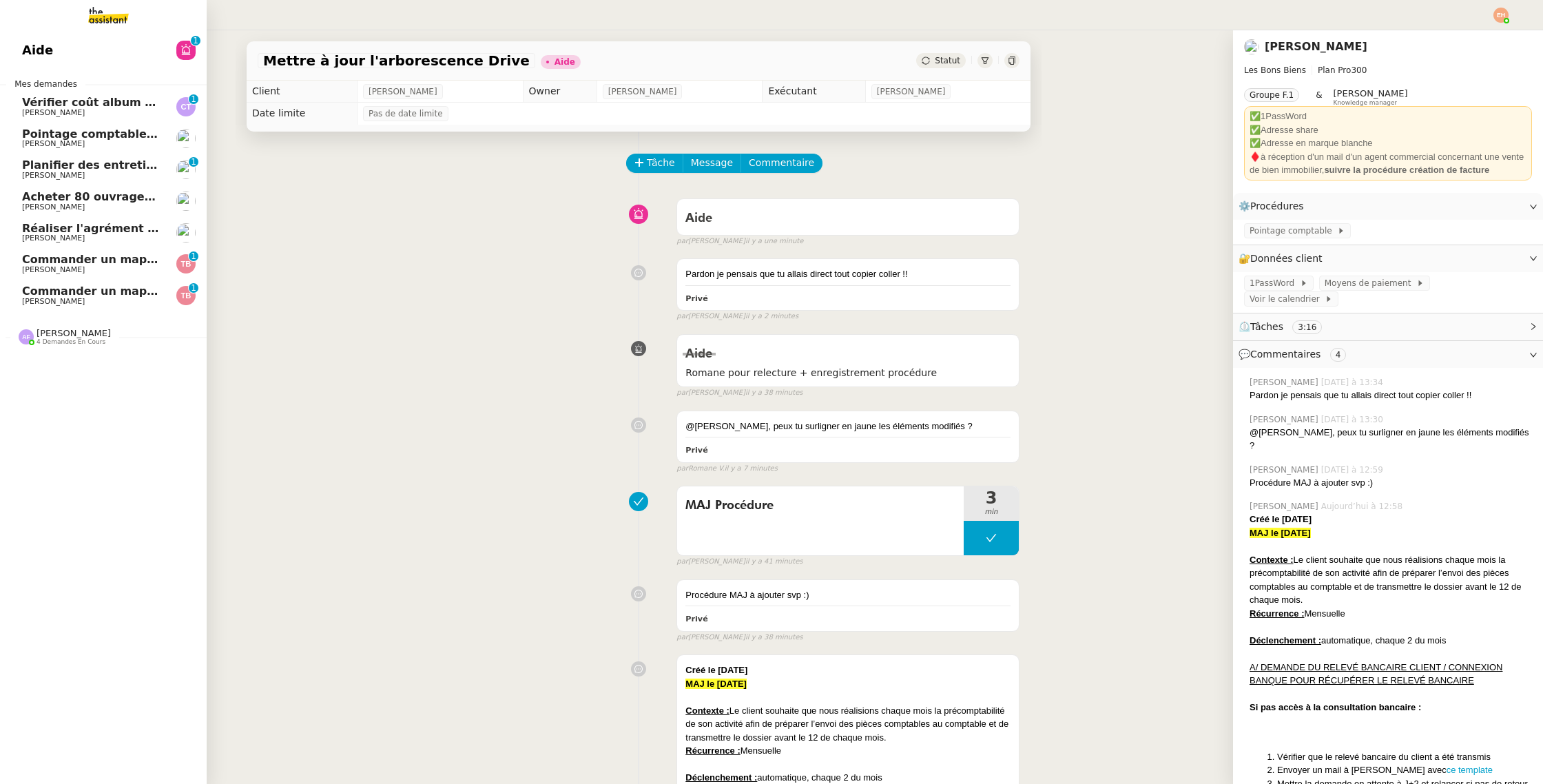
click at [99, 229] on span "Réaliser l'agrément CII pour Swebo" at bounding box center [131, 228] width 219 height 13
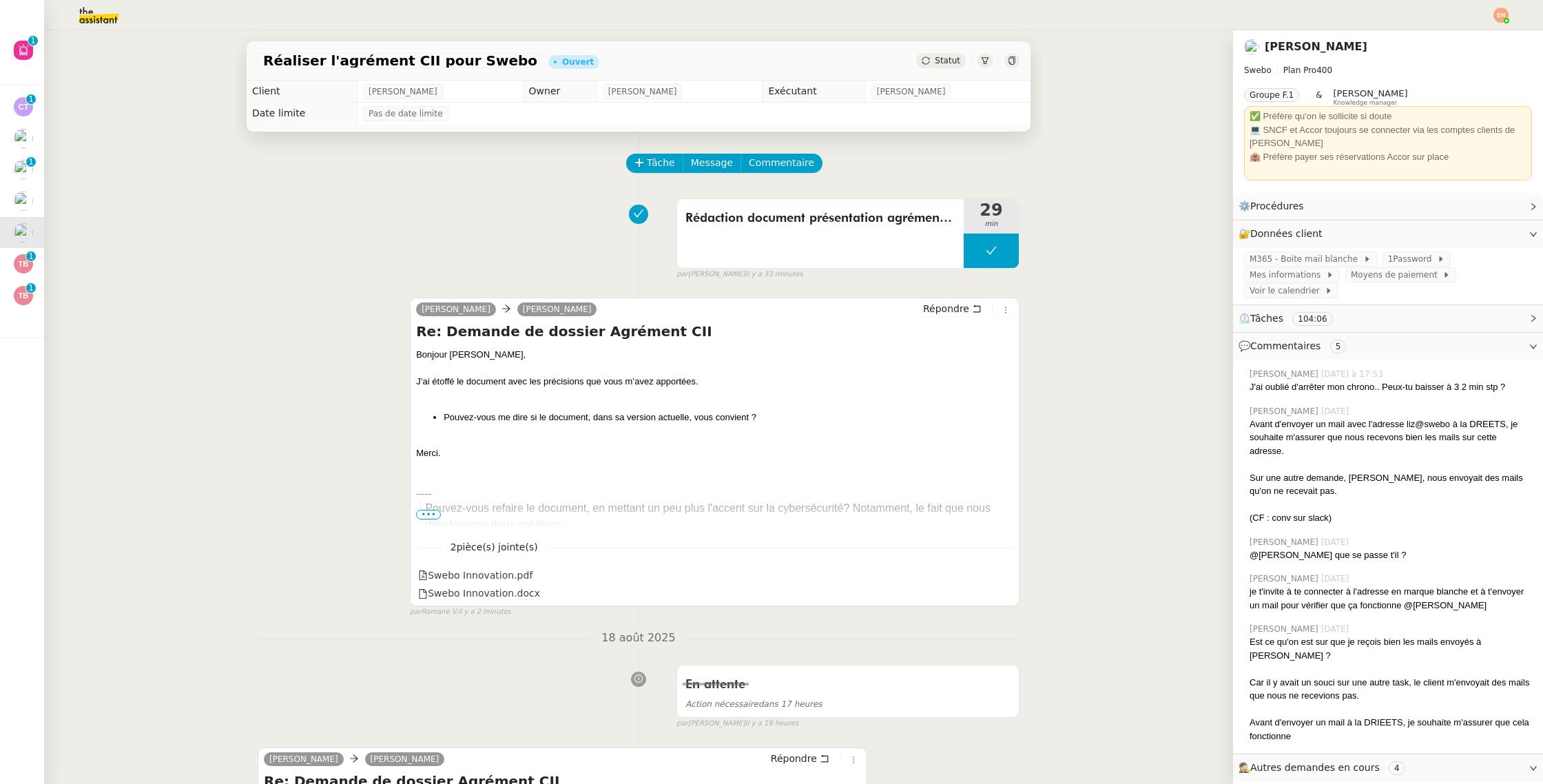
click at [960, 63] on span "Statut" at bounding box center [947, 61] width 25 height 10
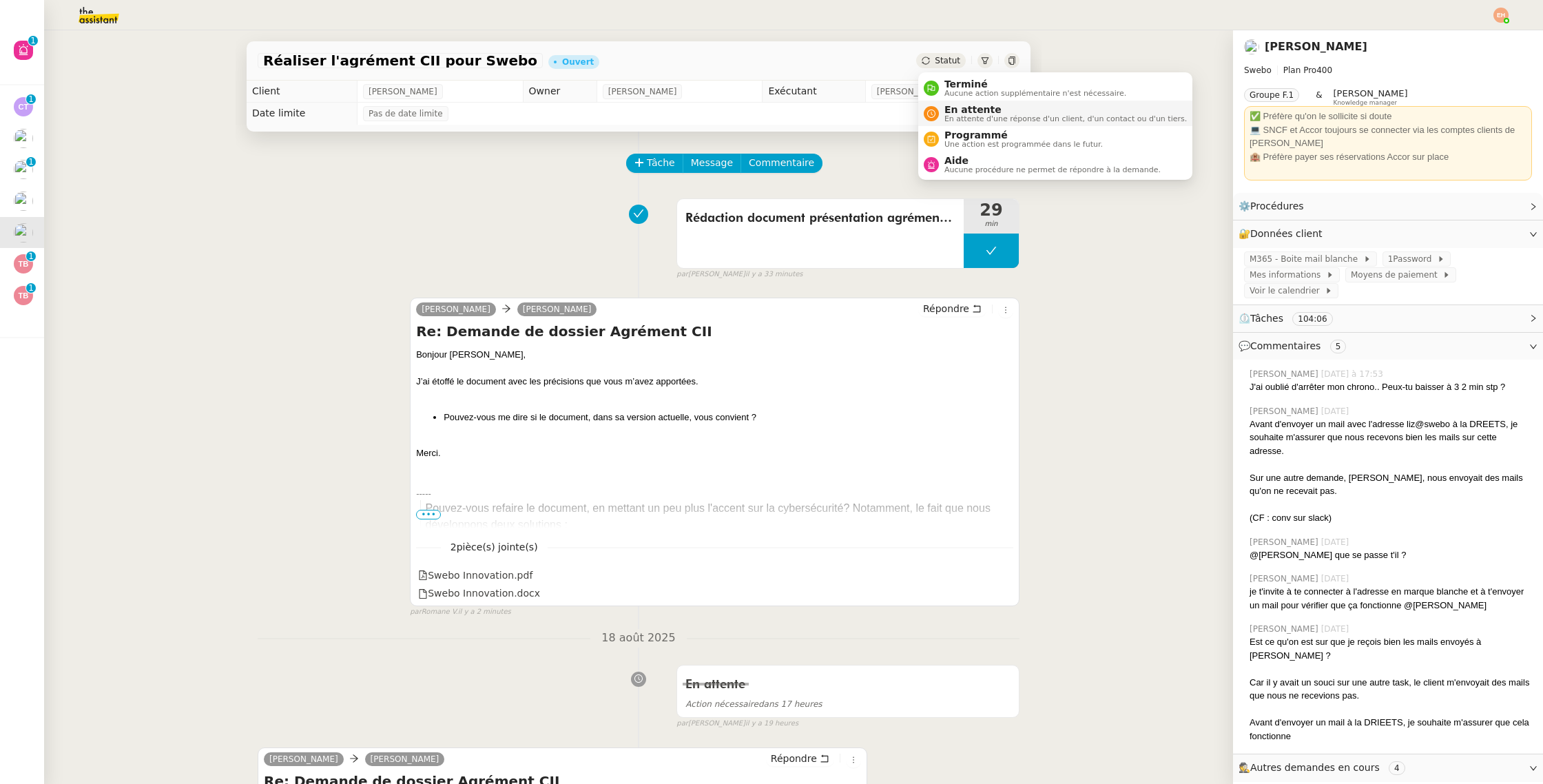
click at [991, 108] on span "En attente" at bounding box center [1065, 109] width 242 height 11
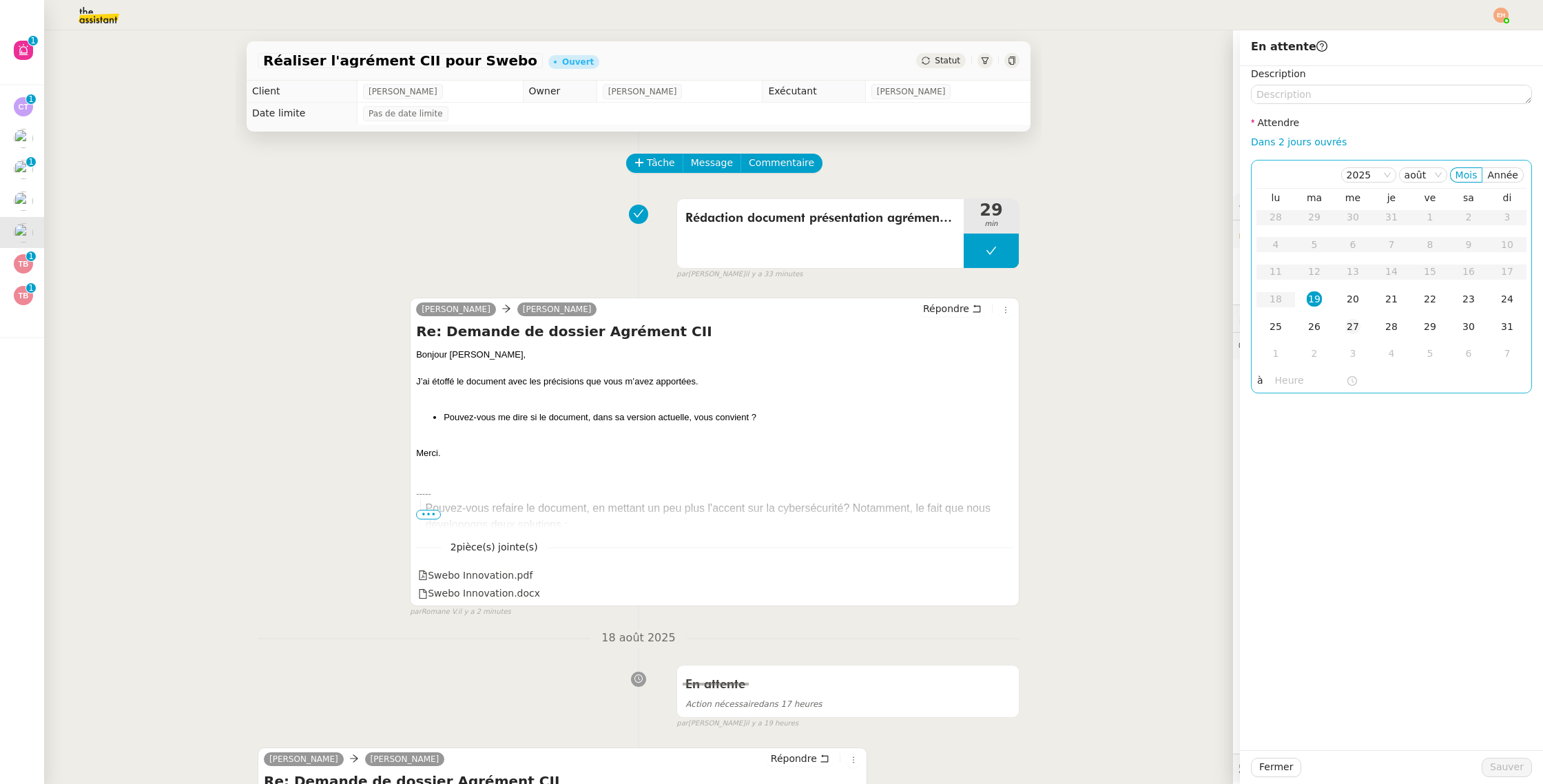
drag, startPoint x: 1288, startPoint y: 143, endPoint x: 1343, endPoint y: 319, distance: 184.4
click at [1288, 143] on link "Dans 2 jours ouvrés" at bounding box center [1298, 142] width 96 height 11
type input "07:00"
click at [1506, 768] on span "Sauver" at bounding box center [1506, 767] width 34 height 16
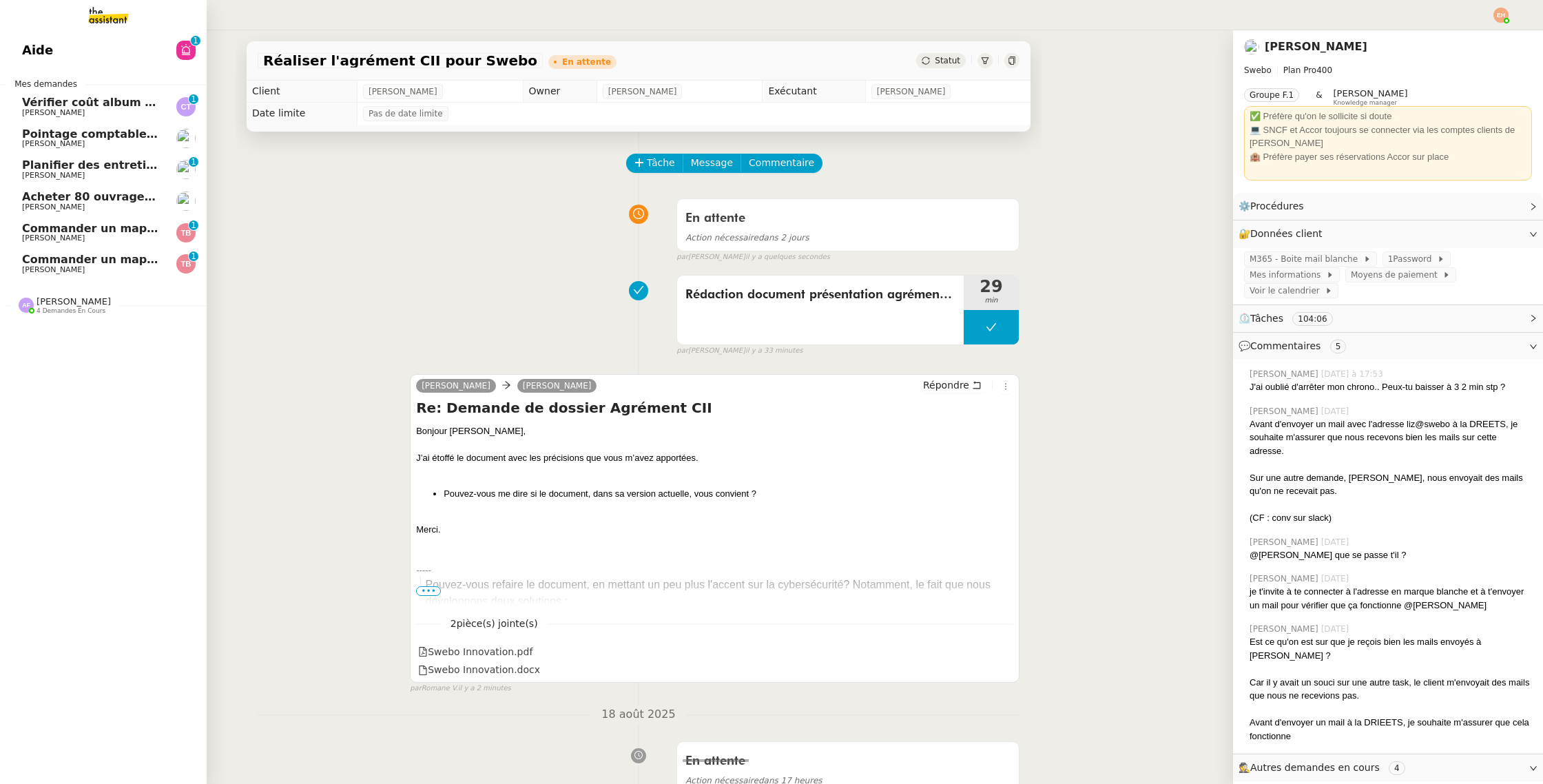
click at [80, 205] on span "[PERSON_NAME]" at bounding box center [91, 207] width 139 height 9
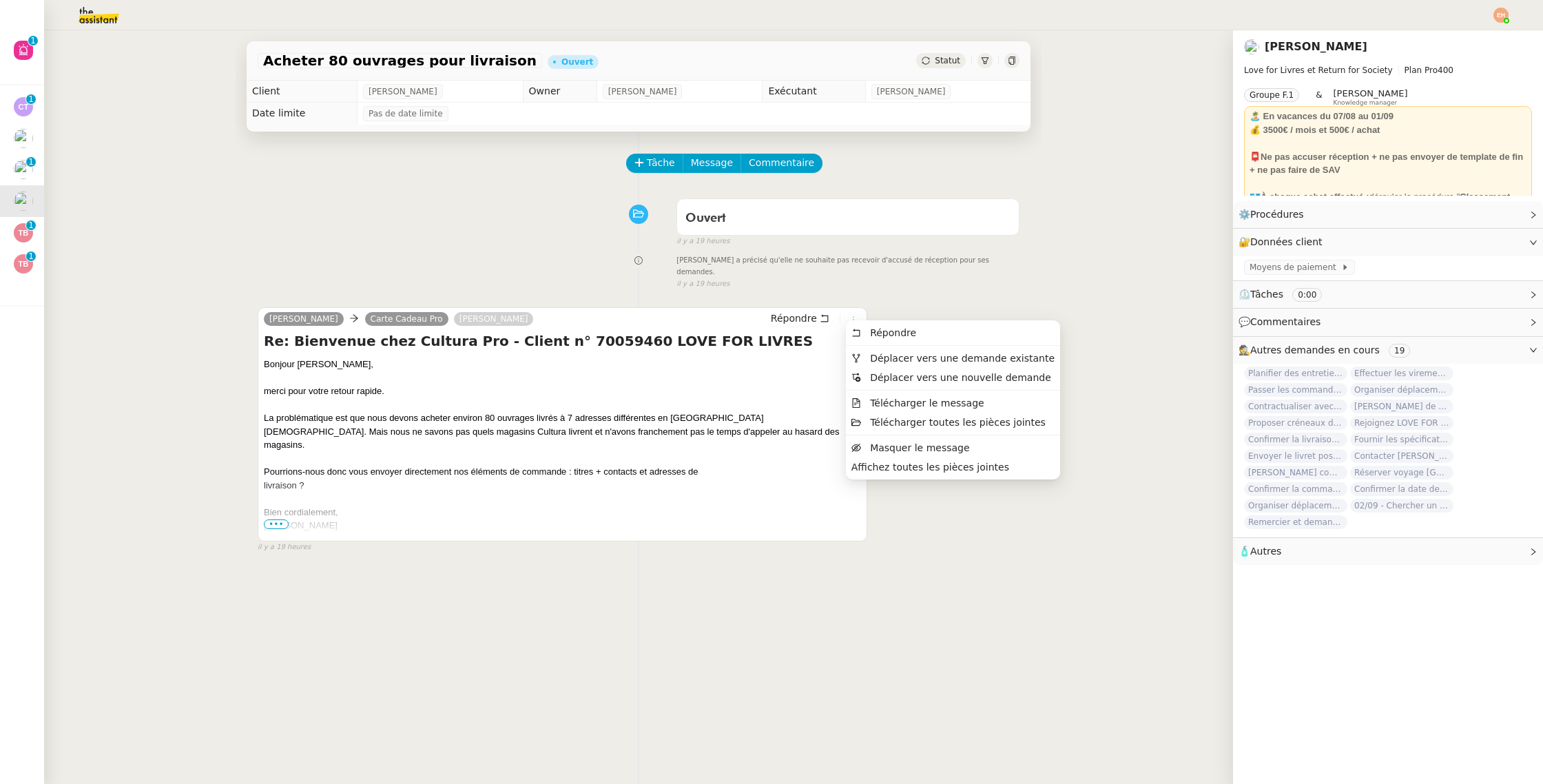
click at [854, 316] on icon at bounding box center [853, 320] width 9 height 9
click at [892, 357] on span "Déplacer vers une demande existante" at bounding box center [962, 358] width 185 height 11
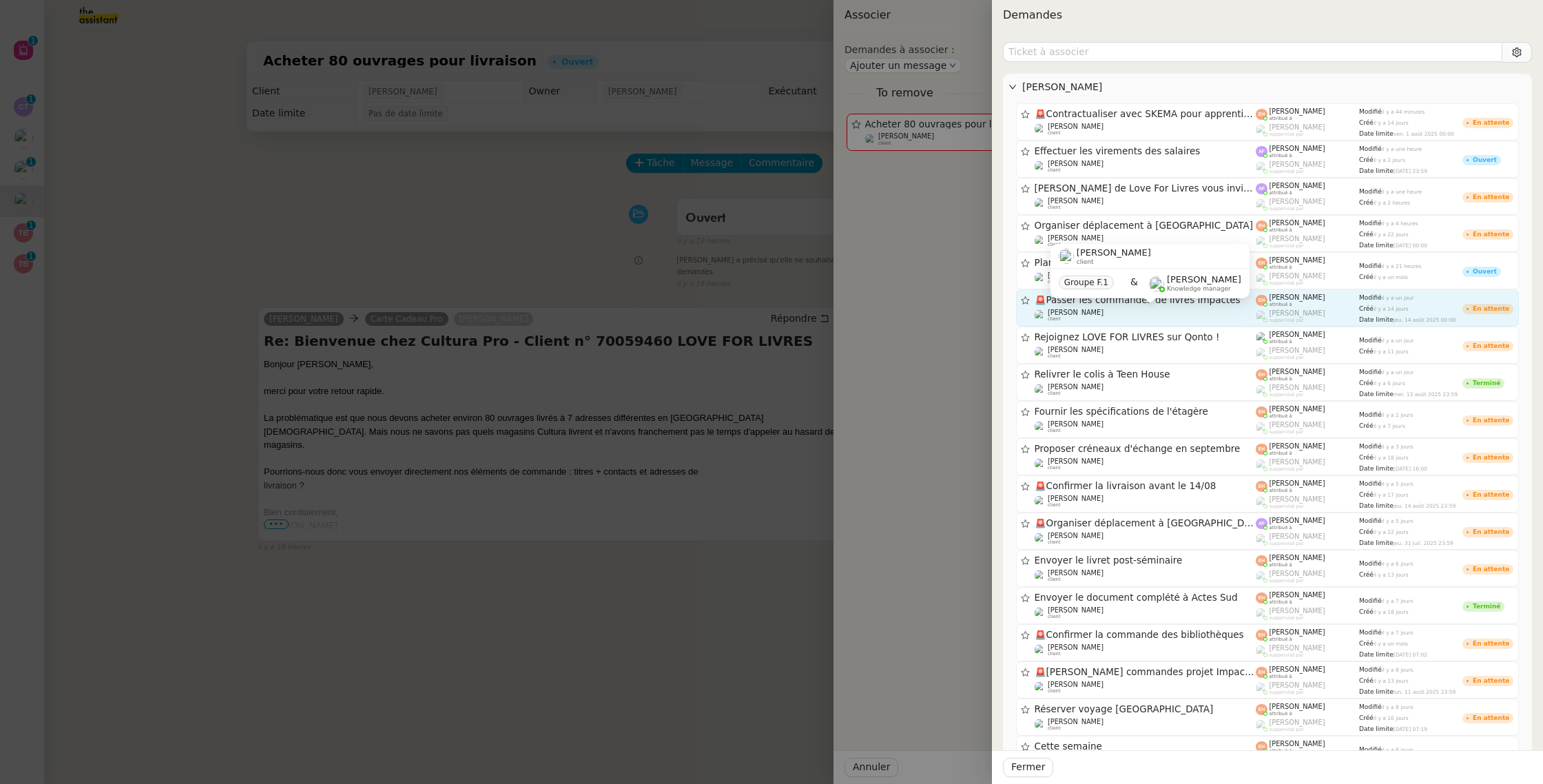
click at [1171, 313] on div "[PERSON_NAME] MAS client" at bounding box center [1145, 316] width 222 height 14
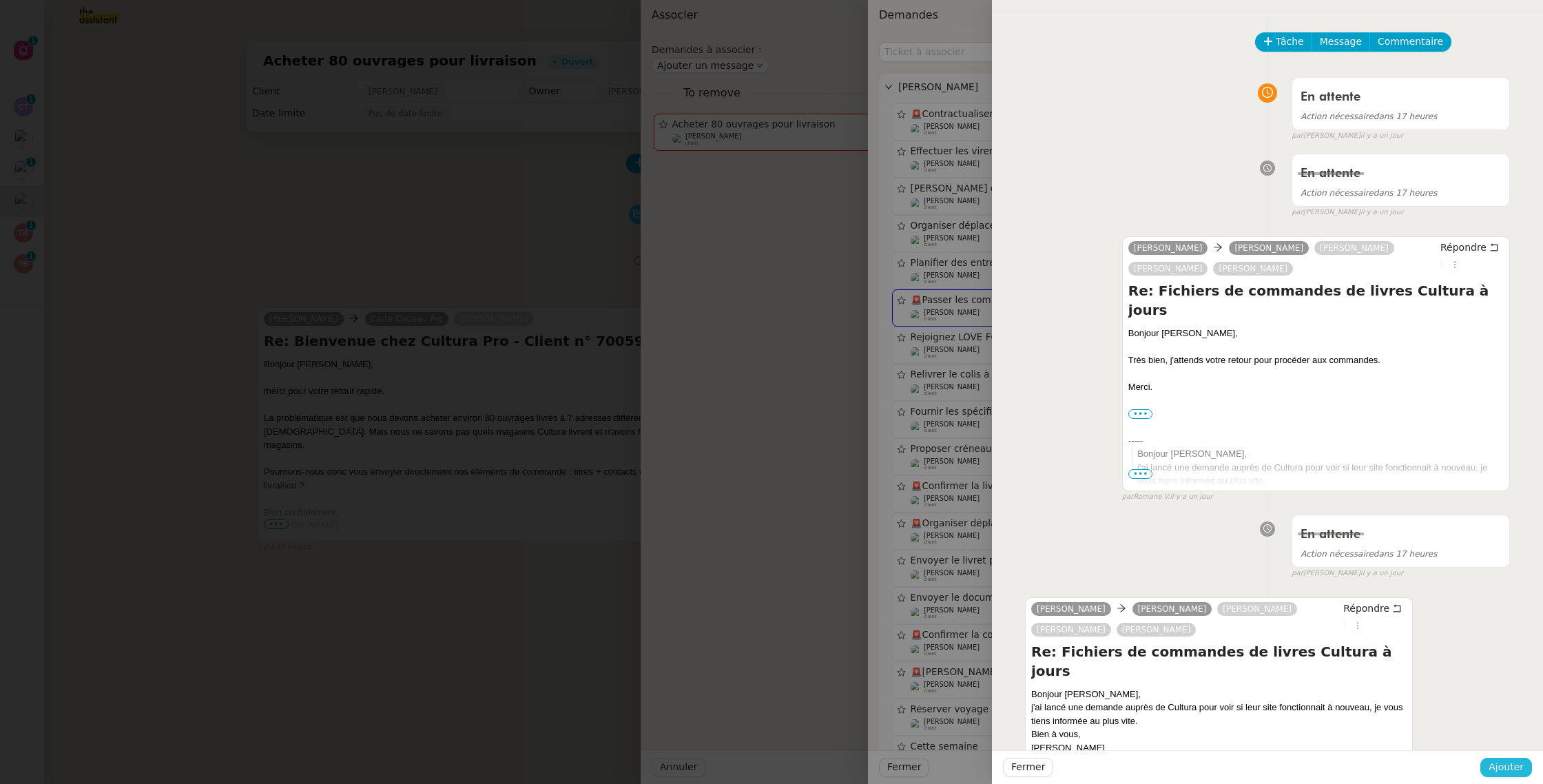
click at [1492, 771] on span "Ajouter" at bounding box center [1506, 767] width 35 height 16
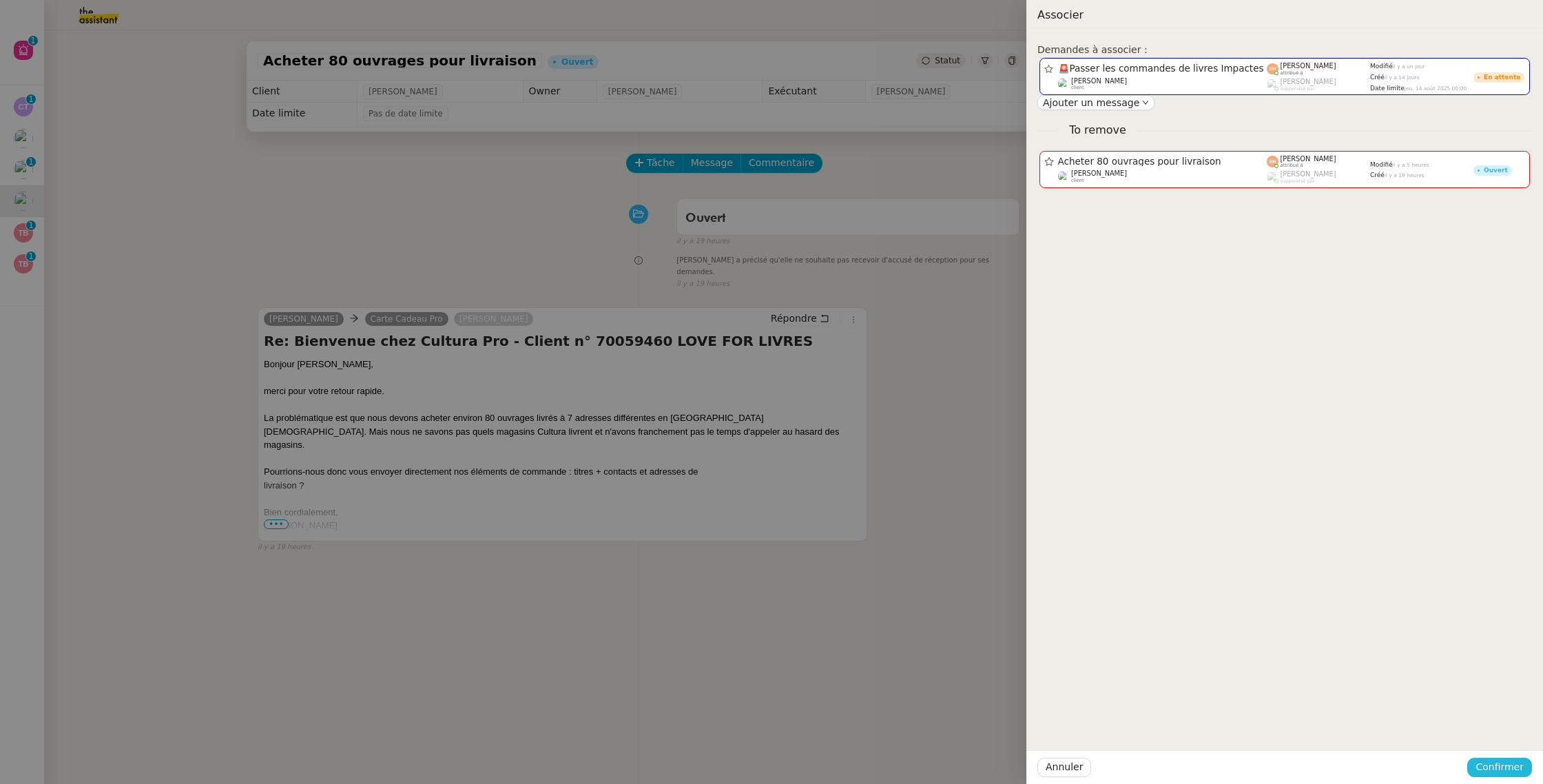
click at [1492, 771] on span "Confirmer" at bounding box center [1500, 767] width 48 height 16
click at [1508, 730] on span "Ajouter" at bounding box center [1500, 730] width 35 height 14
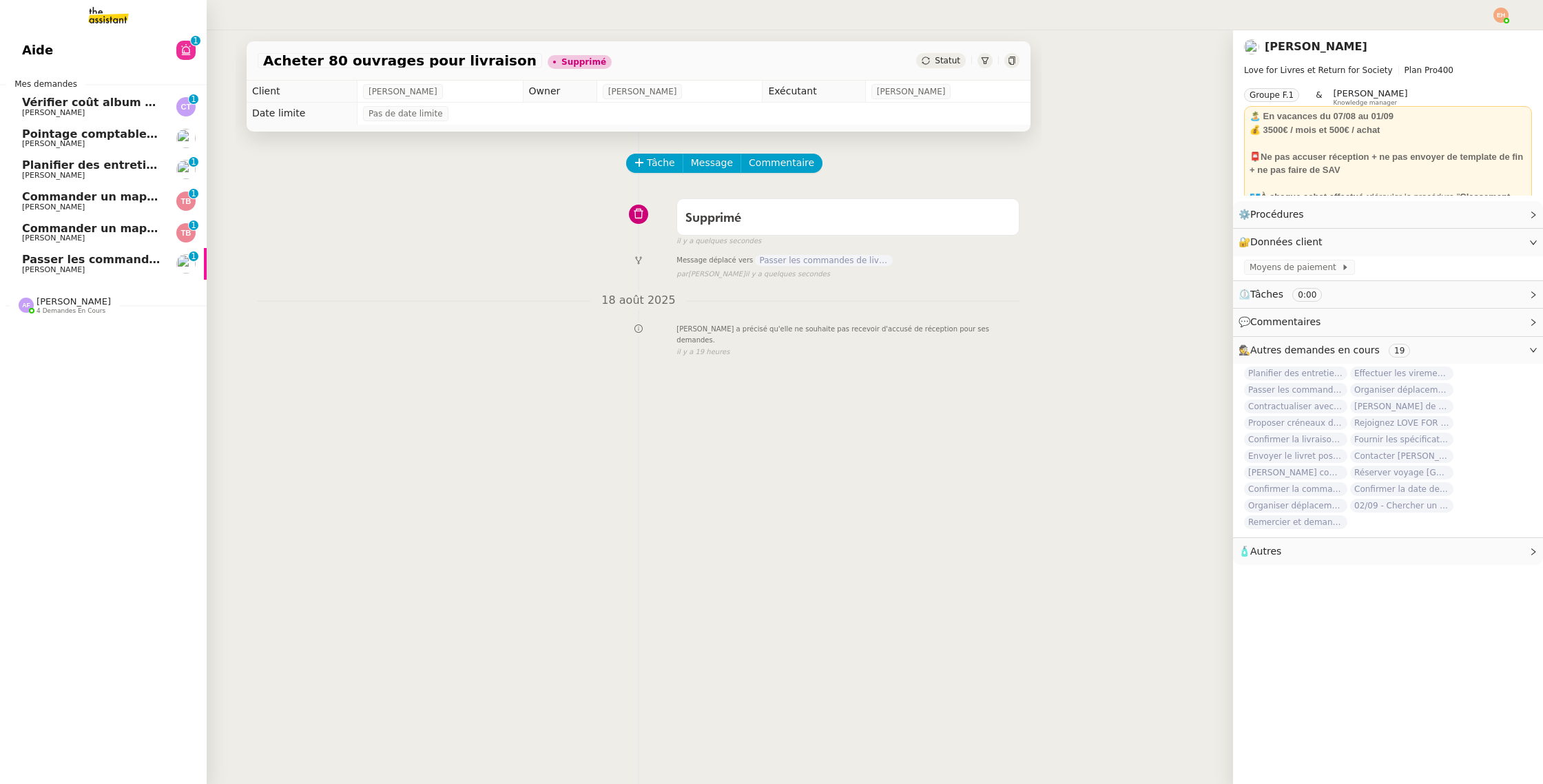
click at [44, 275] on link "Passer les commandes de livres Impactes [PERSON_NAME] MAS 0 1 2 3 4 5 6 7 8 9" at bounding box center [103, 264] width 207 height 32
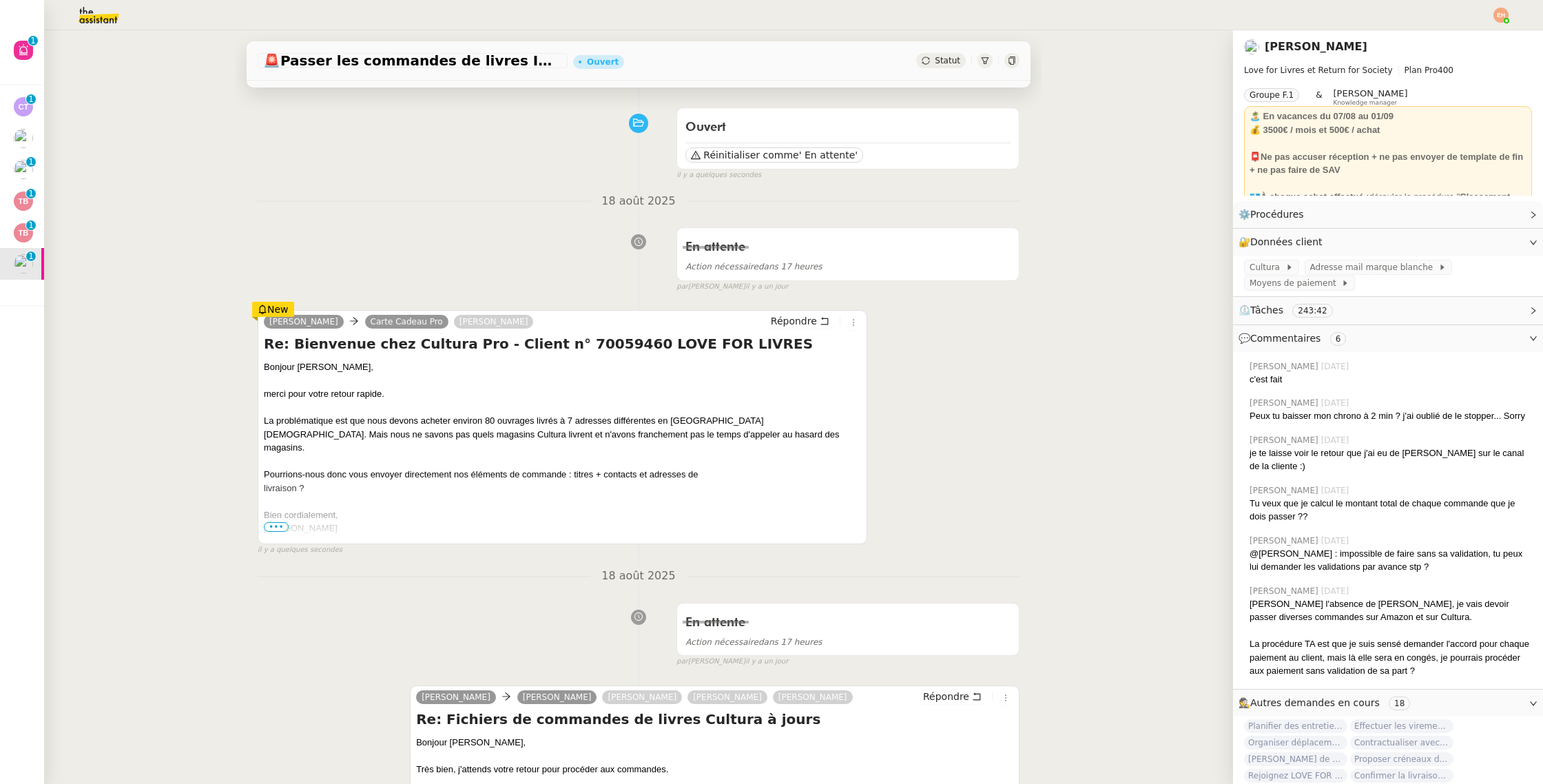
scroll to position [92, 0]
drag, startPoint x: 818, startPoint y: 150, endPoint x: 1011, endPoint y: 456, distance: 361.8
click at [818, 150] on span "' En attente'" at bounding box center [828, 154] width 59 height 14
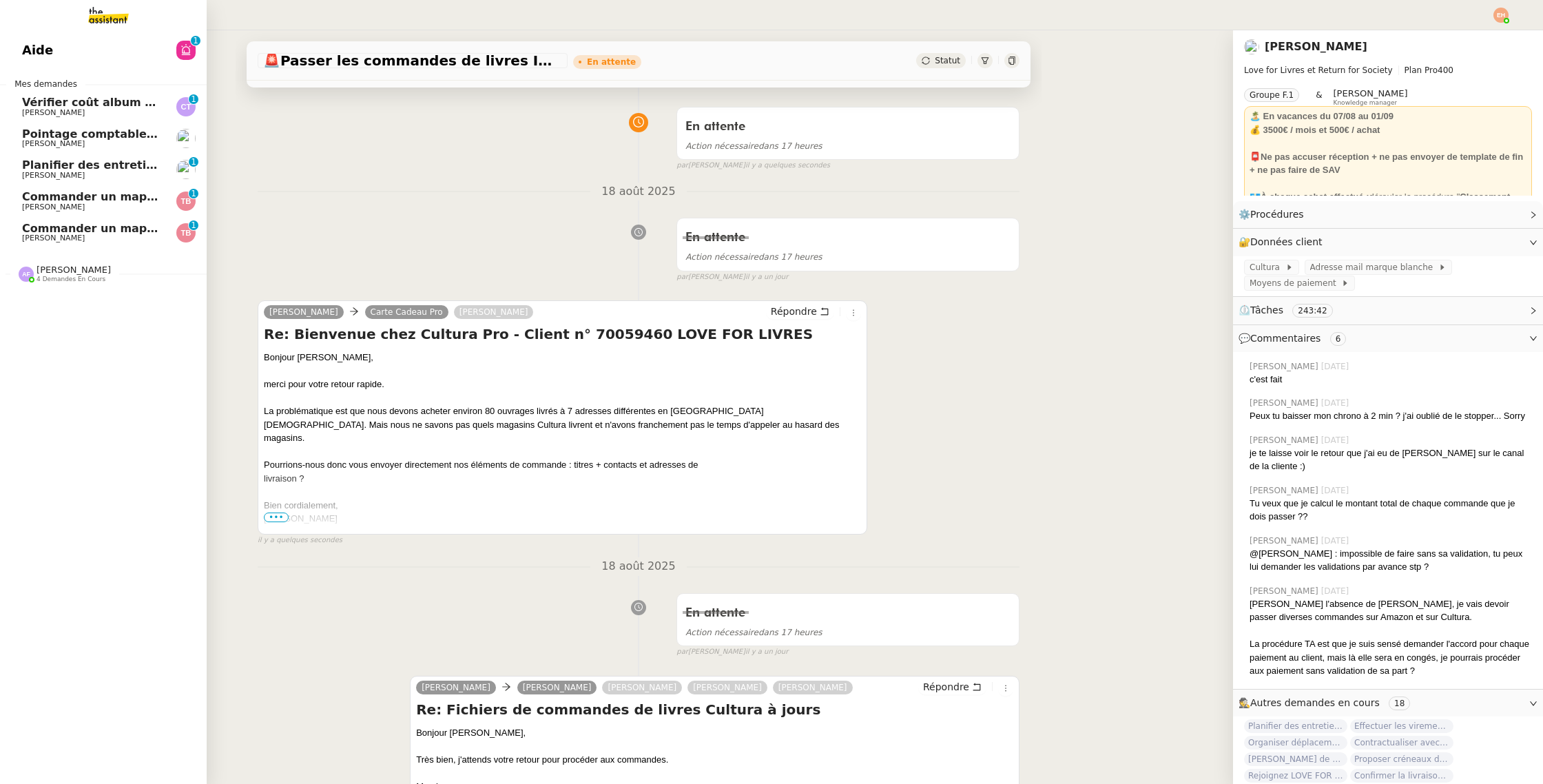
click at [29, 174] on span "[PERSON_NAME]" at bounding box center [53, 175] width 62 height 9
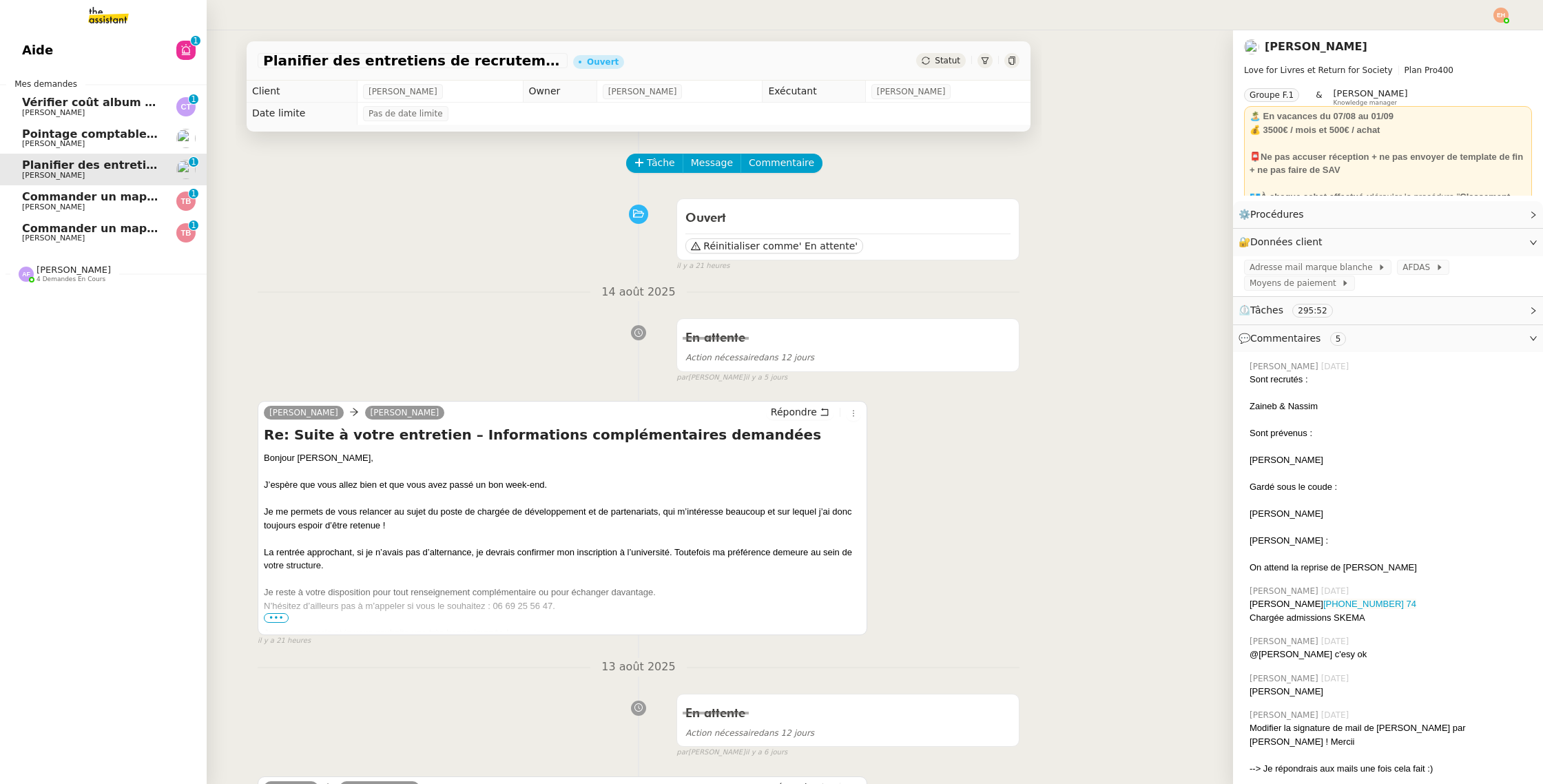
click at [39, 142] on span "[PERSON_NAME]" at bounding box center [53, 143] width 62 height 9
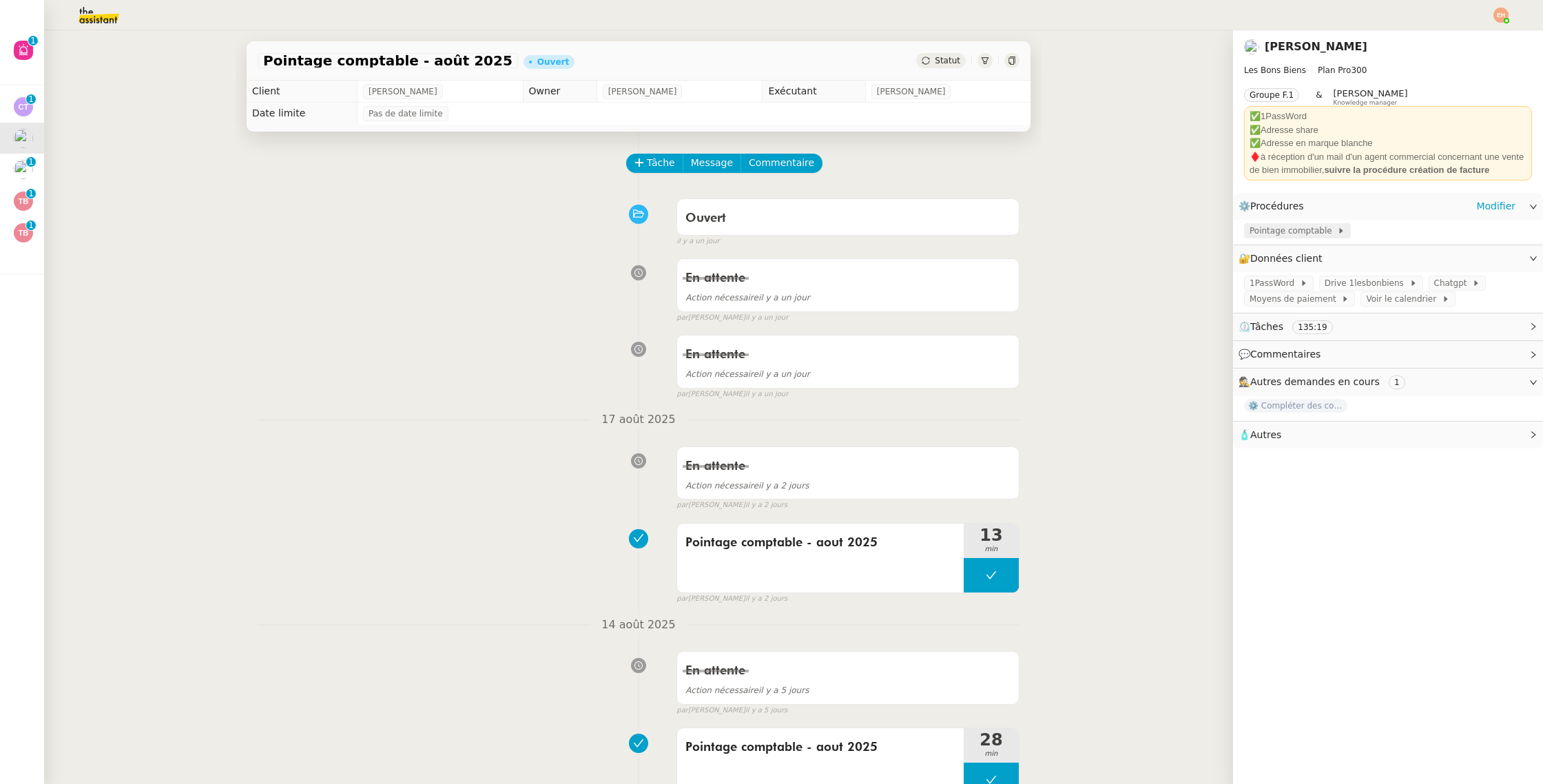
click at [1319, 231] on span "Pointage comptable" at bounding box center [1292, 231] width 87 height 14
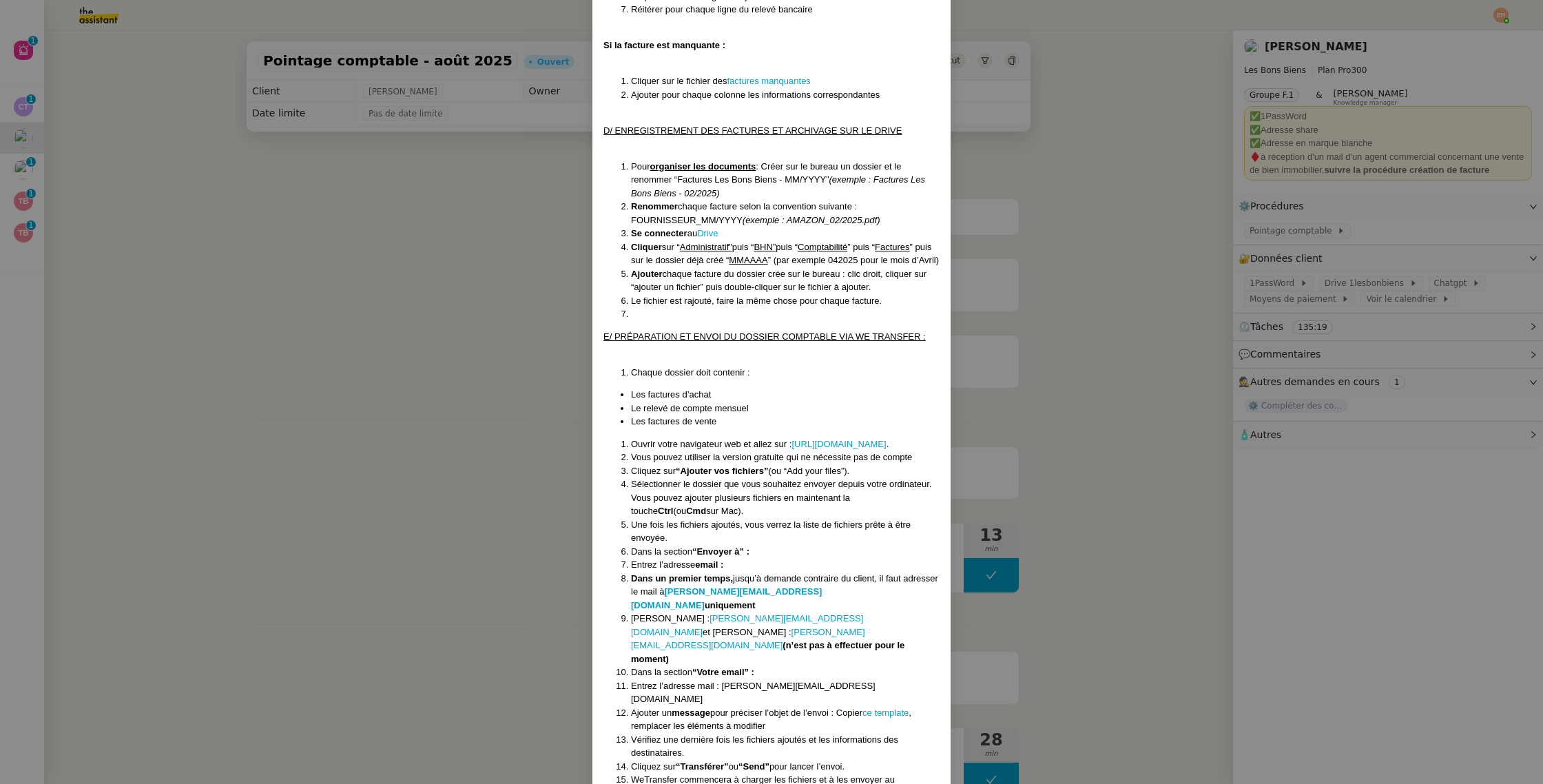
scroll to position [1374, 0]
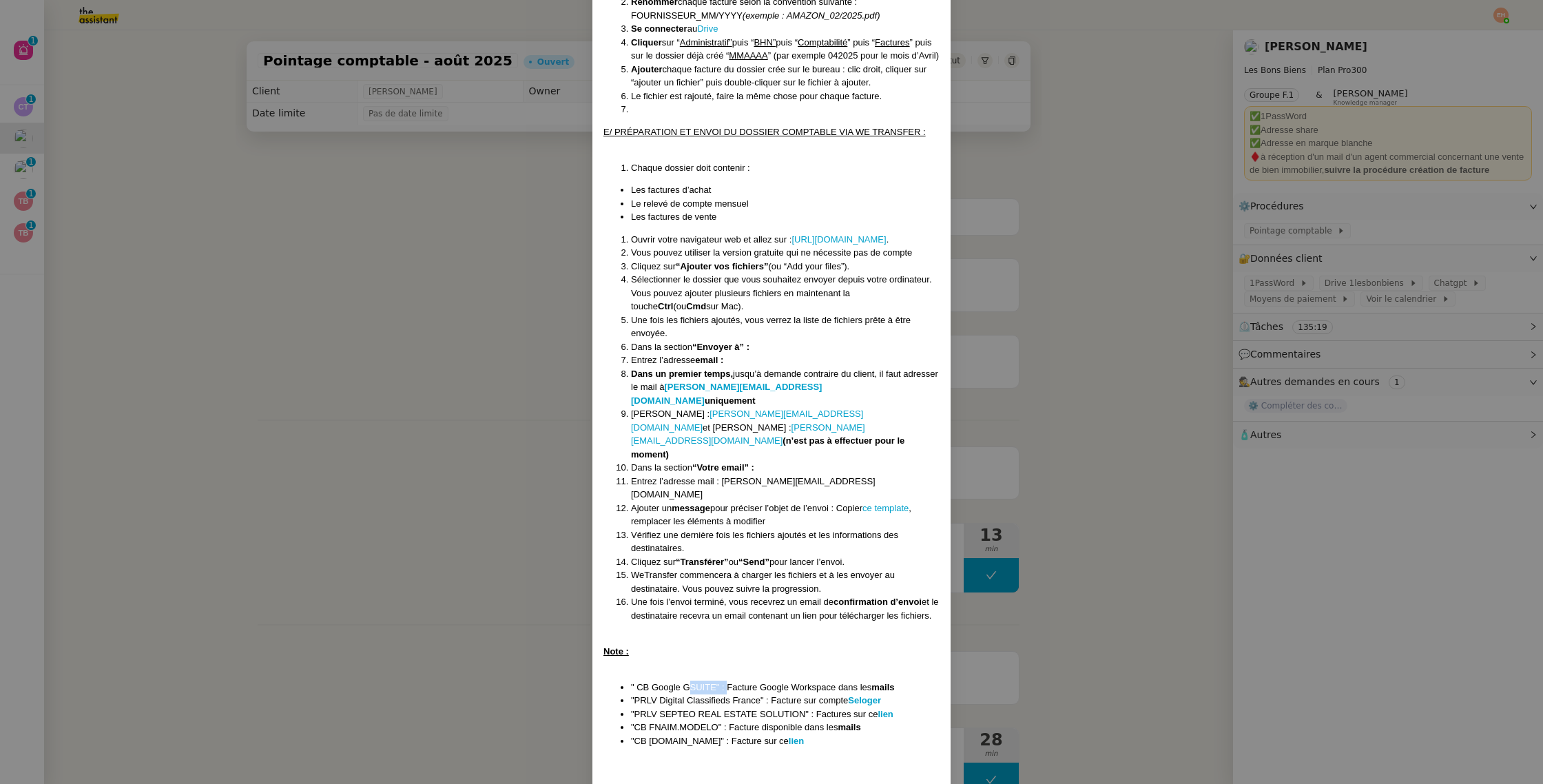
drag, startPoint x: 727, startPoint y: 647, endPoint x: 687, endPoint y: 645, distance: 40.0
click at [687, 680] on li "" CB Google GSUITE" : Facture Google Workspace dans les mails" at bounding box center [785, 687] width 309 height 14
click at [673, 680] on li "" CB Google GSUITE" : Facture Google Workspace dans les mails" at bounding box center [785, 687] width 309 height 14
click at [460, 282] on nz-modal-container "Créé le [DATE] MAJ le [DATE] Contexte : Le client souhaite que nous réalisions …" at bounding box center [771, 392] width 1543 height 784
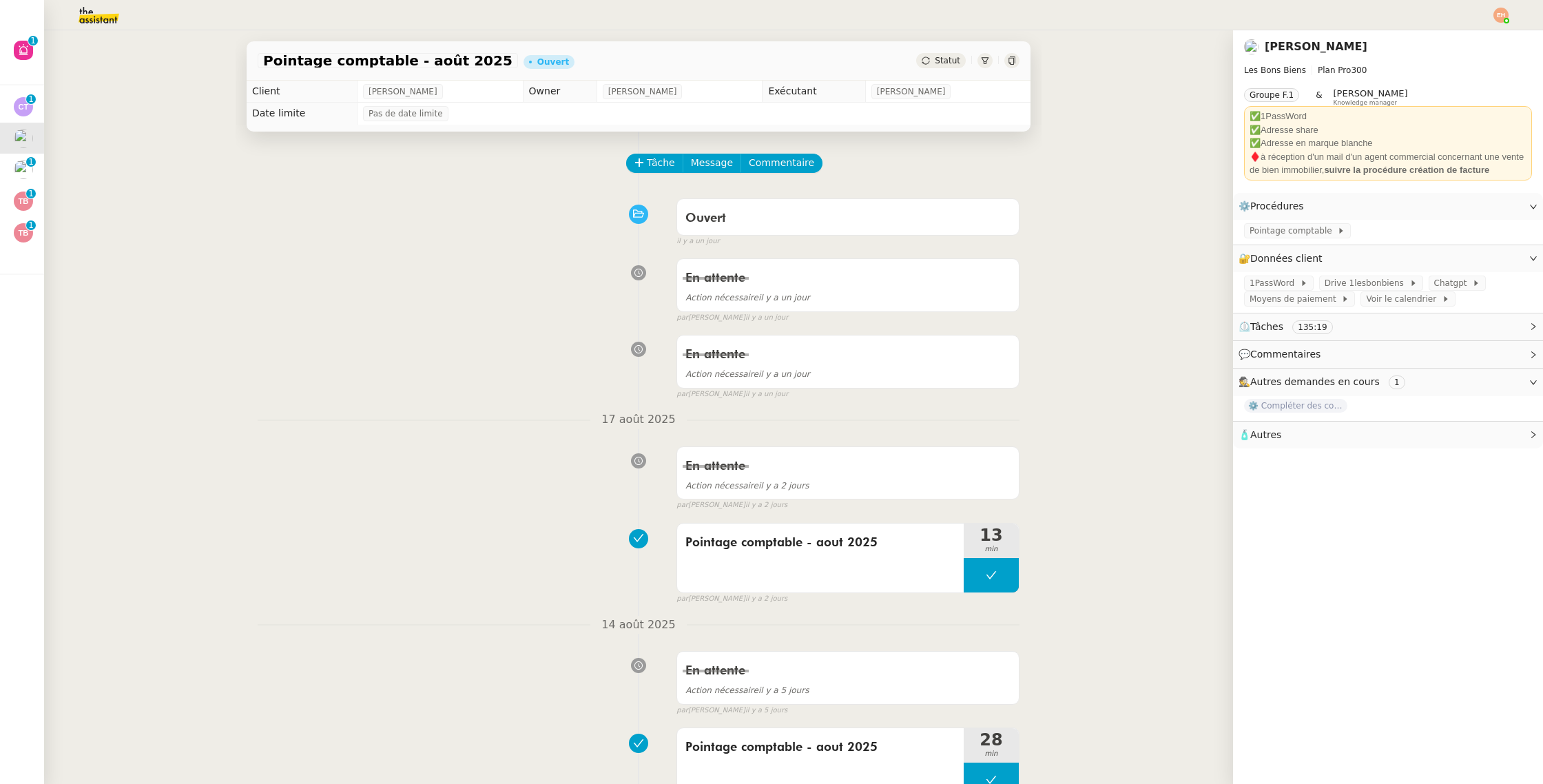
scroll to position [1305, 0]
click at [1284, 232] on span "Pointage comptable" at bounding box center [1292, 231] width 87 height 14
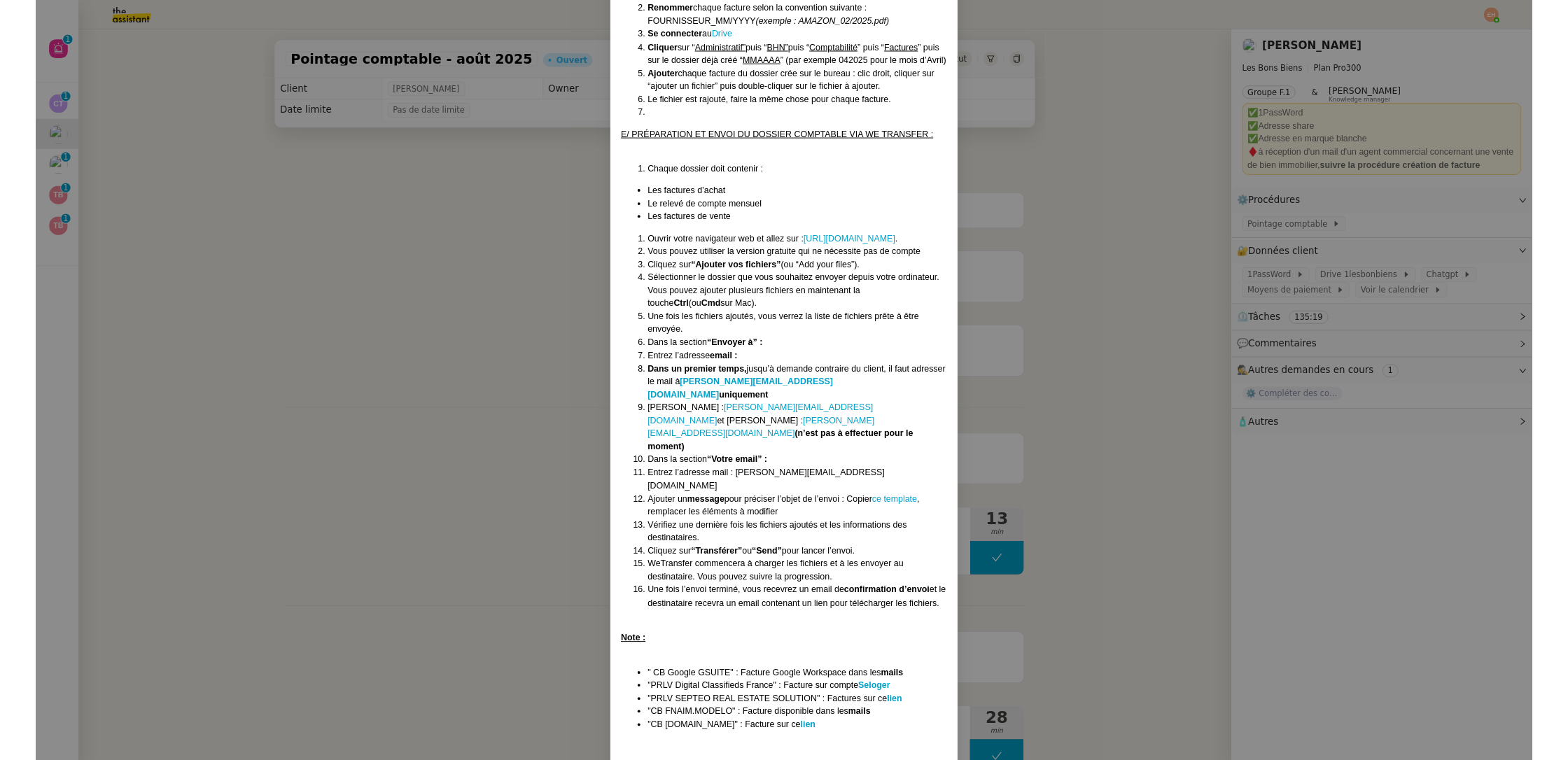
scroll to position [1396, 0]
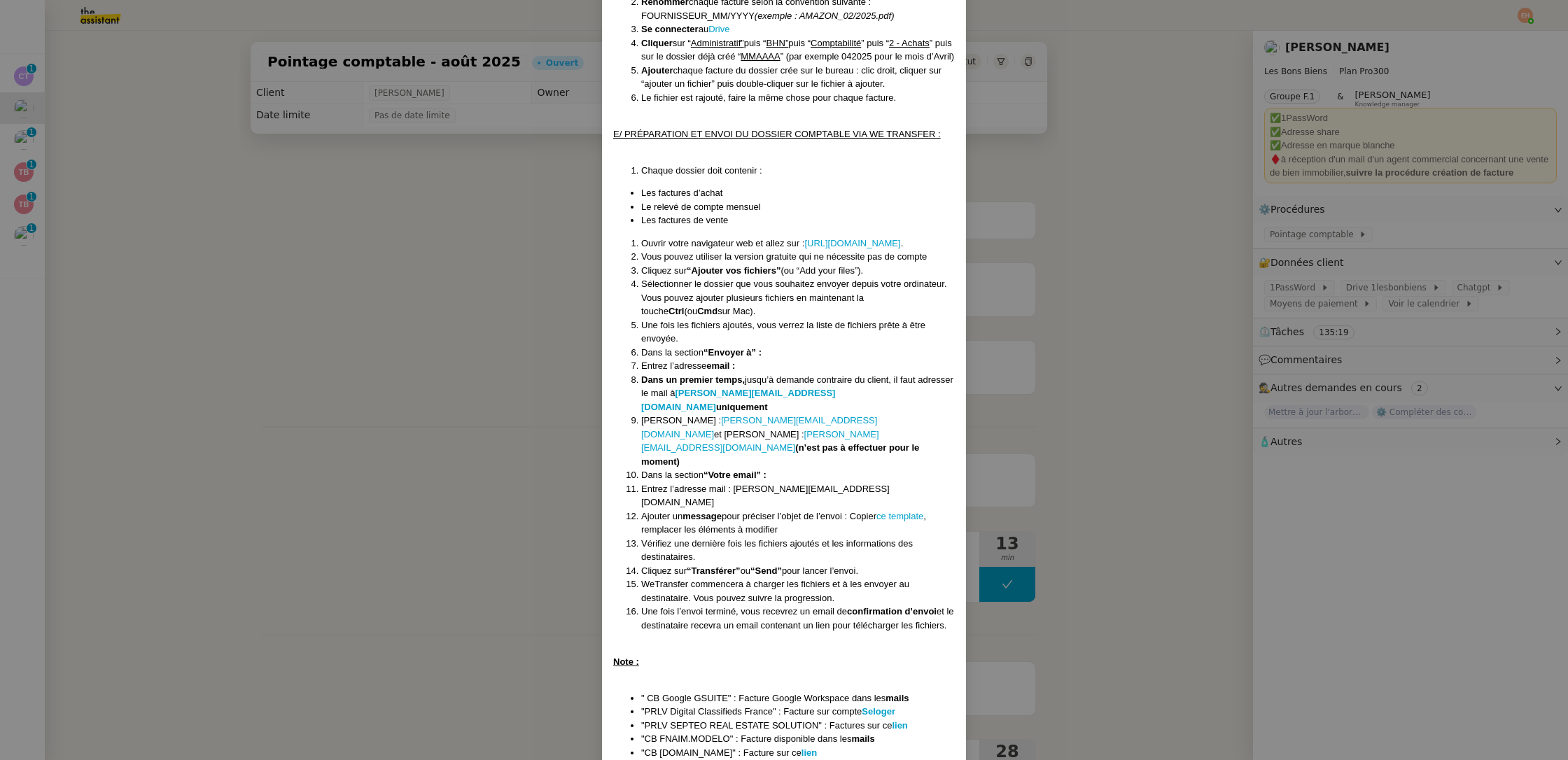
drag, startPoint x: 473, startPoint y: 240, endPoint x: 301, endPoint y: 234, distance: 172.1
click at [472, 240] on nz-modal-container "Créé le [DATE] MAJ le [DATE] Contexte : Le client souhaite que nous réalisions …" at bounding box center [784, 380] width 1568 height 760
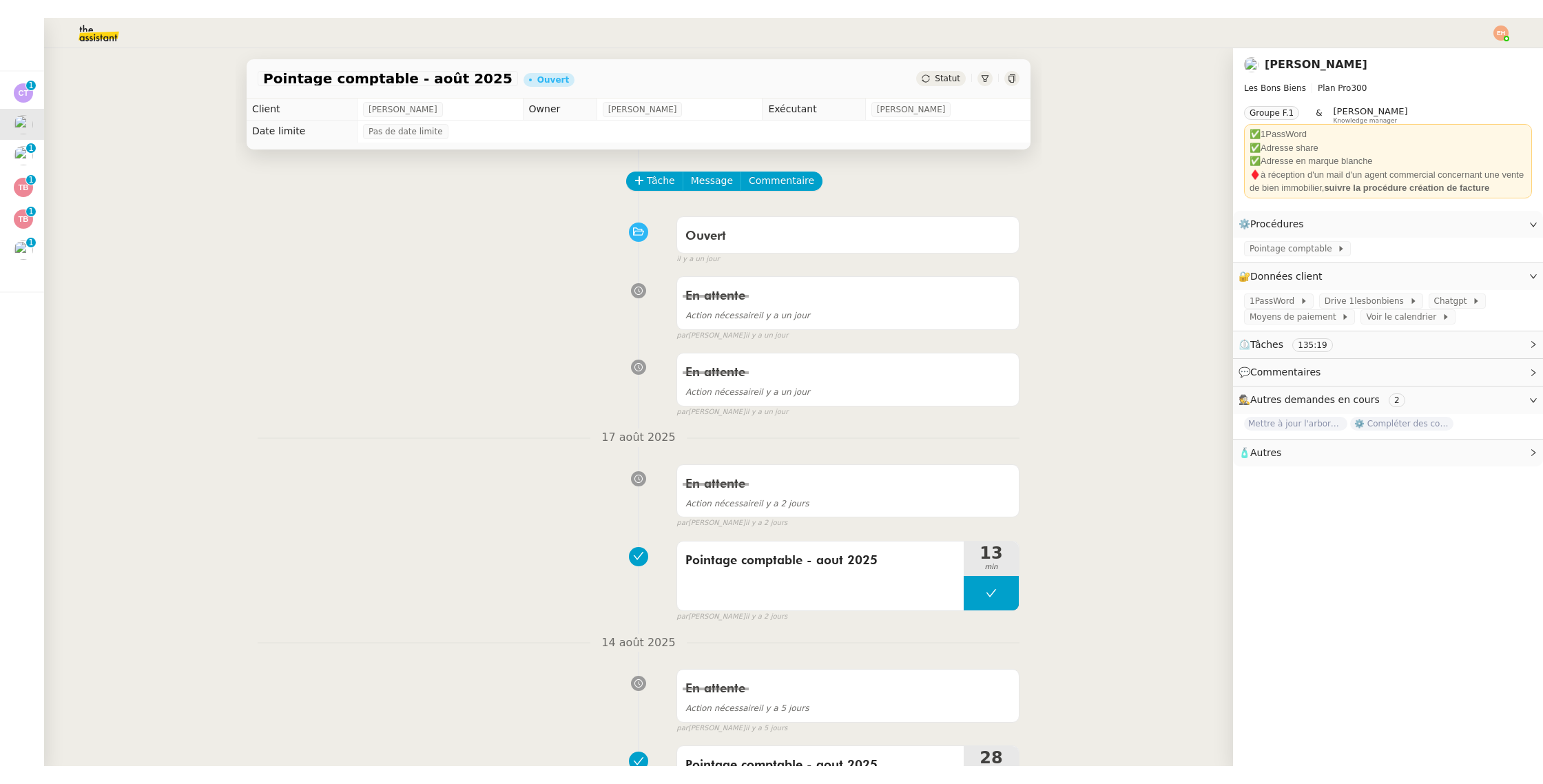
scroll to position [1341, 0]
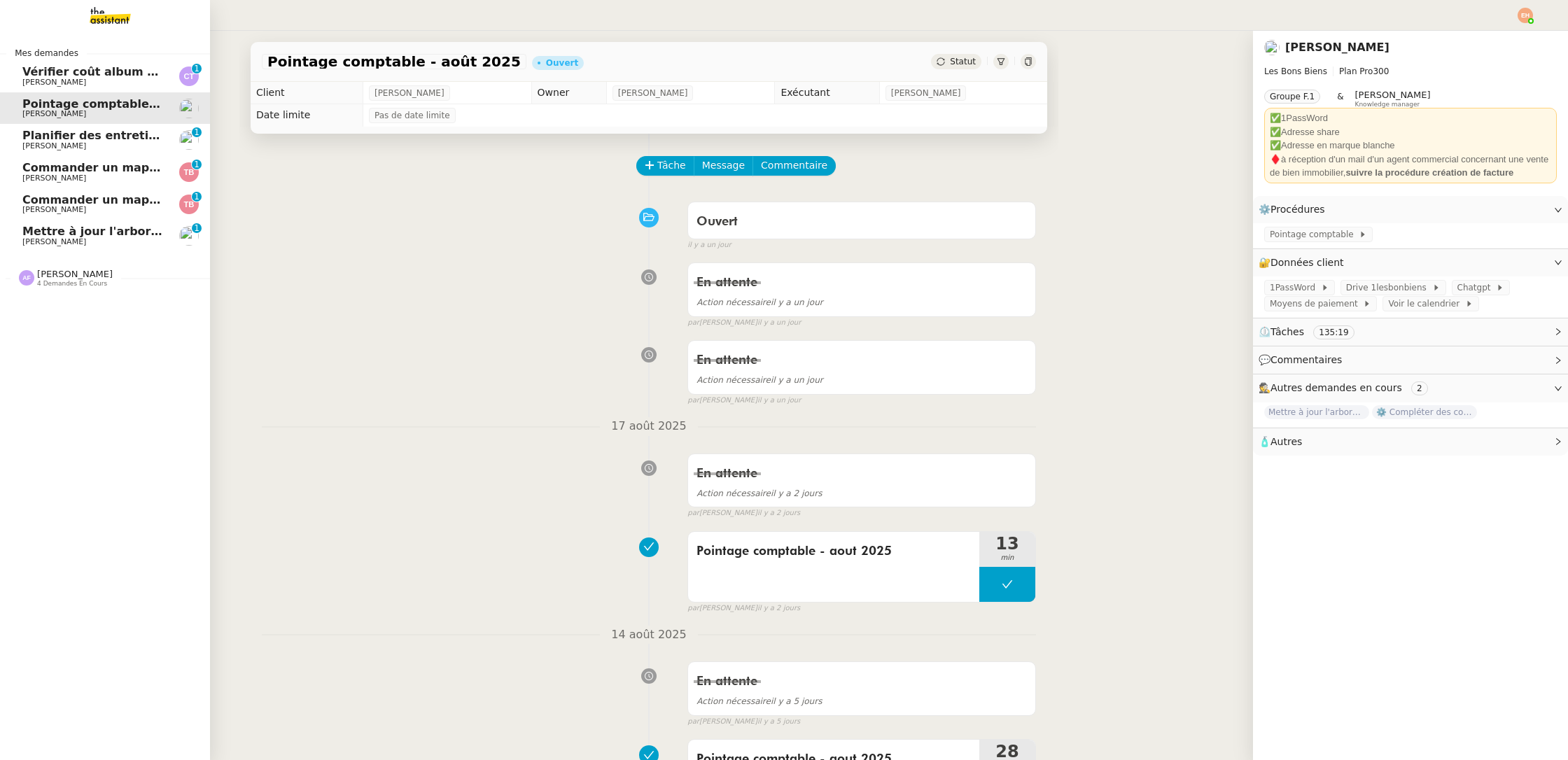
click at [96, 284] on span "4 demandes en cours" at bounding box center [72, 284] width 70 height 8
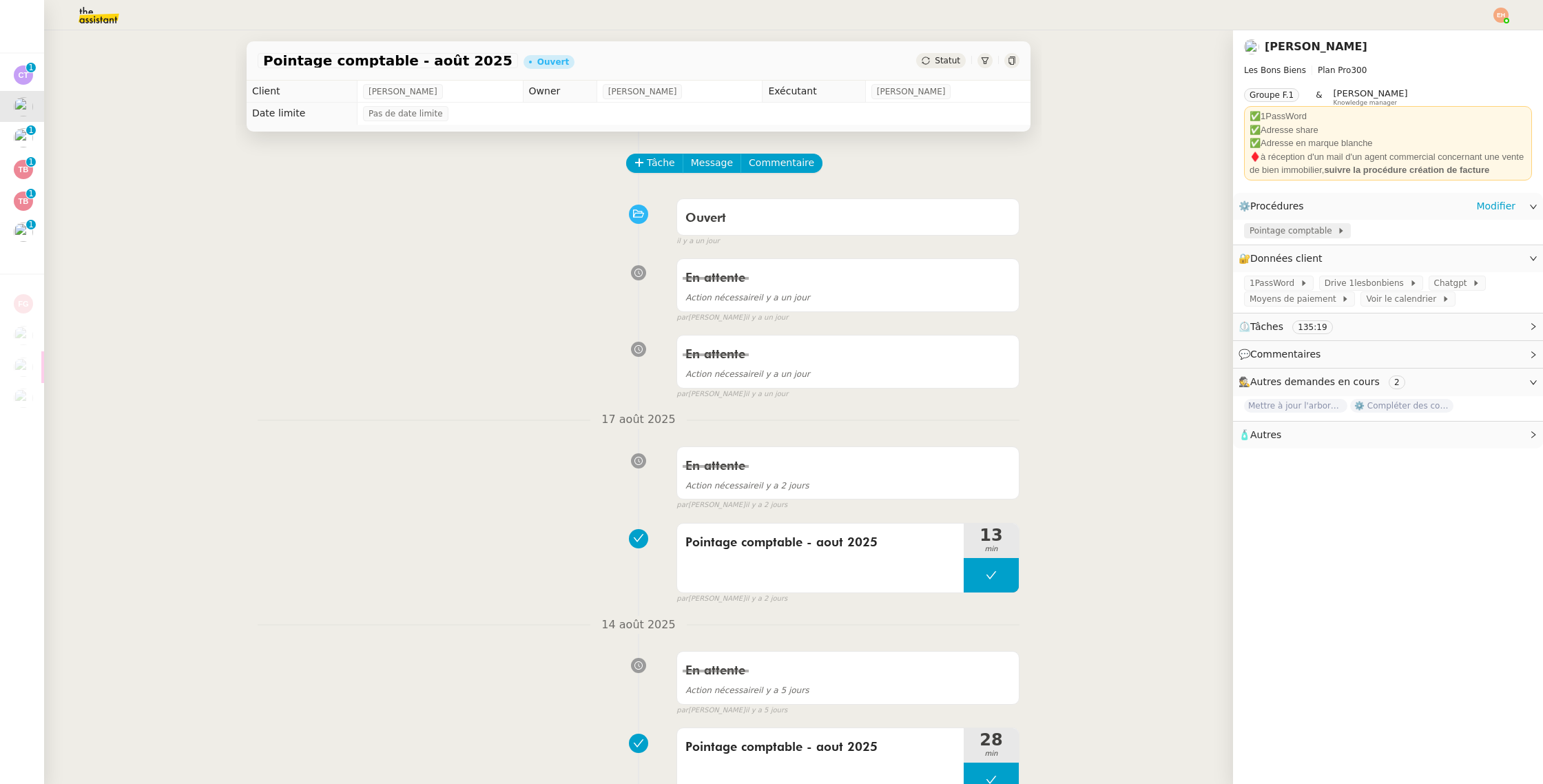
click at [1272, 233] on span "Pointage comptable" at bounding box center [1292, 231] width 87 height 14
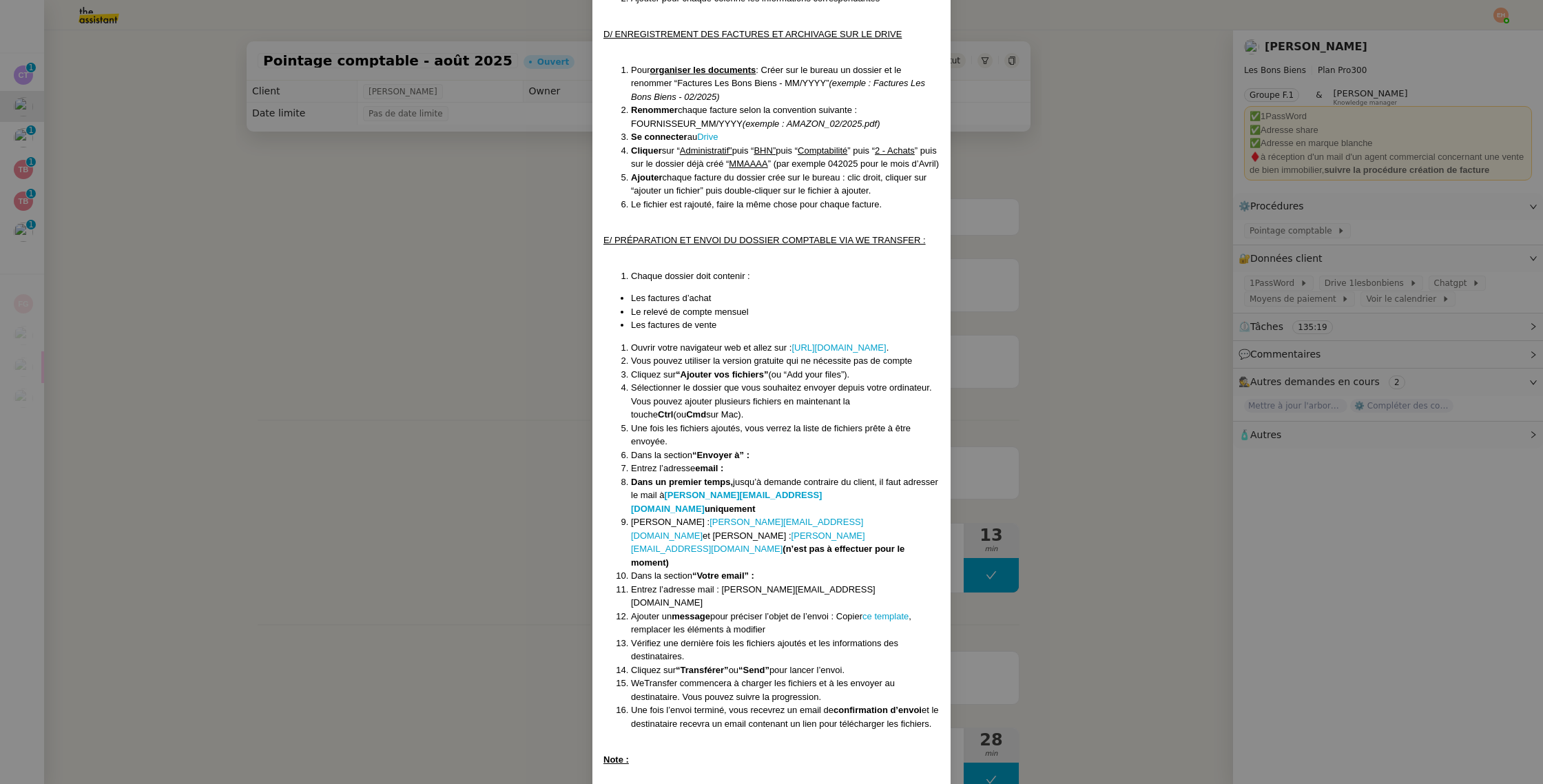
scroll to position [1374, 0]
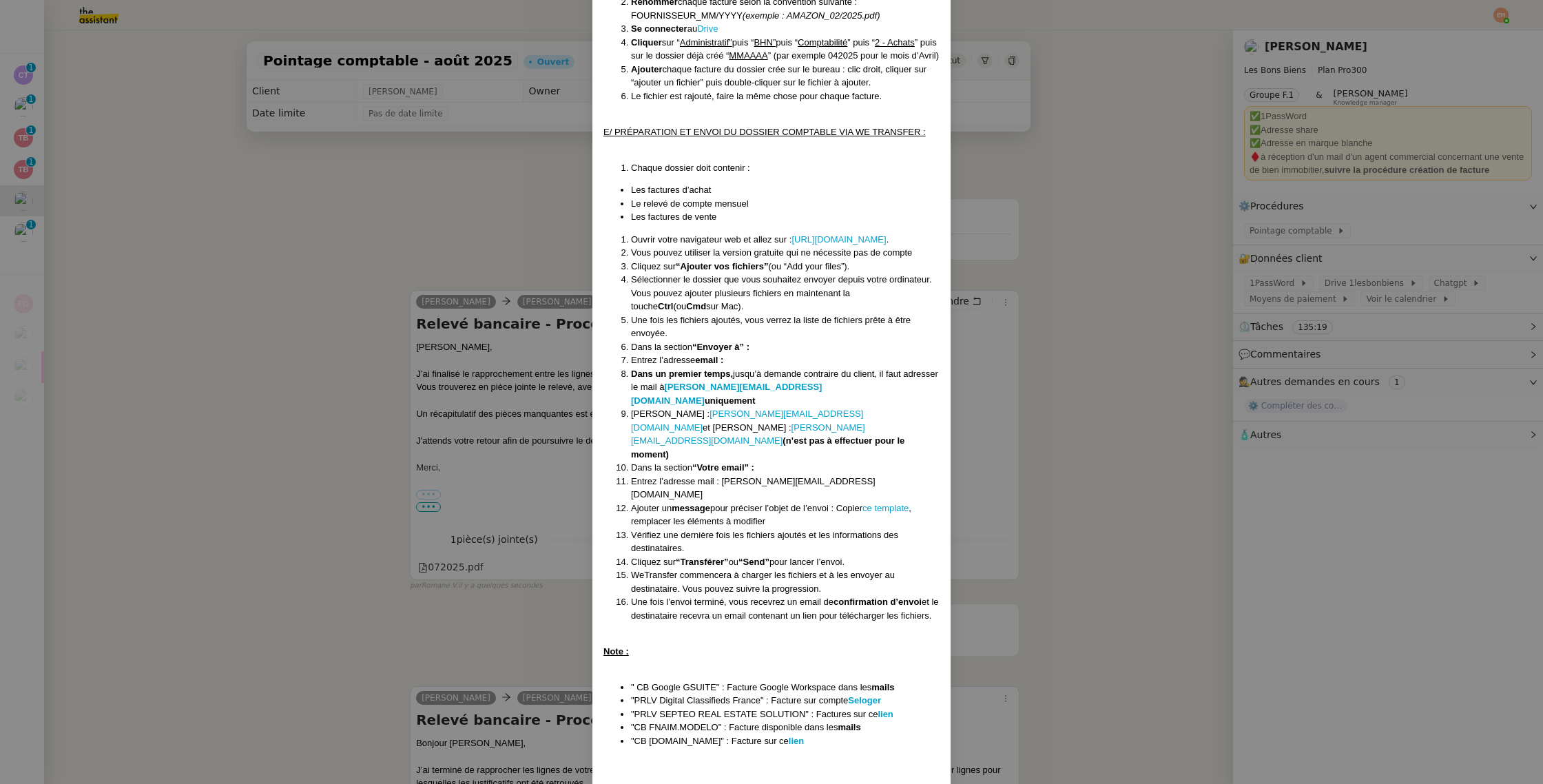
click at [344, 252] on nz-modal-container "Créé le [DATE] MAJ le [DATE] Contexte : Le client souhaite que nous réalisions …" at bounding box center [771, 392] width 1543 height 784
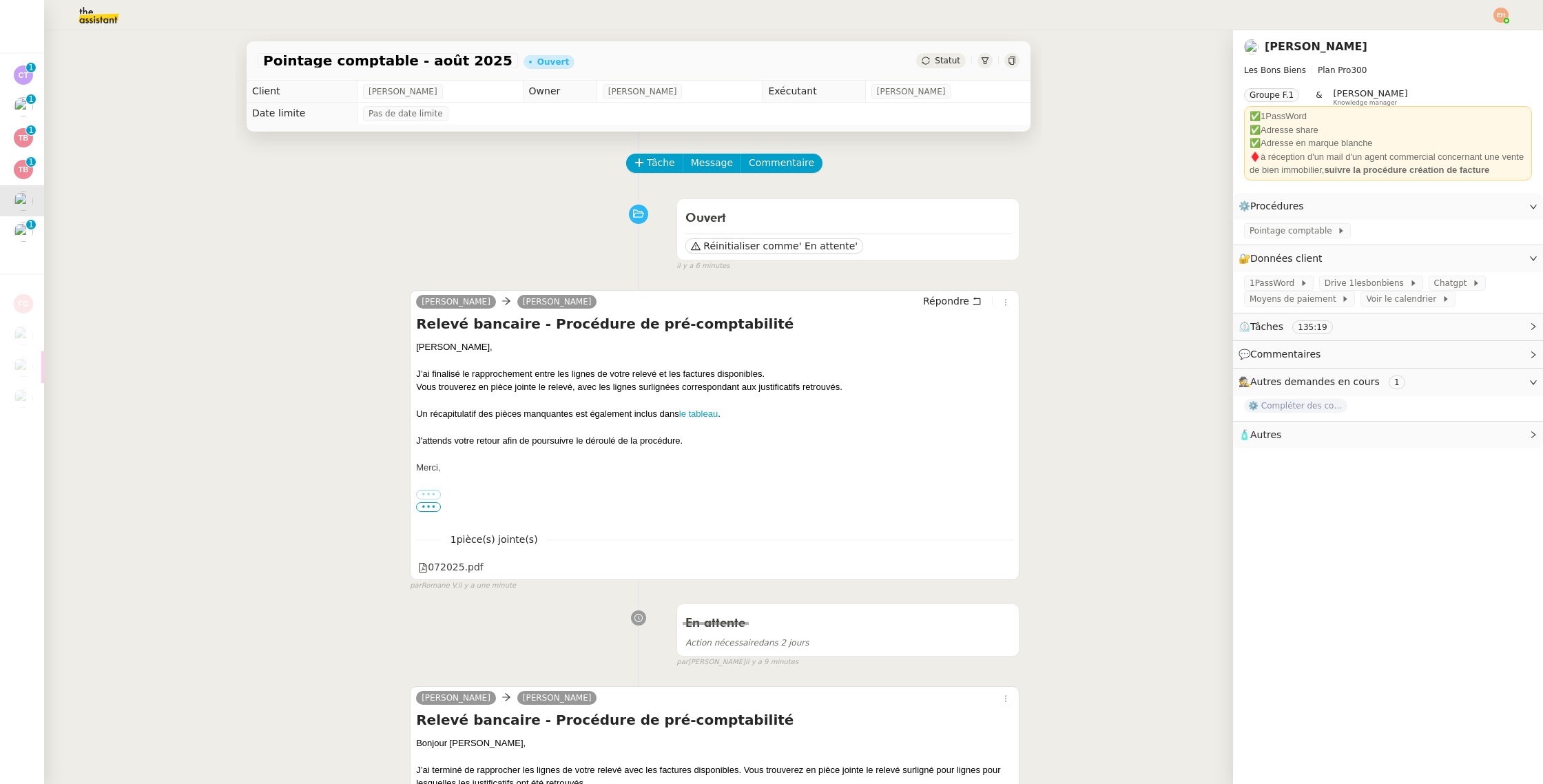
scroll to position [1305, 0]
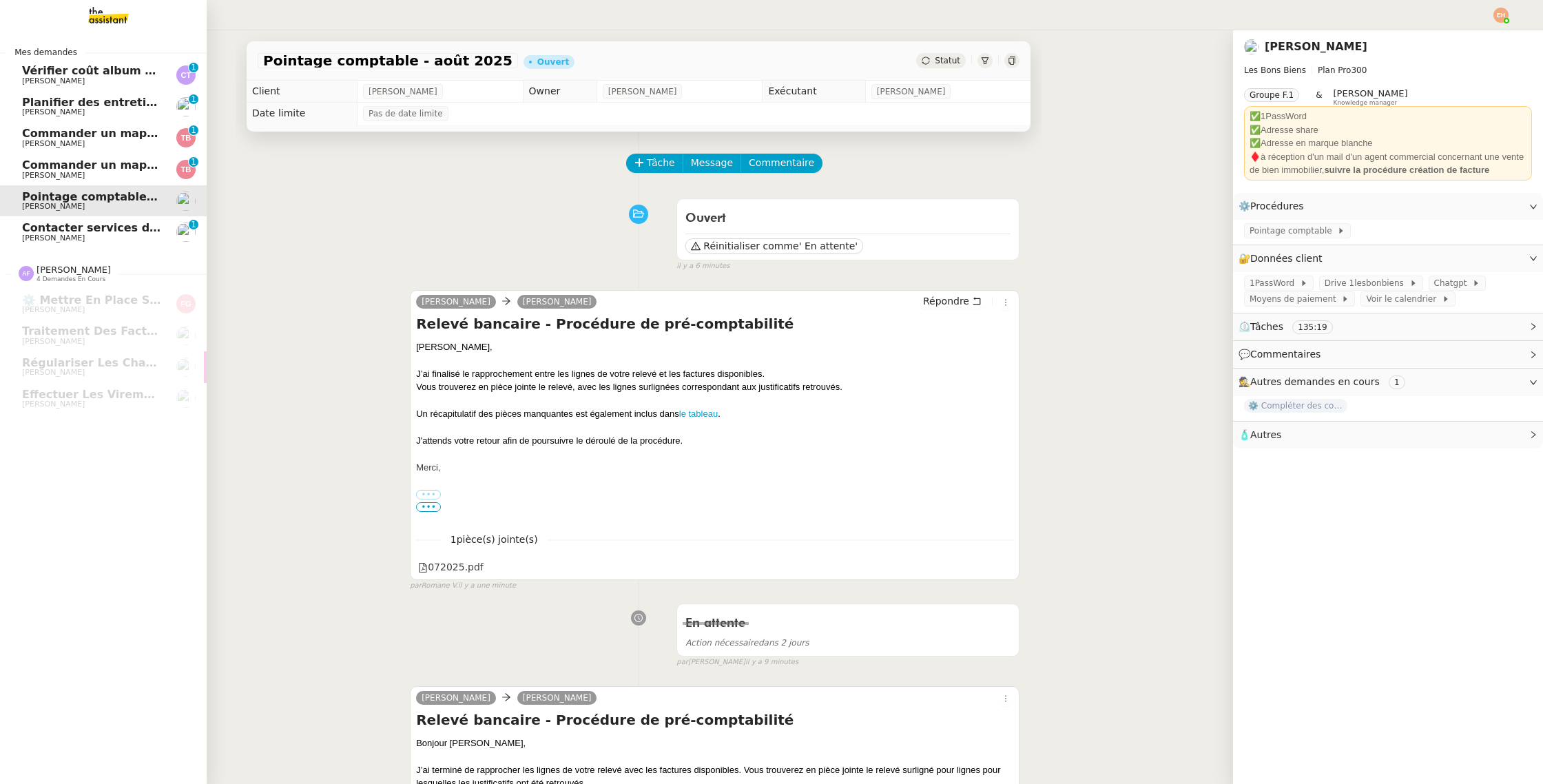
click at [25, 231] on span "Contacter services des eaux et SGC" at bounding box center [131, 227] width 220 height 13
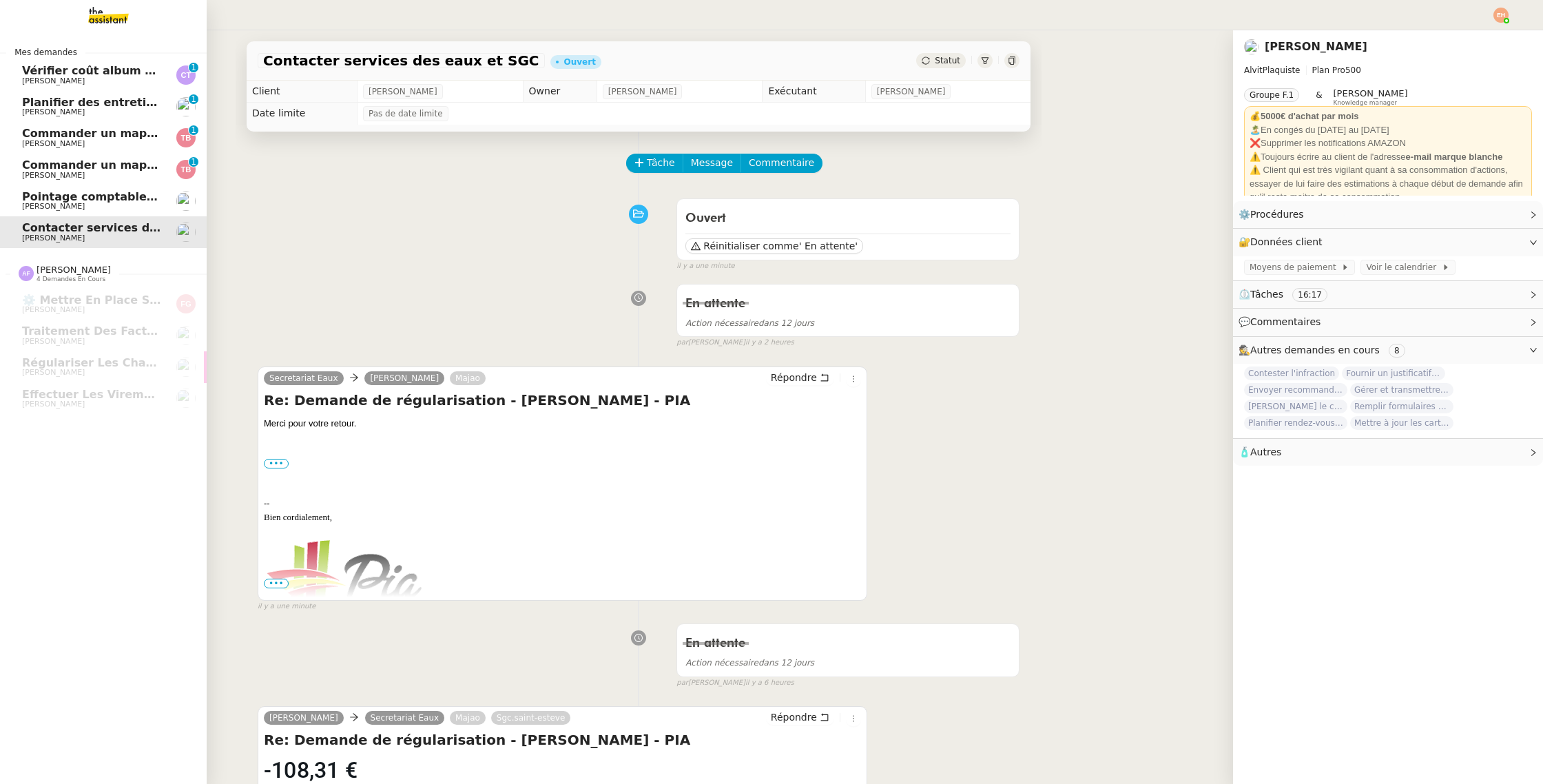
click at [65, 202] on span "[PERSON_NAME]" at bounding box center [53, 206] width 62 height 9
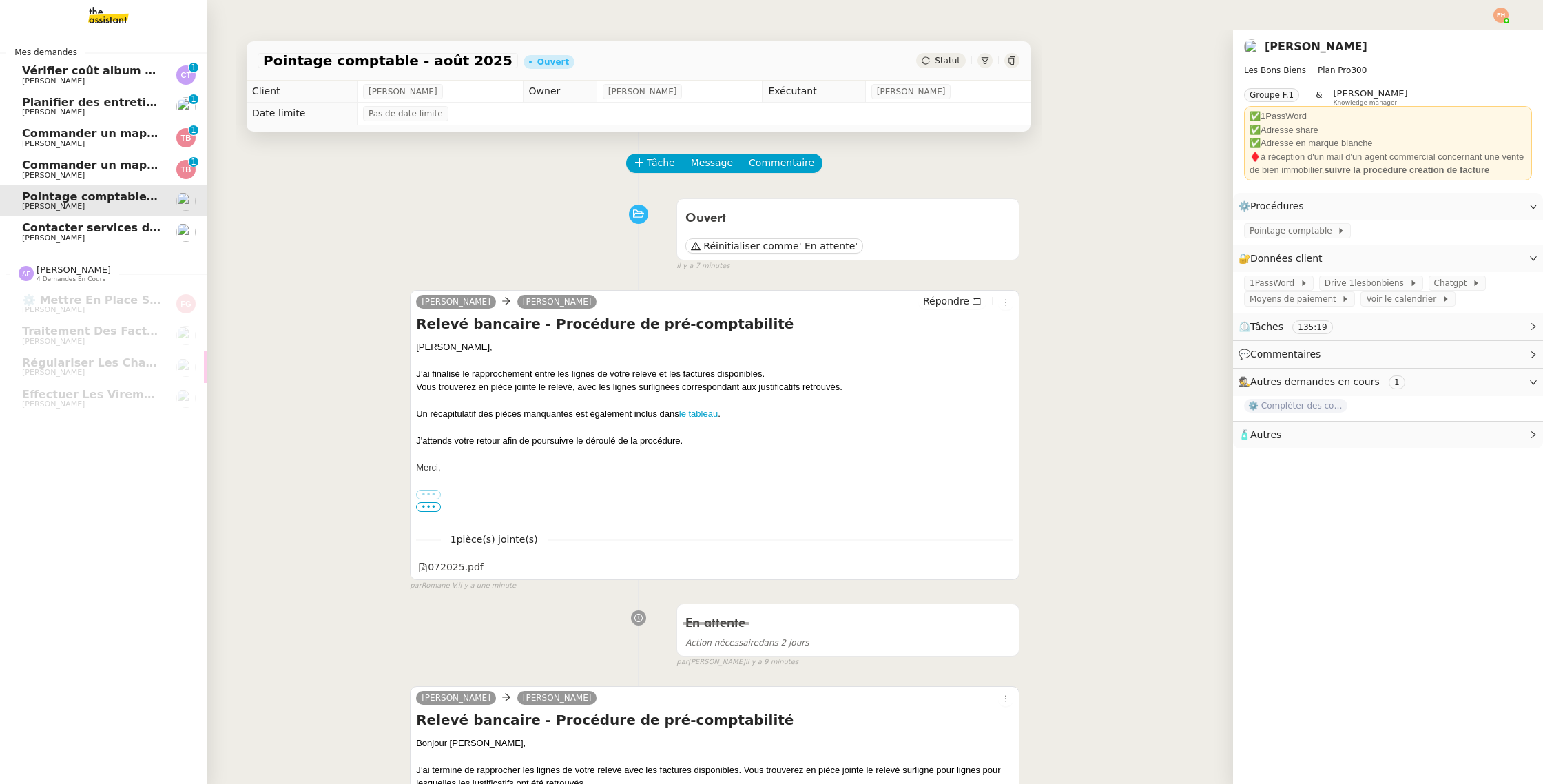
click at [96, 229] on span "Contacter services des eaux et SGC" at bounding box center [131, 227] width 220 height 13
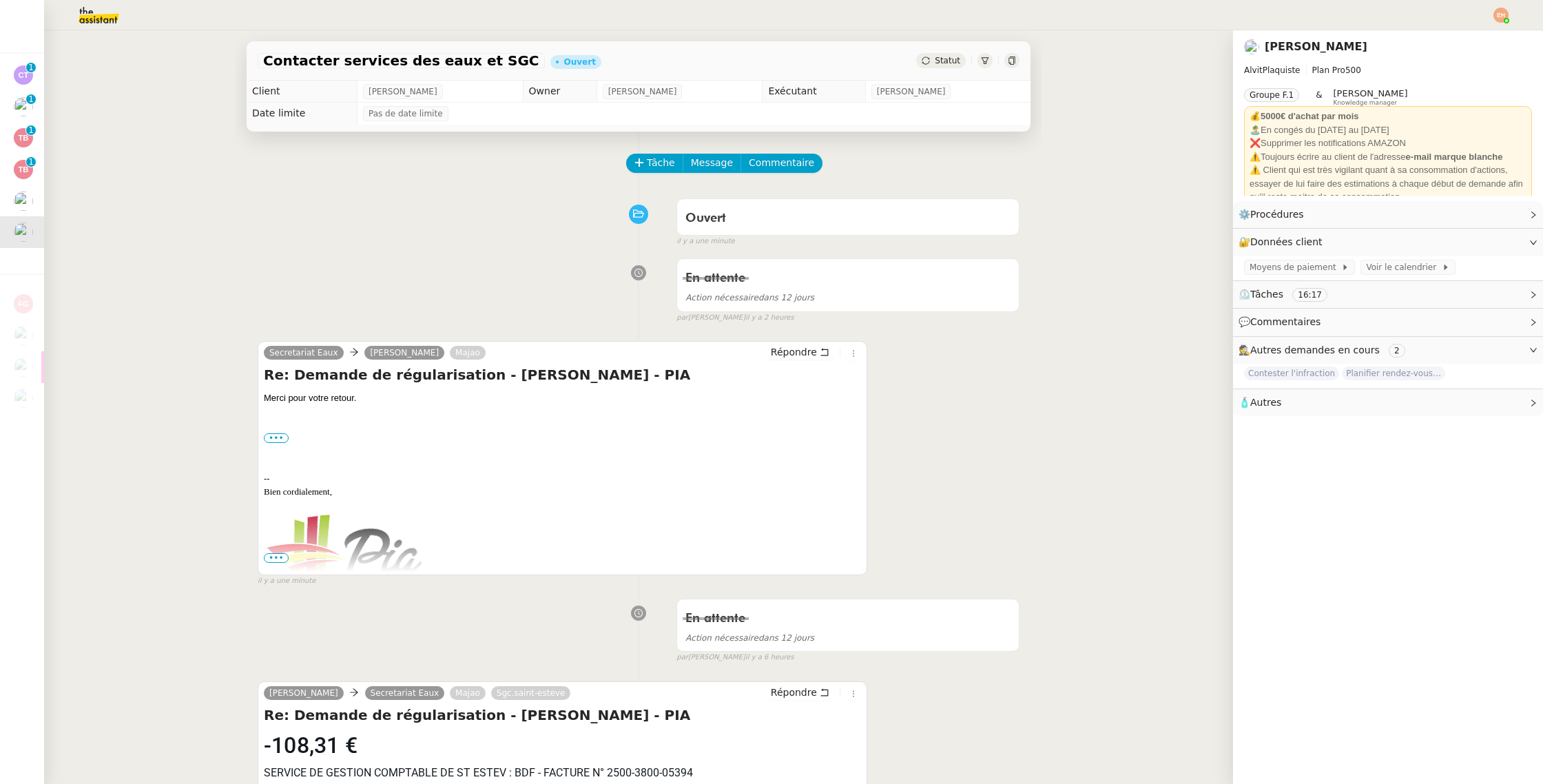
click at [931, 60] on div "Statut" at bounding box center [940, 61] width 49 height 16
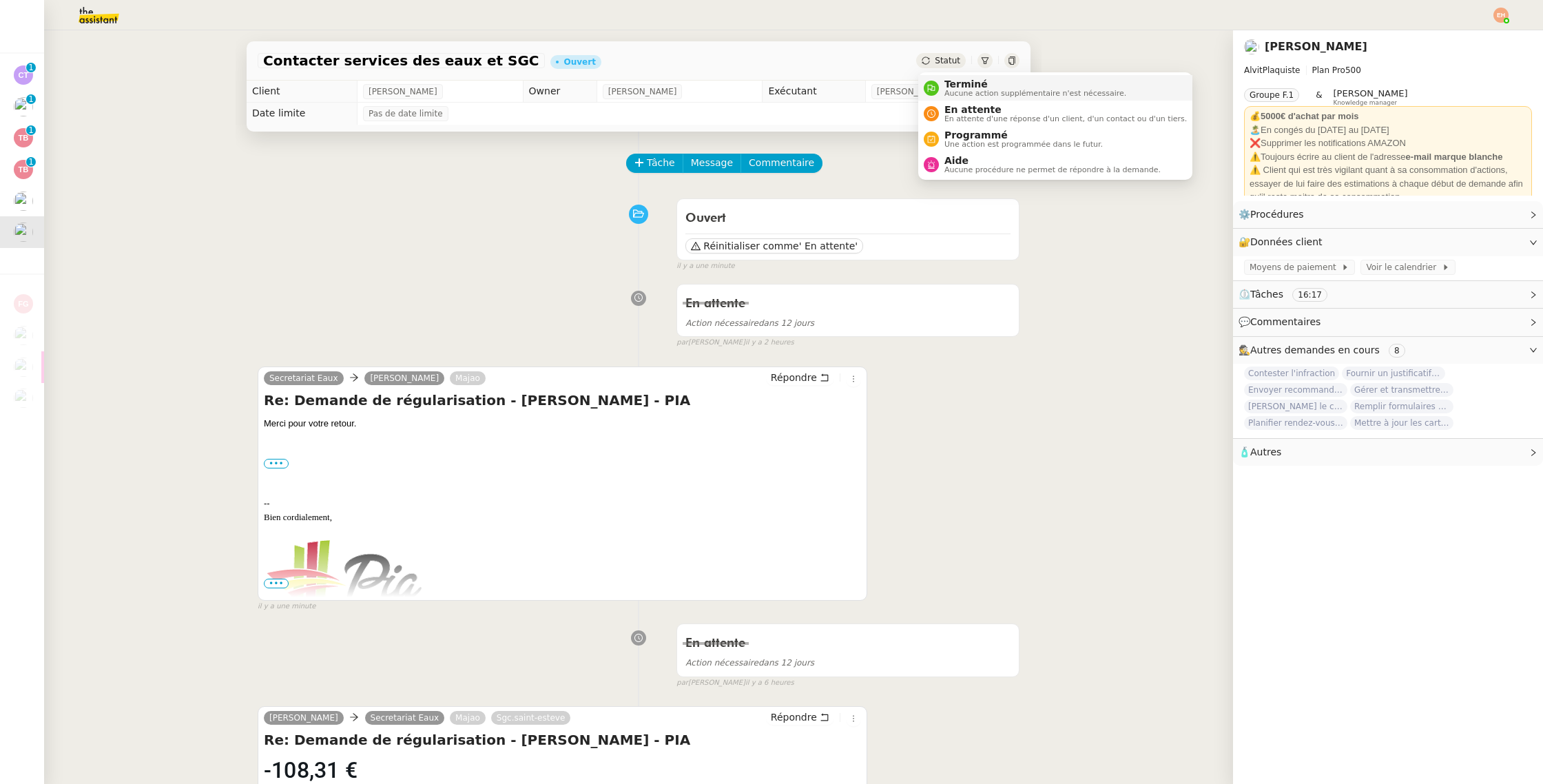
click at [979, 86] on span "Terminé" at bounding box center [1035, 84] width 182 height 11
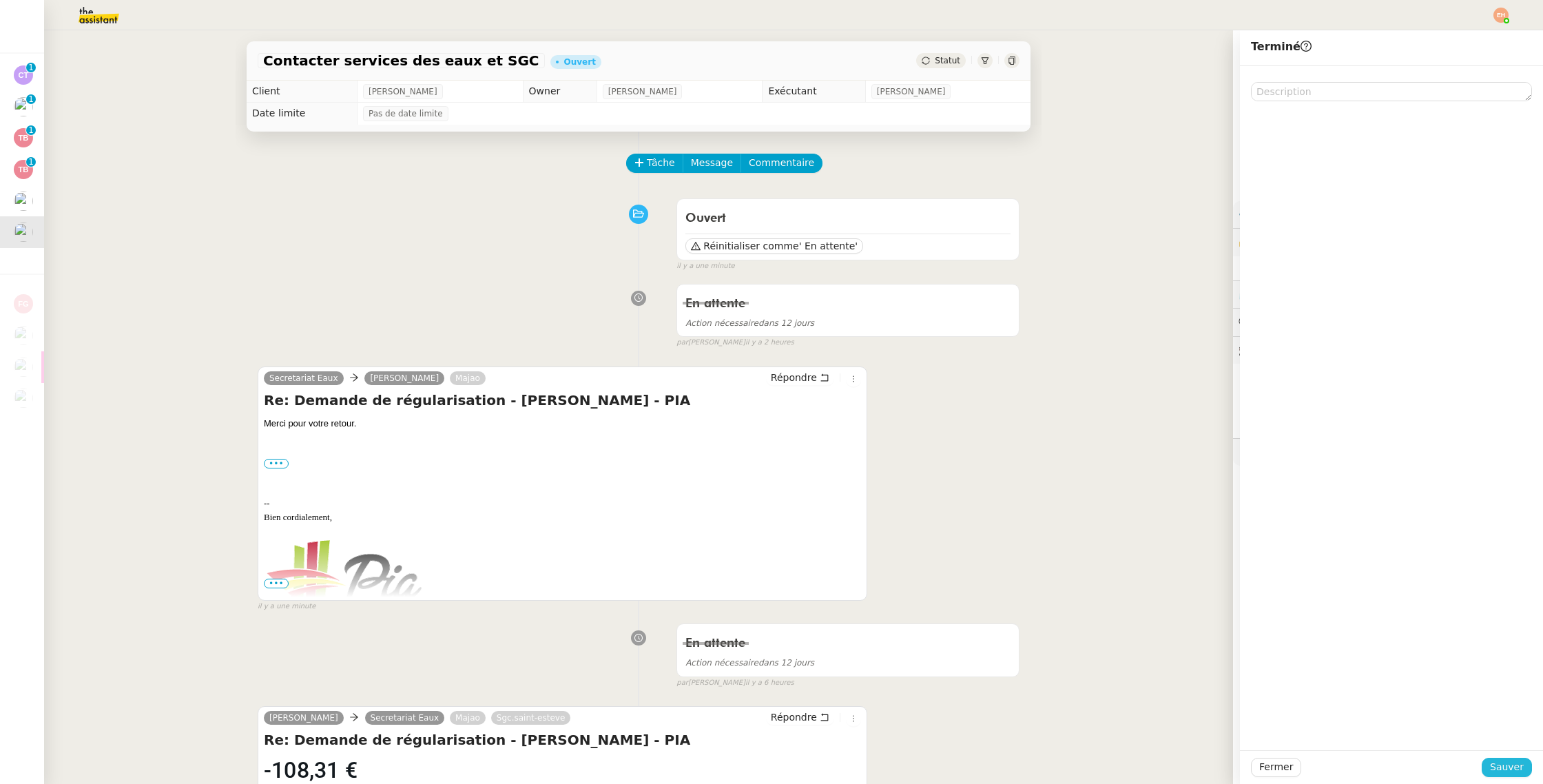
click at [1510, 762] on span "Sauver" at bounding box center [1506, 767] width 34 height 16
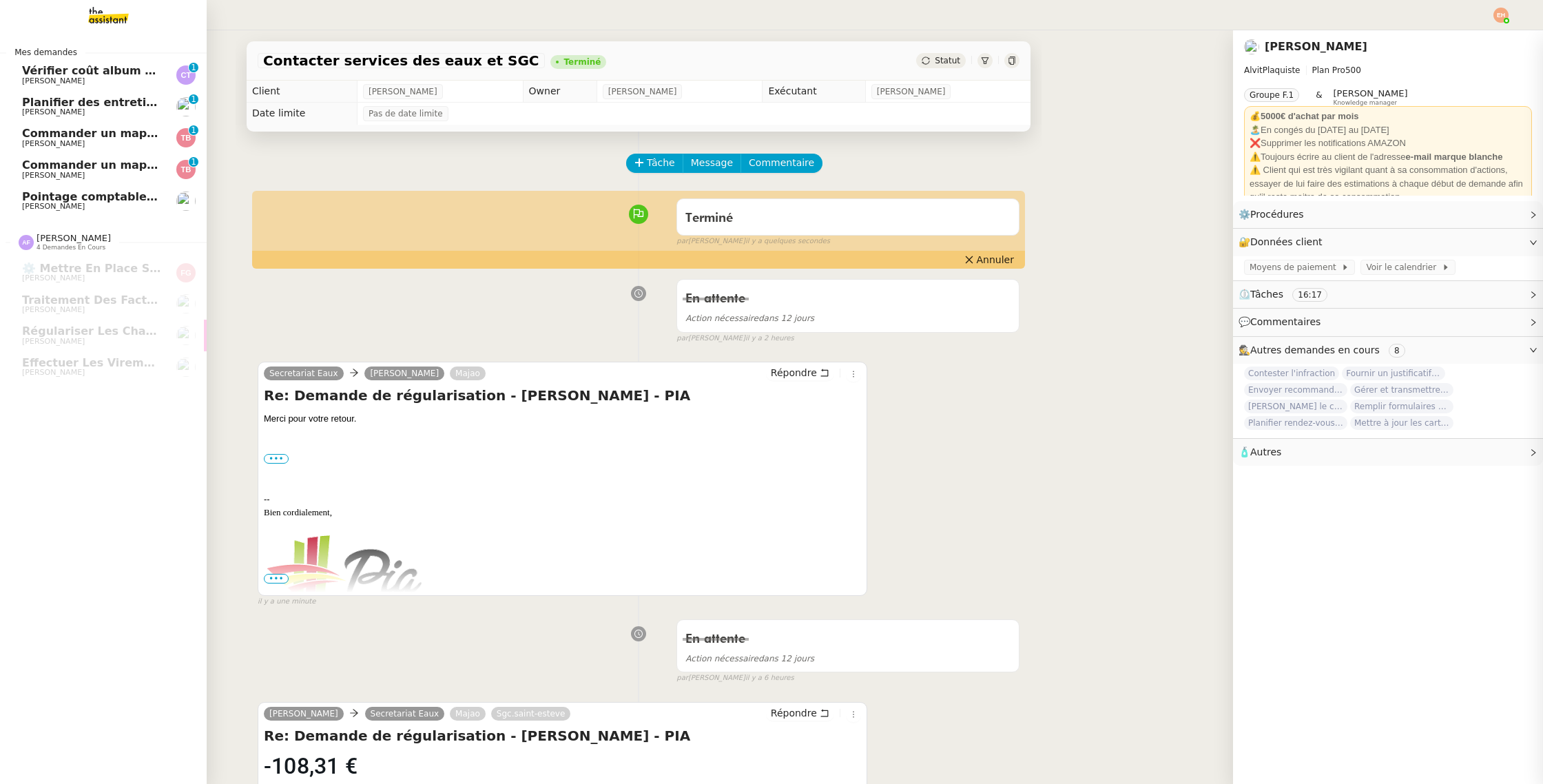
click at [93, 180] on span "[PERSON_NAME]" at bounding box center [91, 175] width 139 height 9
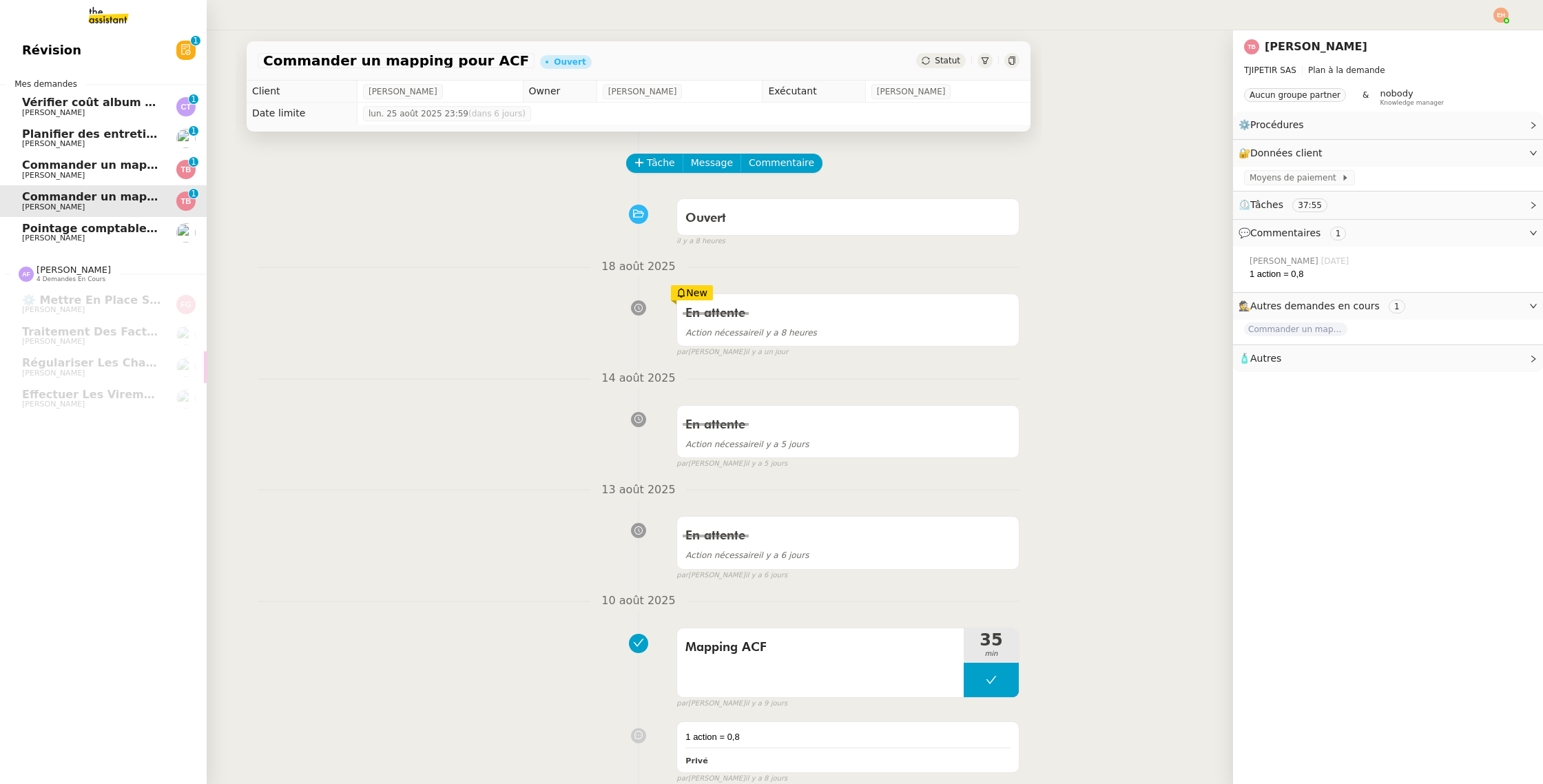
click at [96, 222] on span "Pointage comptable - août 2025" at bounding box center [121, 228] width 199 height 13
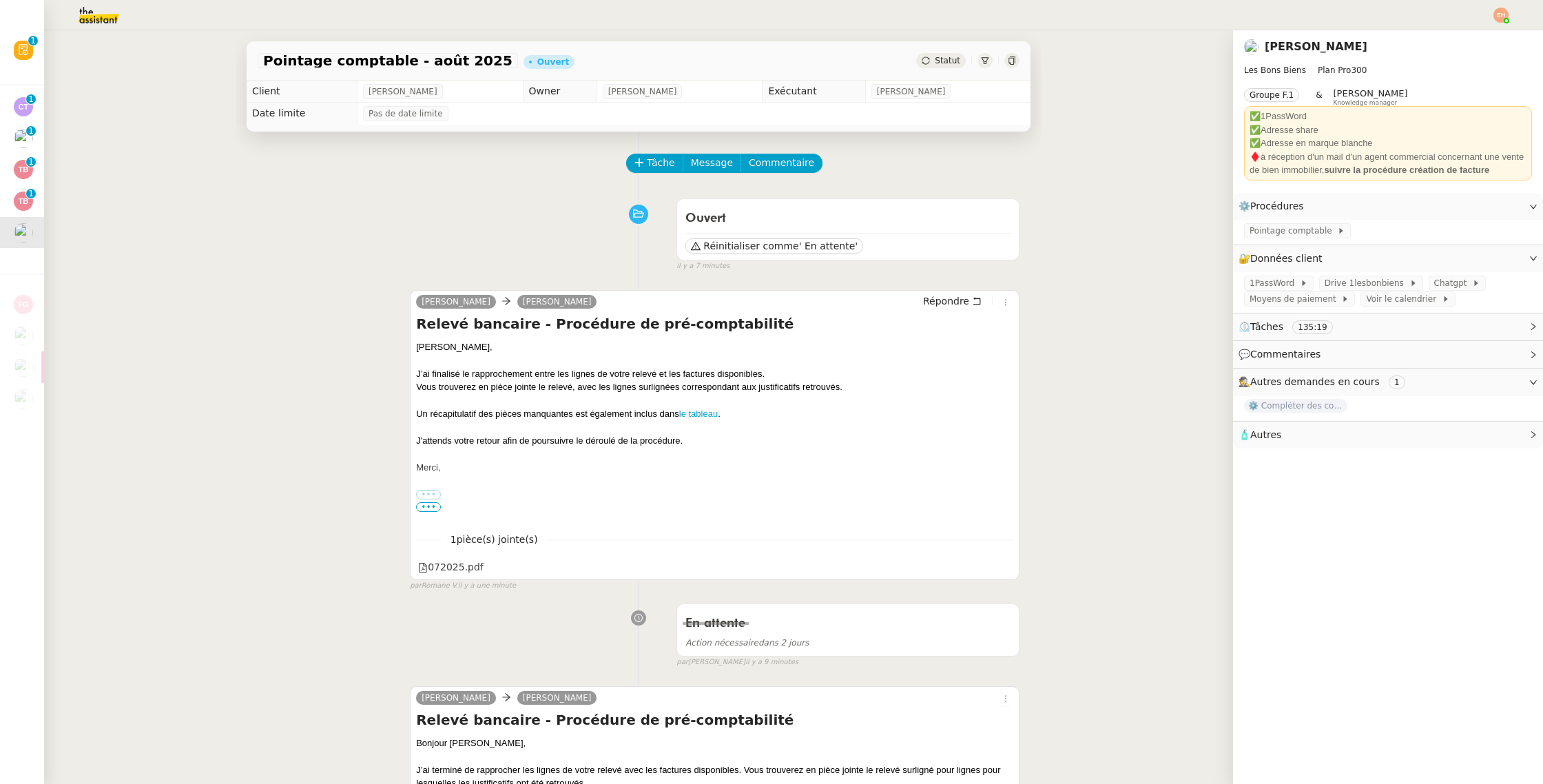
click at [929, 67] on div "Statut" at bounding box center [940, 61] width 49 height 16
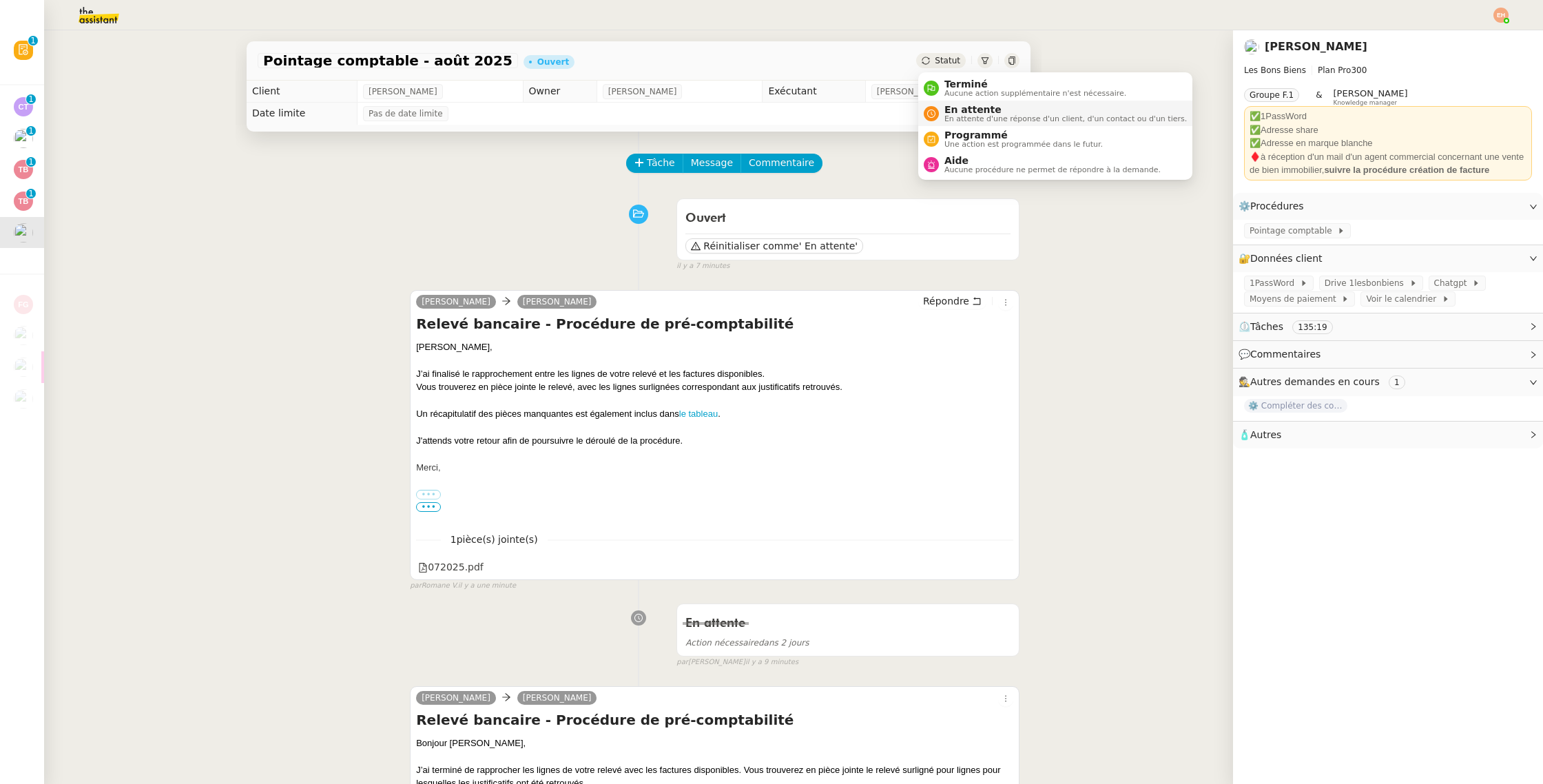
click at [982, 113] on span "En attente" at bounding box center [1065, 109] width 242 height 11
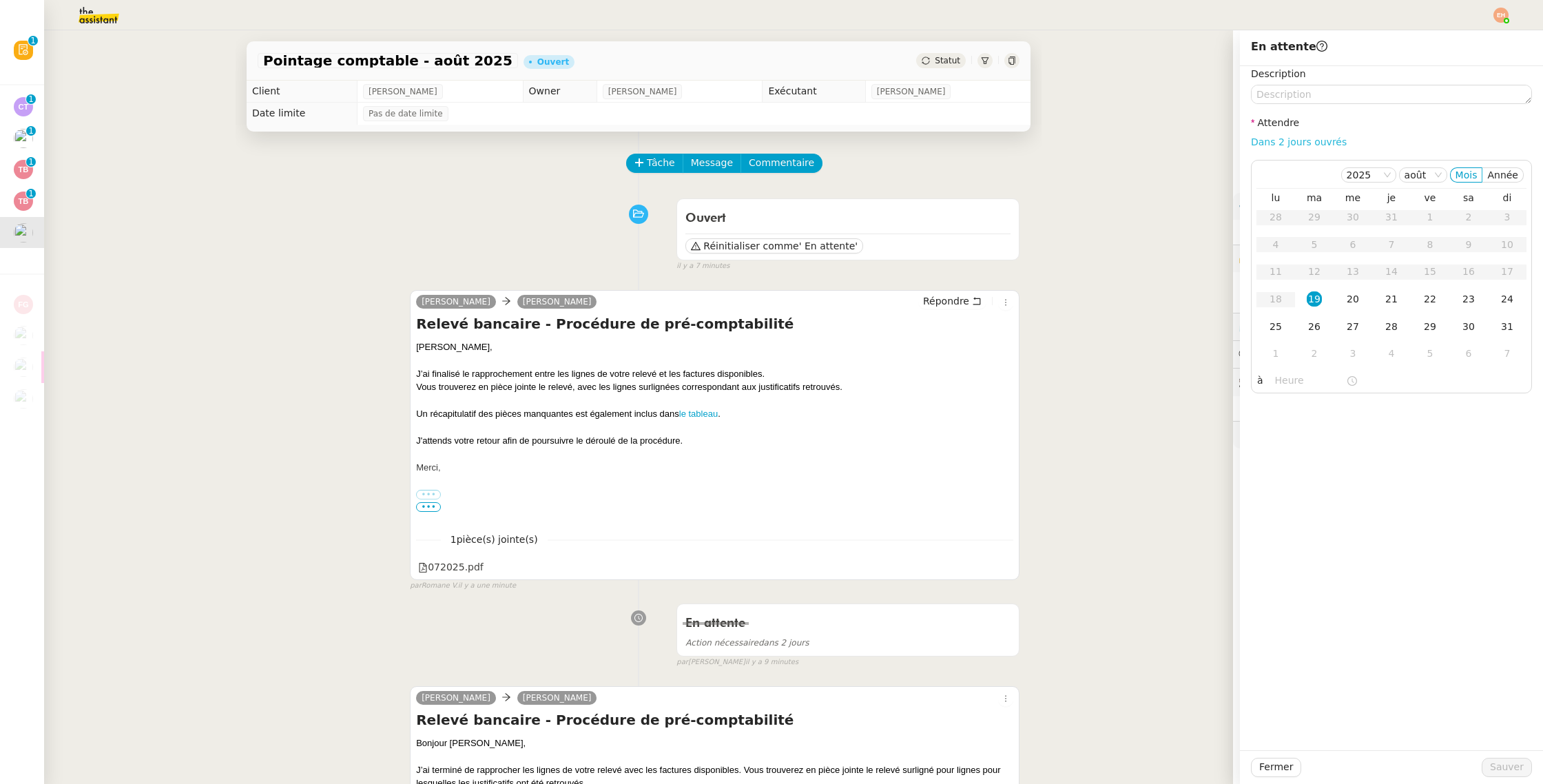
click at [1274, 138] on link "Dans 2 jours ouvrés" at bounding box center [1298, 142] width 96 height 11
type input "07:00"
click at [1513, 768] on span "Sauver" at bounding box center [1506, 767] width 34 height 16
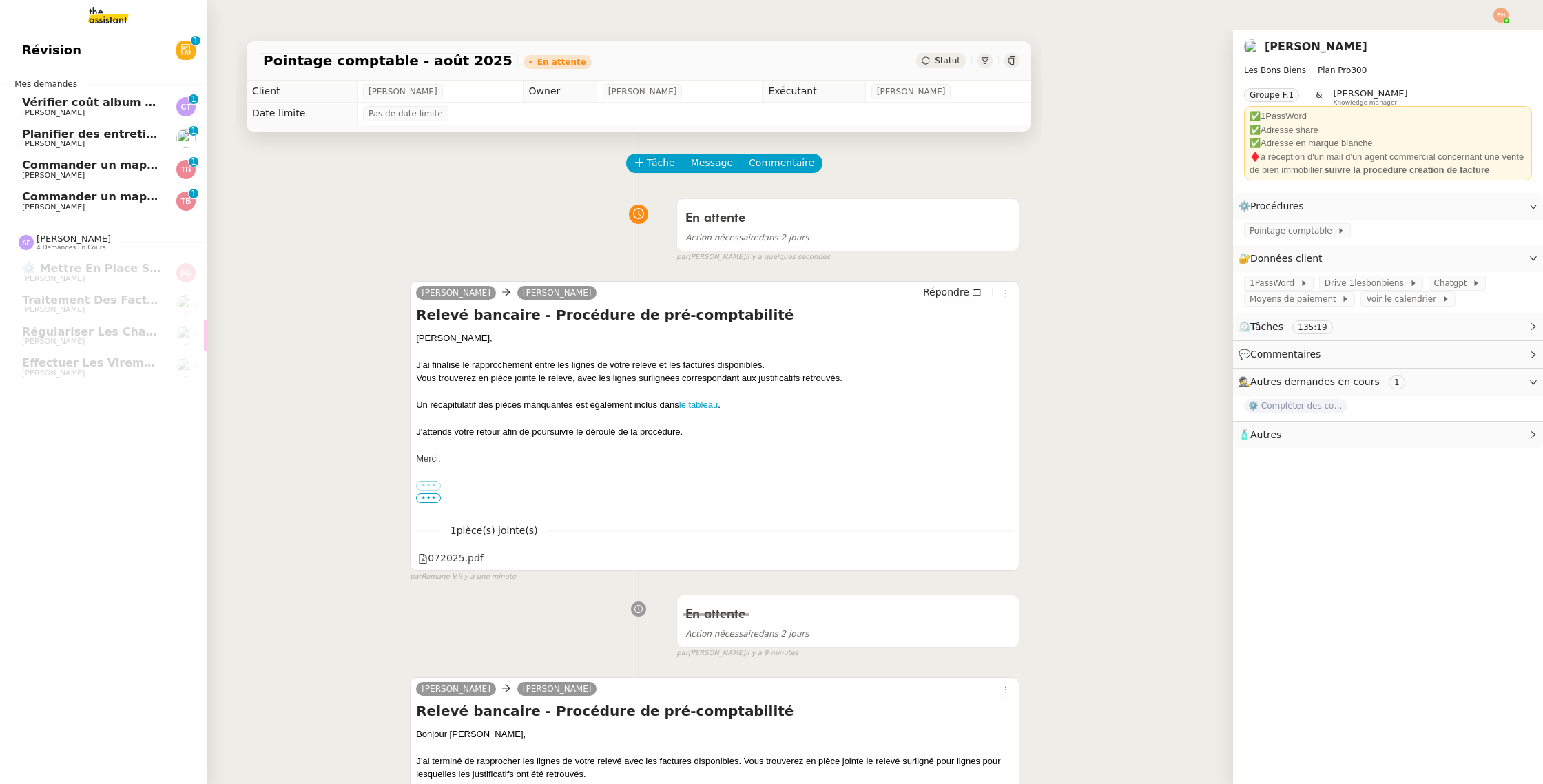
click at [61, 117] on span "[PERSON_NAME]" at bounding box center [53, 112] width 62 height 9
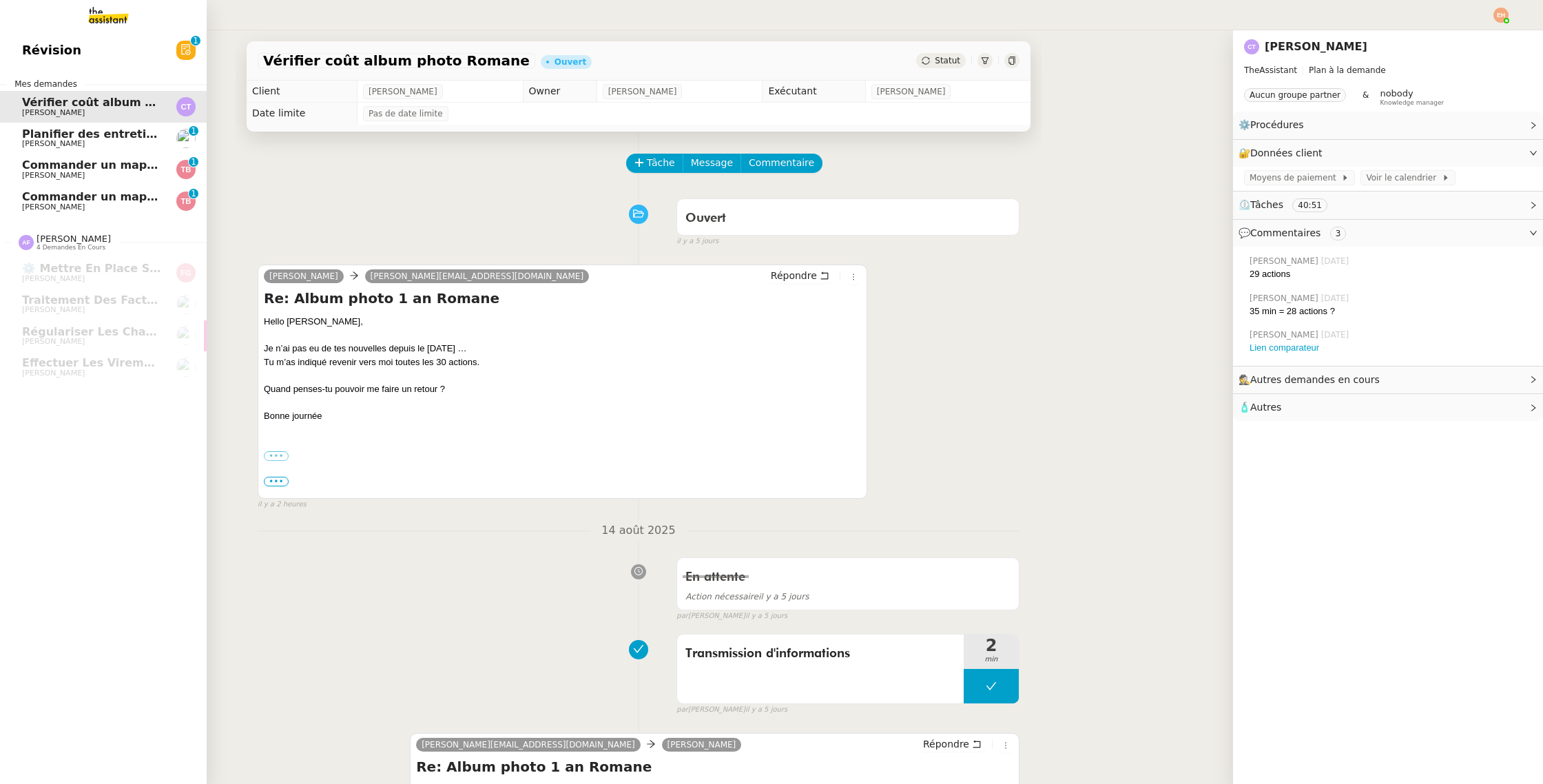
click at [88, 161] on span "Commander un mapping pour Afigec" at bounding box center [135, 164] width 227 height 13
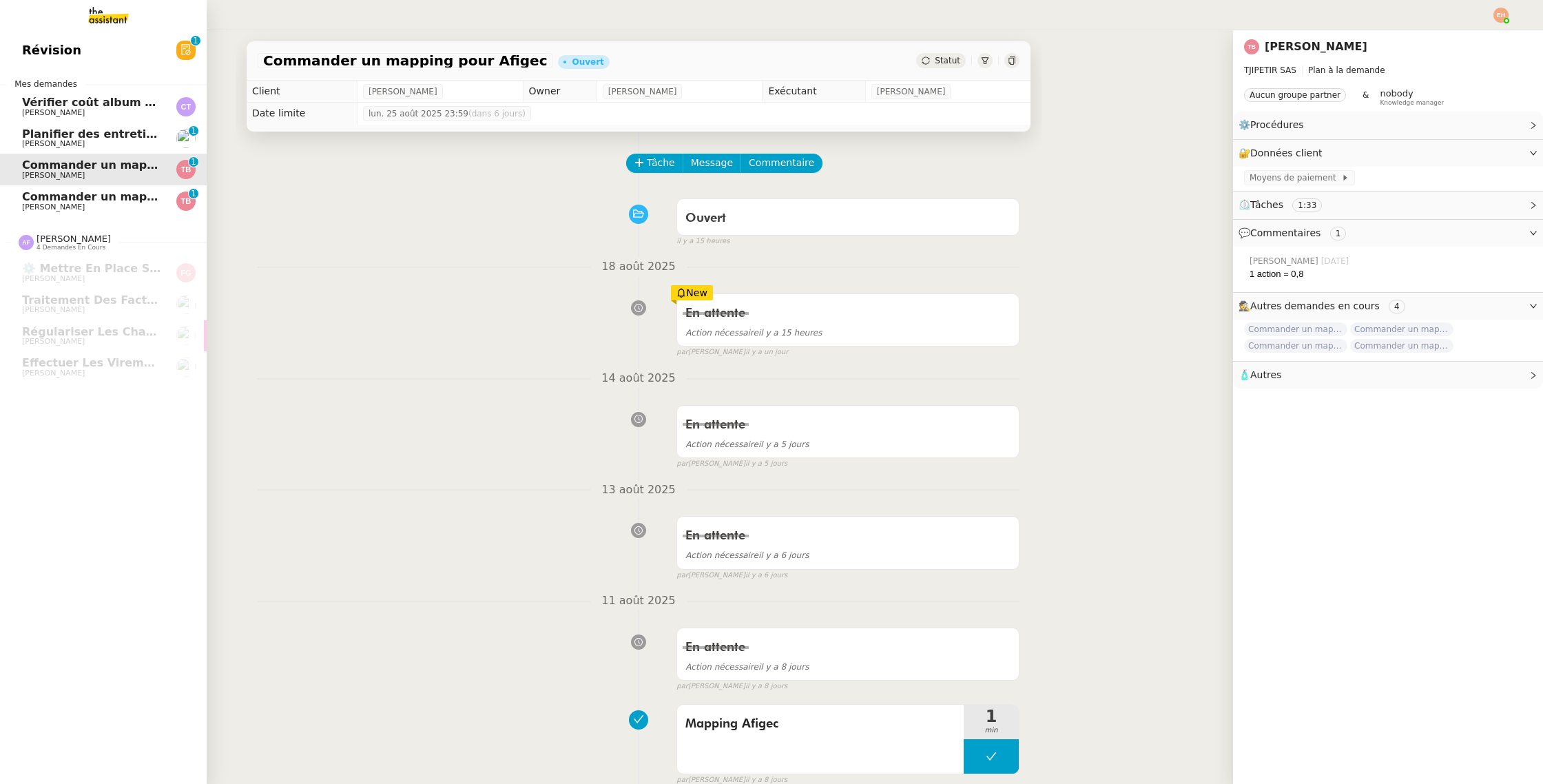
drag, startPoint x: 87, startPoint y: 192, endPoint x: 233, endPoint y: 179, distance: 146.6
click at [87, 192] on span "Commander un mapping pour ACF" at bounding box center [128, 196] width 213 height 13
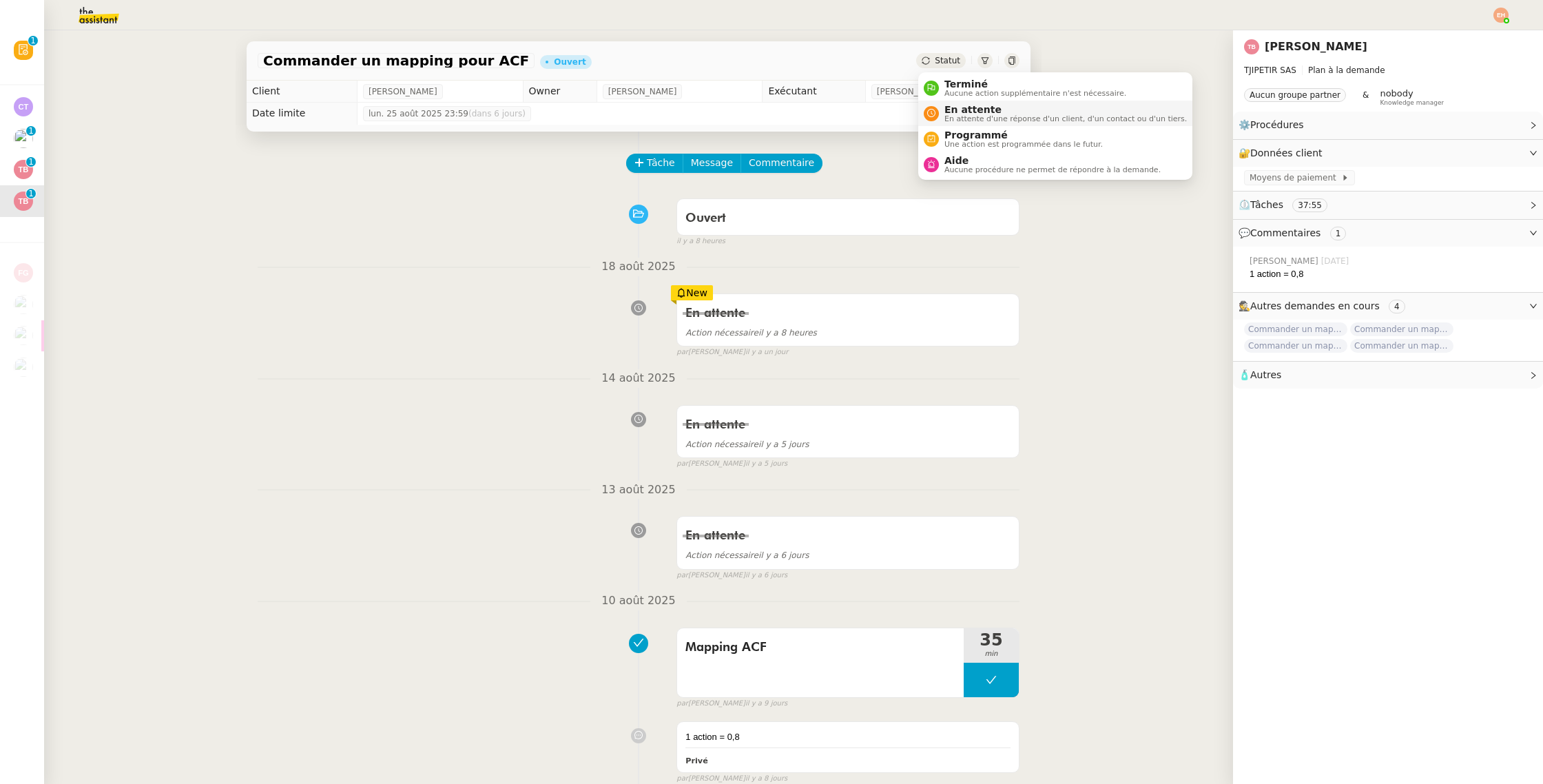
drag, startPoint x: 943, startPoint y: 61, endPoint x: 1016, endPoint y: 112, distance: 89.1
click at [943, 61] on span "Statut" at bounding box center [947, 61] width 25 height 10
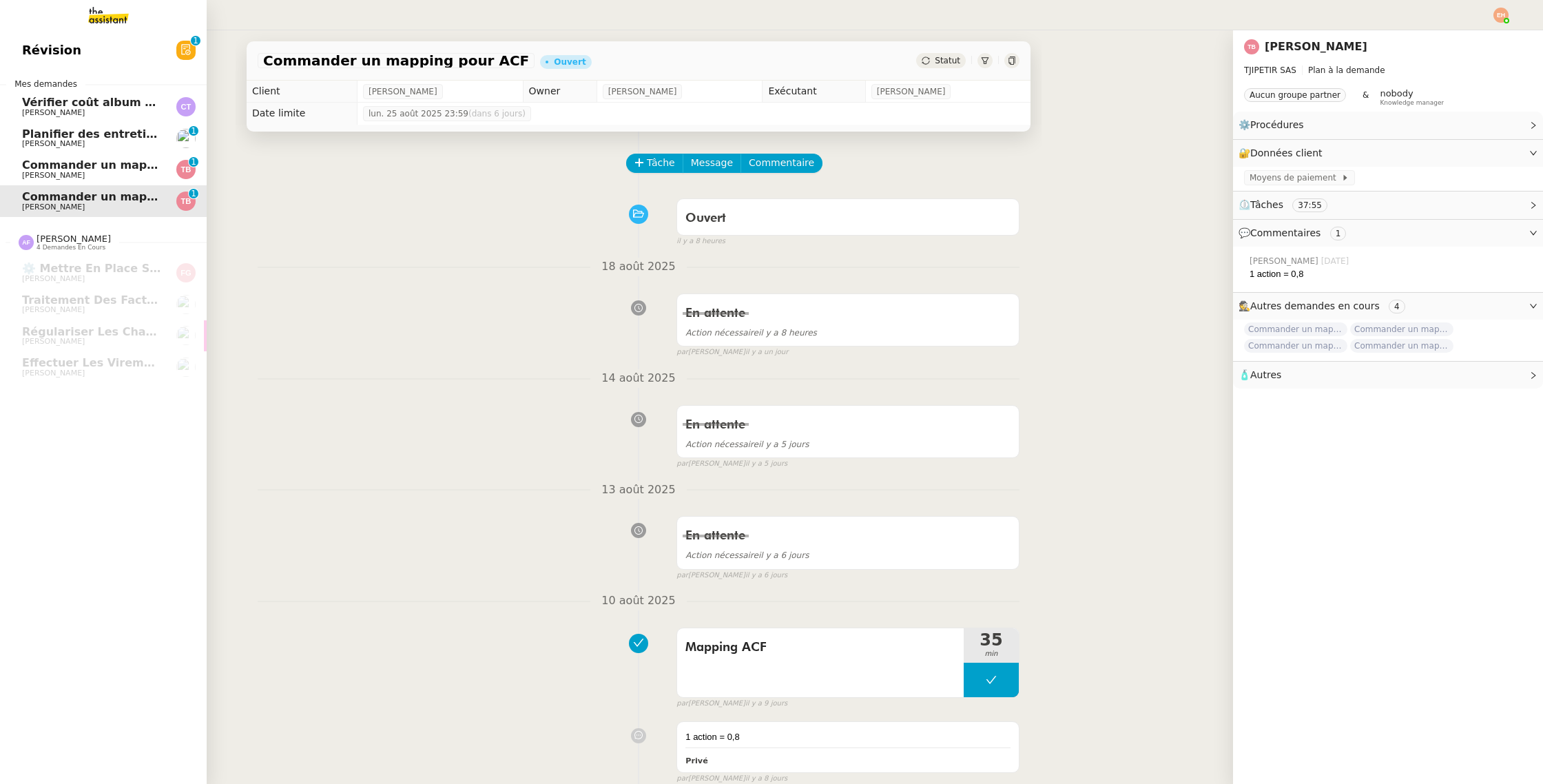
click at [45, 113] on span "[PERSON_NAME]" at bounding box center [53, 112] width 62 height 9
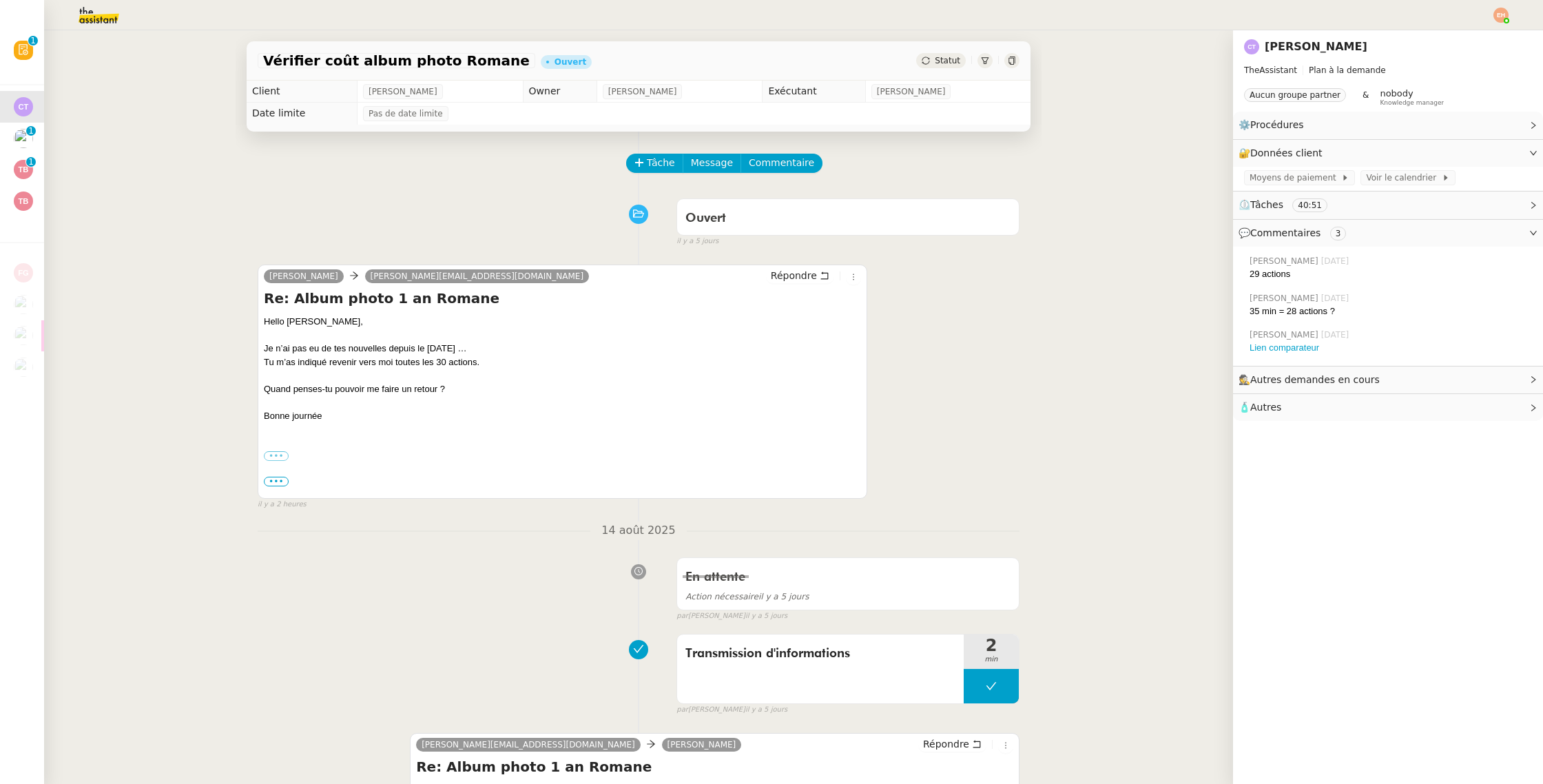
click at [954, 58] on span "Statut" at bounding box center [947, 61] width 25 height 10
click at [641, 163] on icon at bounding box center [639, 162] width 10 height 10
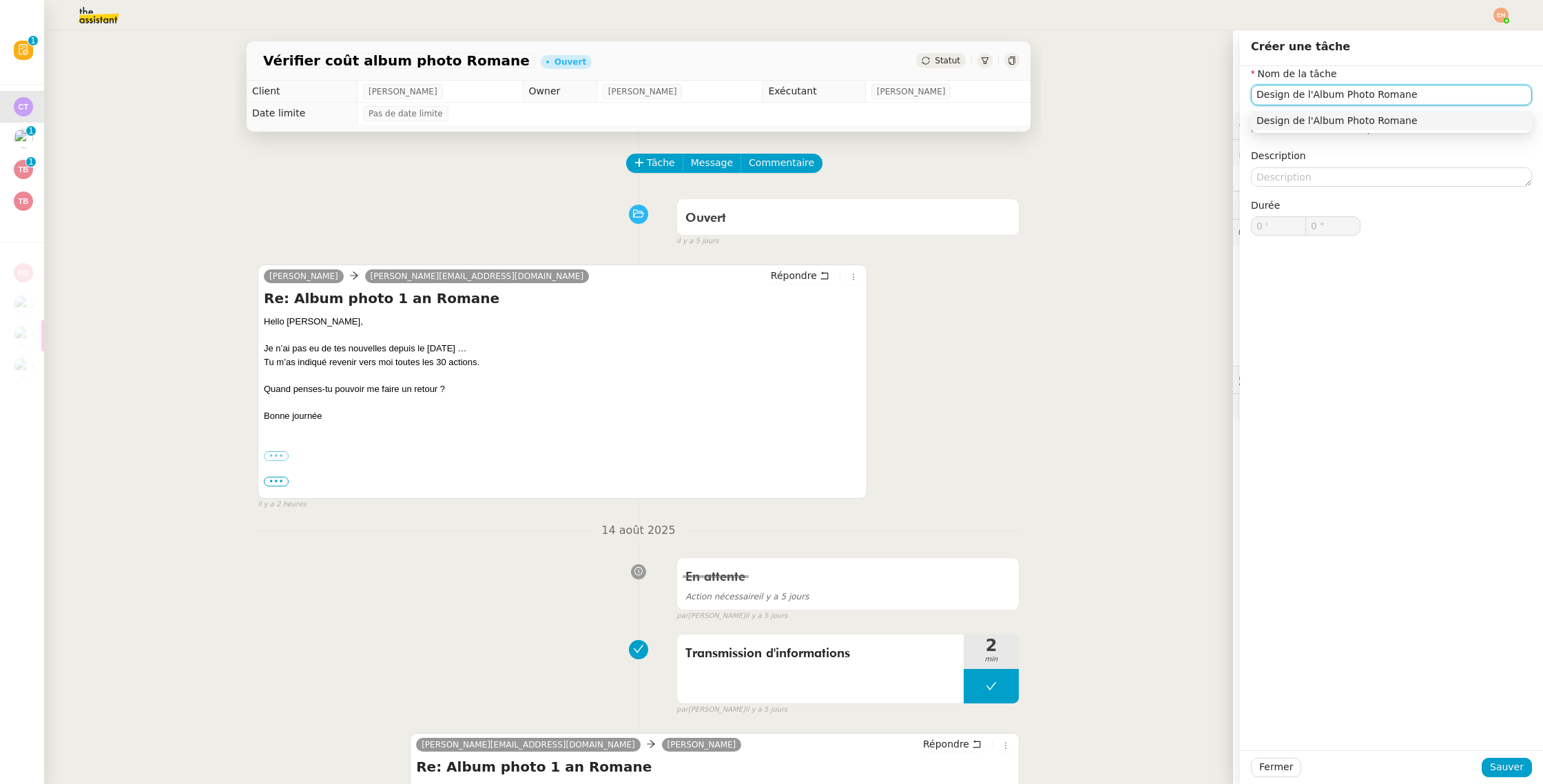
drag, startPoint x: 1365, startPoint y: 93, endPoint x: 1390, endPoint y: 115, distance: 33.3
click at [1365, 93] on input "Design de l'Album Photo Romane" at bounding box center [1391, 94] width 281 height 20
type input "Design de l'Album Photo de [PERSON_NAME]"
drag, startPoint x: 1510, startPoint y: 767, endPoint x: 1501, endPoint y: 764, distance: 9.5
click at [1510, 766] on span "Sauver" at bounding box center [1506, 767] width 34 height 16
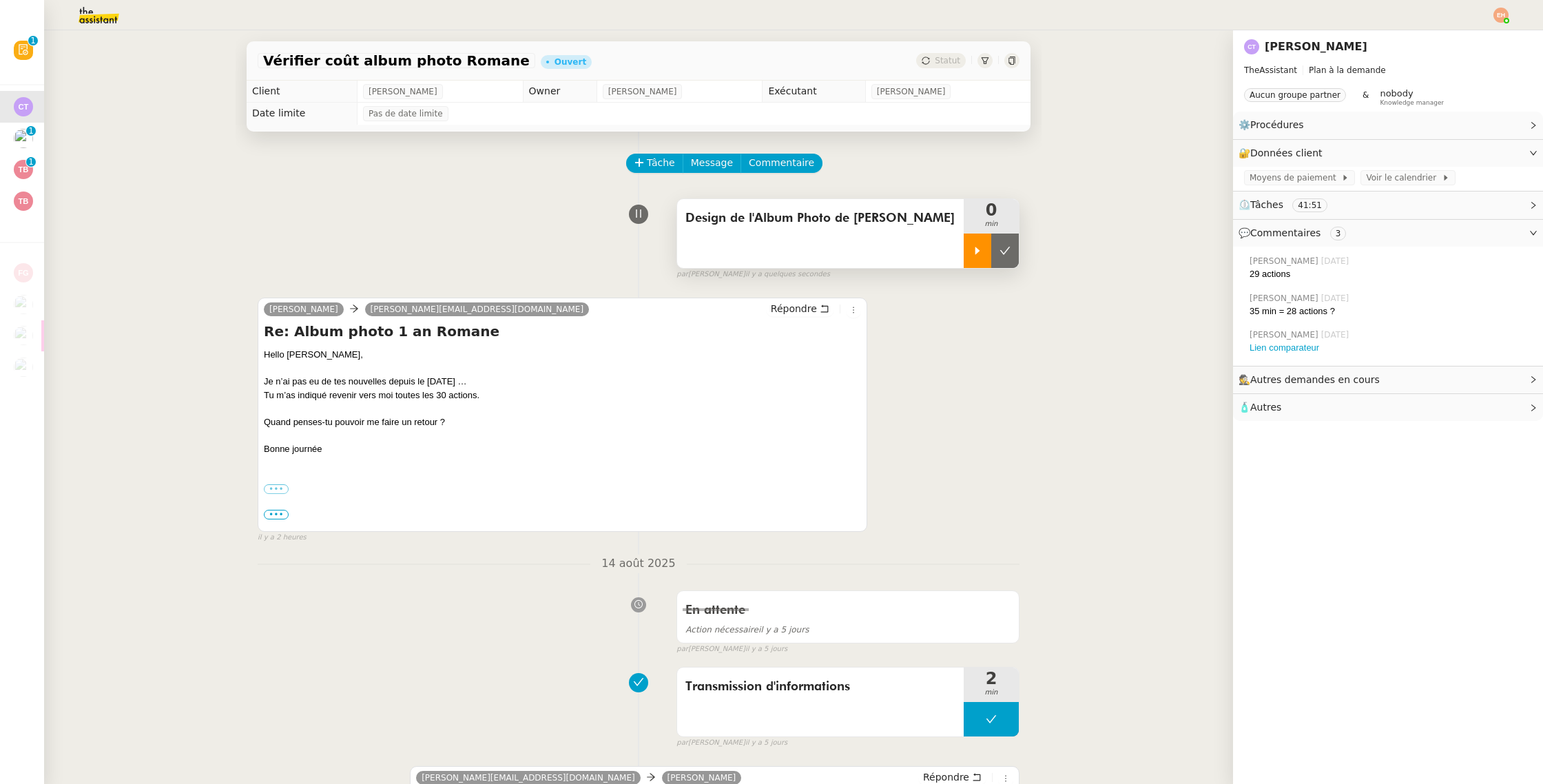
click at [985, 255] on div at bounding box center [978, 251] width 28 height 35
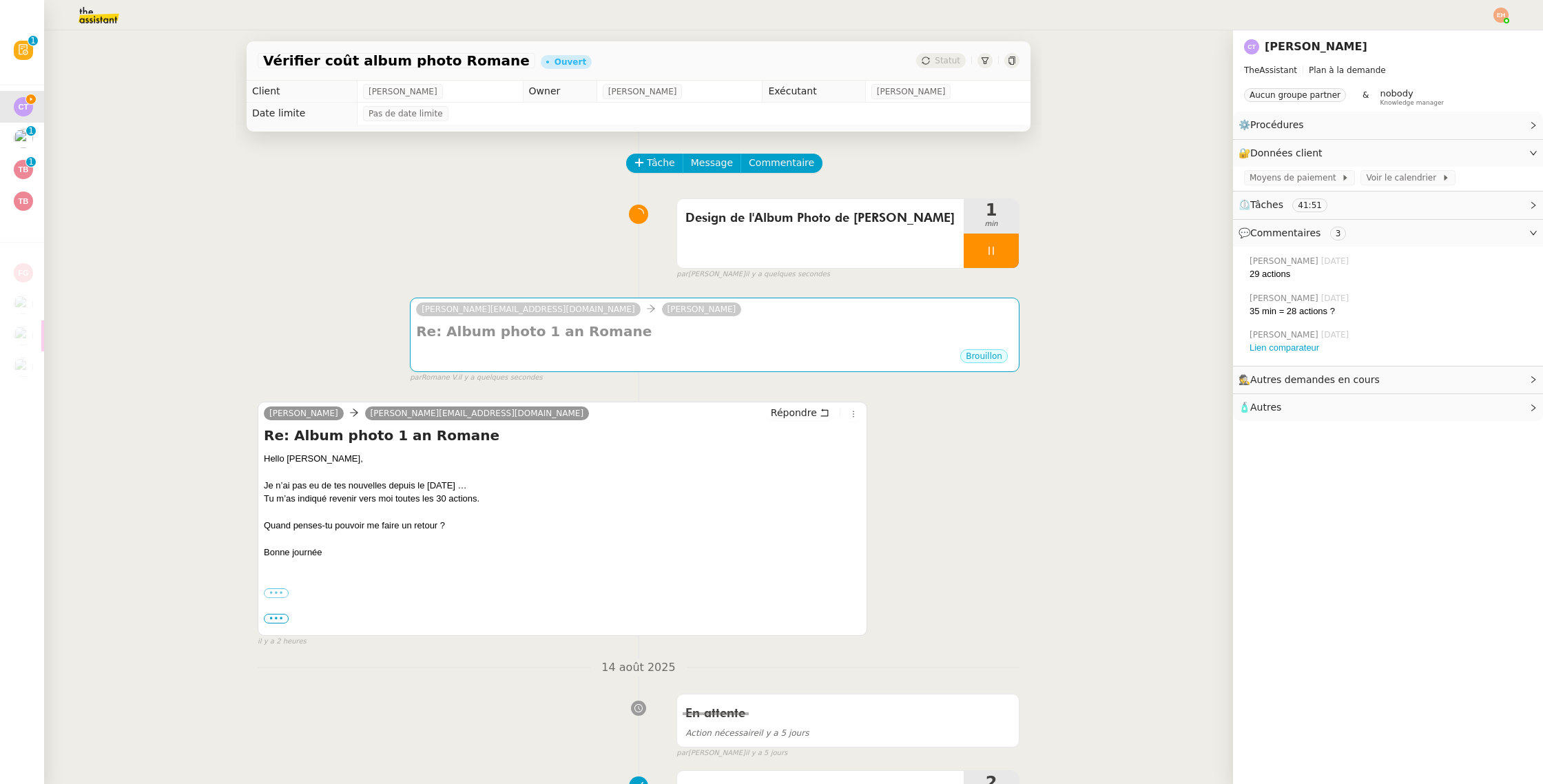
click at [743, 358] on div "Brouillon" at bounding box center [714, 358] width 597 height 21
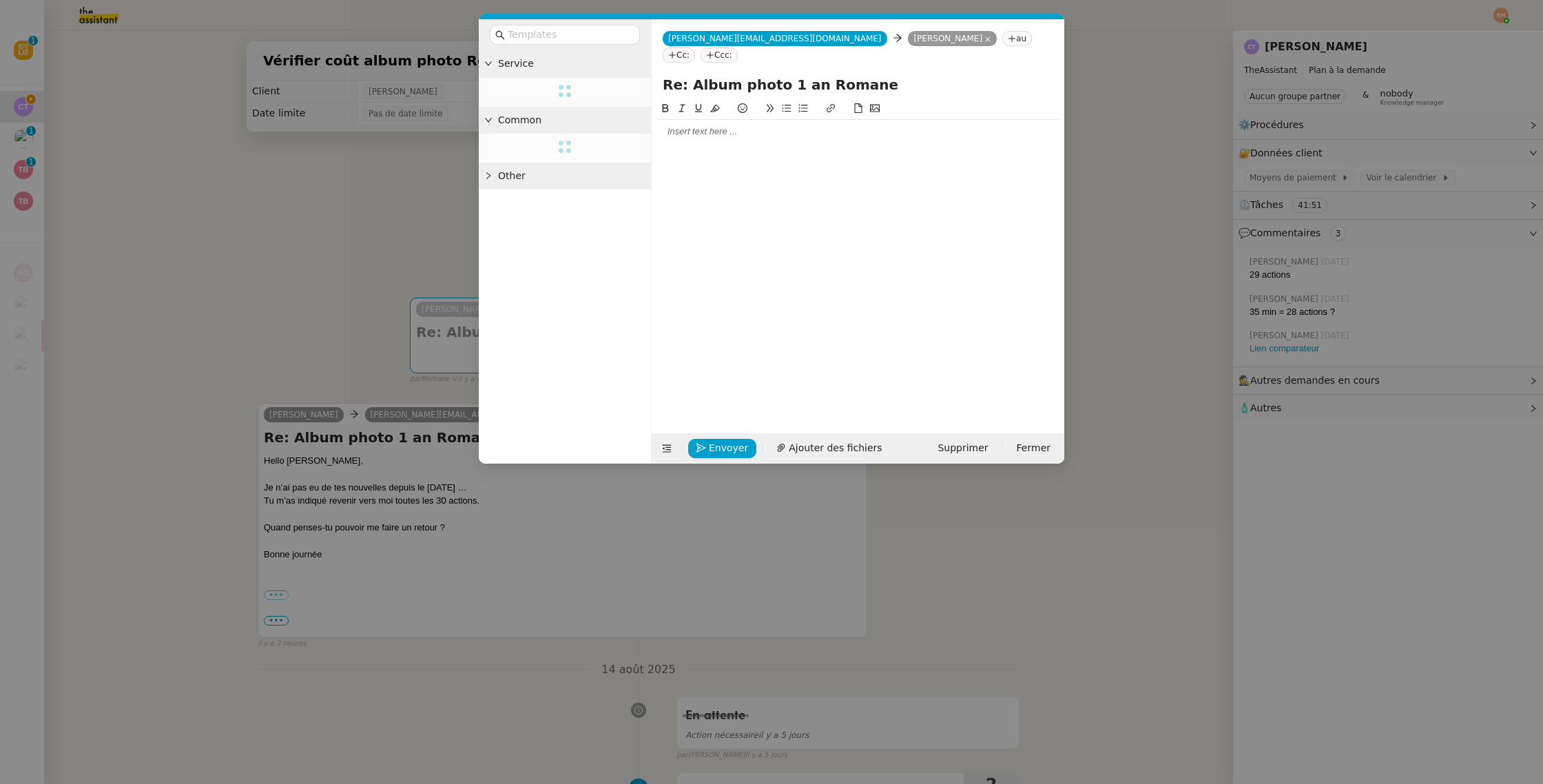
click at [312, 260] on nz-modal-container "Service Common Other [PERSON_NAME][EMAIL_ADDRESS][DOMAIN_NAME] [PERSON_NAME][EM…" at bounding box center [771, 392] width 1543 height 784
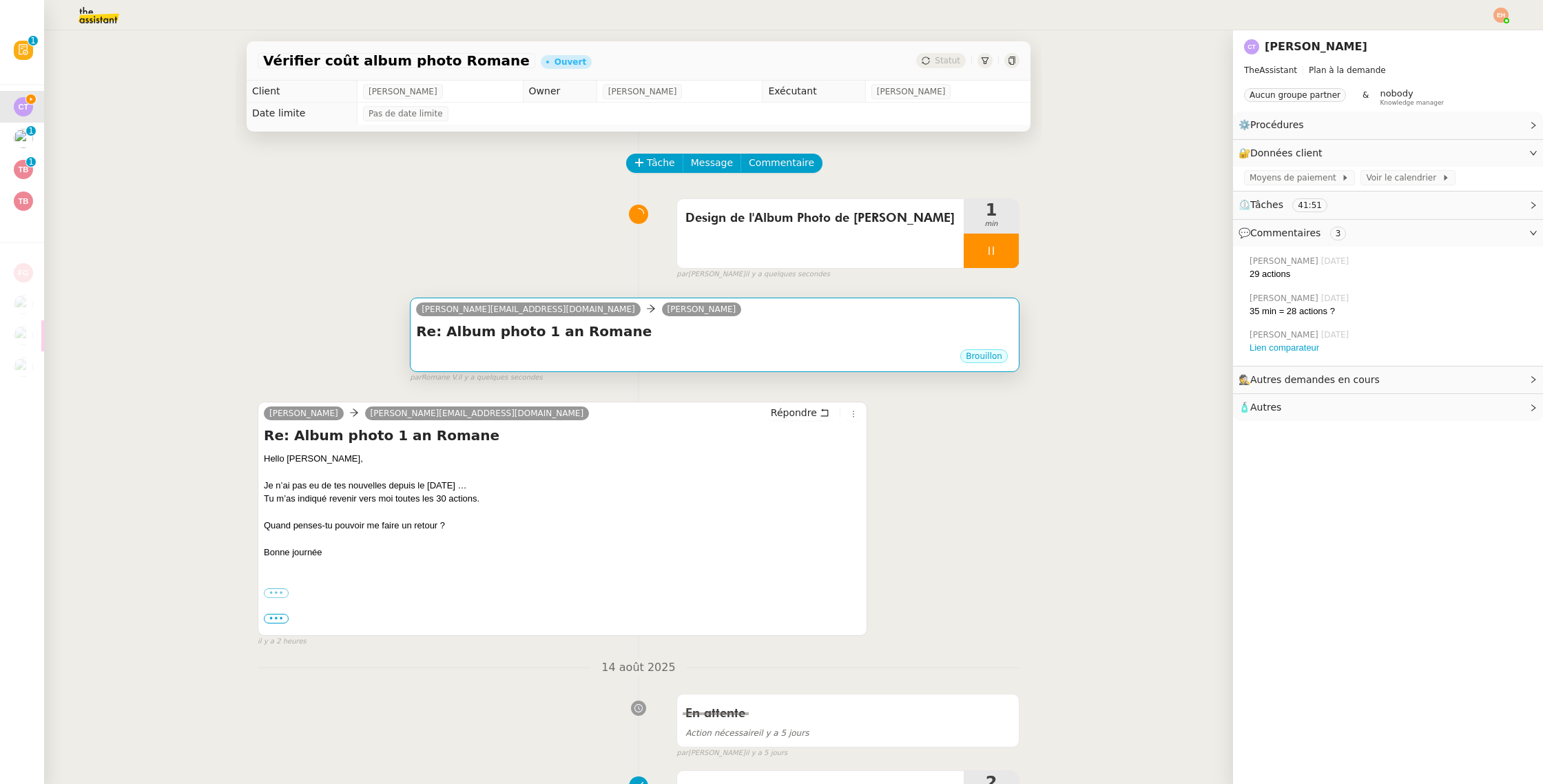
click at [752, 347] on div "Re: Album photo 1 an Romane •••" at bounding box center [714, 335] width 597 height 26
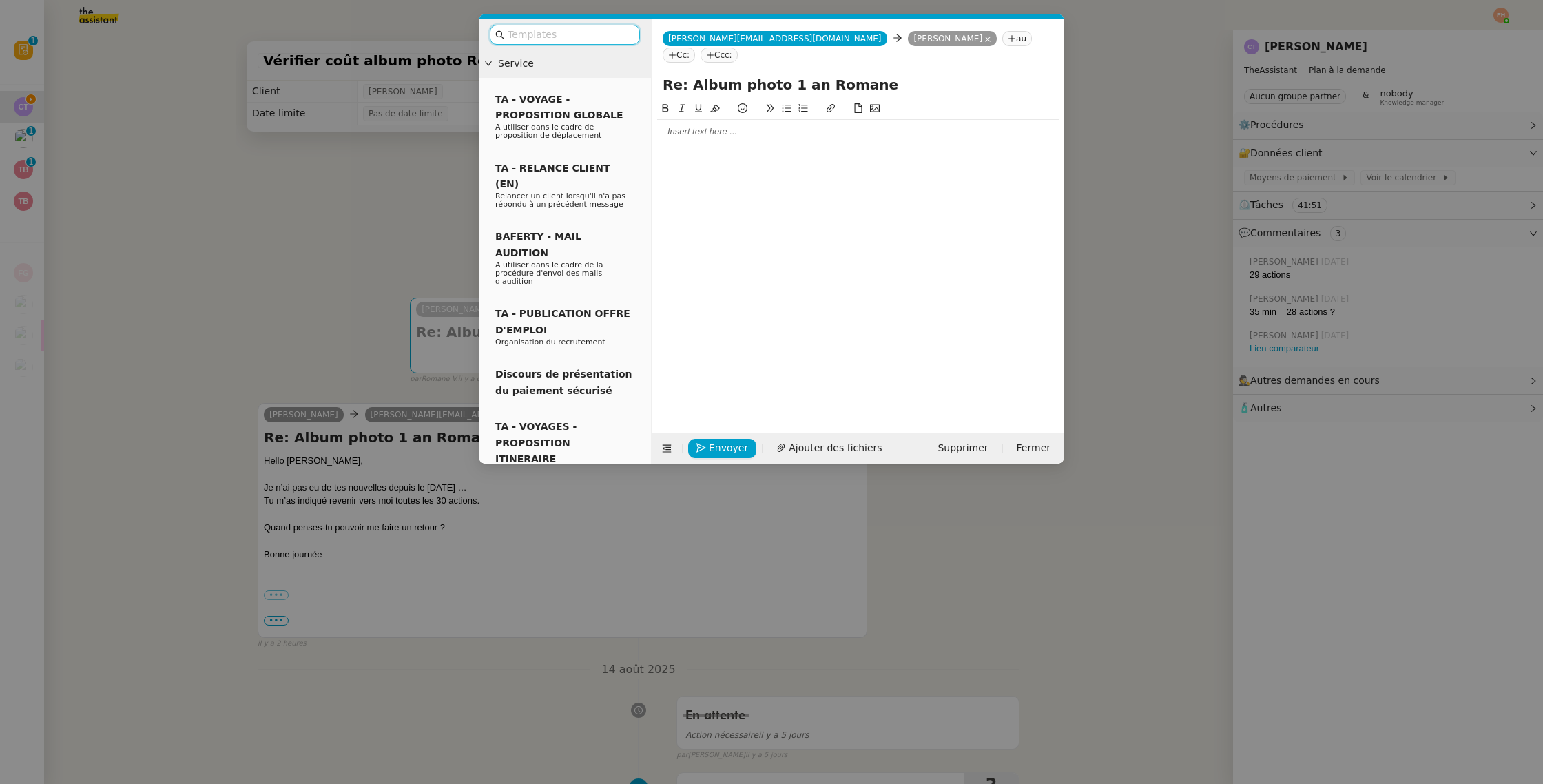
click at [259, 302] on nz-modal-container "Service TA - VOYAGE - PROPOSITION GLOBALE A utiliser dans le cadre de propositi…" at bounding box center [771, 392] width 1543 height 784
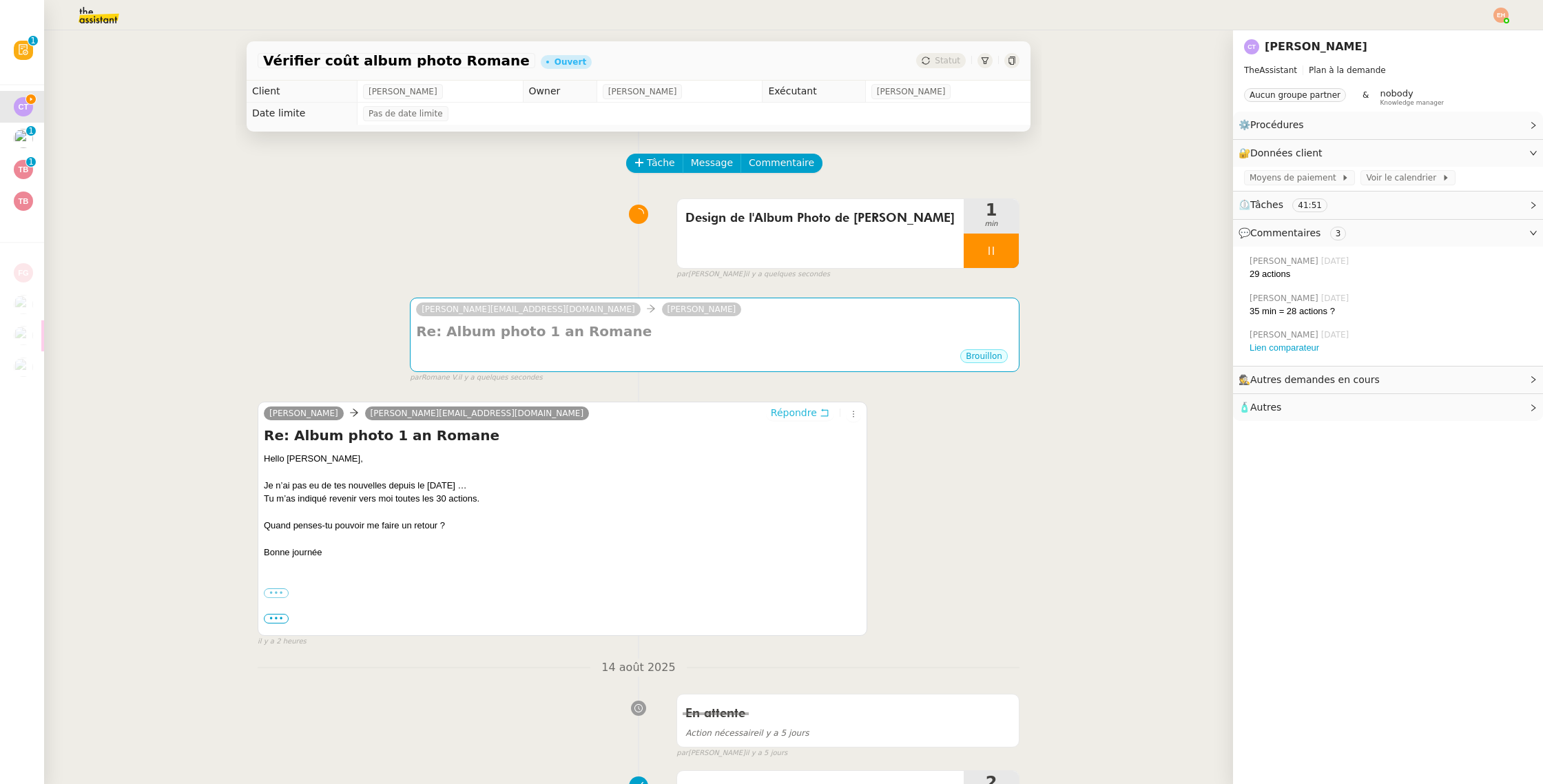
click at [801, 415] on span "Répondre" at bounding box center [794, 412] width 46 height 14
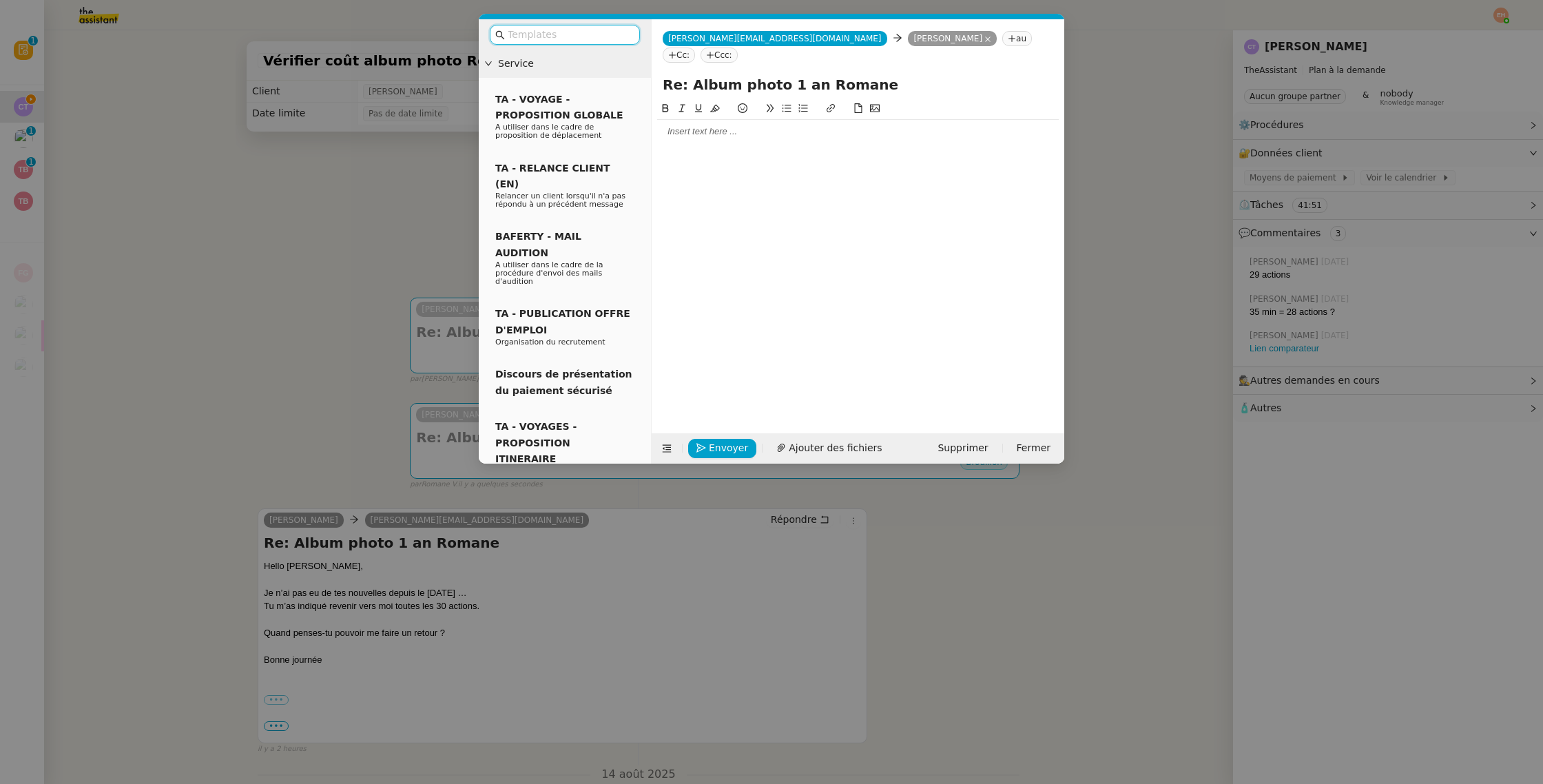
click at [1154, 262] on nz-modal-container "Service TA - VOYAGE - PROPOSITION GLOBALE A utiliser dans le cadre de propositi…" at bounding box center [771, 392] width 1543 height 784
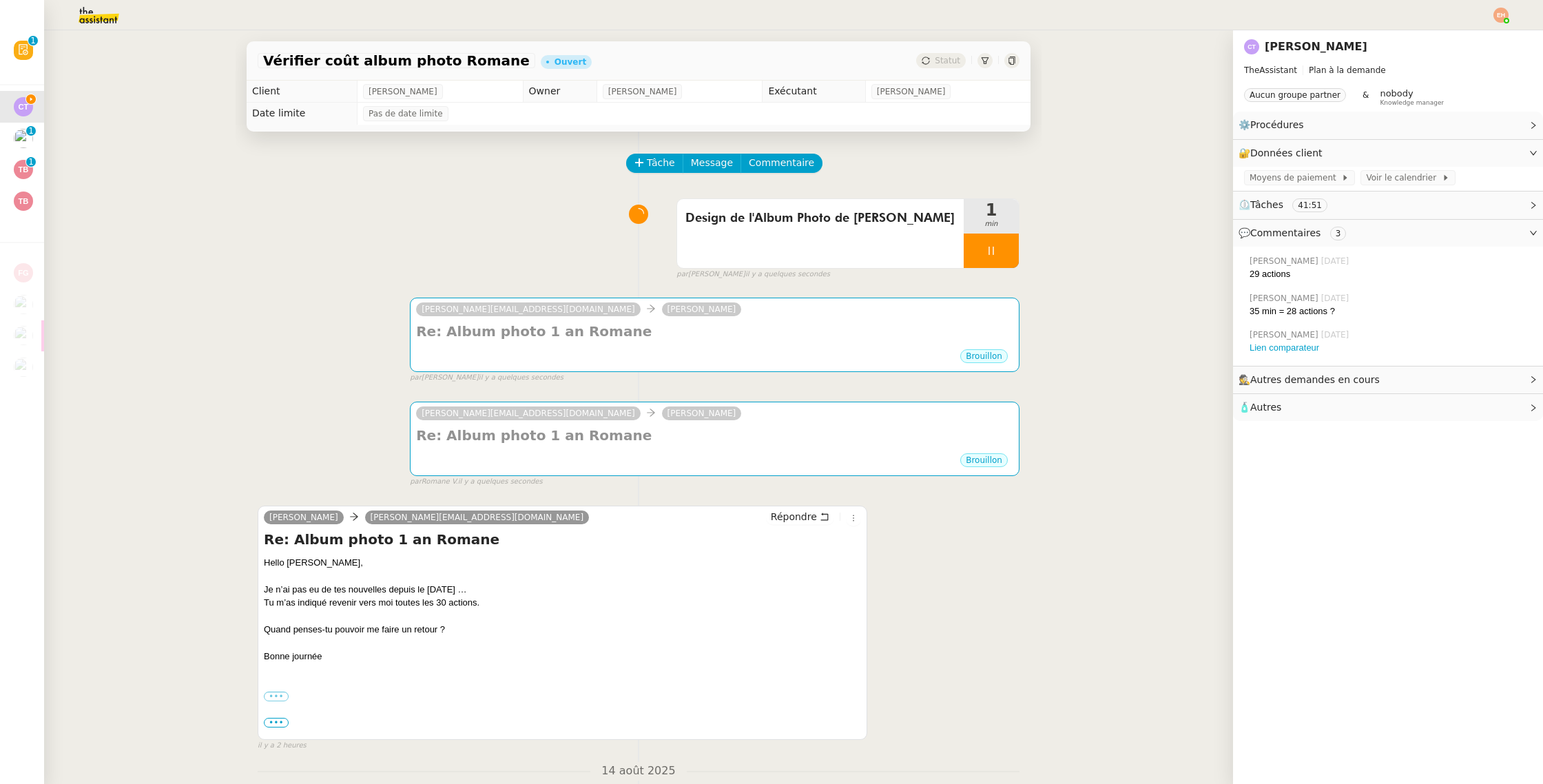
click at [1018, 268] on div "Design de l'Album Photo de Romane 1 min" at bounding box center [847, 233] width 343 height 70
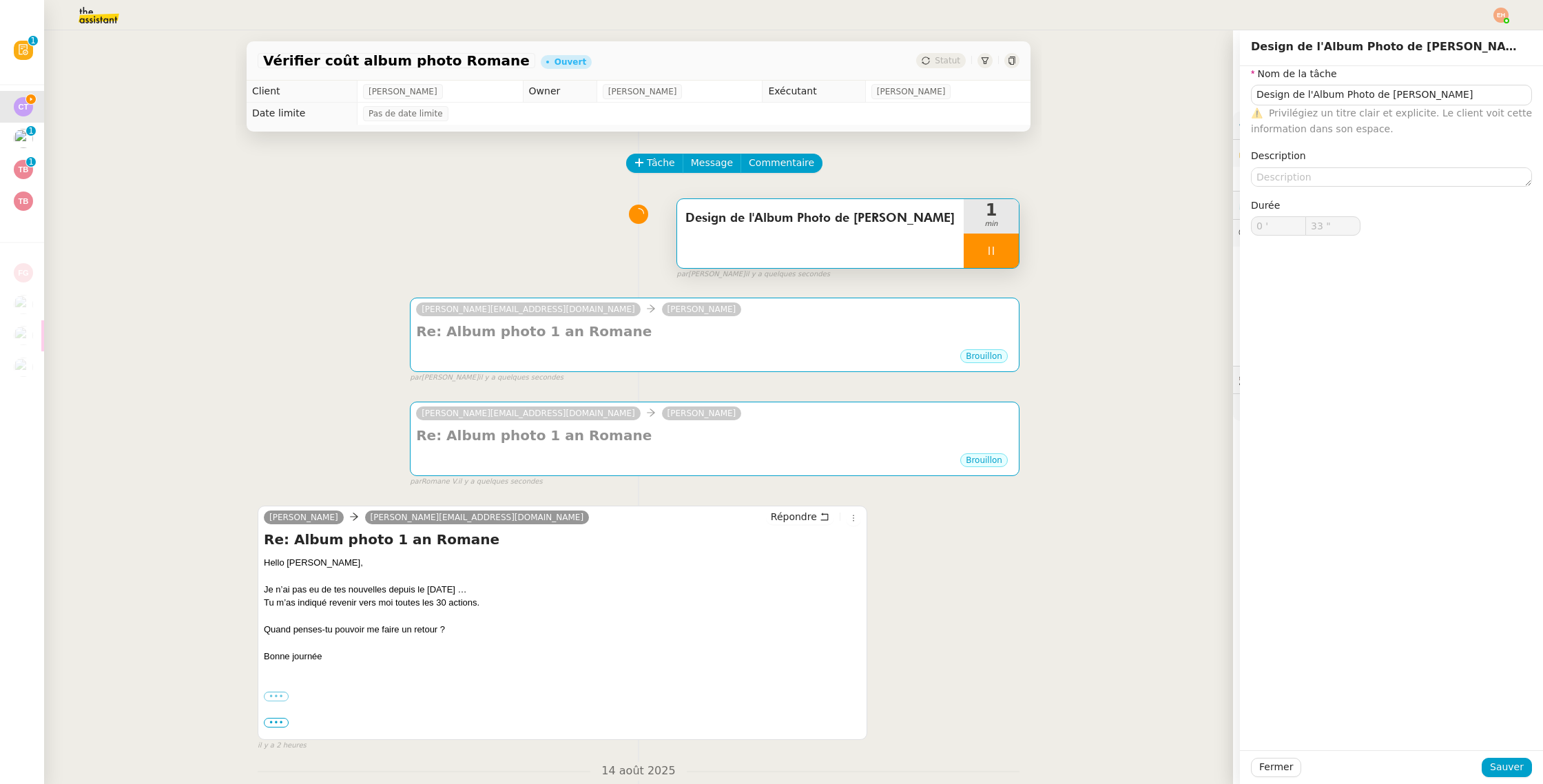
click at [1004, 254] on div at bounding box center [991, 251] width 55 height 35
type input "Design de l'Album Photo de [PERSON_NAME]"
type input "0 '"
type input "33 ""
type input "Design de l'Album Photo de [PERSON_NAME]"
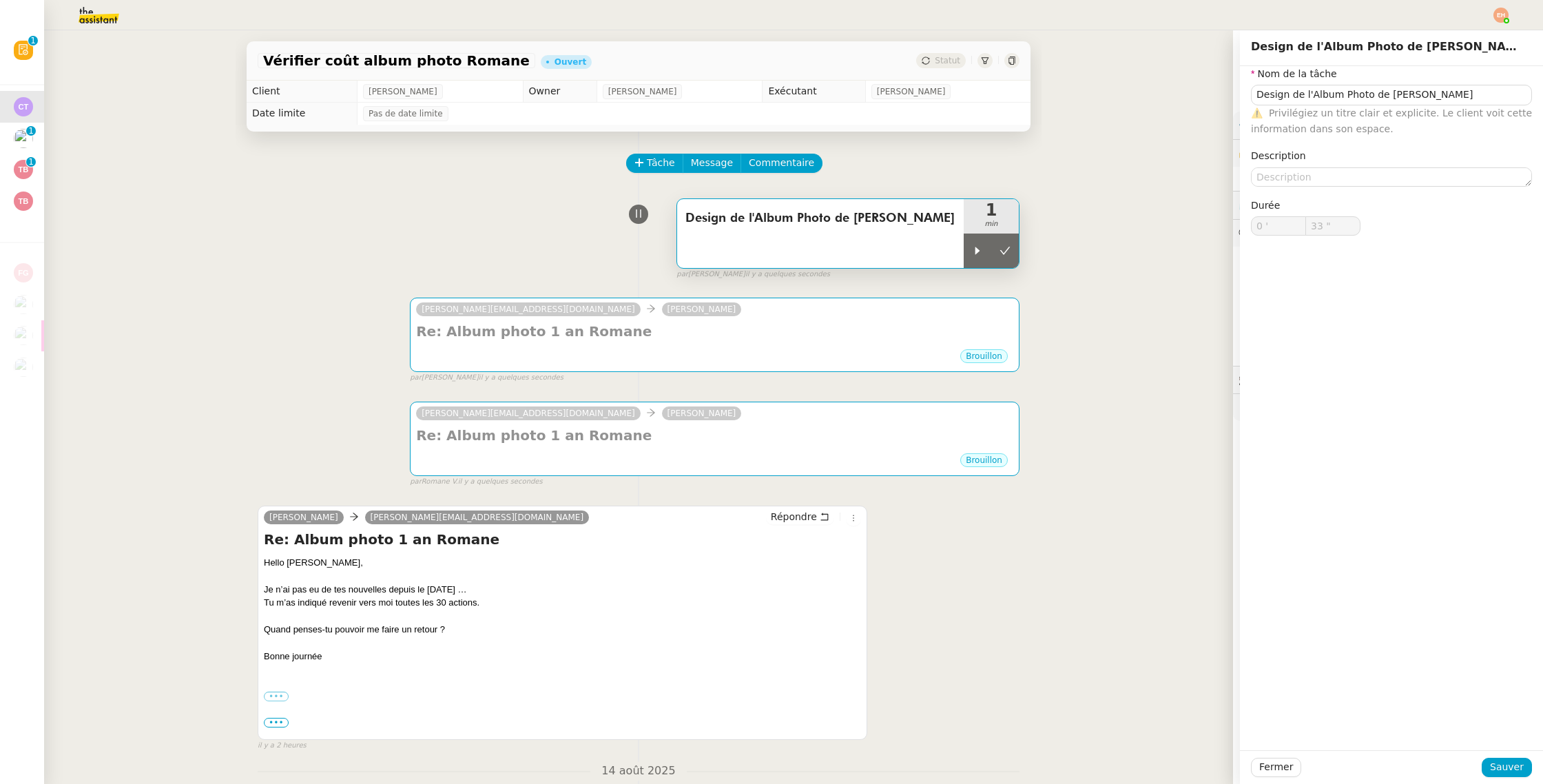
type input "0 '"
type input "33 ""
drag, startPoint x: 1291, startPoint y: 768, endPoint x: 1275, endPoint y: 761, distance: 17.5
click at [1291, 768] on button "Fermer" at bounding box center [1276, 767] width 50 height 19
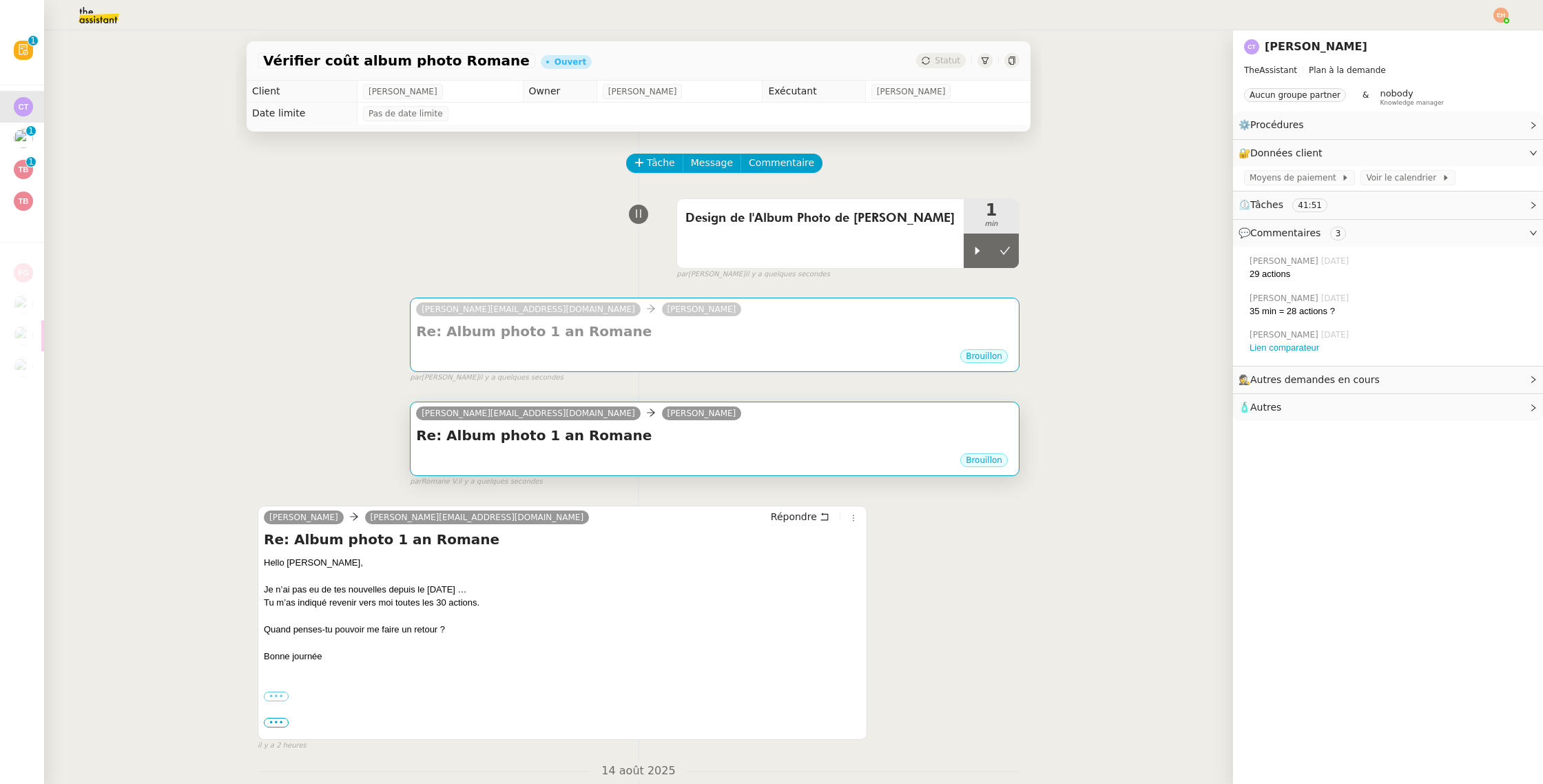
click at [666, 453] on div "Brouillon" at bounding box center [714, 462] width 597 height 21
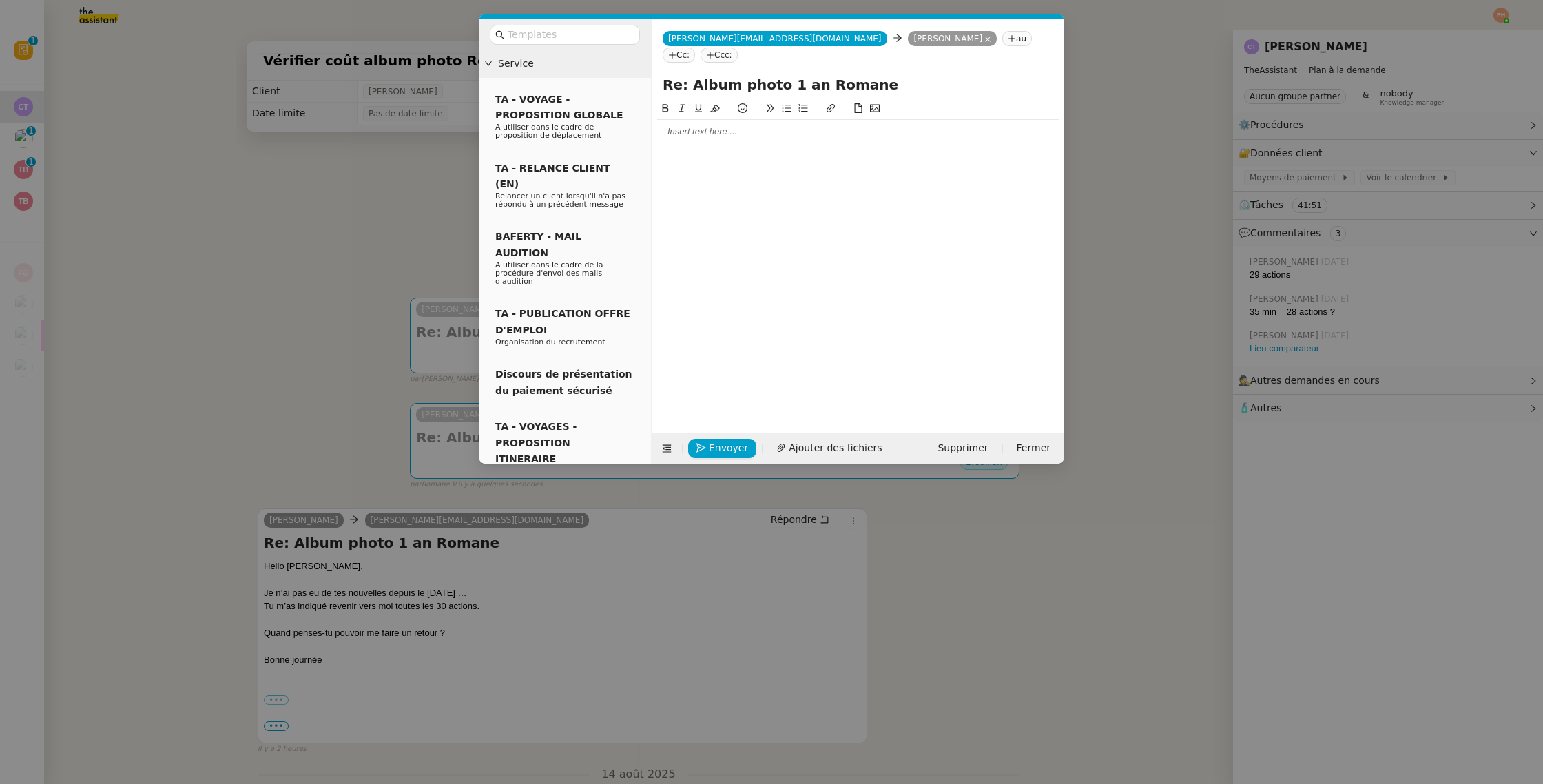
click at [766, 131] on div at bounding box center [858, 256] width 401 height 311
click at [724, 124] on div at bounding box center [858, 131] width 401 height 23
click at [250, 261] on nz-modal-container "Service TA - VOYAGE - PROPOSITION GLOBALE A utiliser dans le cadre de propositi…" at bounding box center [771, 392] width 1543 height 784
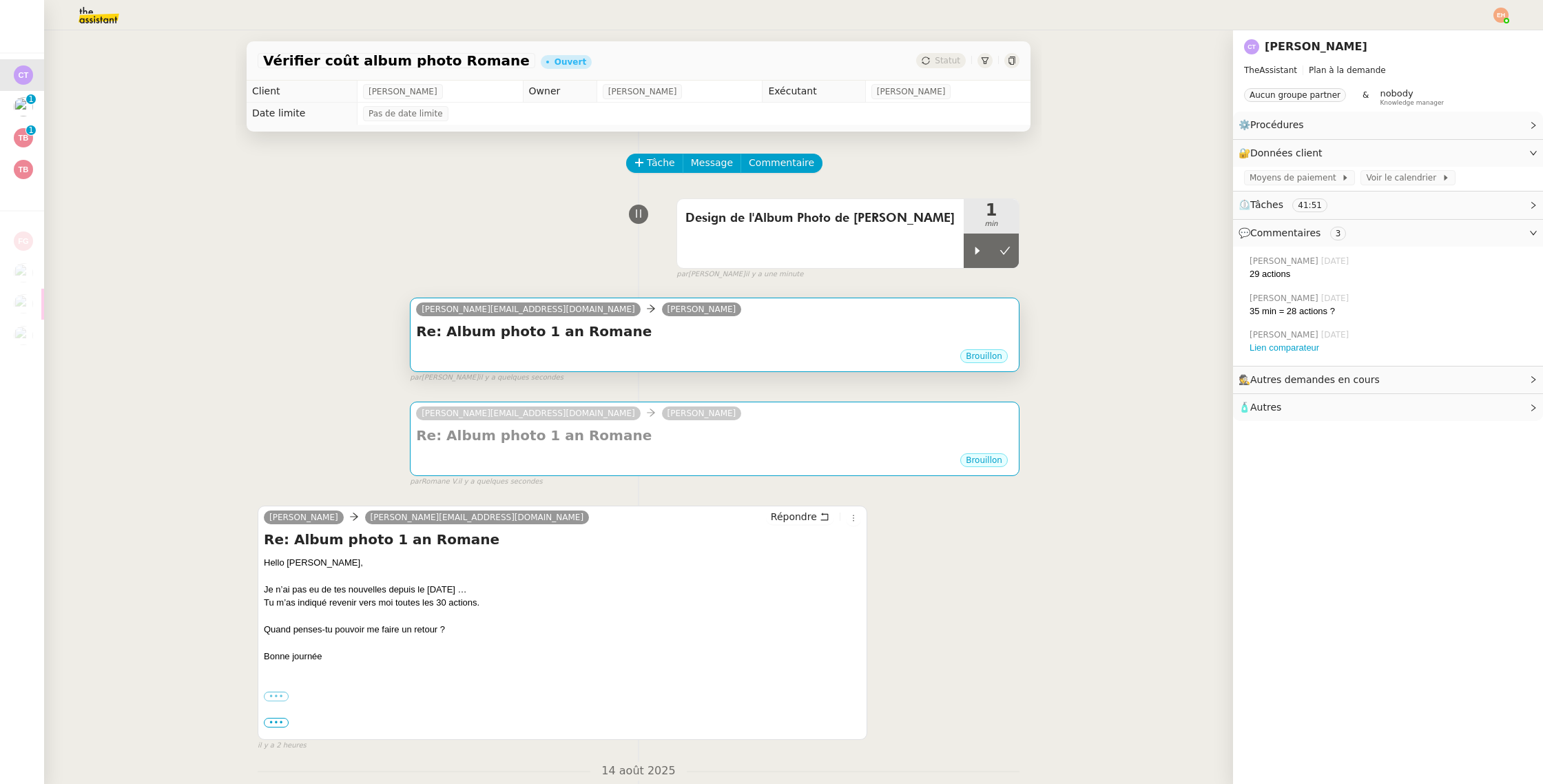
click at [574, 338] on h4 "Re: Album photo 1 an Romane" at bounding box center [714, 331] width 597 height 19
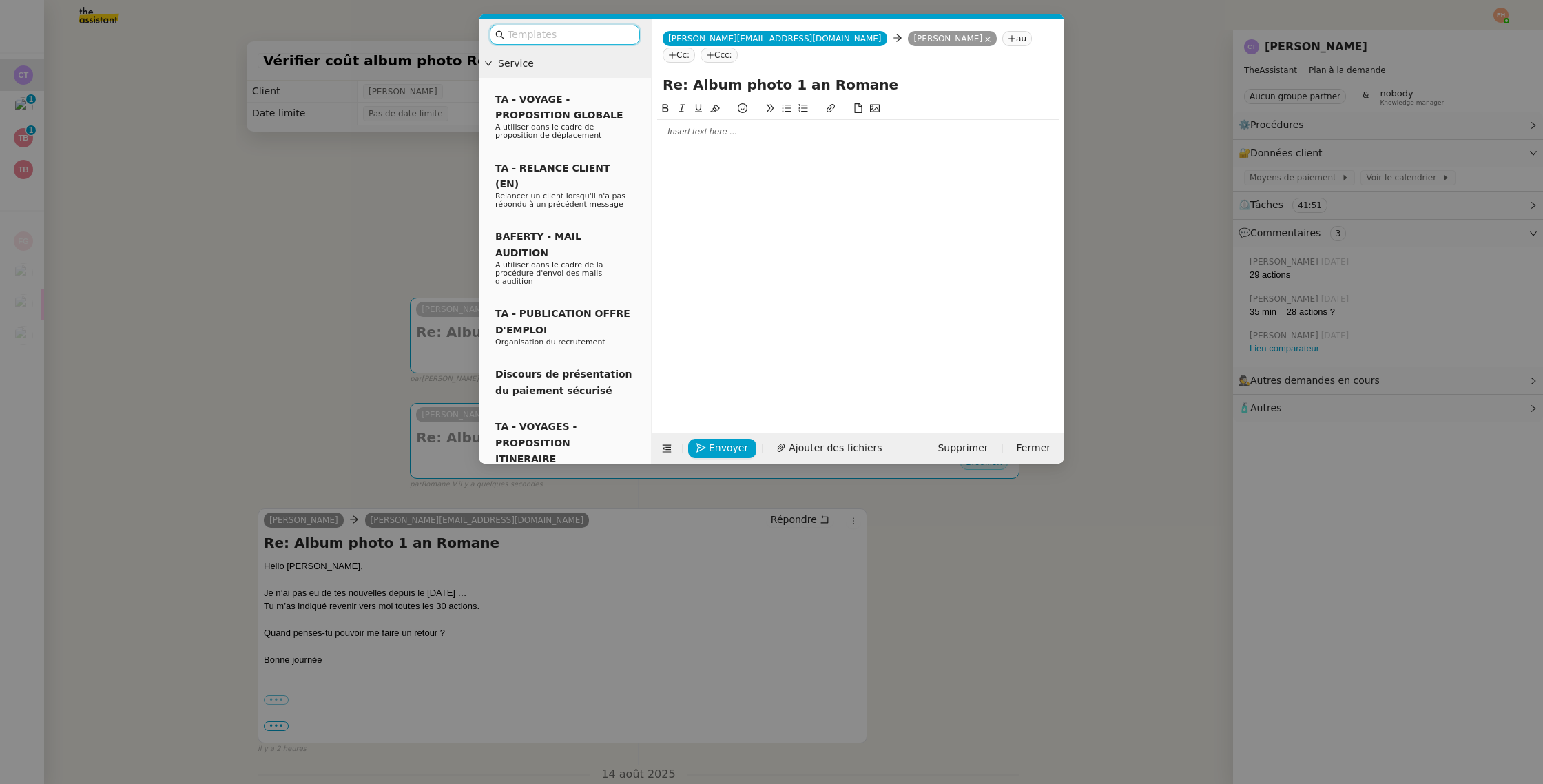
click at [698, 125] on div at bounding box center [858, 131] width 401 height 12
